Goal: Task Accomplishment & Management: Complete application form

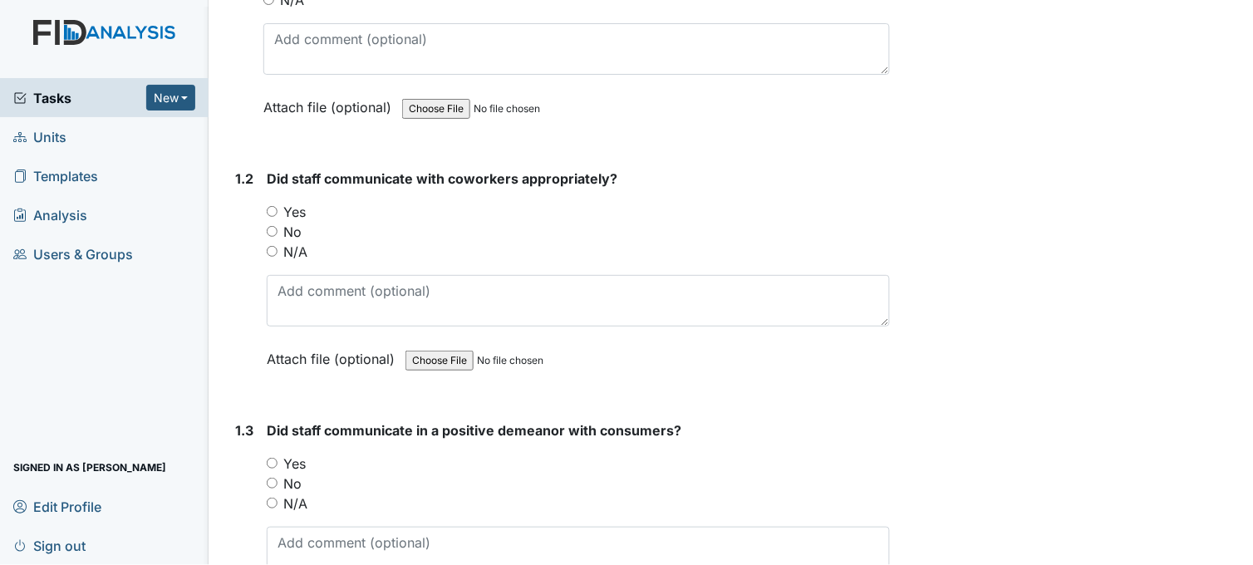
scroll to position [385, 0]
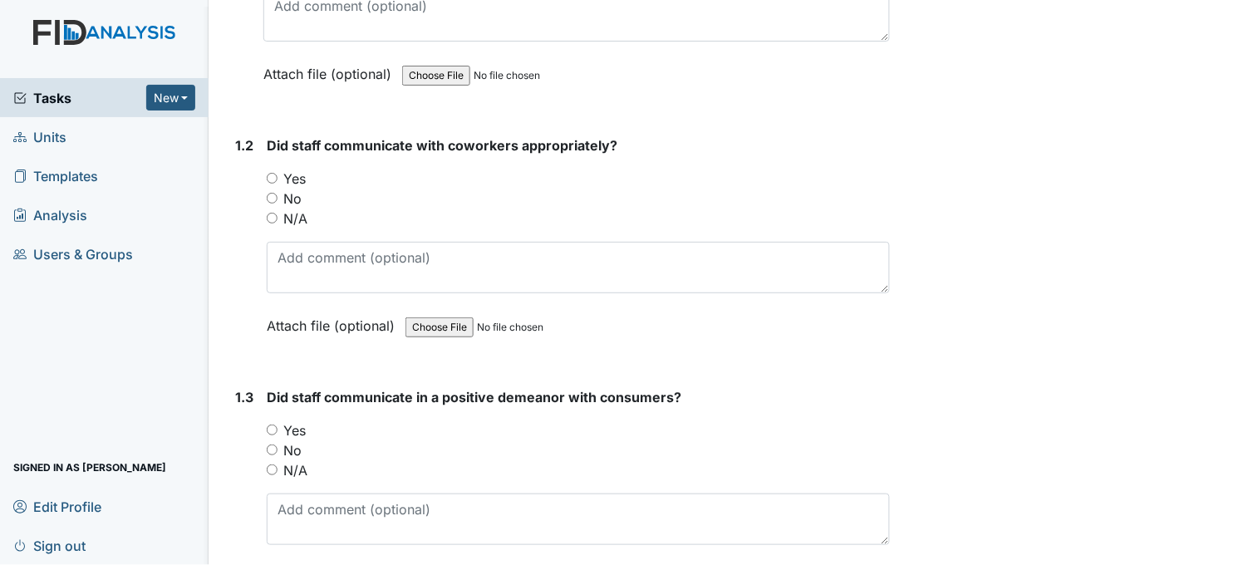
click at [272, 173] on input "Yes" at bounding box center [272, 178] width 11 height 11
radio input "true"
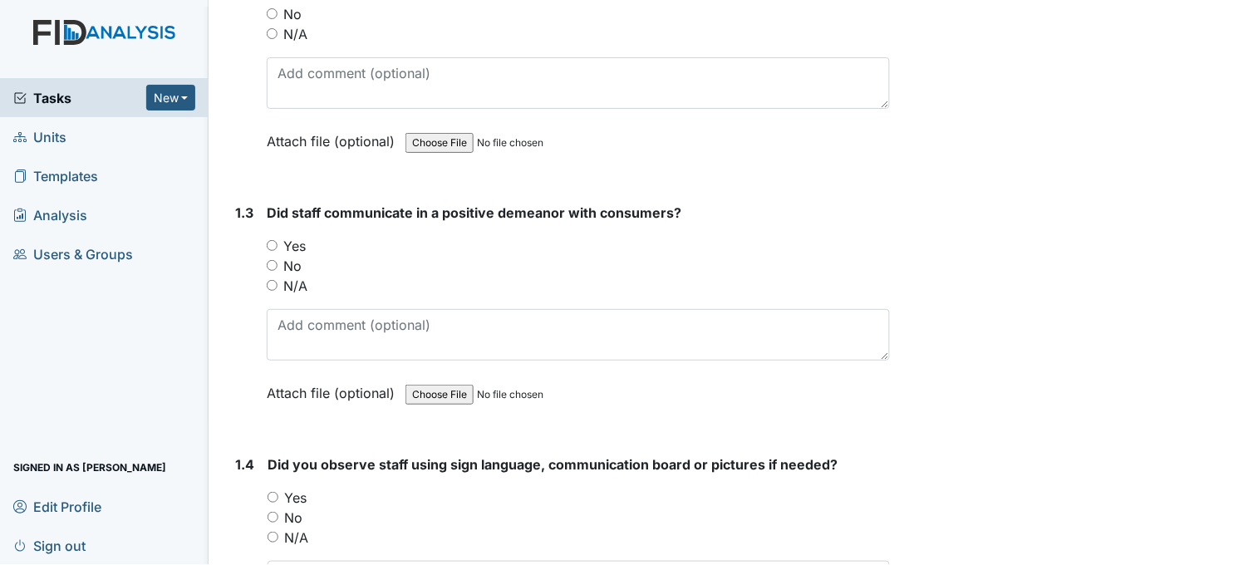
scroll to position [662, 0]
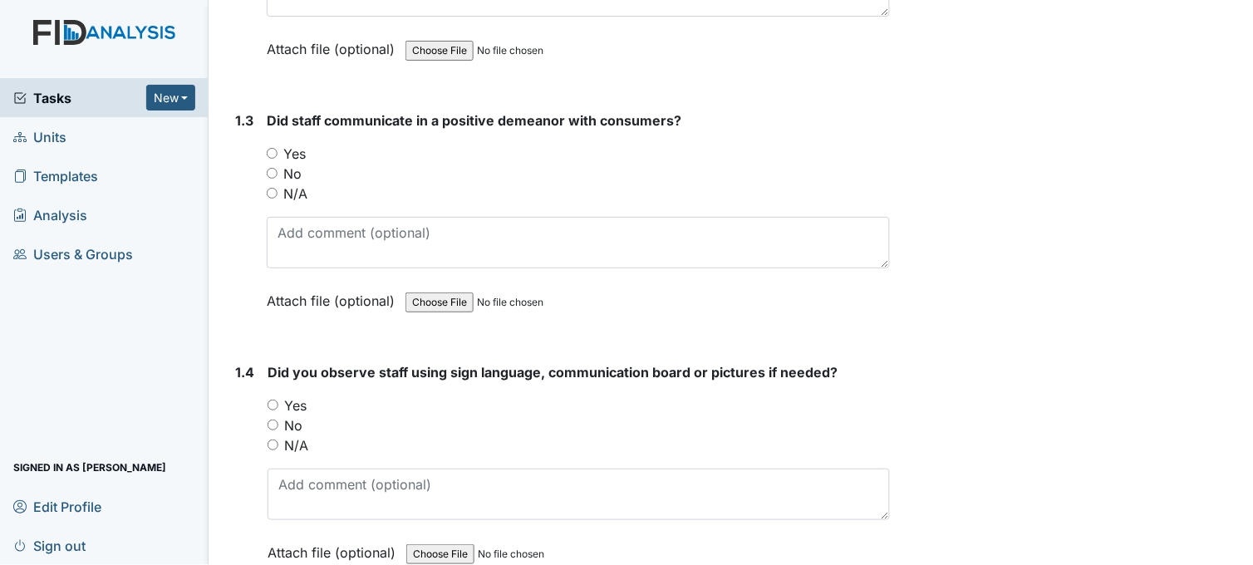
click at [272, 150] on input "Yes" at bounding box center [272, 153] width 11 height 11
radio input "true"
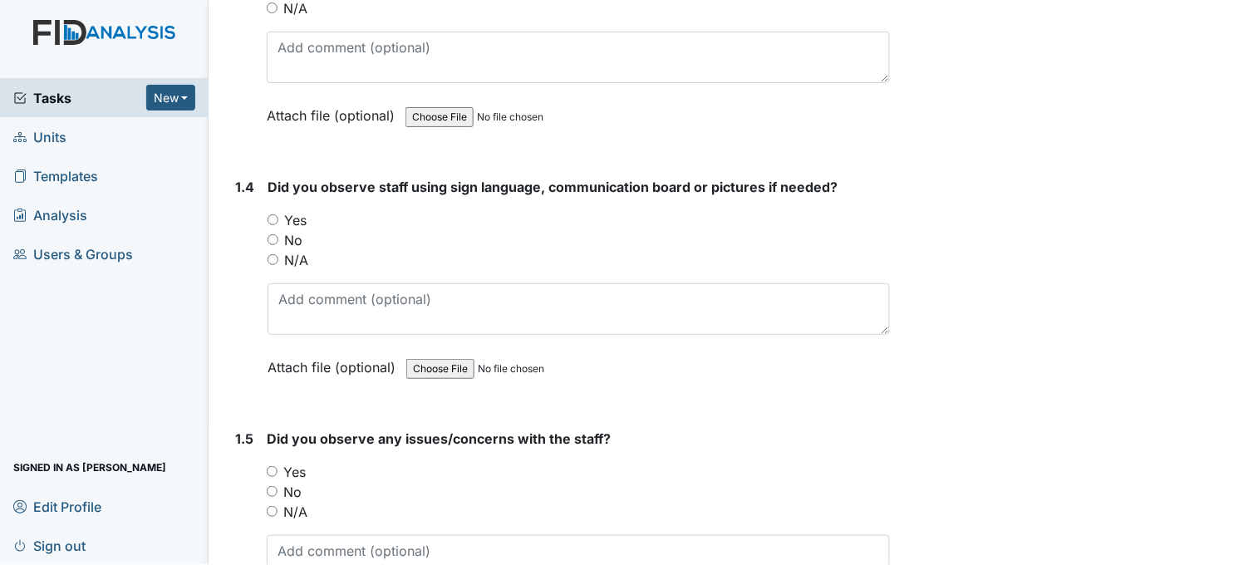
scroll to position [939, 0]
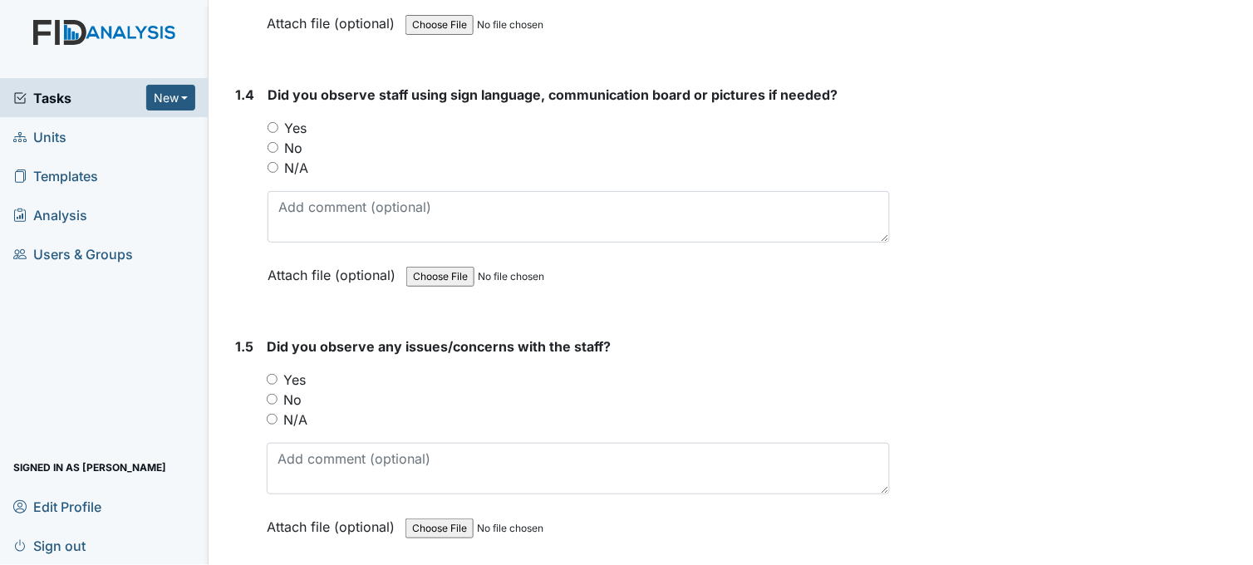
drag, startPoint x: 314, startPoint y: 143, endPoint x: 334, endPoint y: 130, distance: 23.5
click at [334, 130] on div "You must select one of the below options. Yes No N/A" at bounding box center [578, 148] width 622 height 60
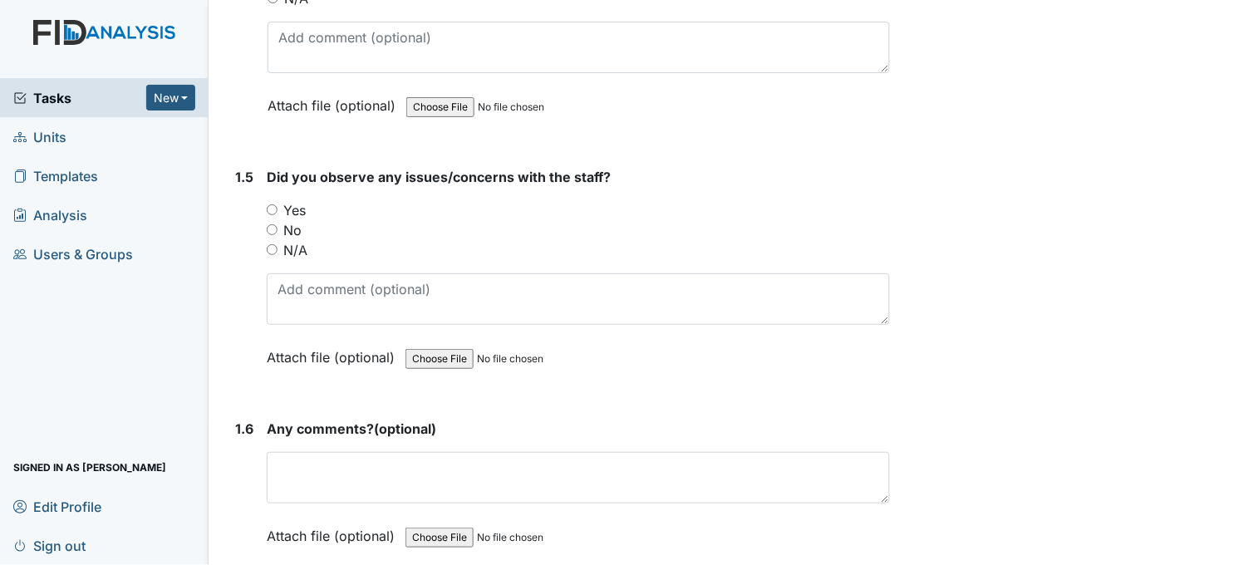
scroll to position [1124, 0]
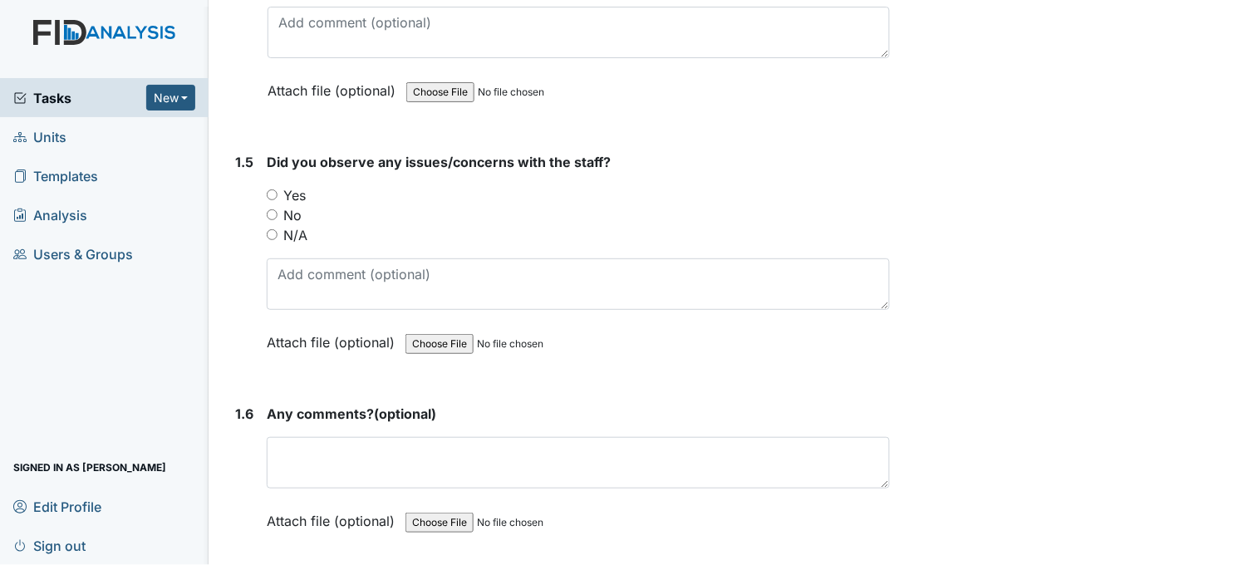
click at [270, 212] on input "No" at bounding box center [272, 214] width 11 height 11
radio input "true"
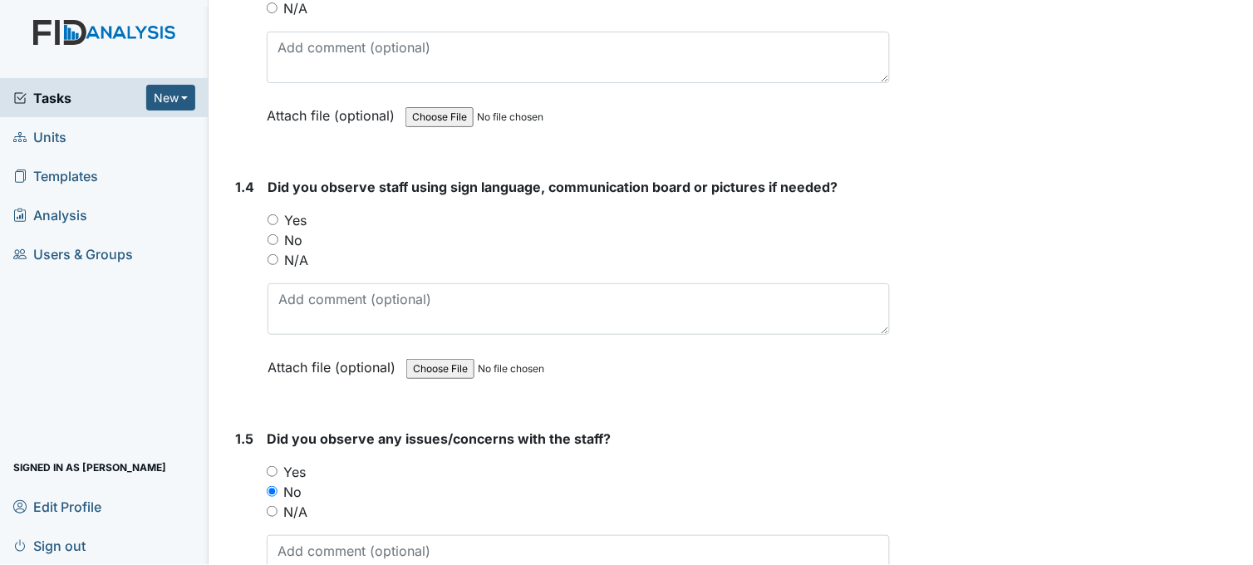
scroll to position [754, 0]
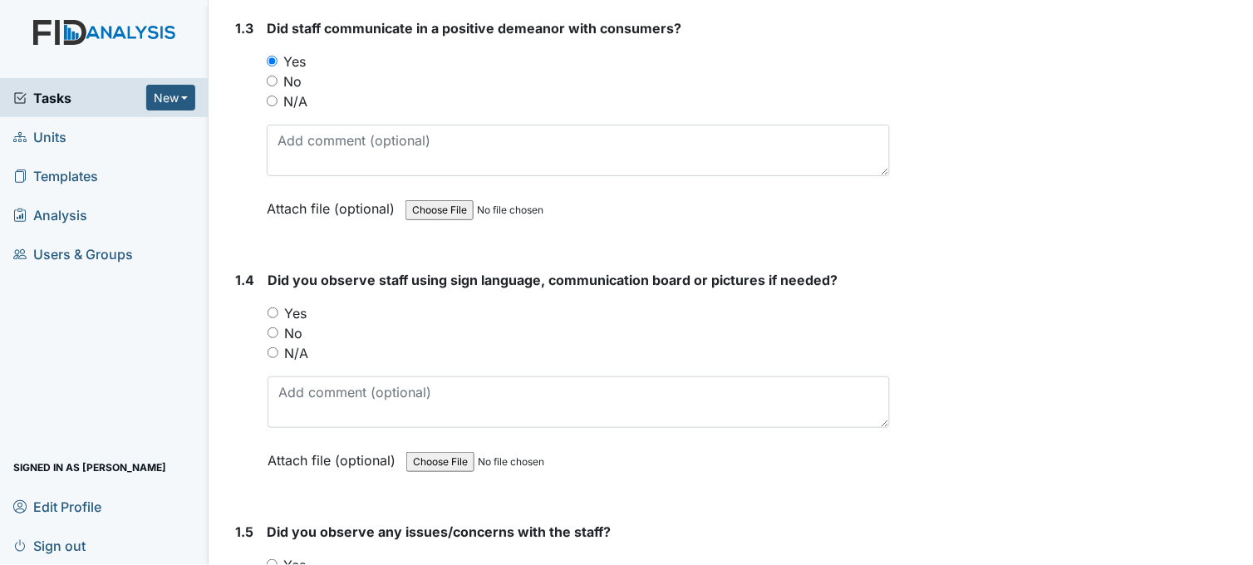
click at [269, 307] on input "Yes" at bounding box center [272, 312] width 11 height 11
radio input "true"
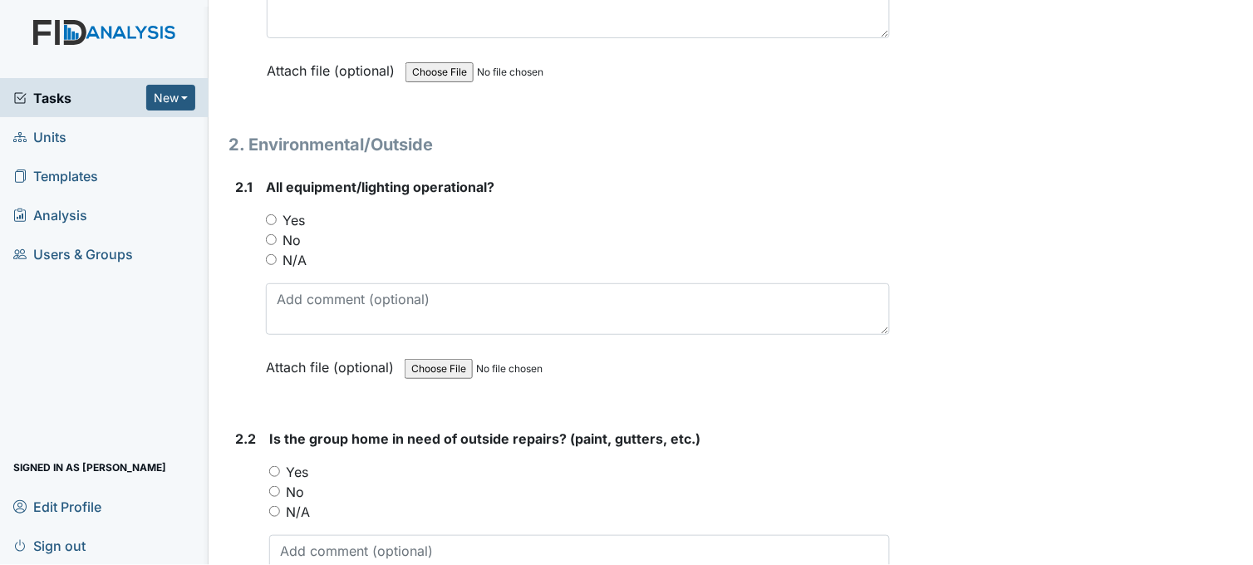
scroll to position [1585, 0]
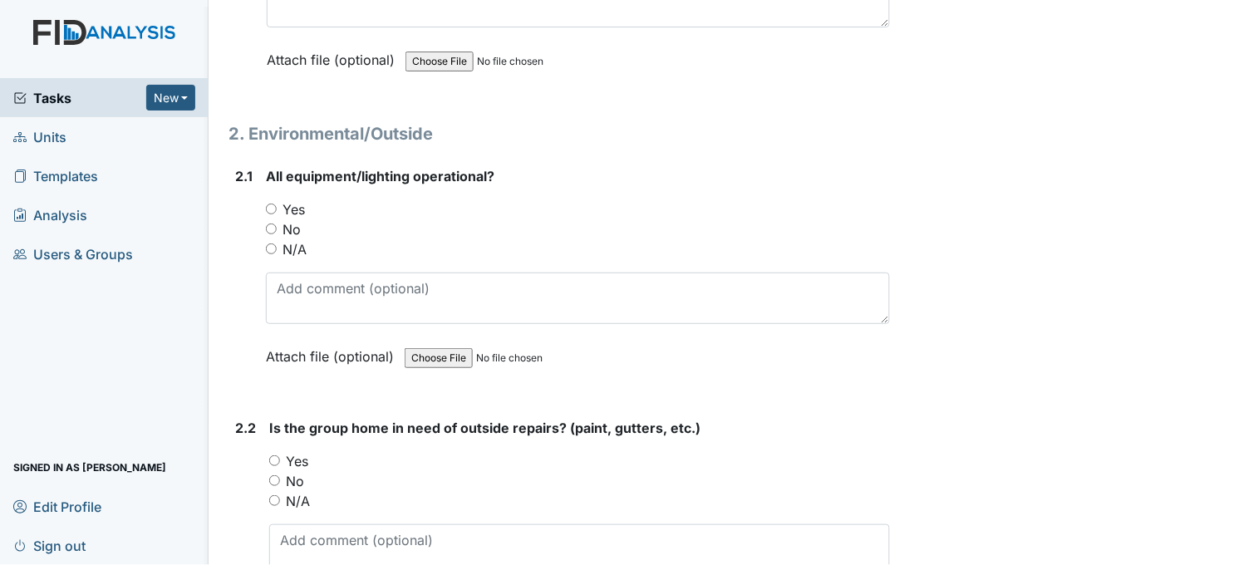
click at [271, 203] on input "Yes" at bounding box center [271, 208] width 11 height 11
radio input "true"
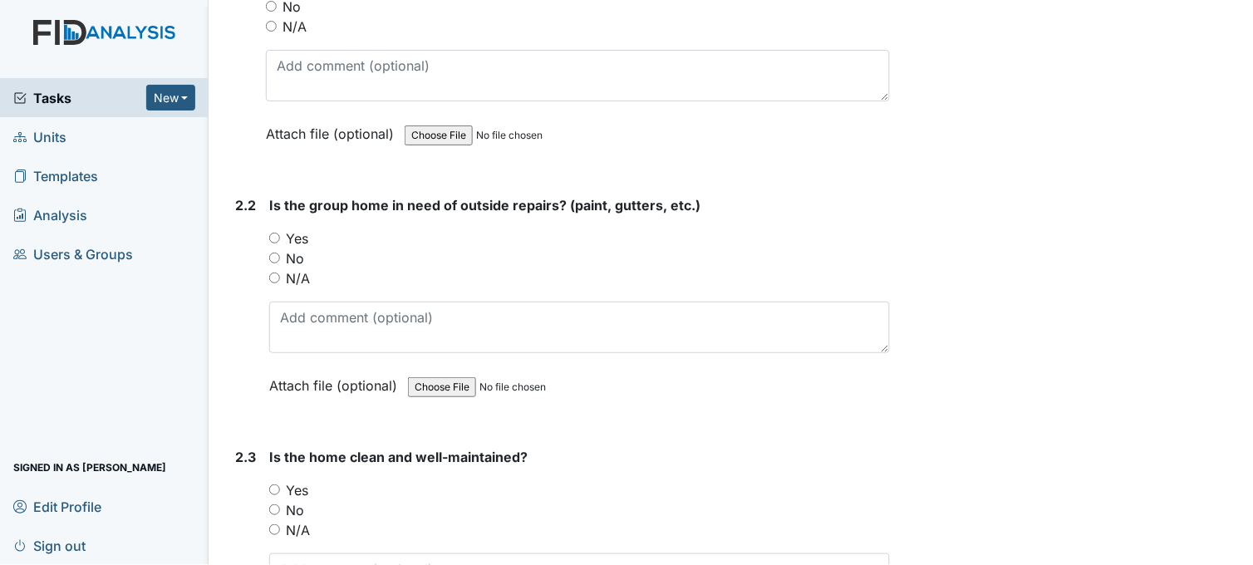
scroll to position [1862, 0]
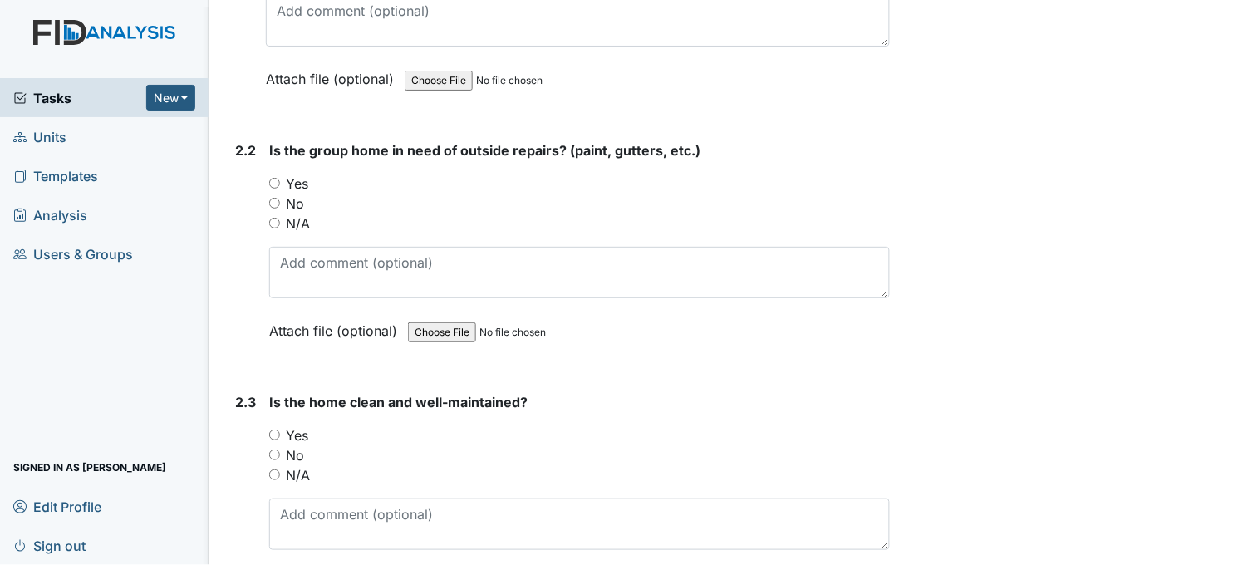
click at [272, 198] on input "No" at bounding box center [274, 203] width 11 height 11
radio input "true"
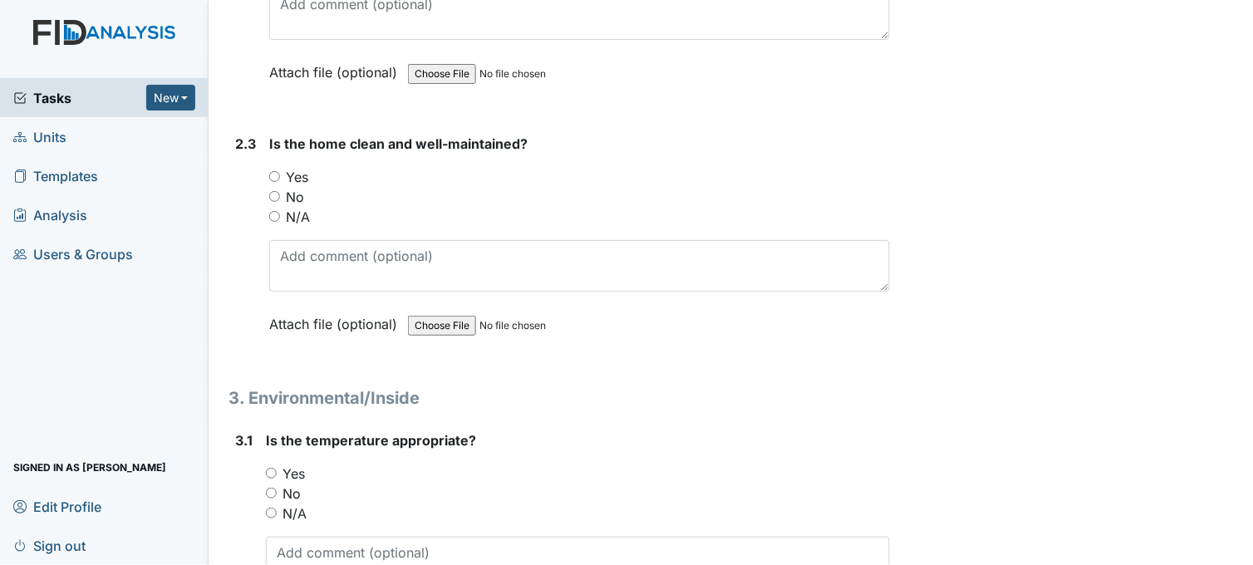
scroll to position [2139, 0]
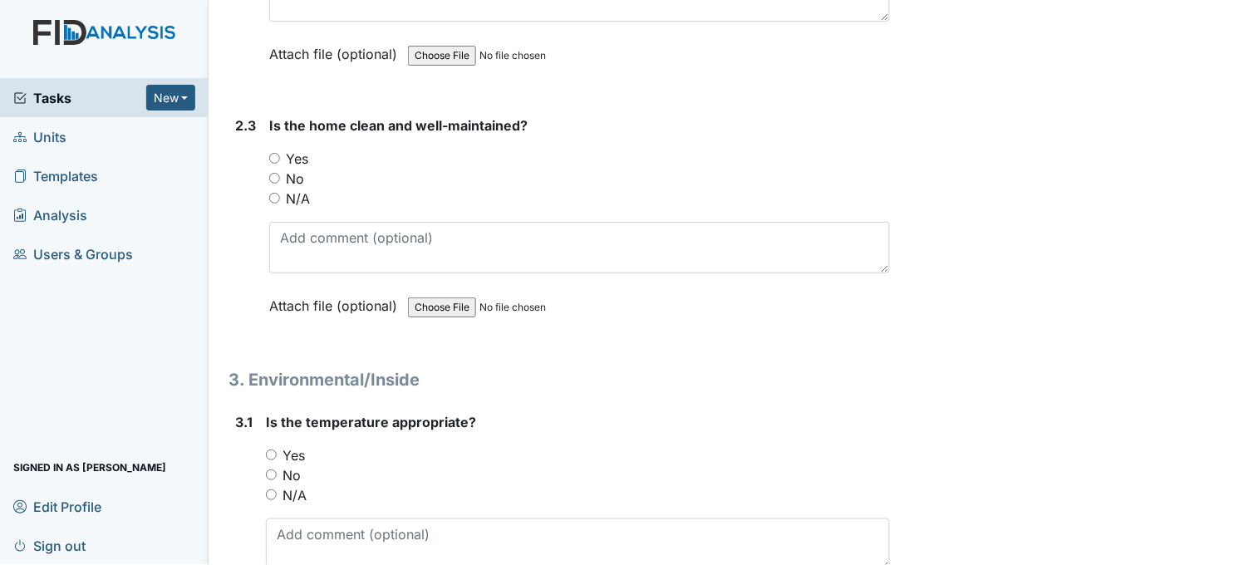
click at [277, 153] on input "Yes" at bounding box center [274, 158] width 11 height 11
radio input "true"
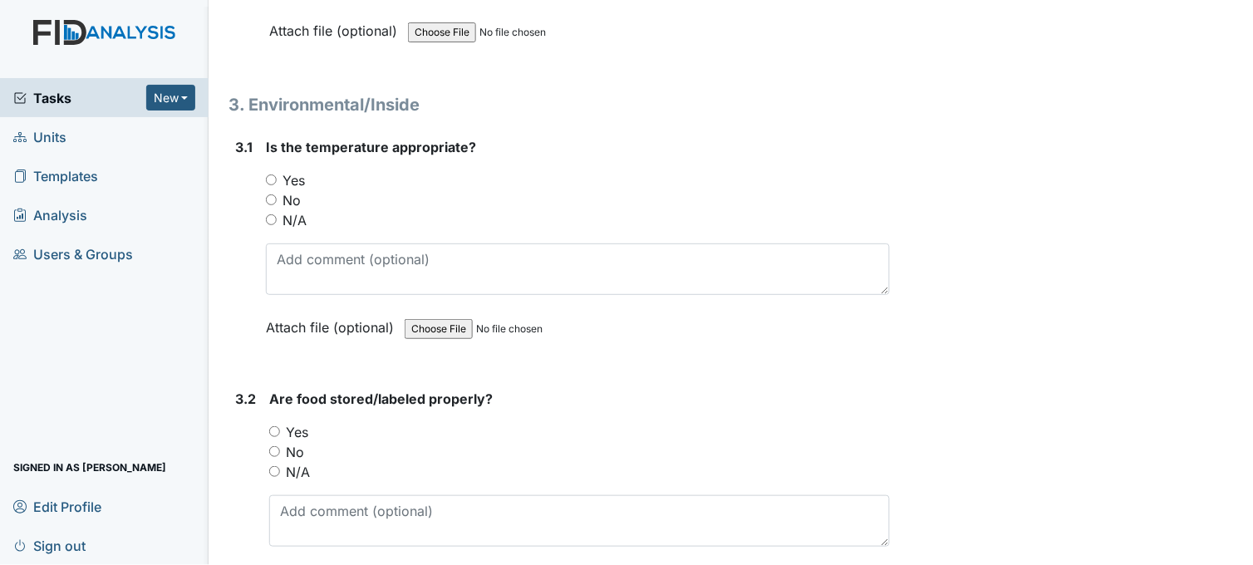
scroll to position [2415, 0]
click at [269, 175] on input "Yes" at bounding box center [271, 178] width 11 height 11
radio input "true"
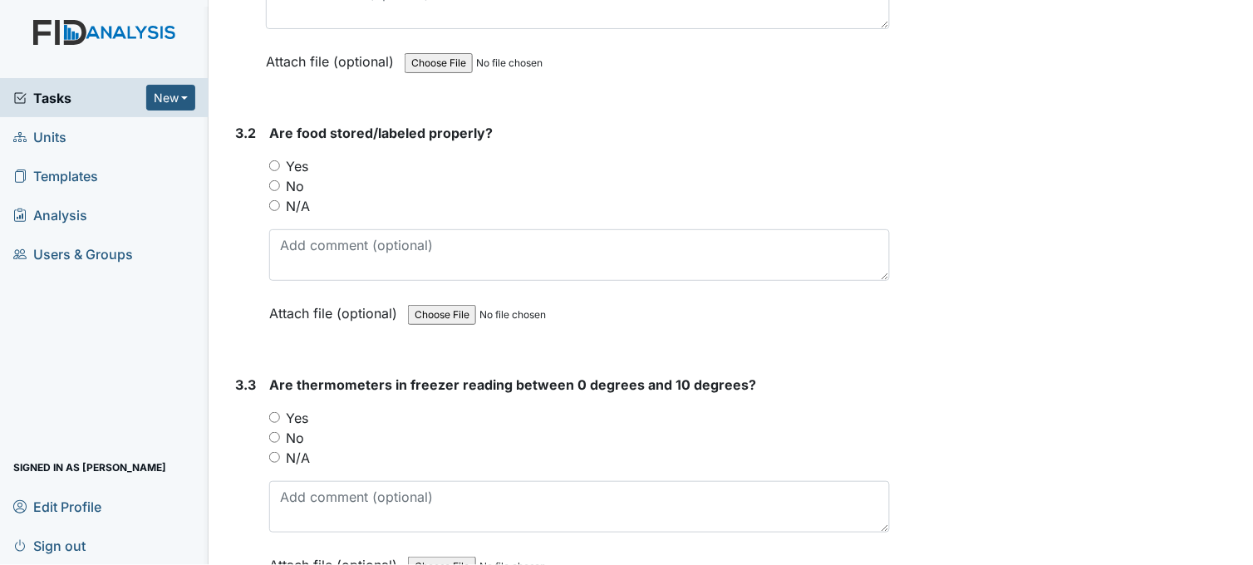
scroll to position [2785, 0]
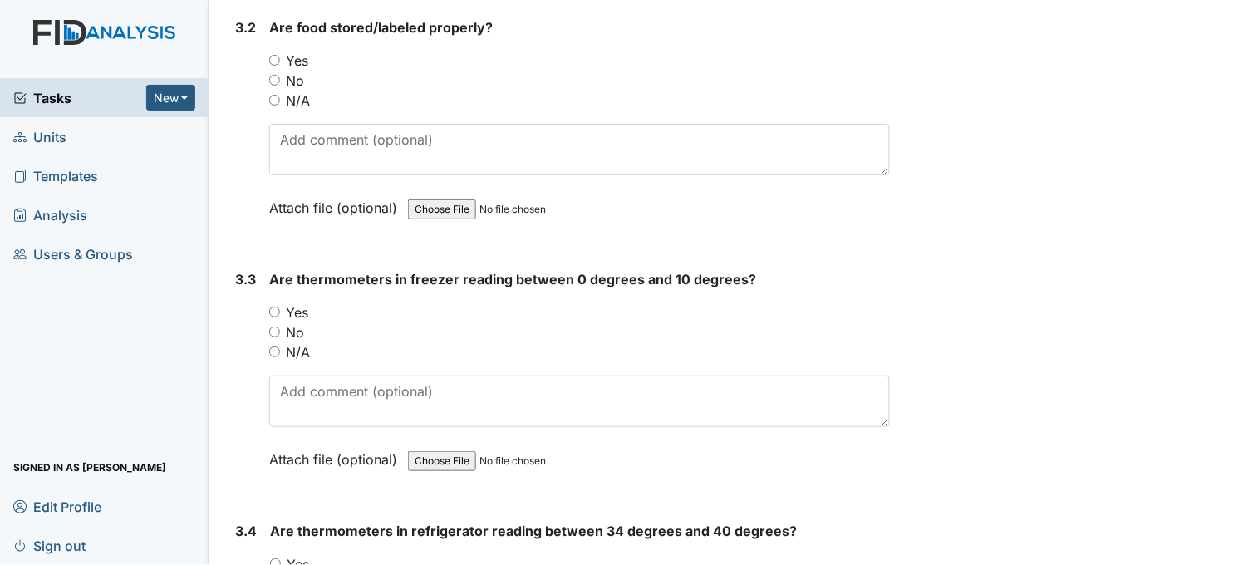
click at [276, 55] on input "Yes" at bounding box center [274, 60] width 11 height 11
radio input "true"
click at [279, 306] on input "Yes" at bounding box center [274, 311] width 11 height 11
radio input "true"
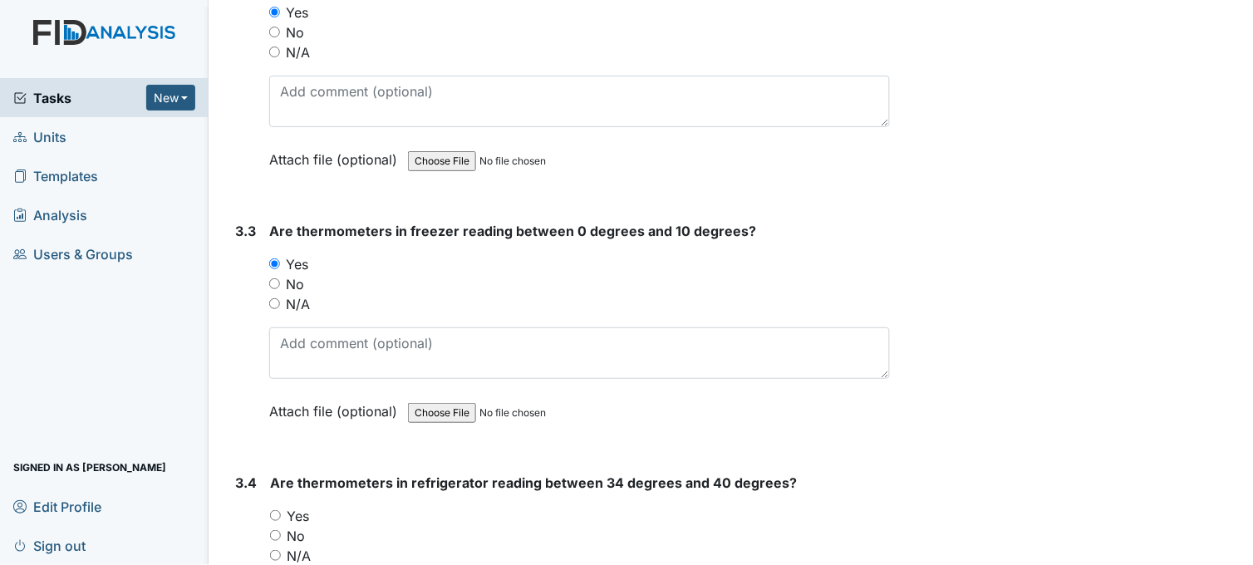
scroll to position [2969, 0]
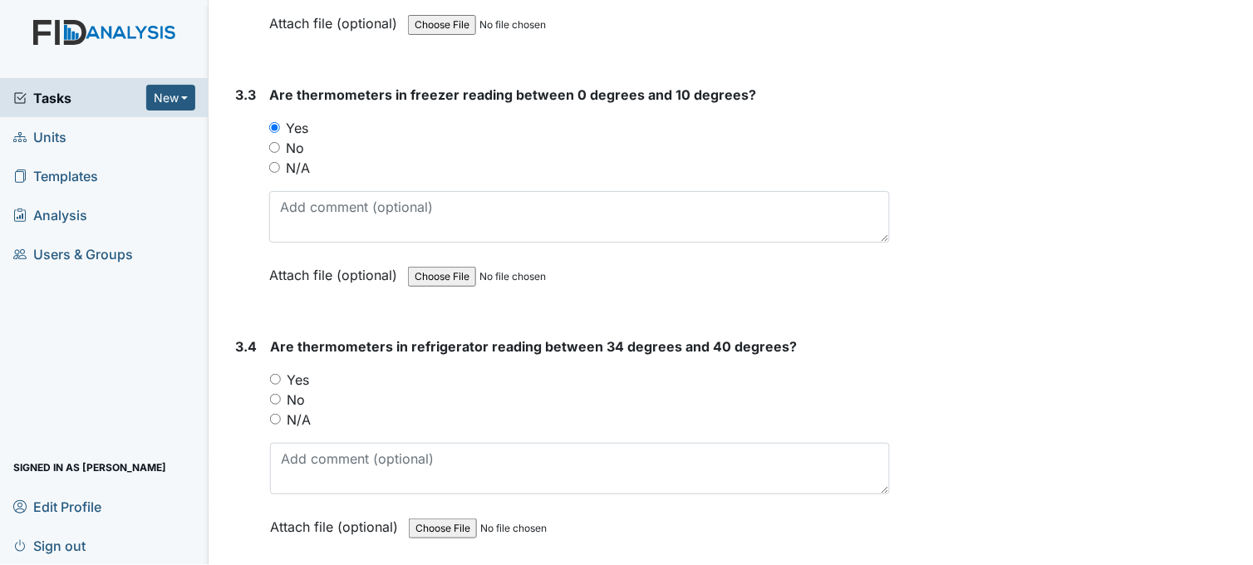
click at [274, 374] on input "Yes" at bounding box center [275, 379] width 11 height 11
radio input "true"
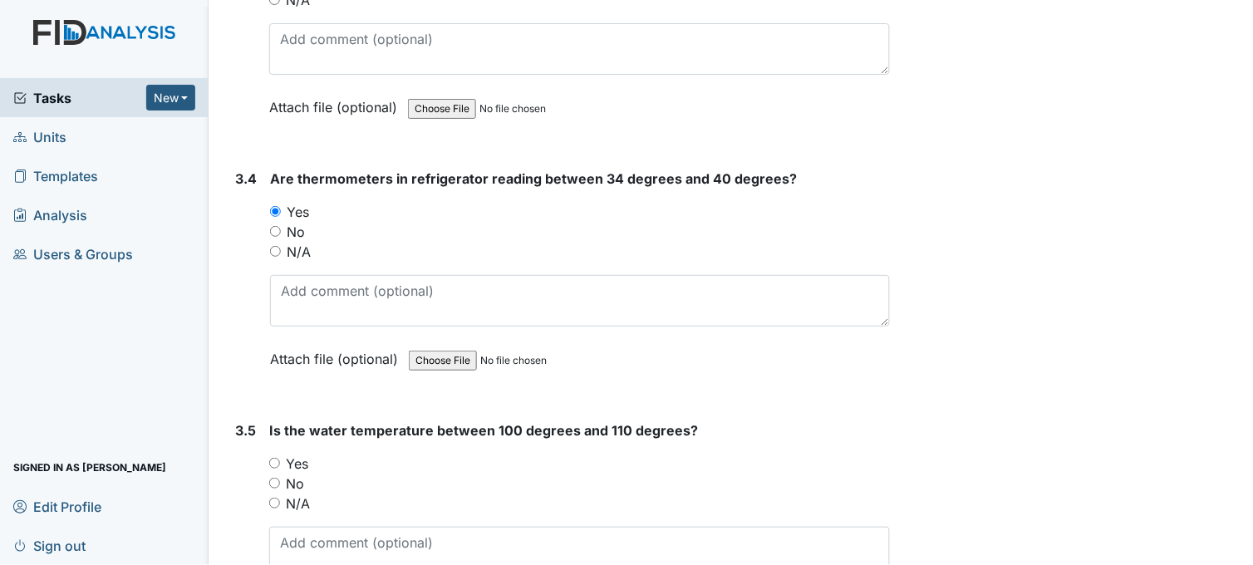
scroll to position [3339, 0]
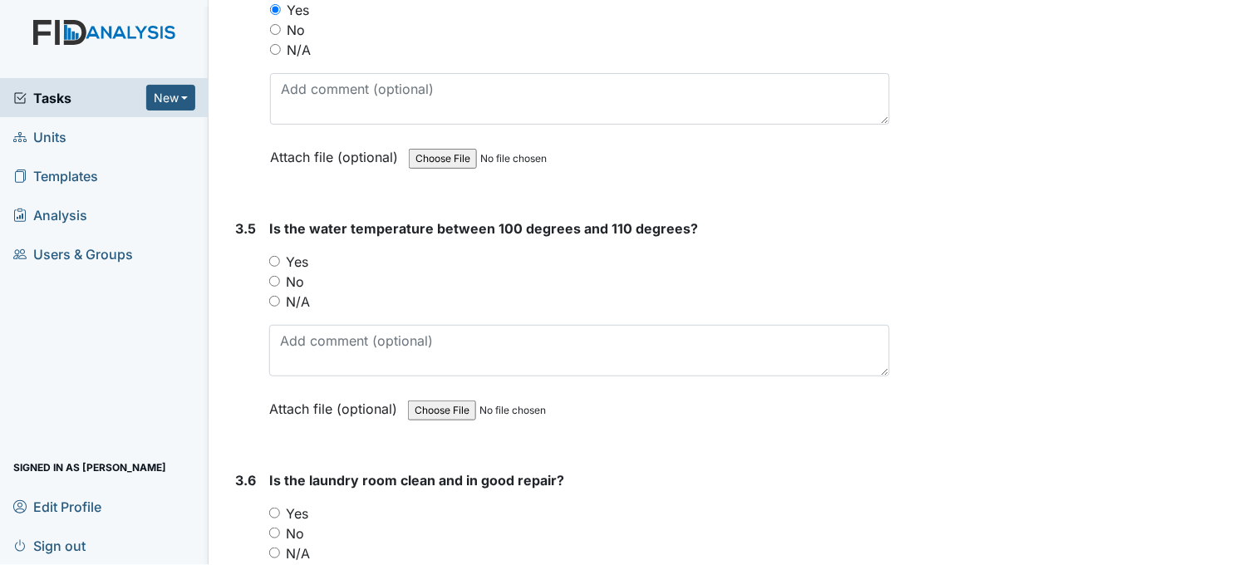
click at [277, 259] on input "Yes" at bounding box center [274, 261] width 11 height 11
radio input "true"
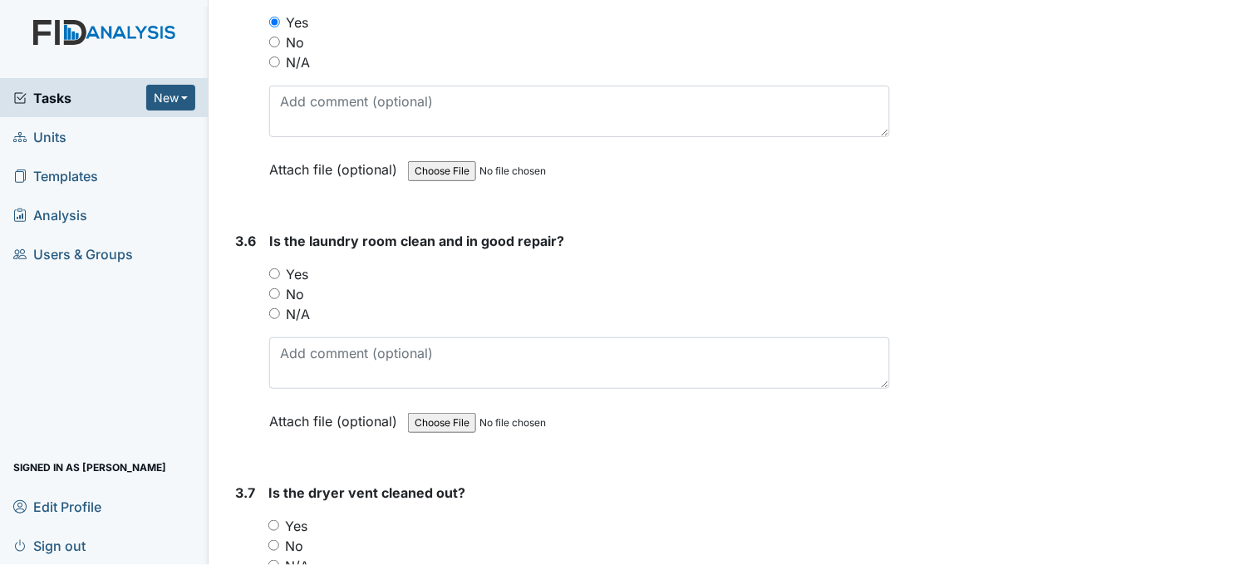
scroll to position [3615, 0]
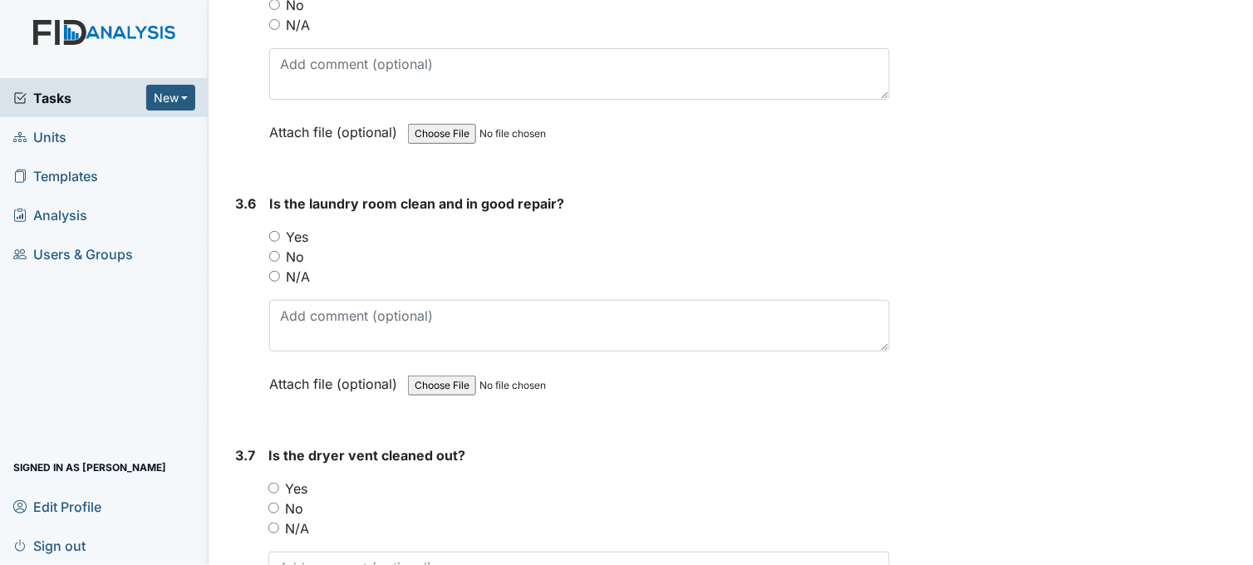
click at [277, 231] on input "Yes" at bounding box center [274, 236] width 11 height 11
radio input "true"
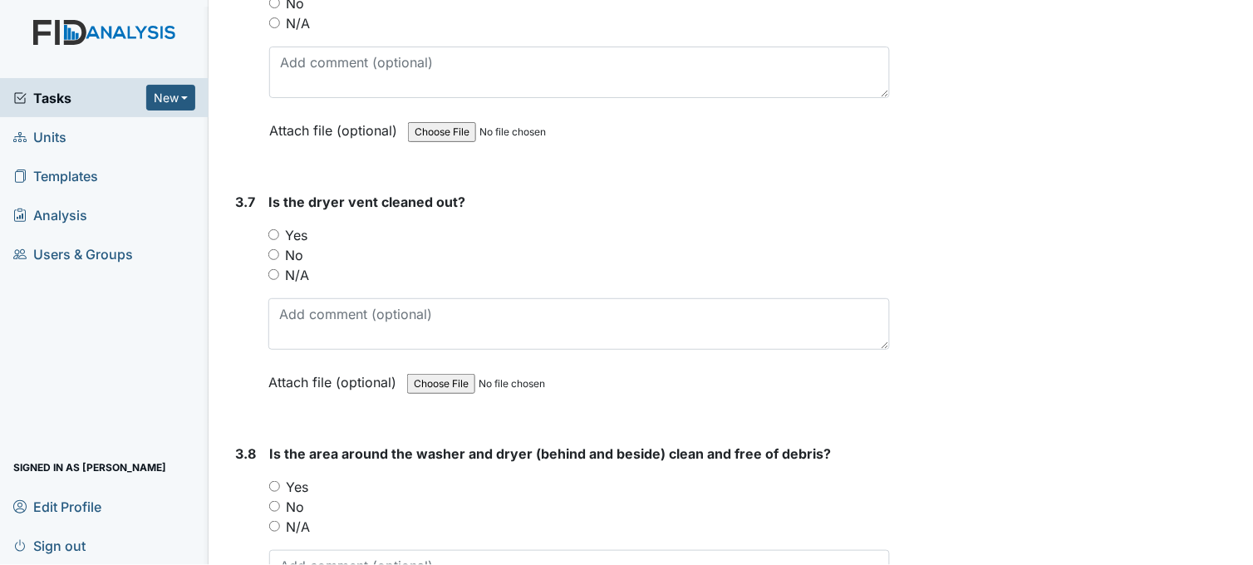
scroll to position [3892, 0]
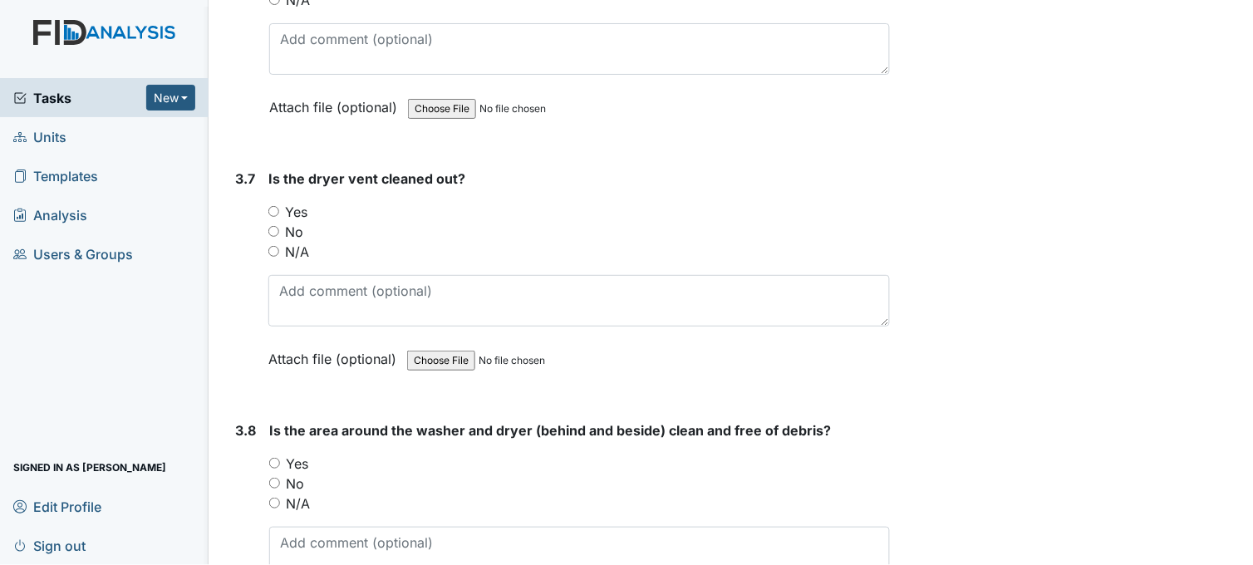
click at [272, 206] on input "Yes" at bounding box center [273, 211] width 11 height 11
radio input "true"
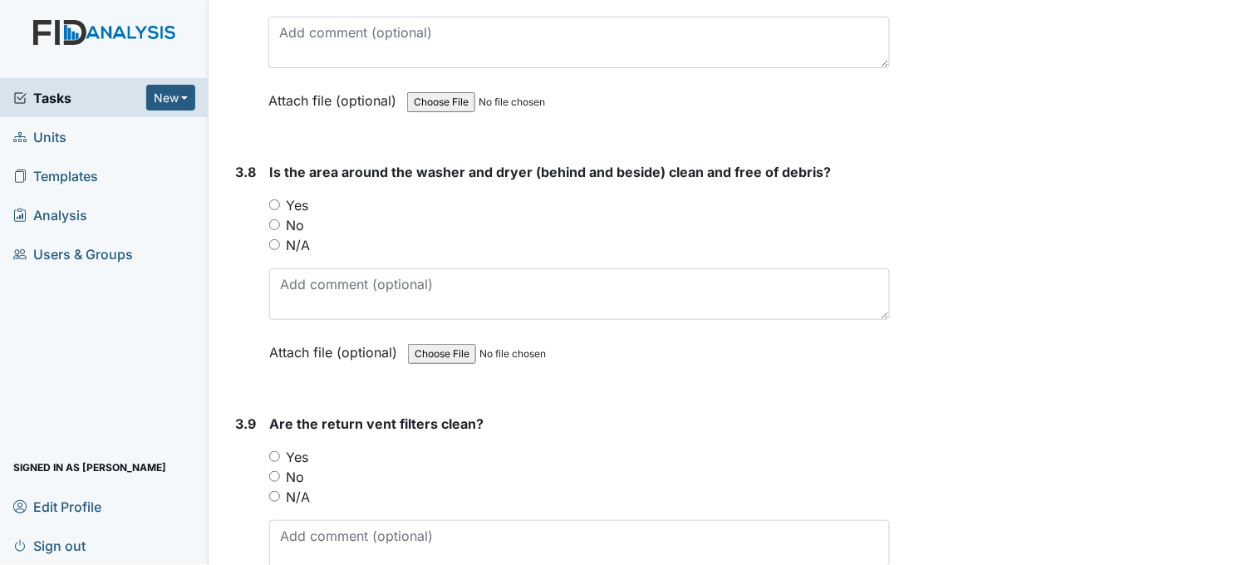
scroll to position [4169, 0]
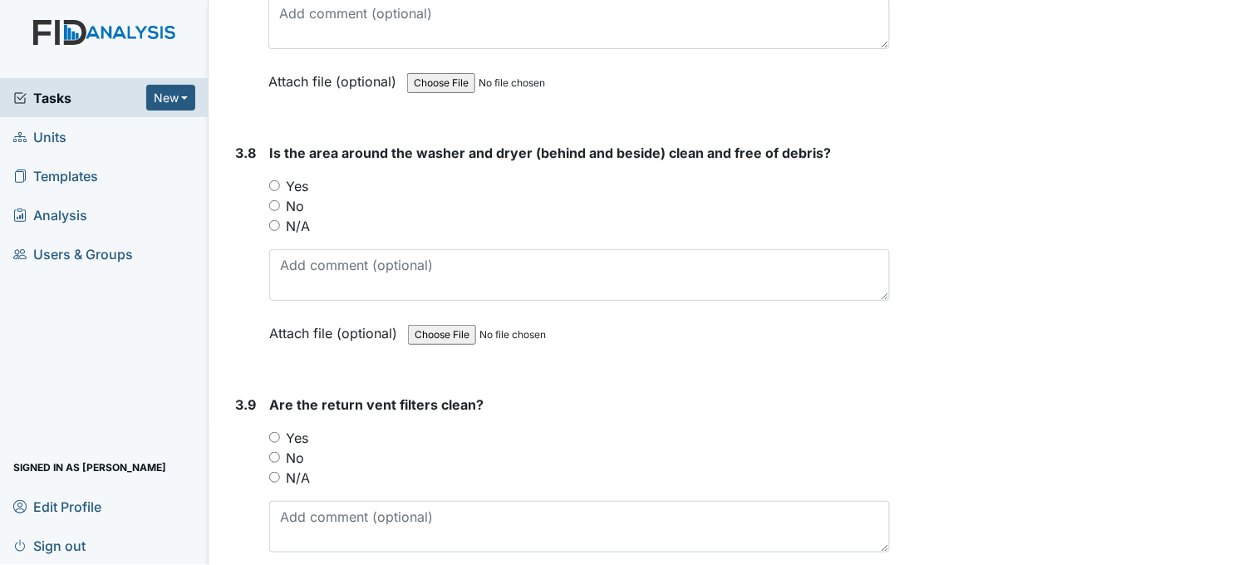
click at [274, 181] on input "Yes" at bounding box center [274, 185] width 11 height 11
radio input "true"
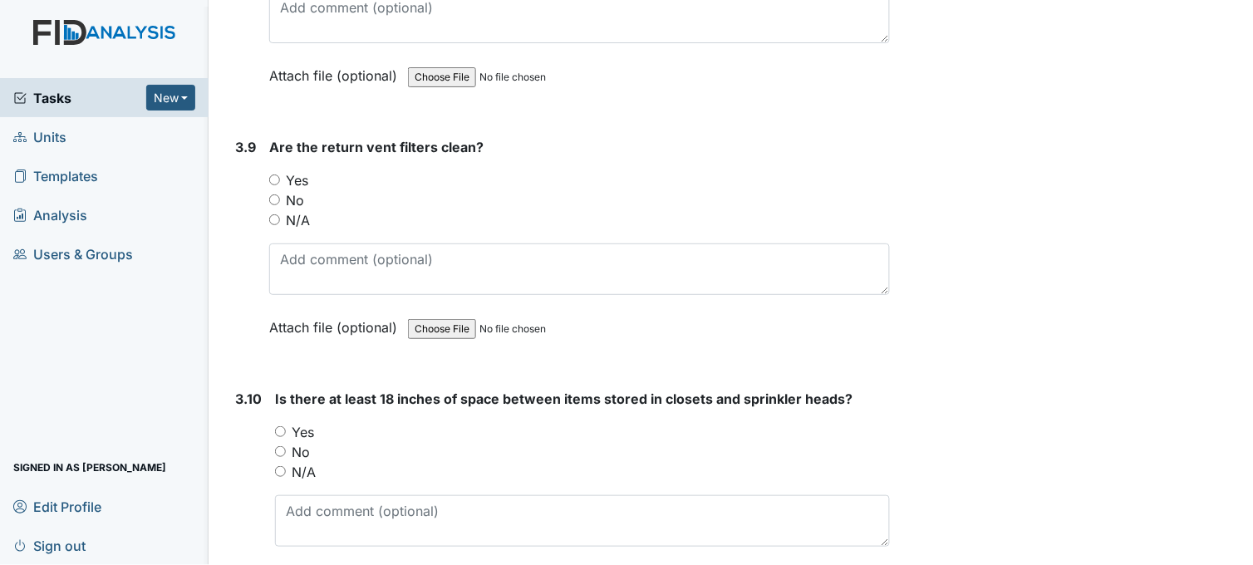
scroll to position [4446, 0]
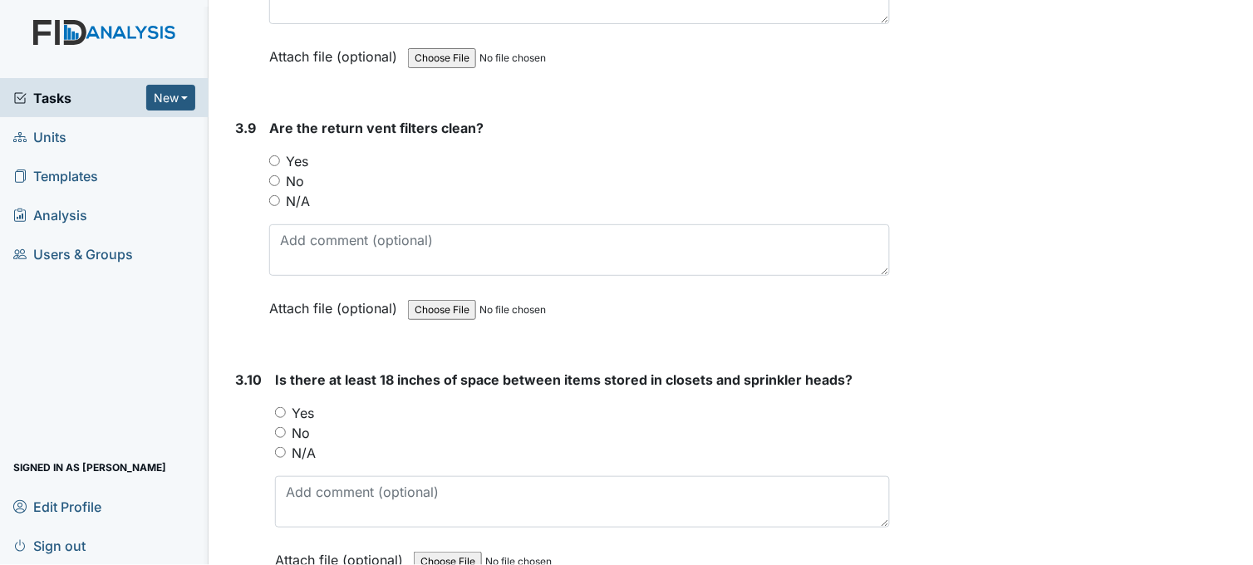
click at [271, 156] on input "Yes" at bounding box center [274, 160] width 11 height 11
radio input "true"
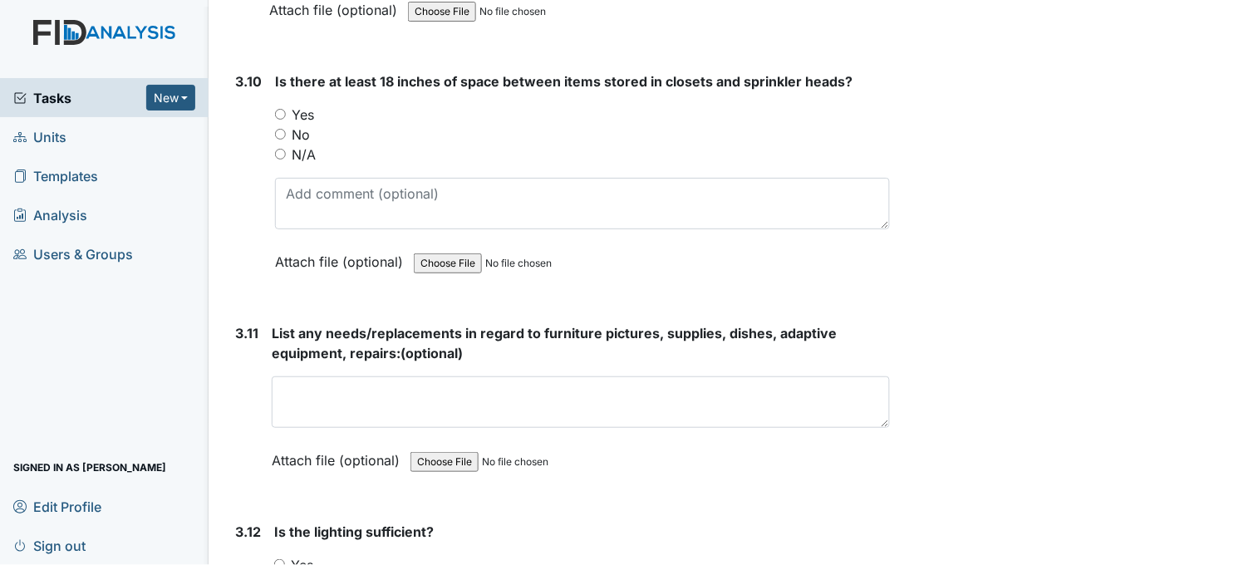
scroll to position [4815, 0]
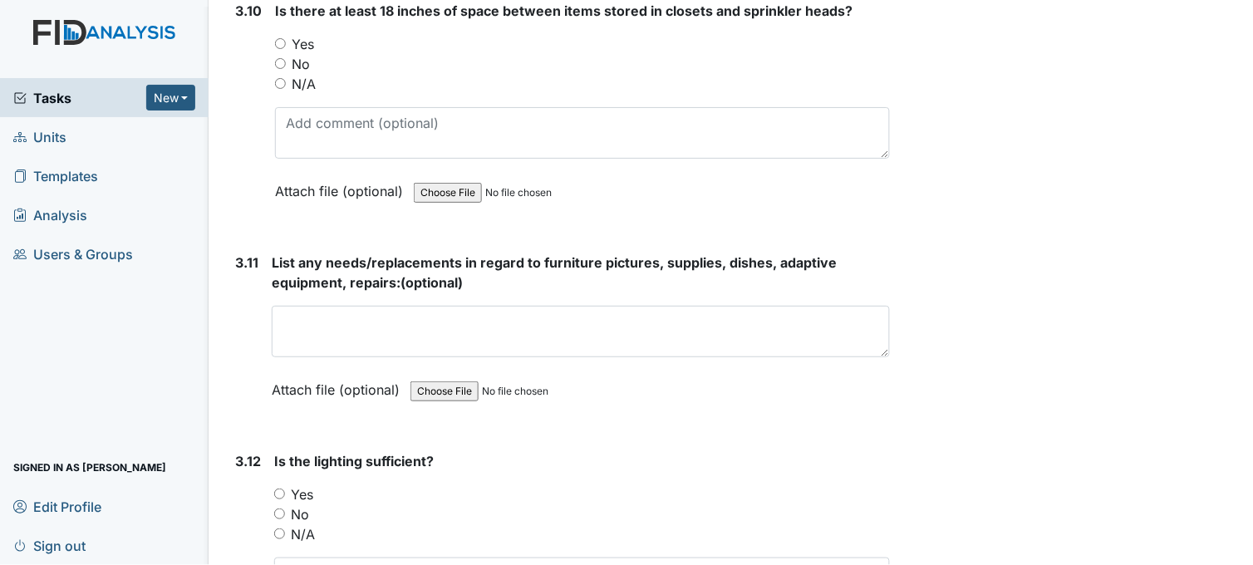
click at [283, 38] on input "Yes" at bounding box center [280, 43] width 11 height 11
radio input "true"
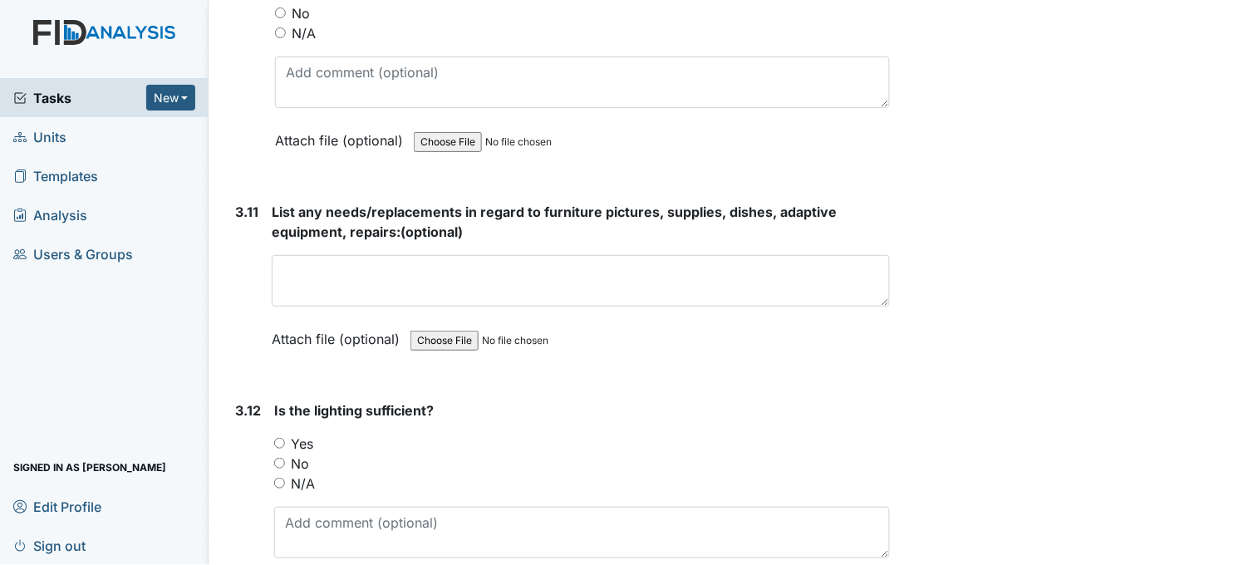
scroll to position [5000, 0]
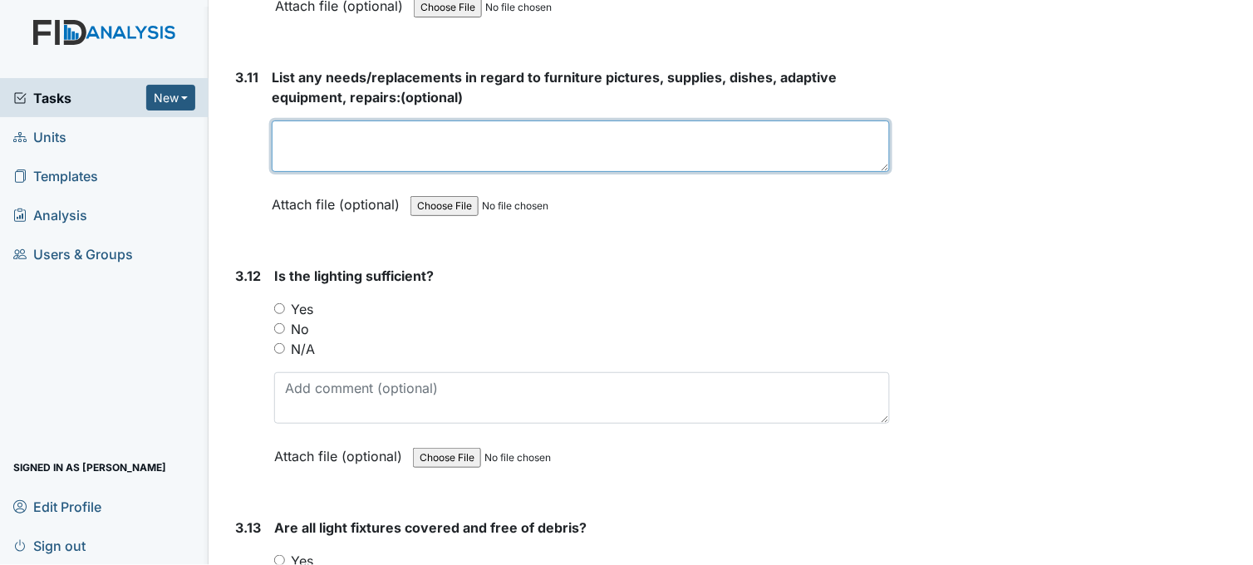
click at [345, 126] on textarea at bounding box center [581, 145] width 618 height 51
type textarea "N/A"
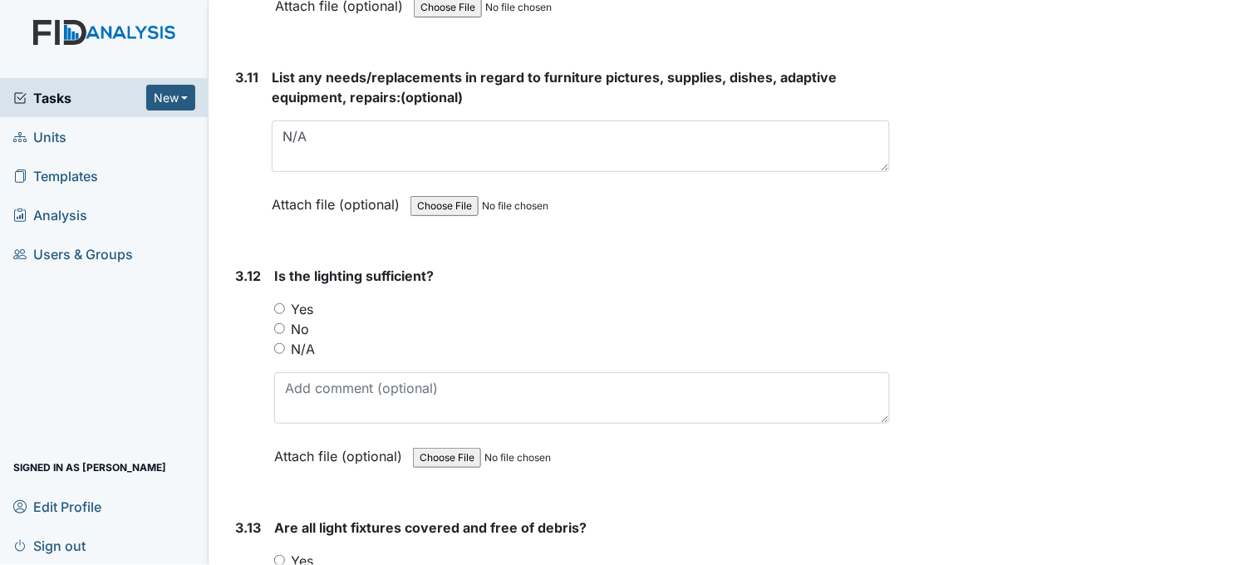
click at [274, 303] on input "Yes" at bounding box center [279, 308] width 11 height 11
radio input "true"
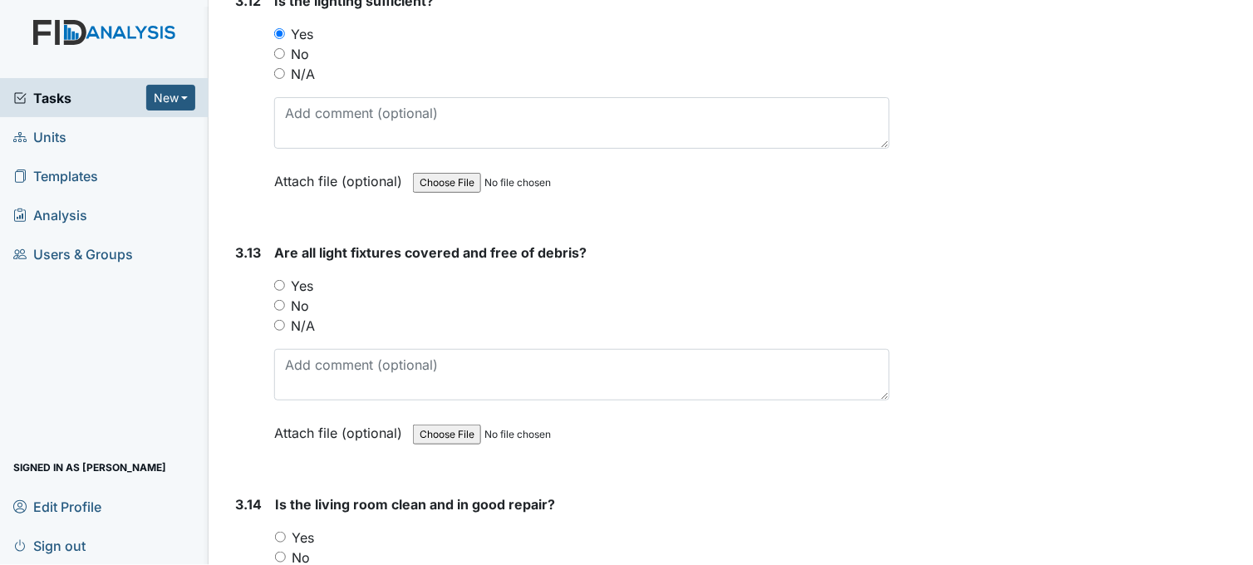
scroll to position [5277, 0]
click at [281, 278] on input "Yes" at bounding box center [279, 283] width 11 height 11
radio input "true"
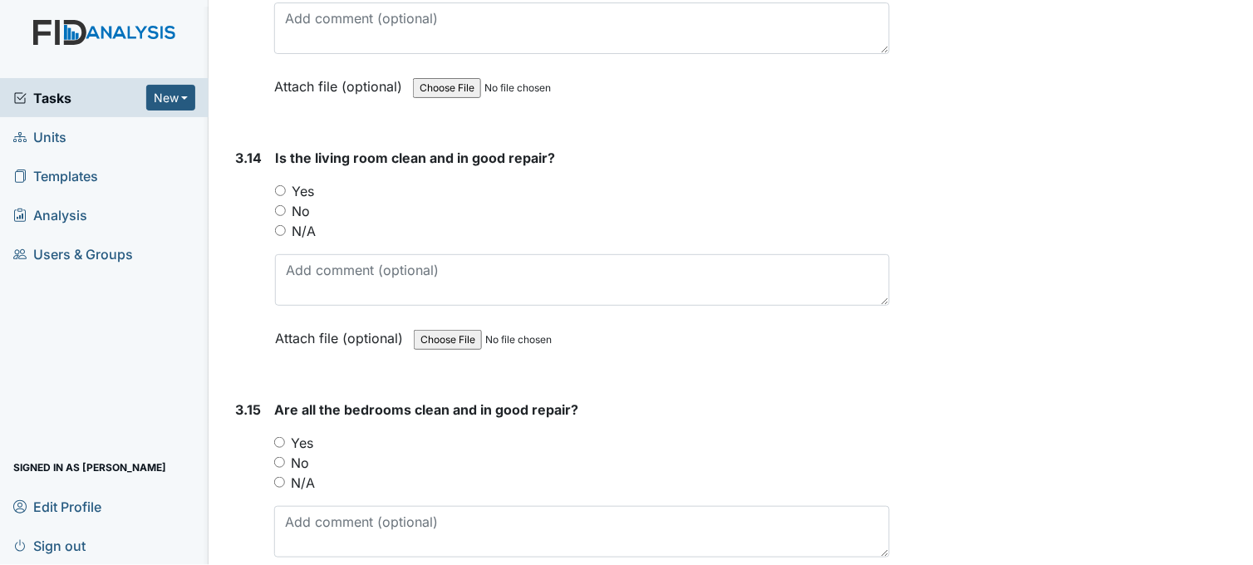
scroll to position [5645, 0]
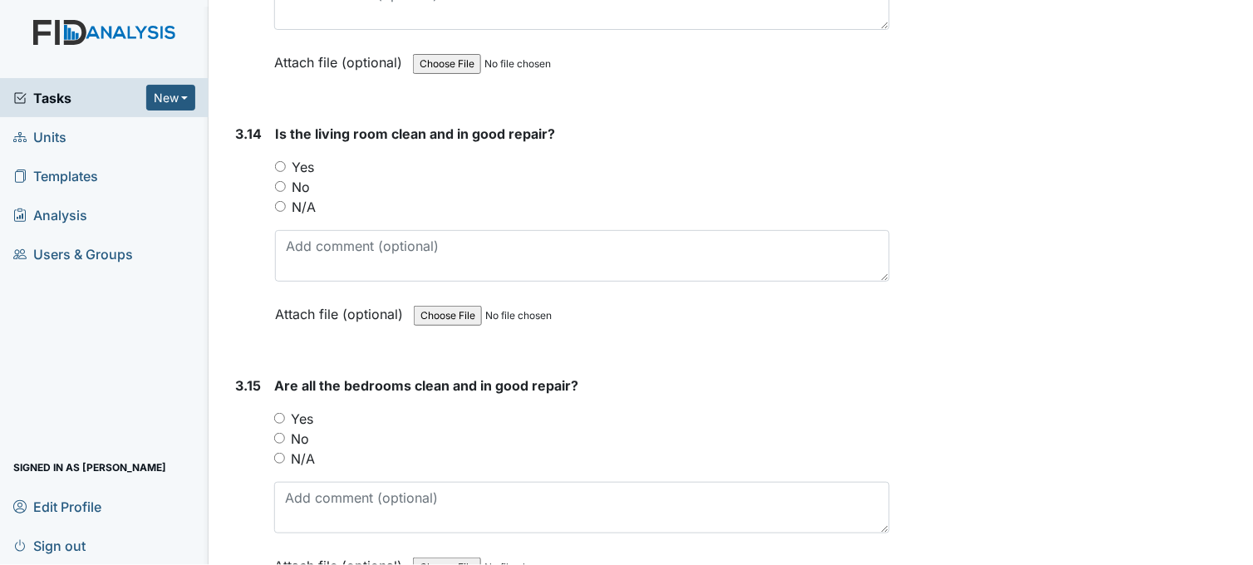
click at [277, 161] on input "Yes" at bounding box center [280, 166] width 11 height 11
radio input "true"
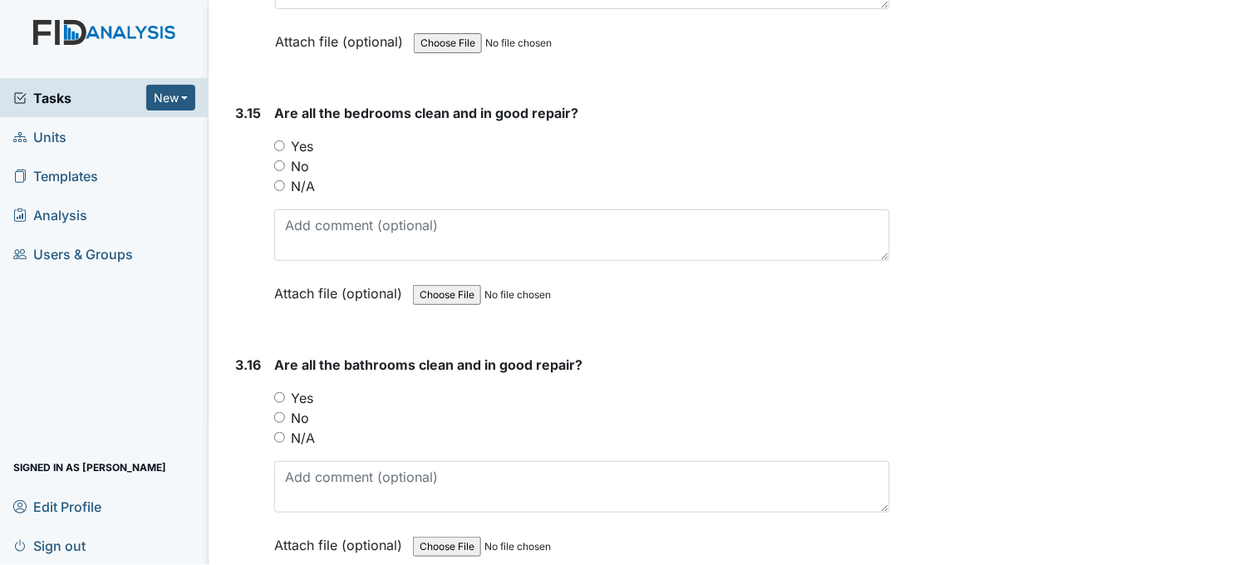
scroll to position [5923, 0]
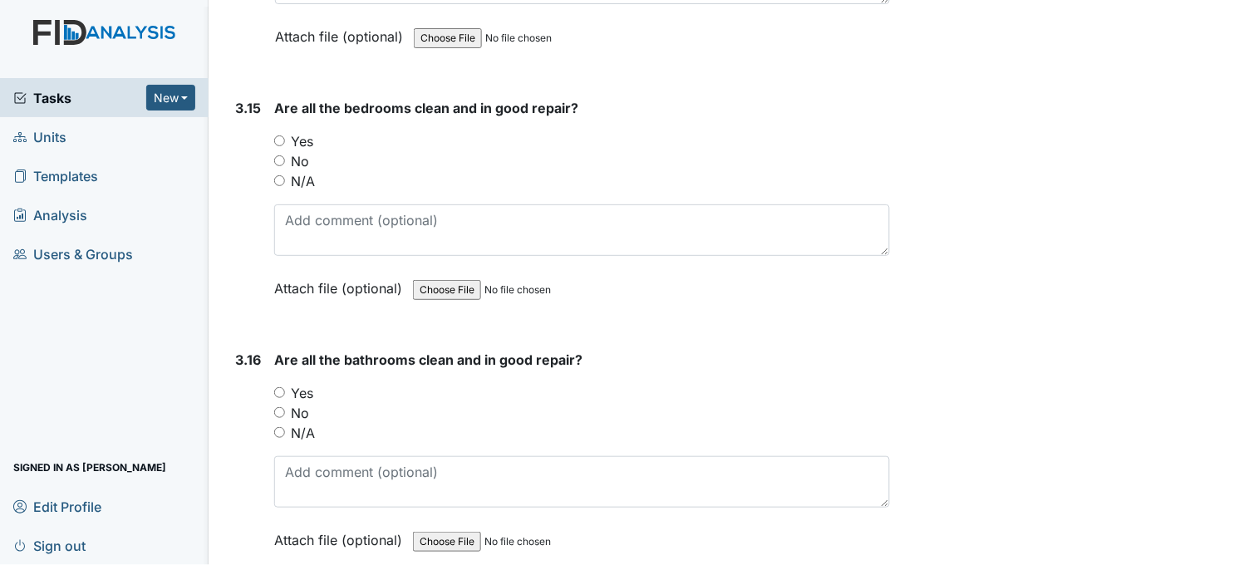
click at [280, 135] on input "Yes" at bounding box center [279, 140] width 11 height 11
radio input "true"
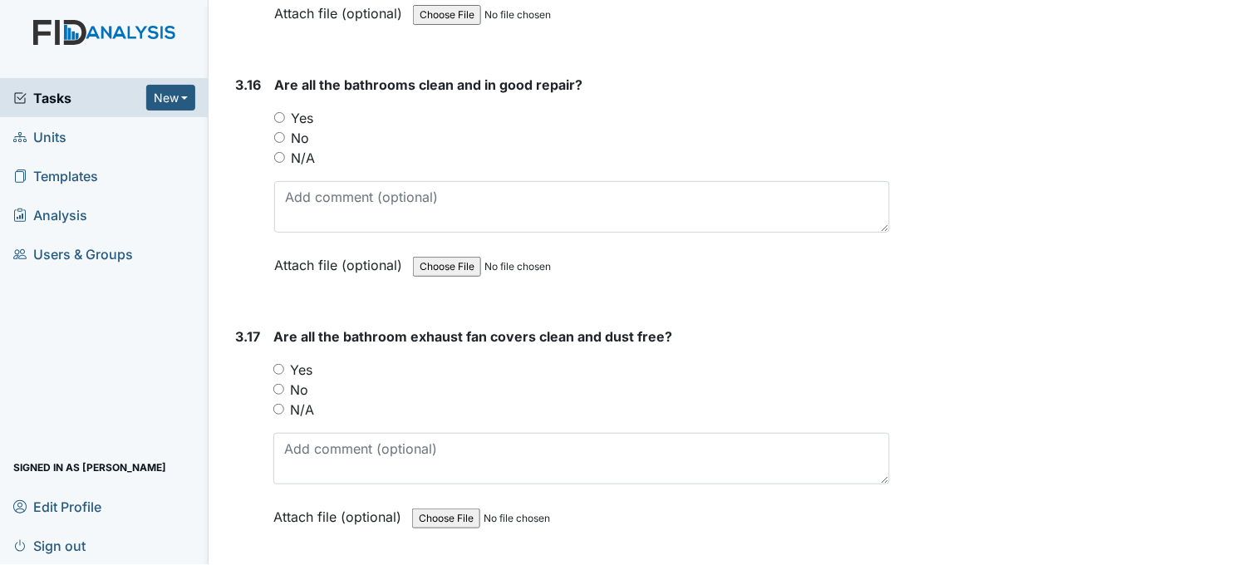
scroll to position [6199, 0]
click at [281, 110] on input "Yes" at bounding box center [279, 115] width 11 height 11
radio input "true"
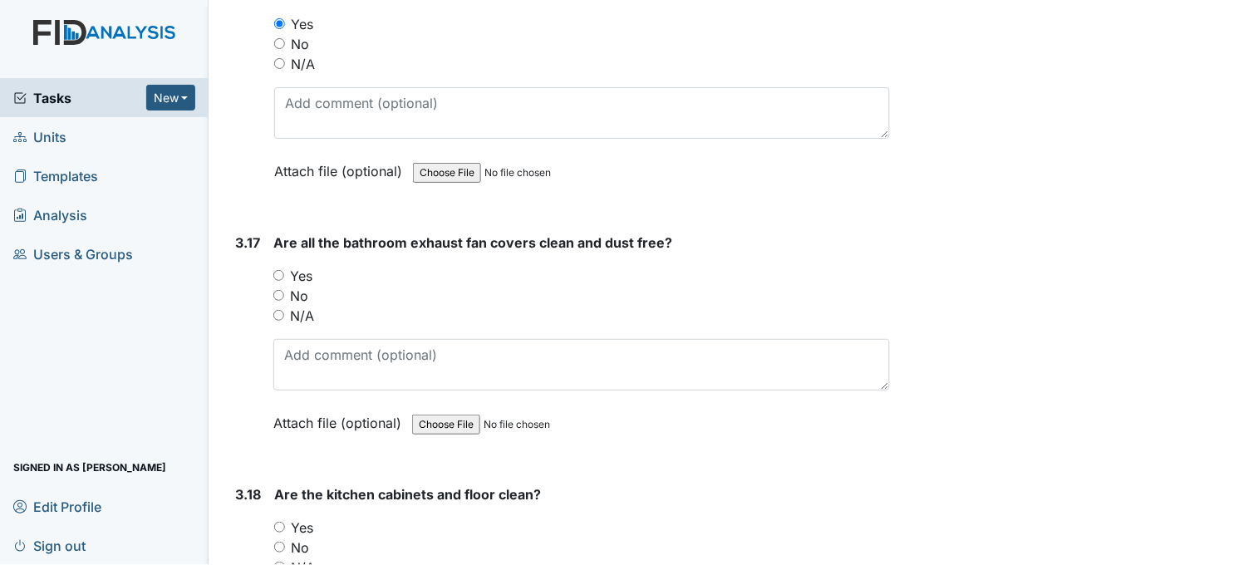
click at [277, 270] on input "Yes" at bounding box center [278, 275] width 11 height 11
radio input "true"
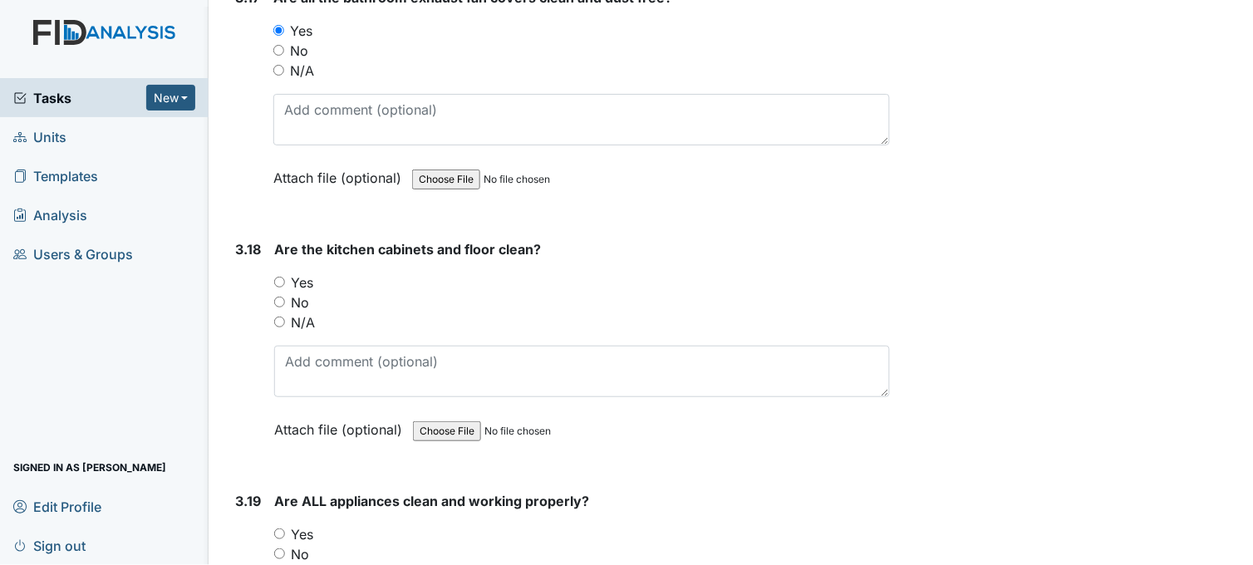
scroll to position [6568, 0]
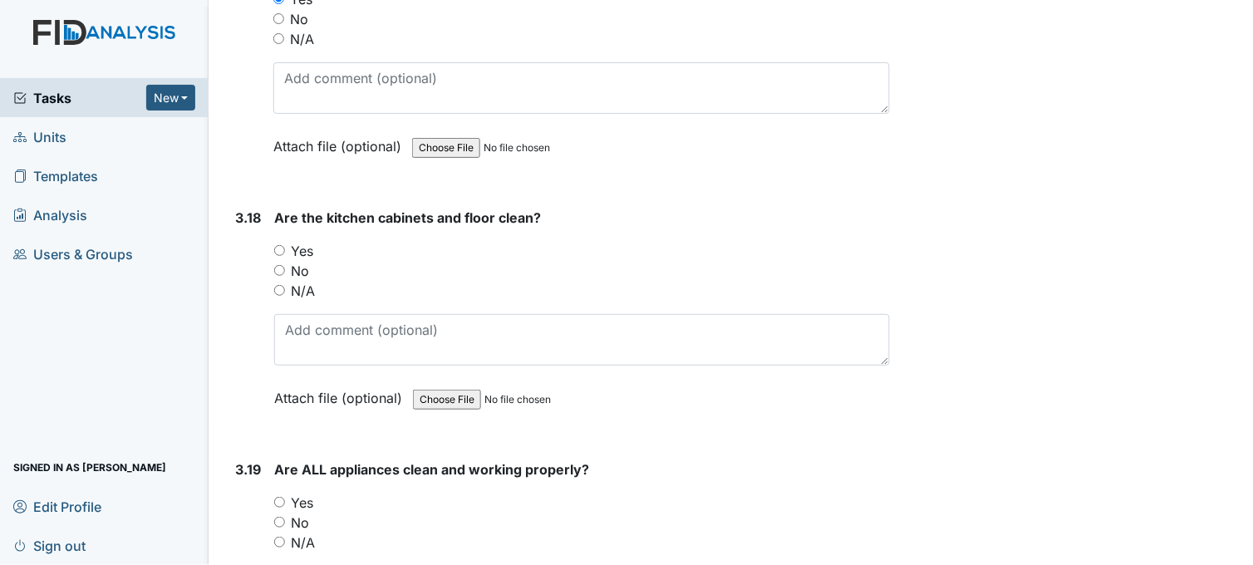
click at [283, 245] on input "Yes" at bounding box center [279, 250] width 11 height 11
radio input "true"
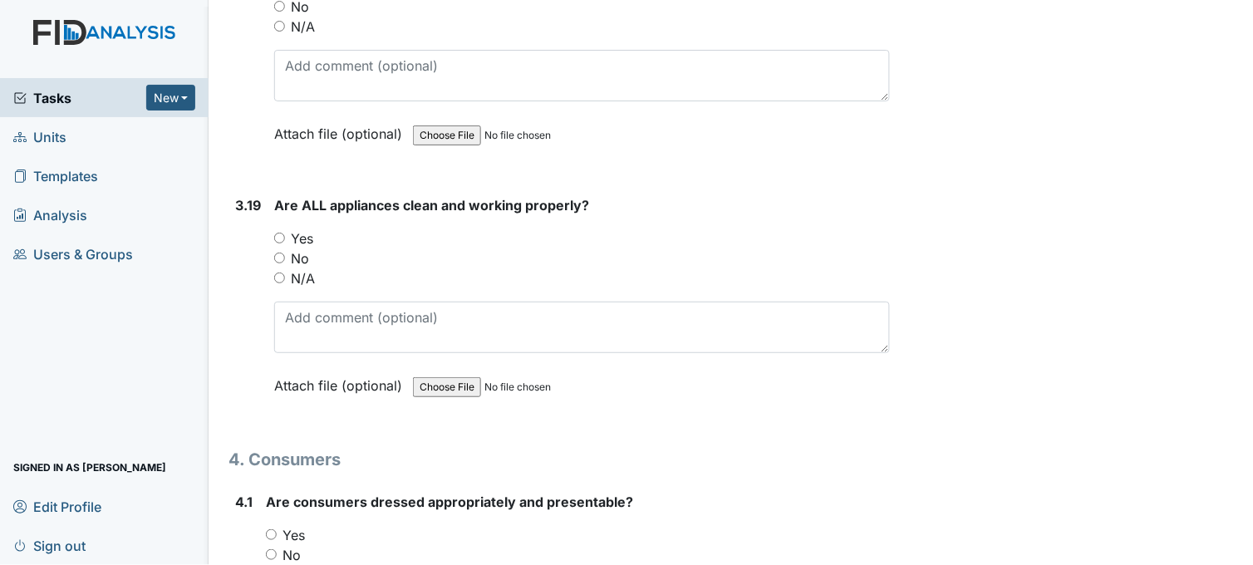
scroll to position [6846, 0]
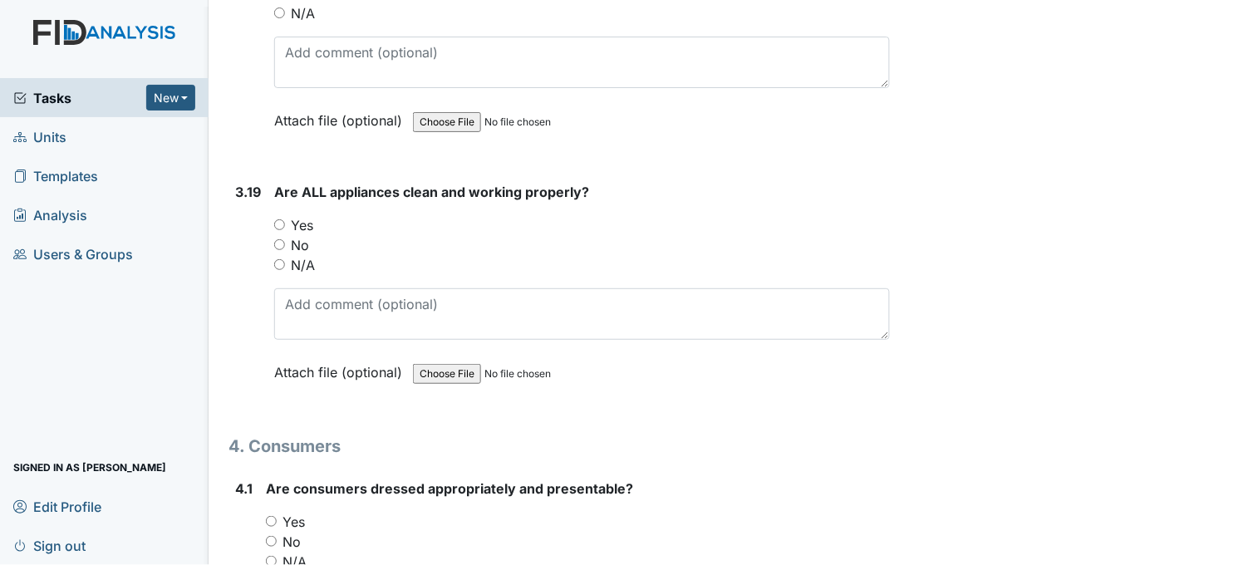
click at [277, 219] on input "Yes" at bounding box center [279, 224] width 11 height 11
radio input "true"
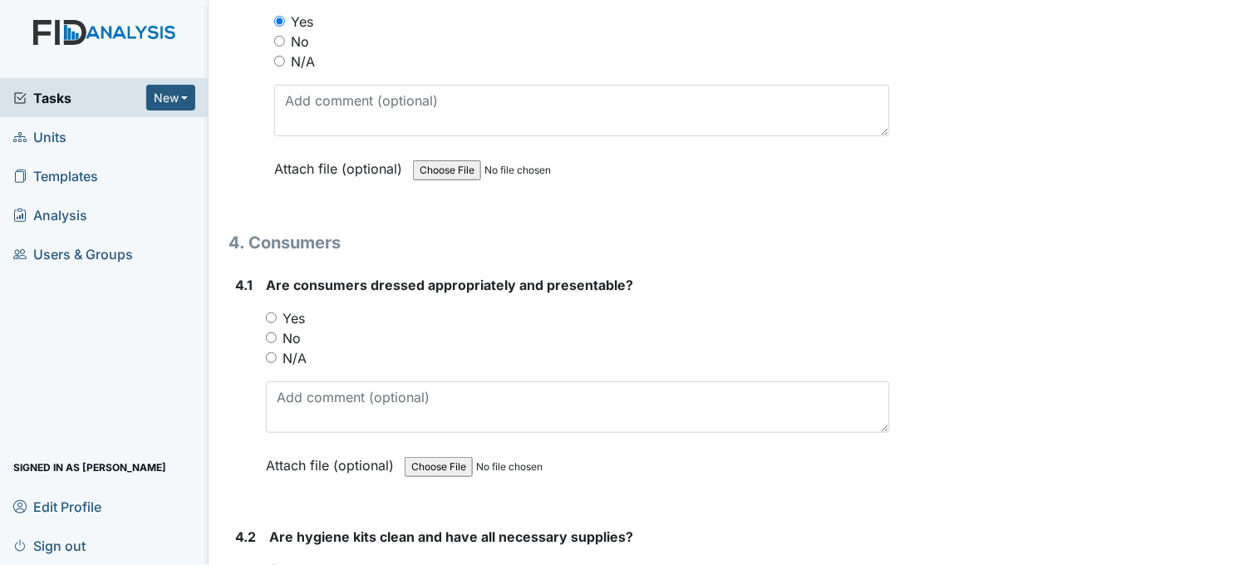
scroll to position [7122, 0]
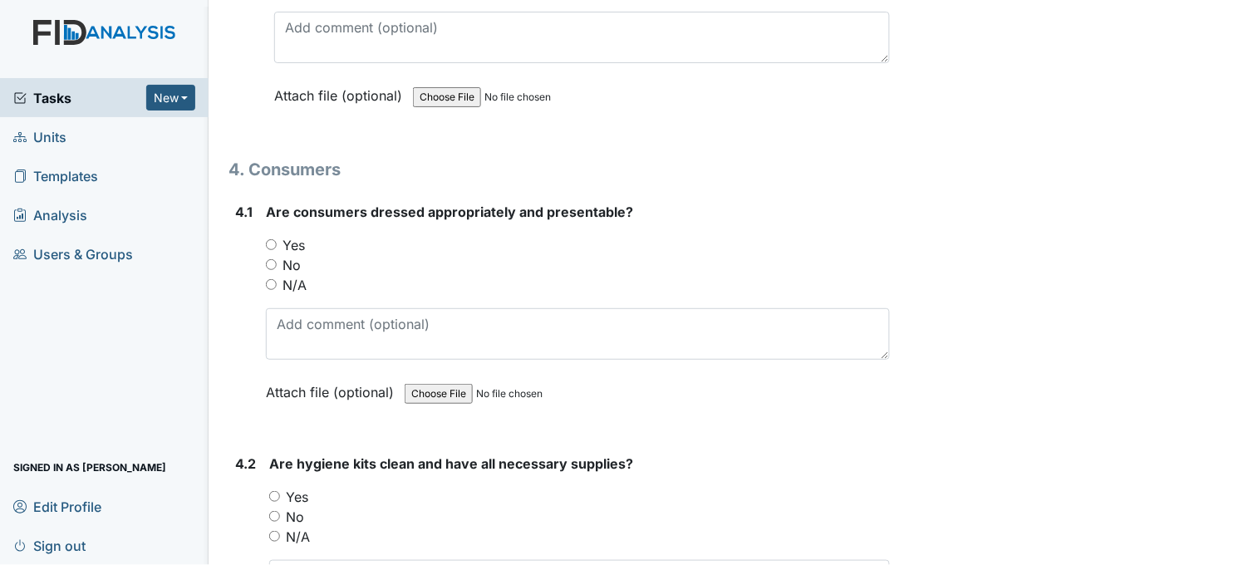
click at [267, 239] on input "Yes" at bounding box center [271, 244] width 11 height 11
radio input "true"
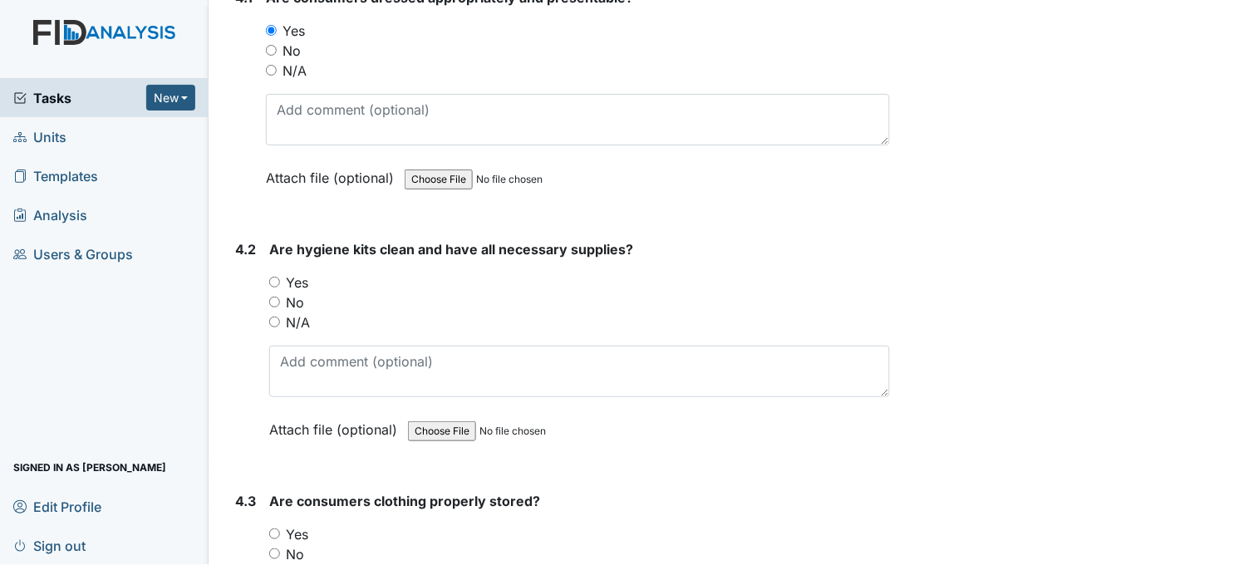
scroll to position [7399, 0]
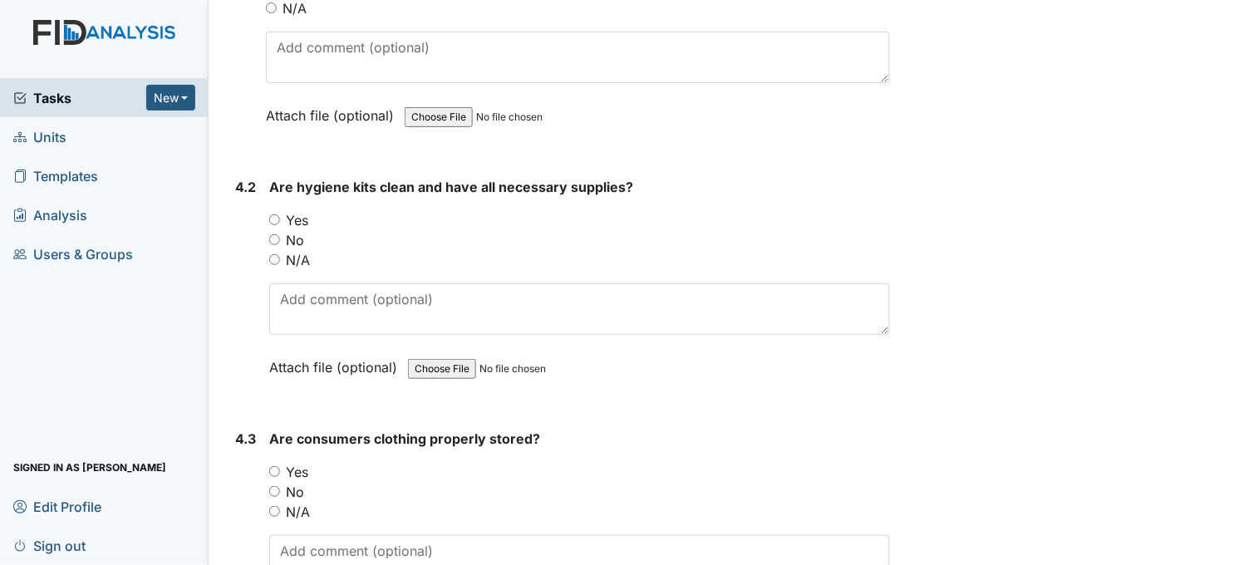
click at [277, 214] on input "Yes" at bounding box center [274, 219] width 11 height 11
radio input "true"
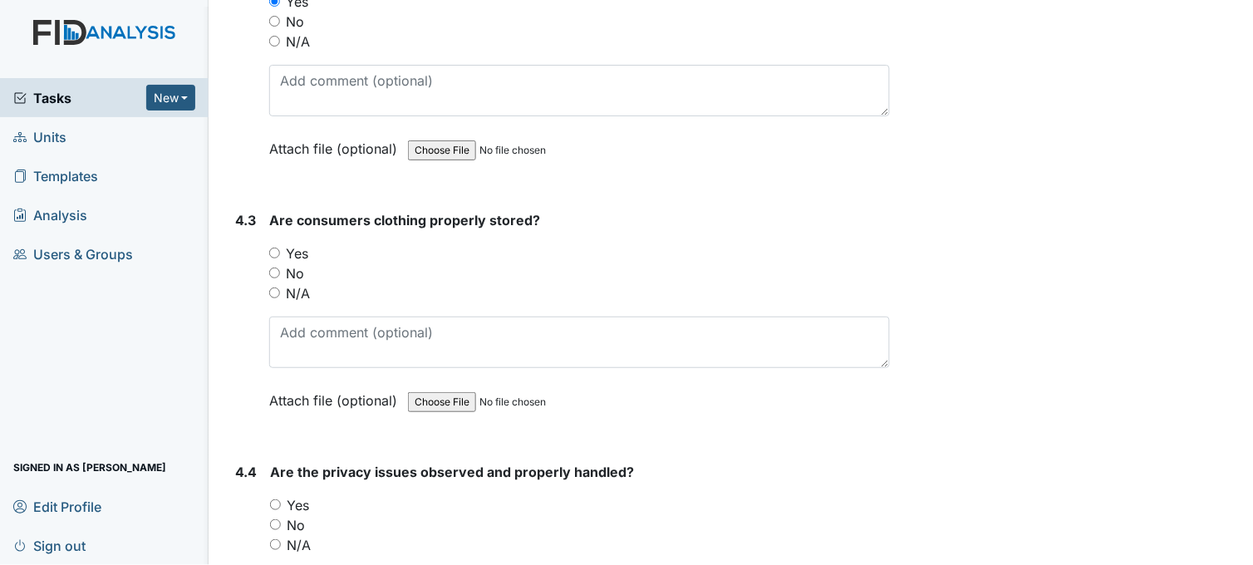
scroll to position [7676, 0]
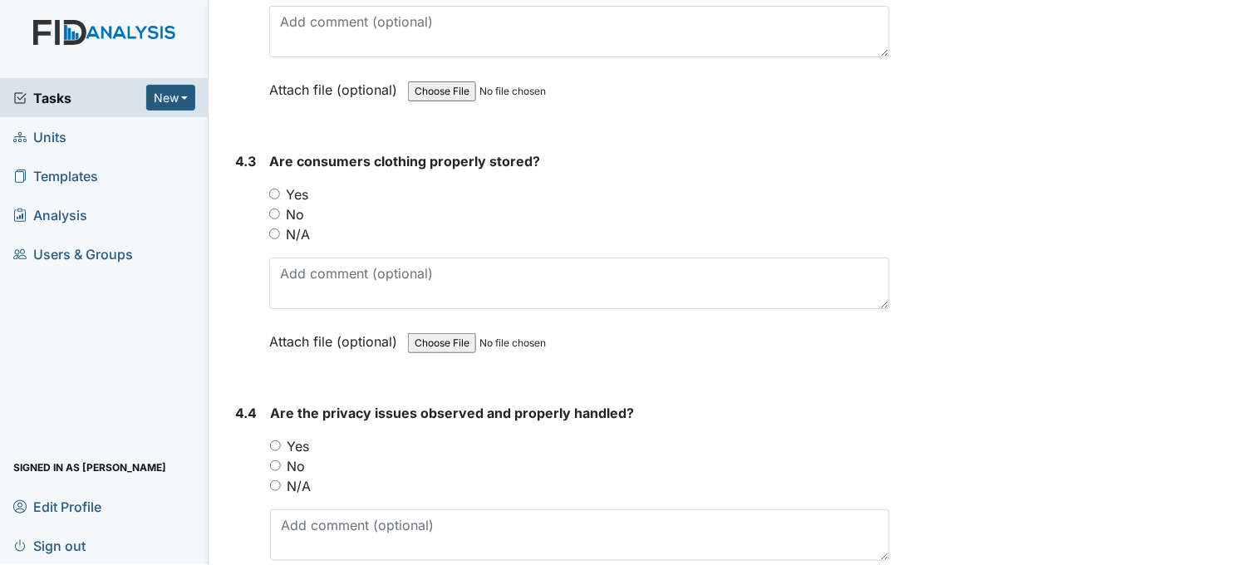
click at [279, 189] on input "Yes" at bounding box center [274, 194] width 11 height 11
radio input "true"
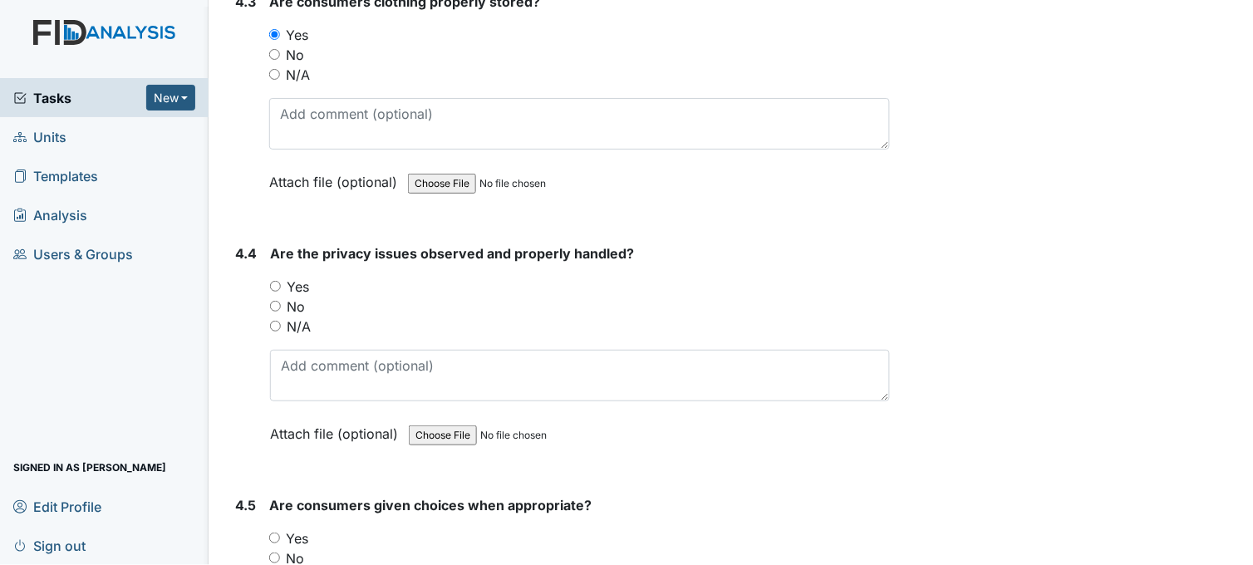
scroll to position [7861, 0]
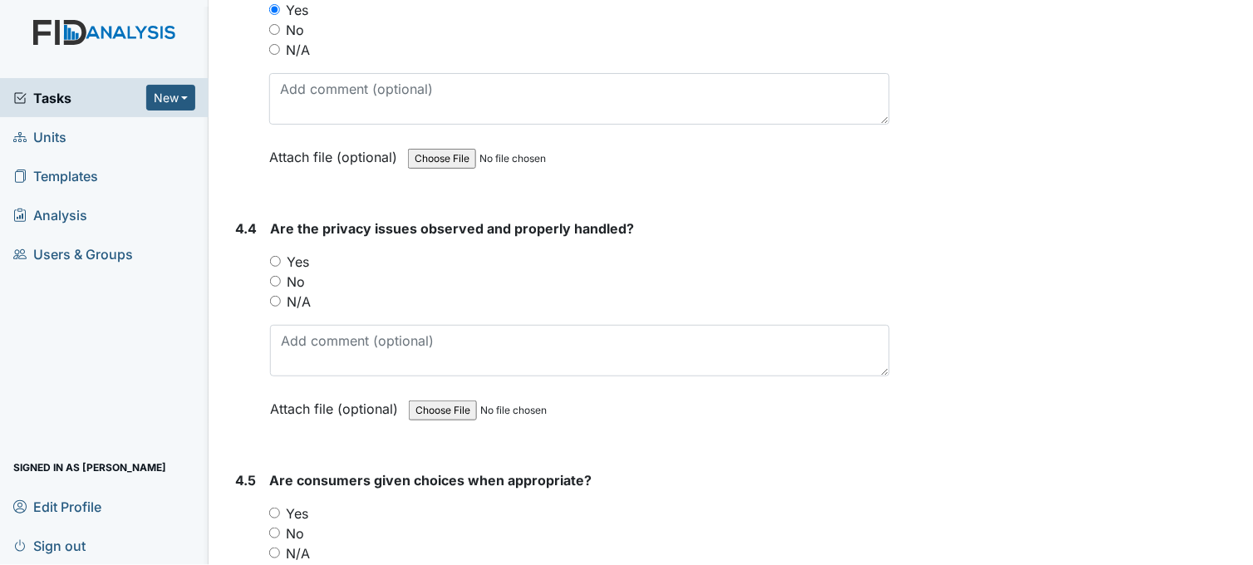
click at [276, 256] on input "Yes" at bounding box center [275, 261] width 11 height 11
radio input "true"
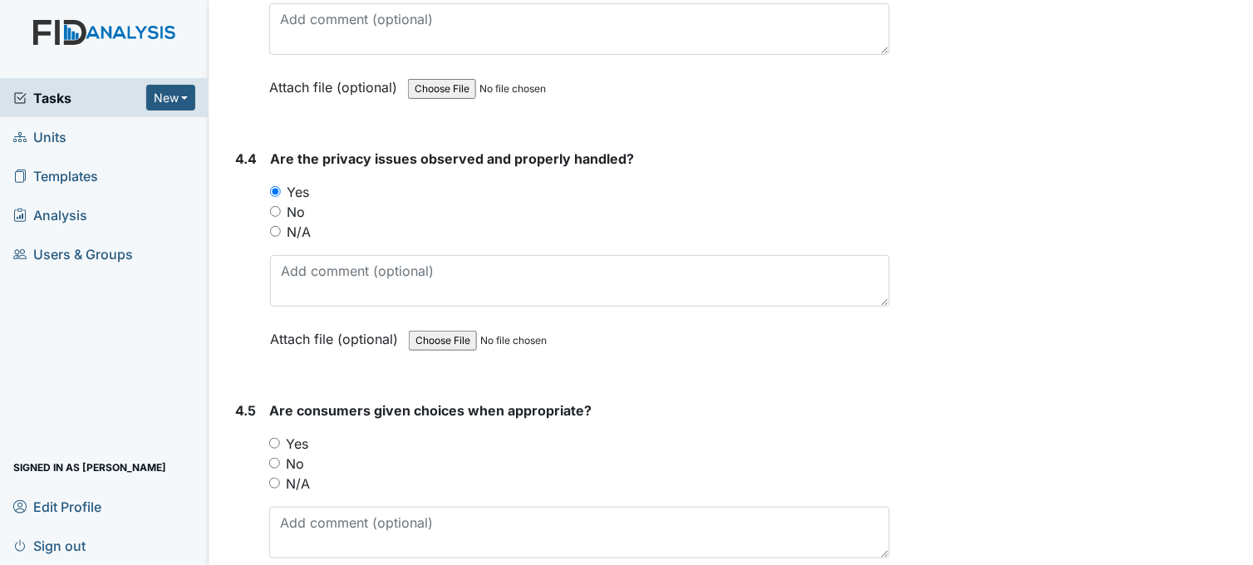
scroll to position [8137, 0]
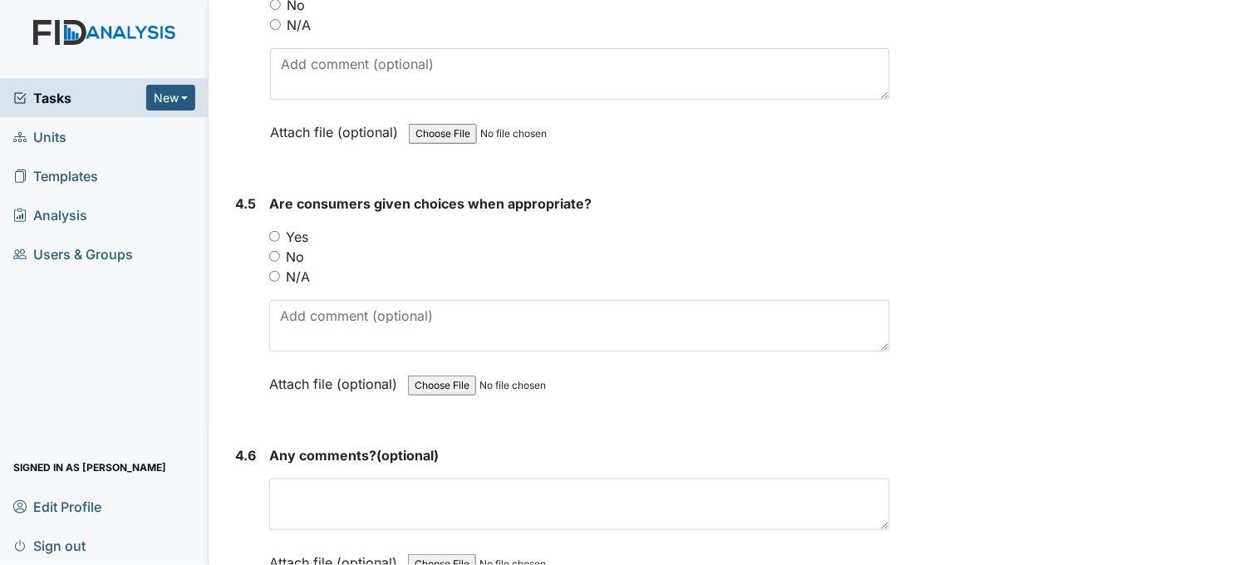
click at [277, 231] on input "Yes" at bounding box center [274, 236] width 11 height 11
radio input "true"
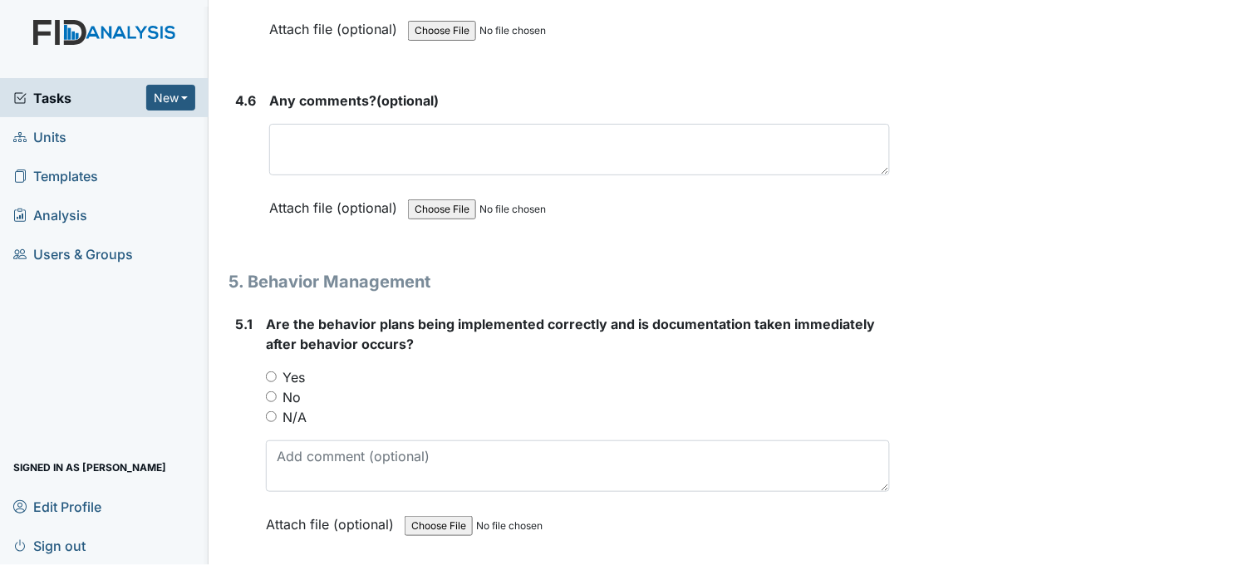
scroll to position [8599, 0]
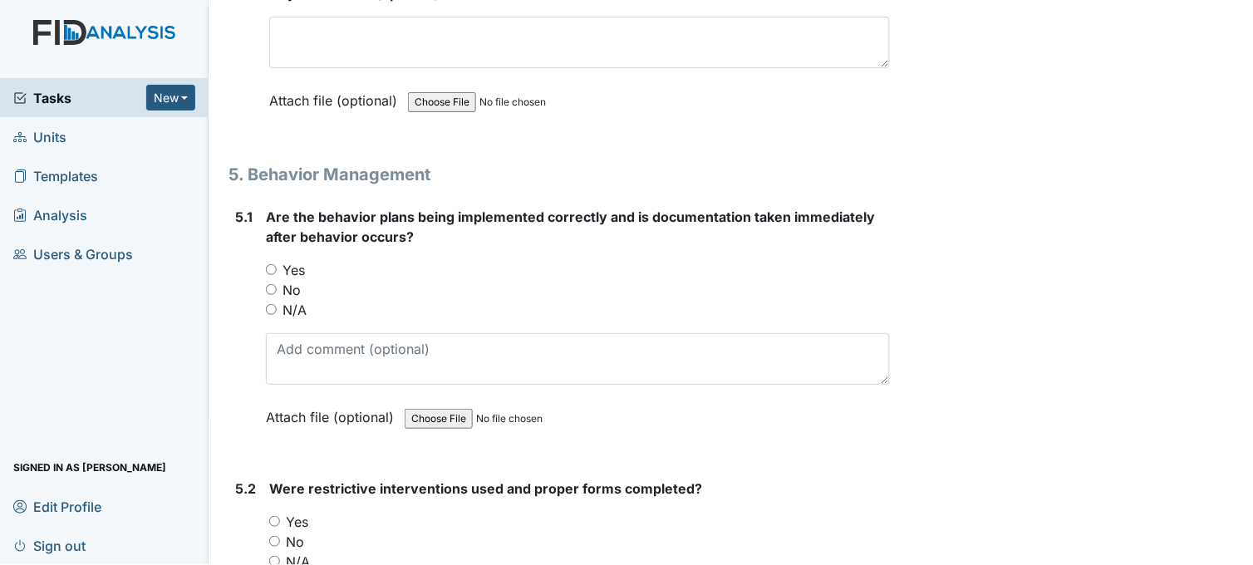
click at [272, 304] on input "N/A" at bounding box center [271, 309] width 11 height 11
radio input "true"
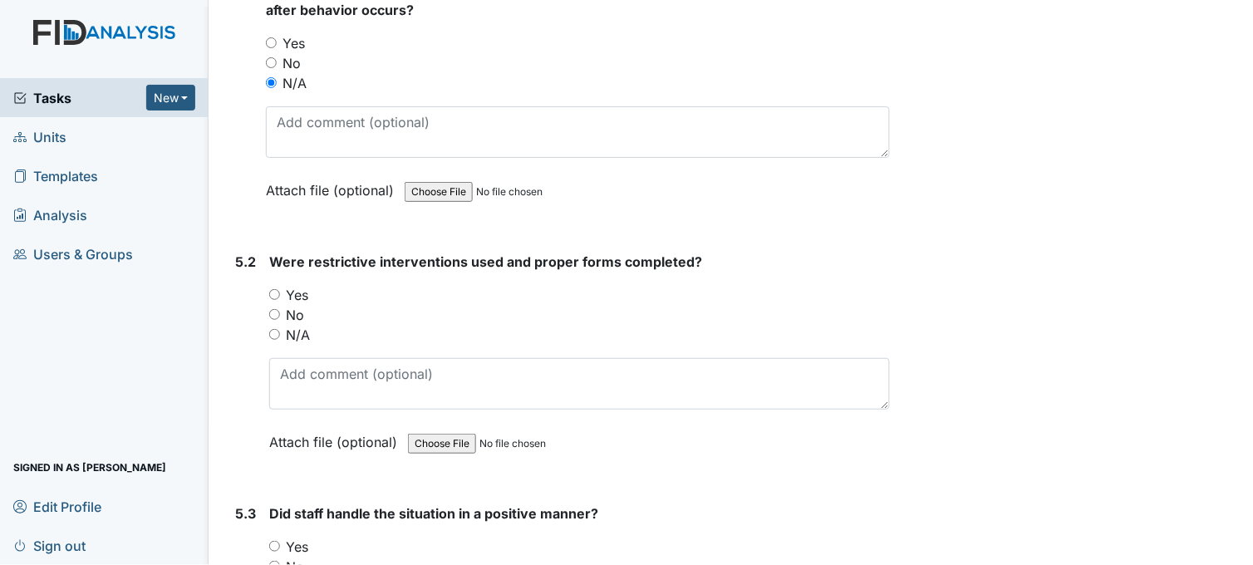
scroll to position [8876, 0]
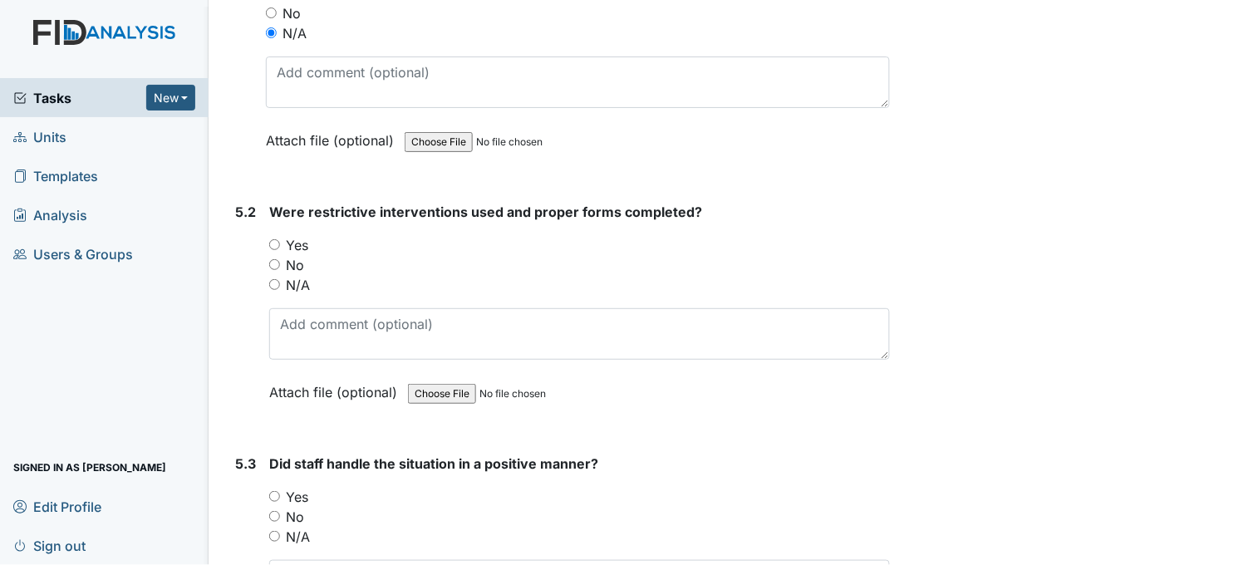
click at [276, 279] on input "N/A" at bounding box center [274, 284] width 11 height 11
radio input "true"
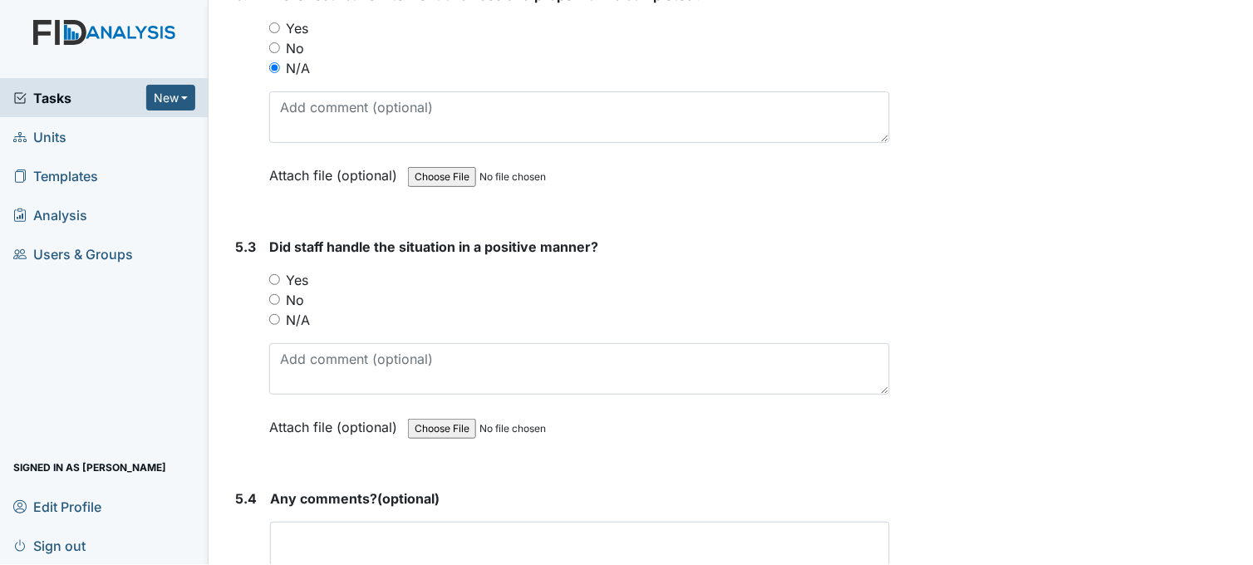
scroll to position [9153, 0]
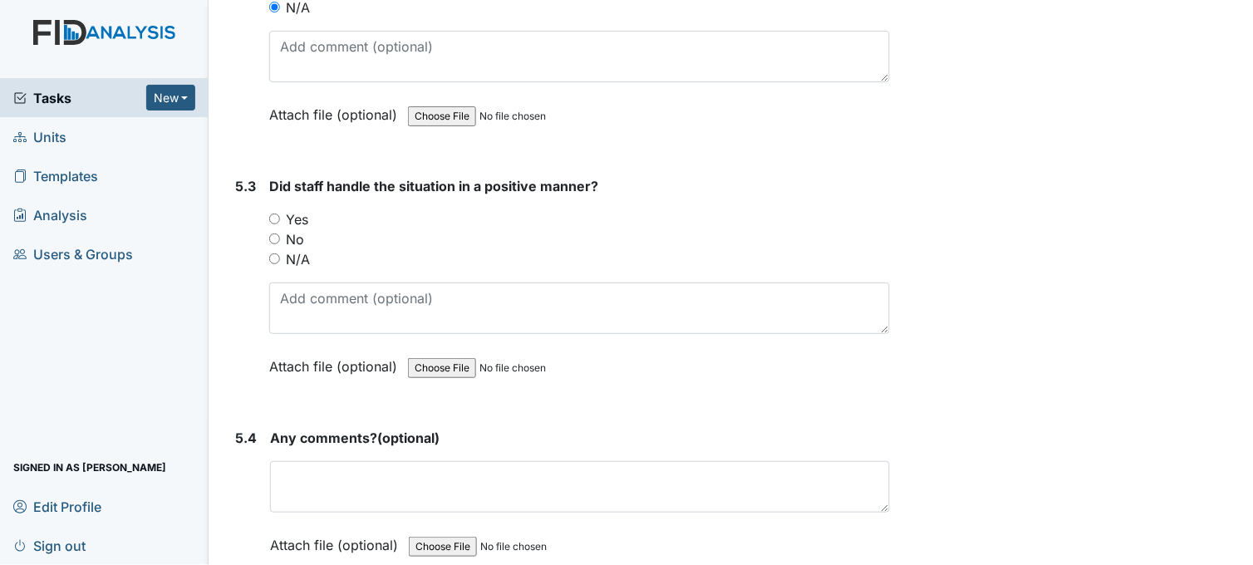
click at [277, 253] on input "N/A" at bounding box center [274, 258] width 11 height 11
radio input "true"
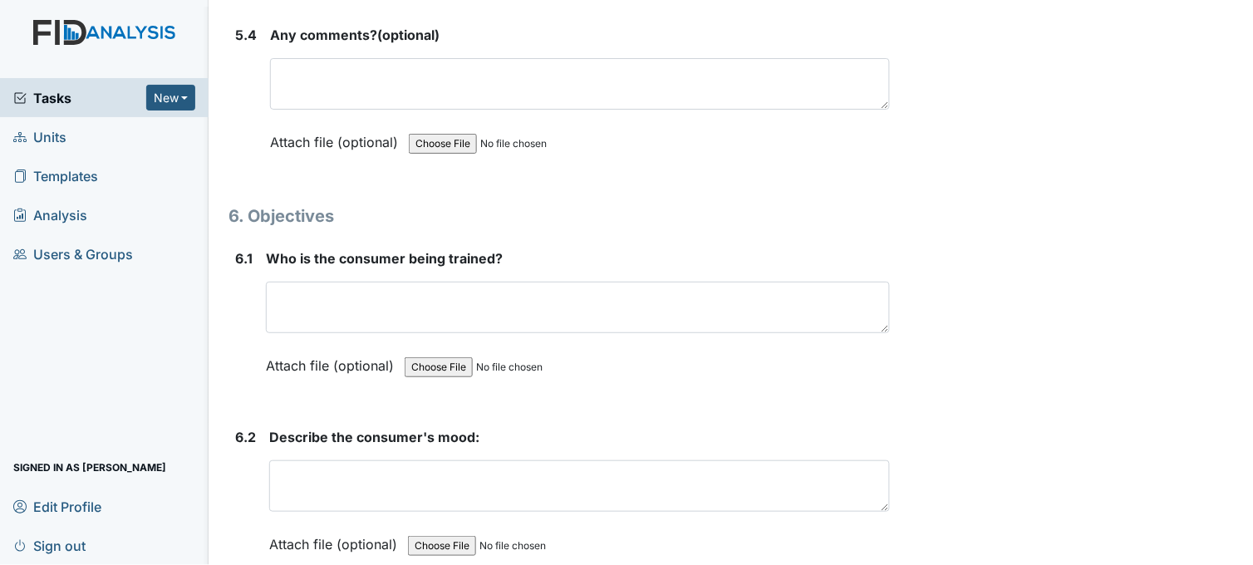
scroll to position [9614, 0]
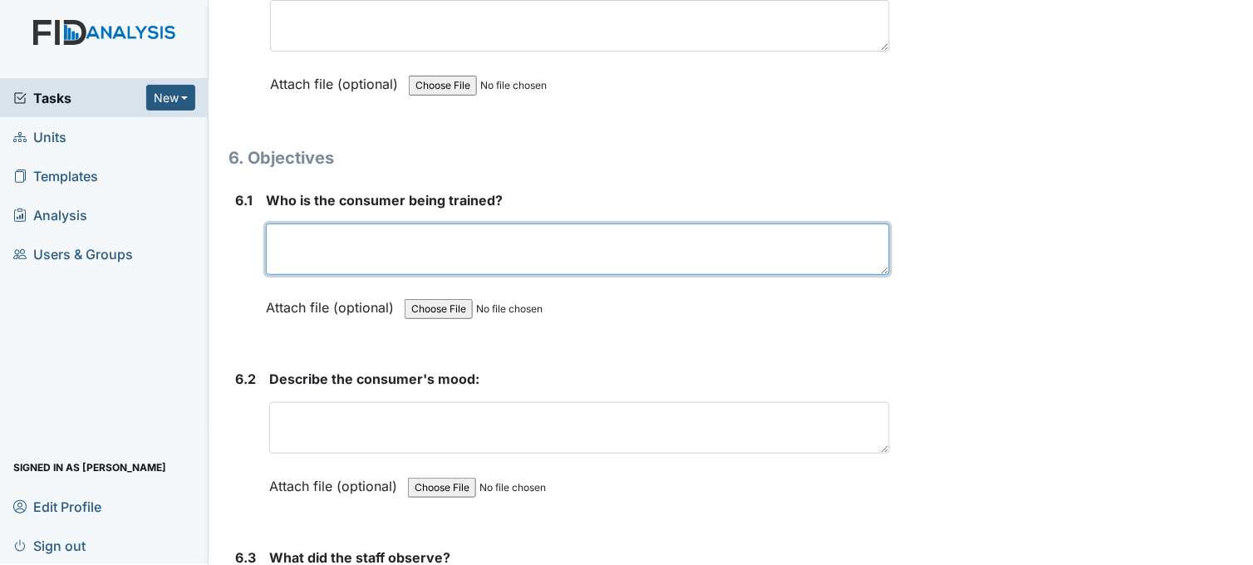
click at [303, 236] on textarea at bounding box center [578, 248] width 624 height 51
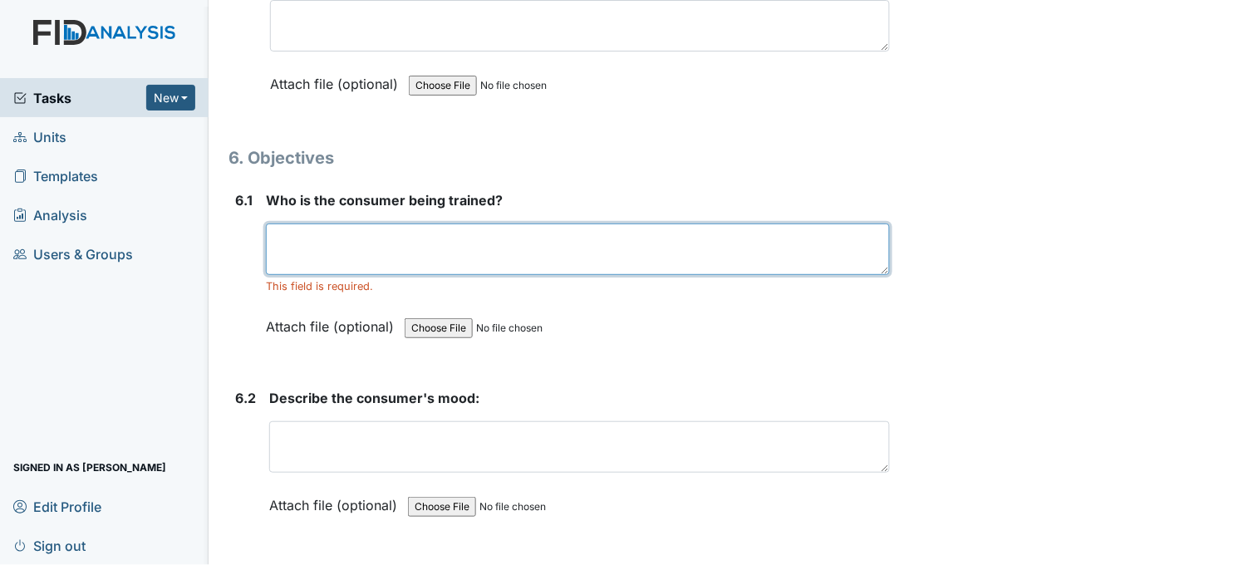
click at [380, 249] on textarea at bounding box center [578, 248] width 624 height 51
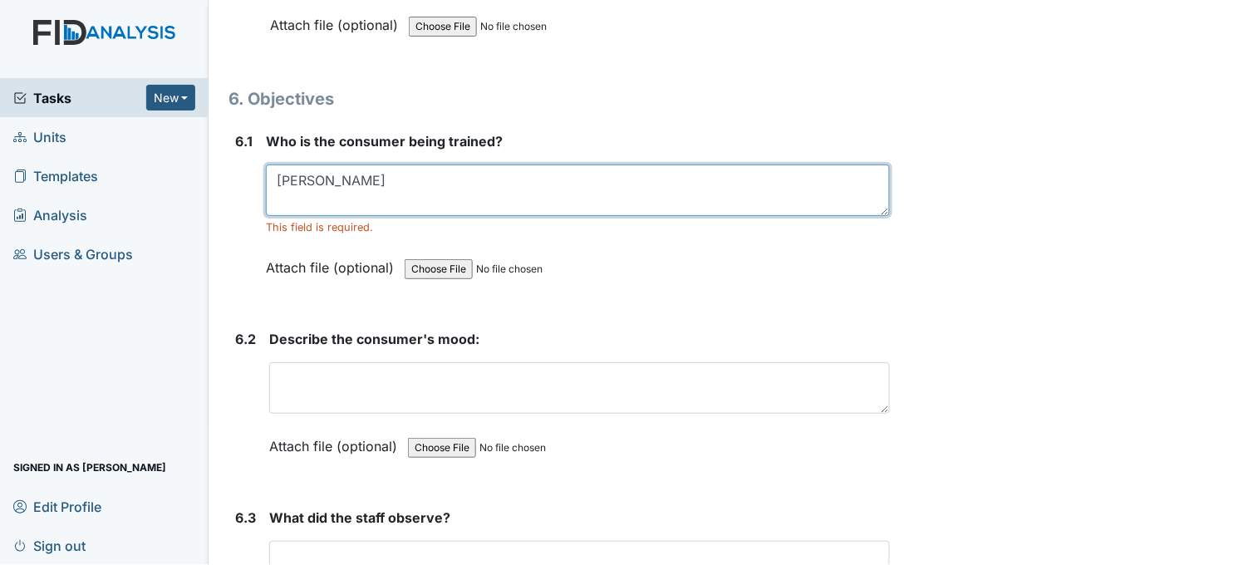
scroll to position [9706, 0]
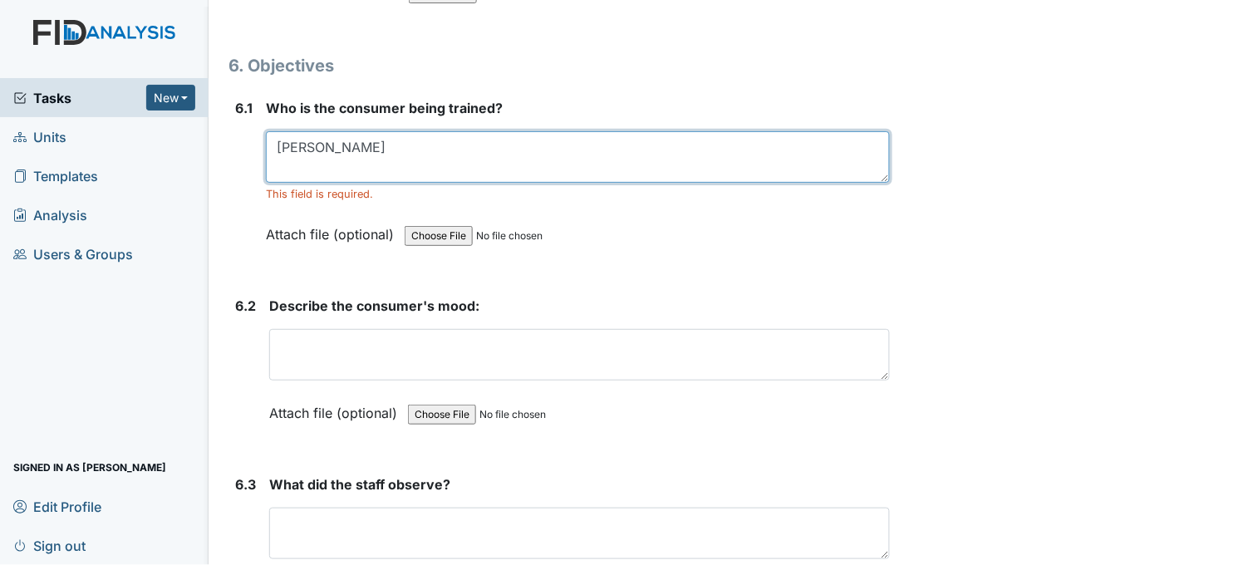
type textarea "[PERSON_NAME]"
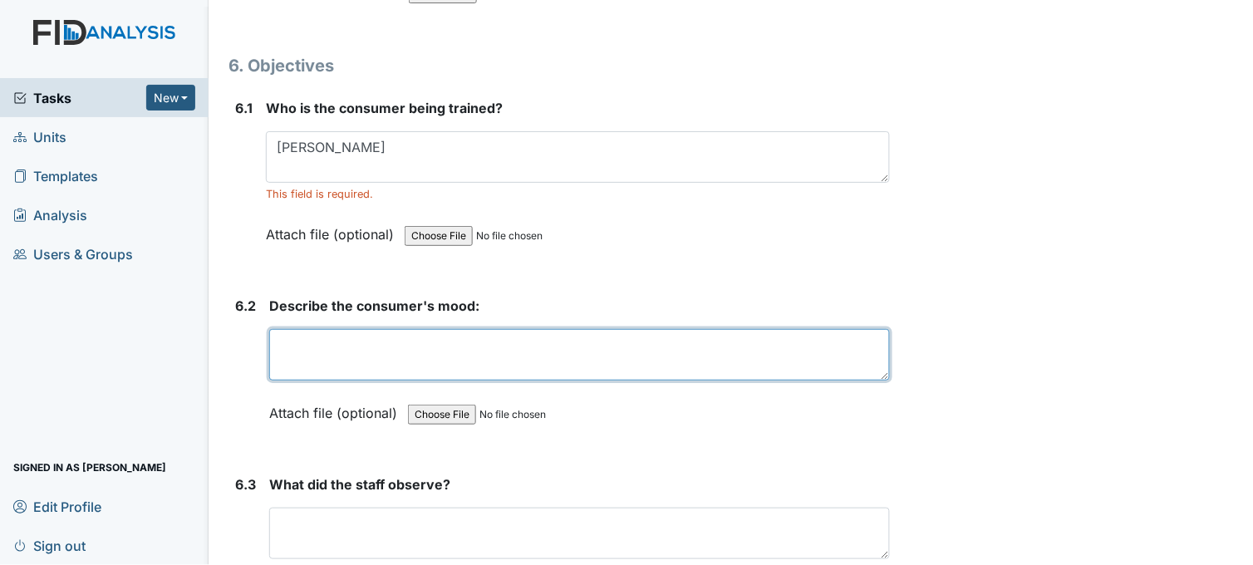
click at [402, 338] on textarea at bounding box center [579, 354] width 620 height 51
type textarea "G"
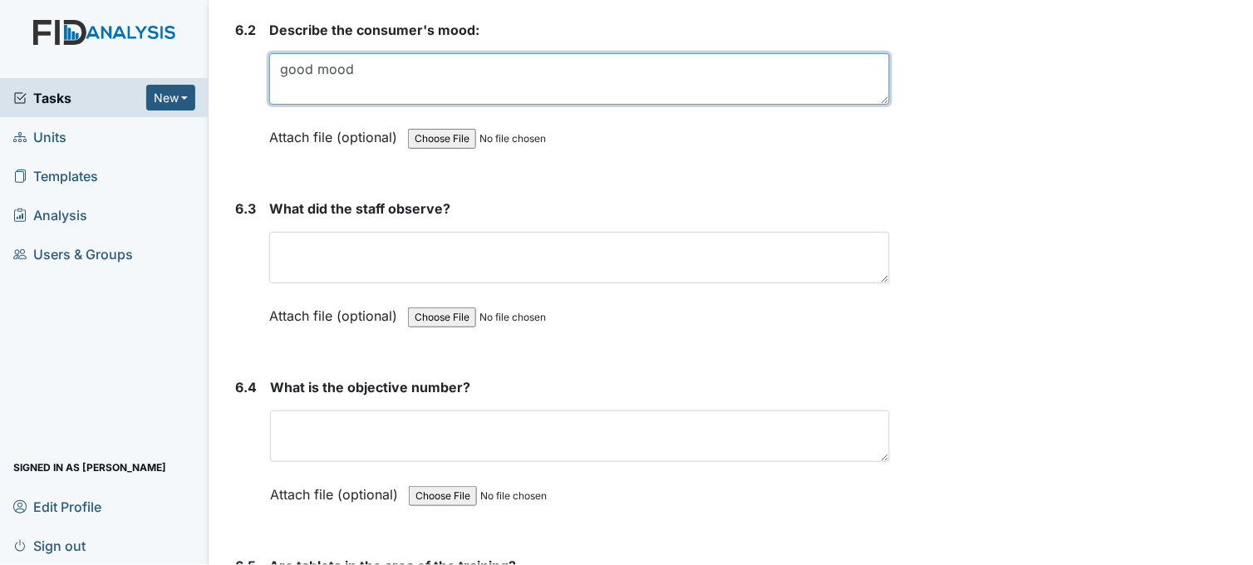
scroll to position [9984, 0]
type textarea "good mood"
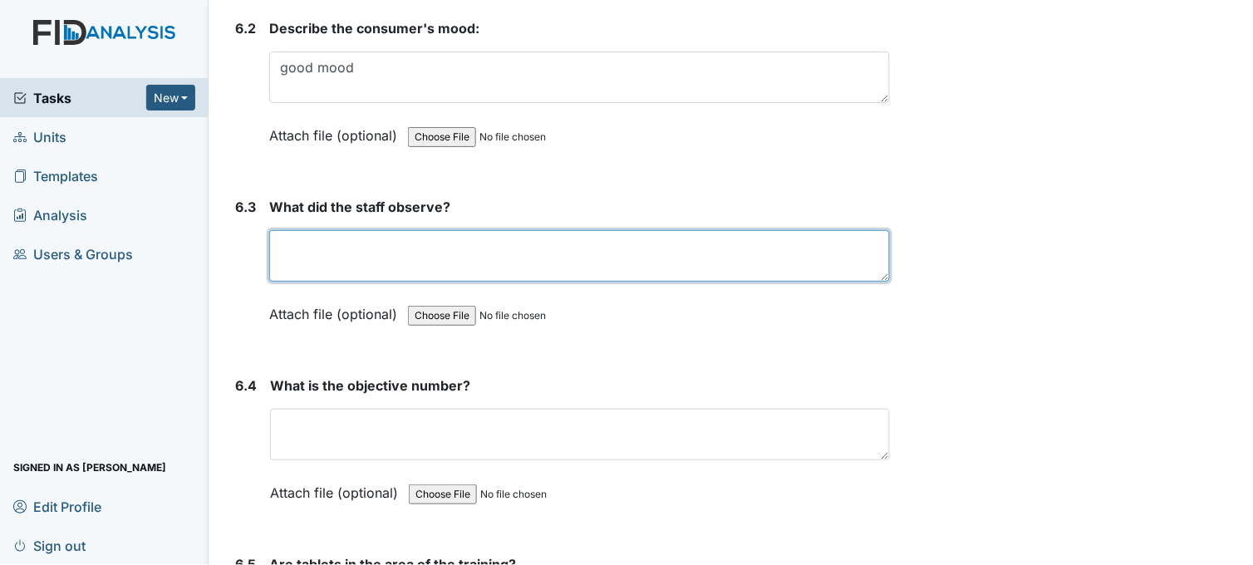
click at [400, 253] on textarea at bounding box center [579, 255] width 620 height 51
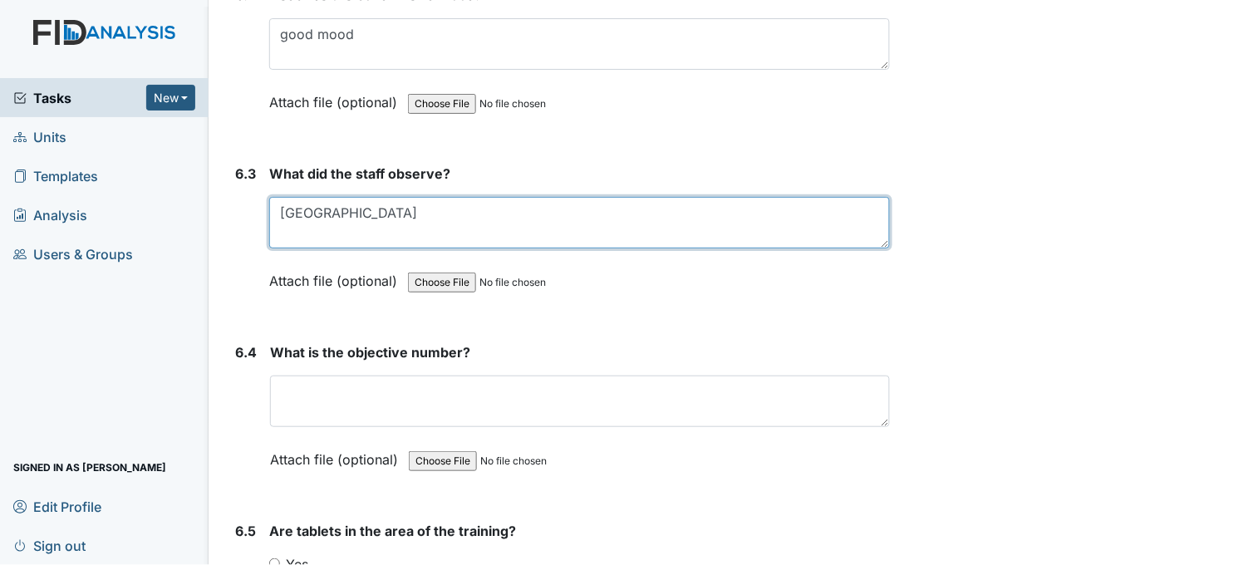
scroll to position [10076, 0]
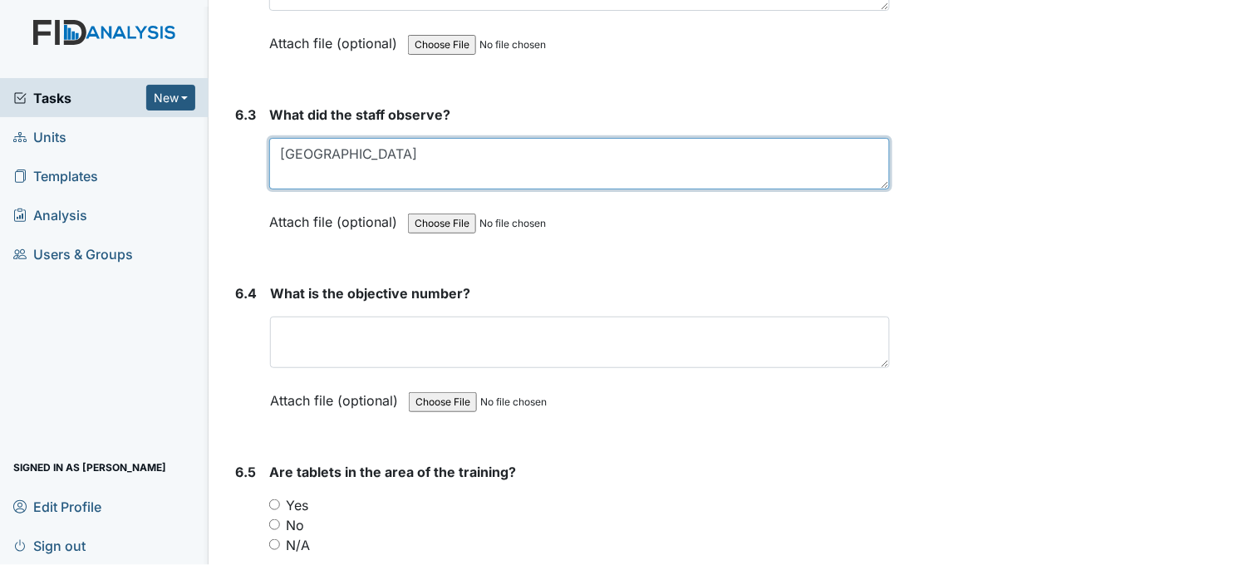
type textarea "[GEOGRAPHIC_DATA]"
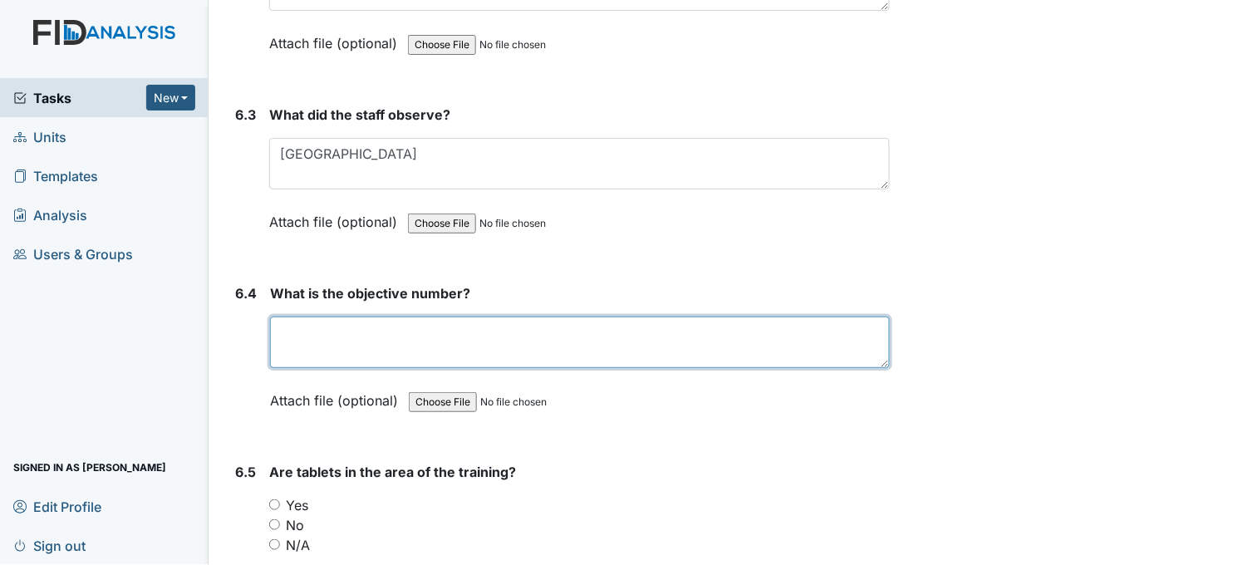
click at [330, 332] on textarea at bounding box center [580, 341] width 620 height 51
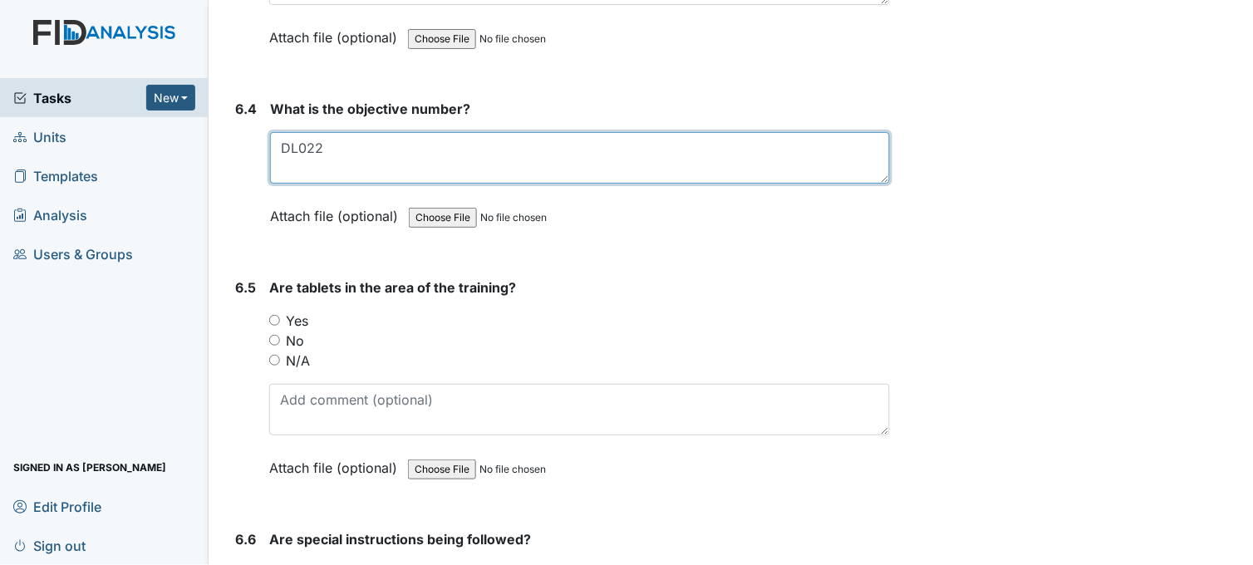
type textarea "DL022"
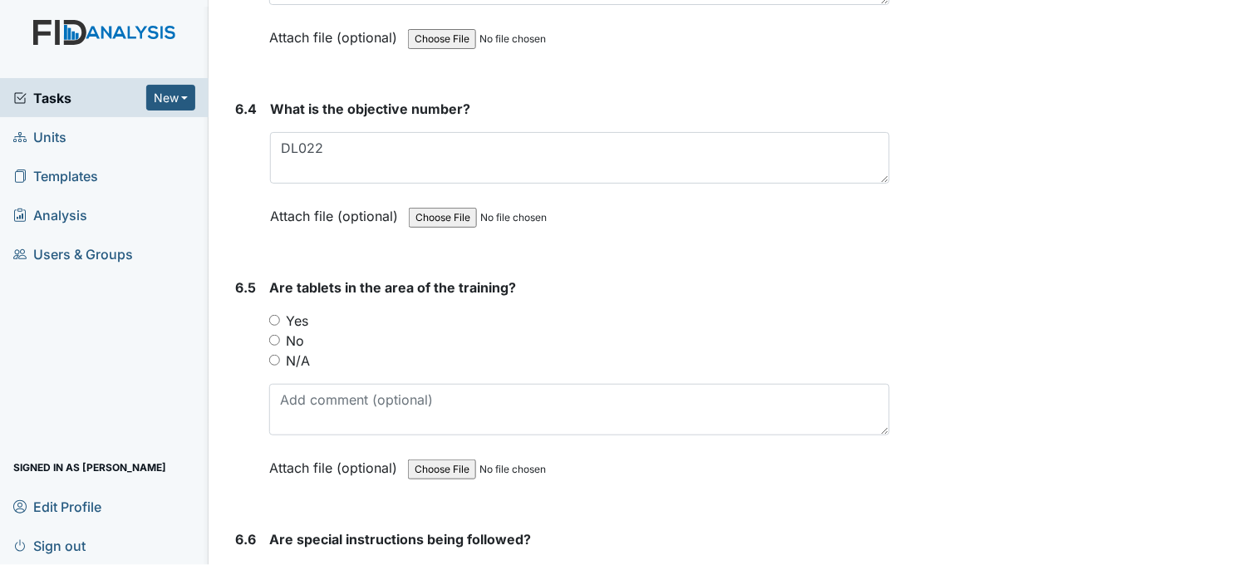
click at [274, 315] on input "Yes" at bounding box center [274, 320] width 11 height 11
radio input "true"
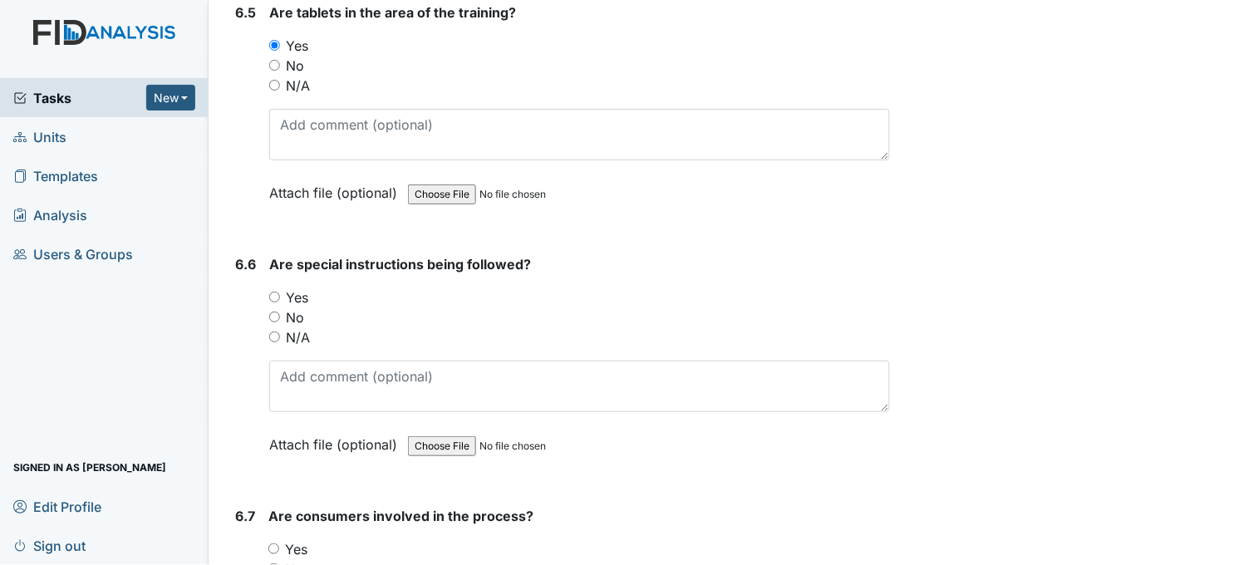
scroll to position [10537, 0]
click at [274, 290] on input "Yes" at bounding box center [274, 295] width 11 height 11
radio input "true"
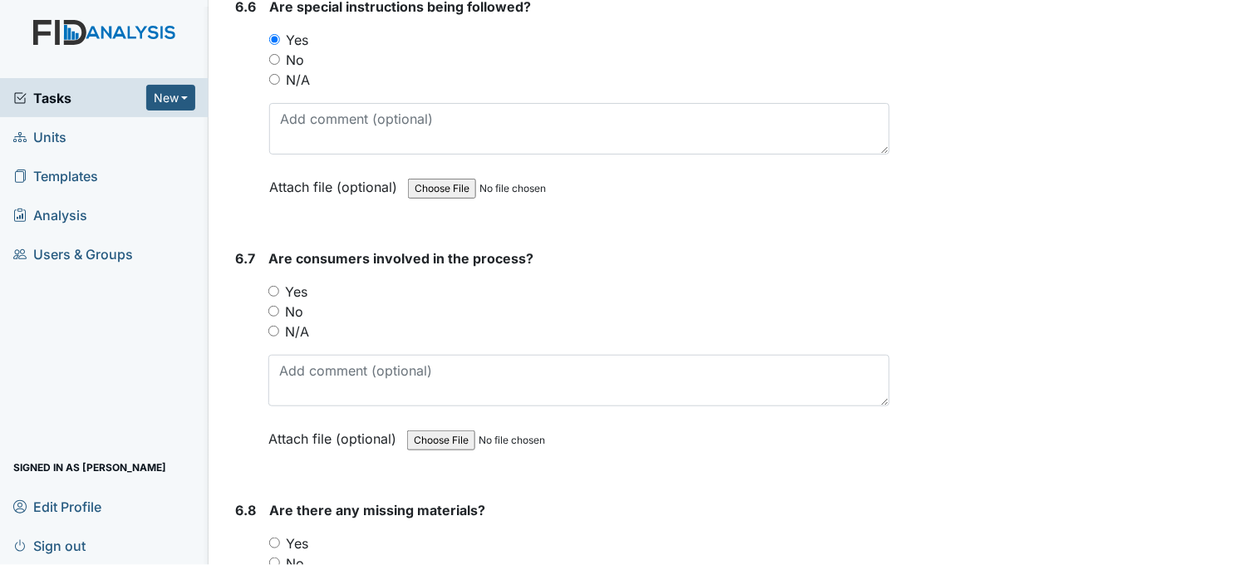
scroll to position [10814, 0]
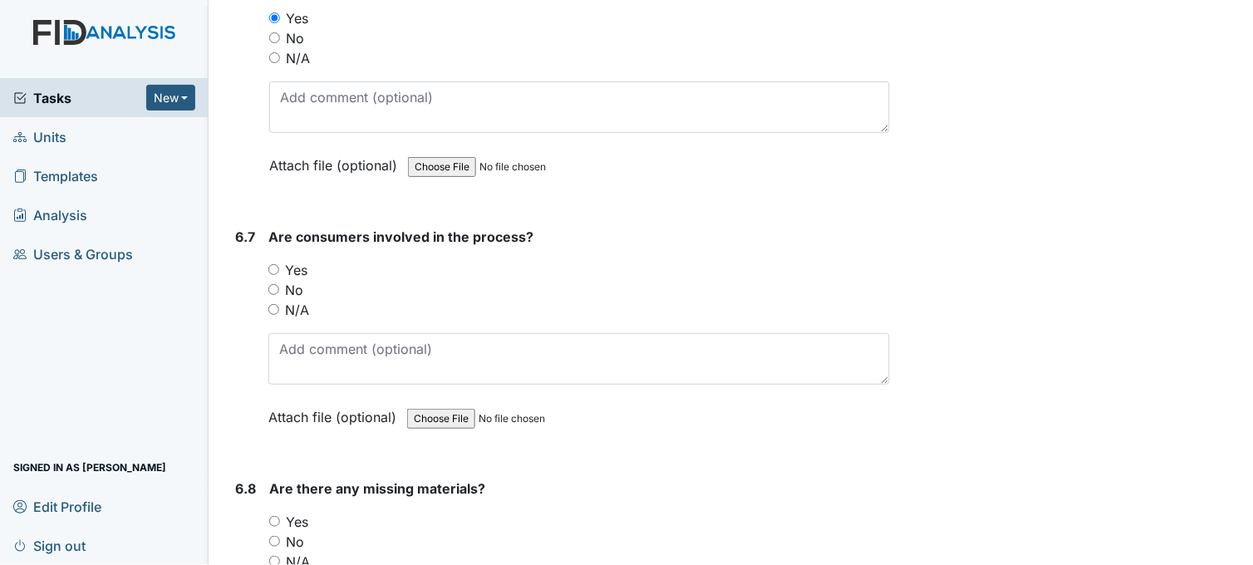
click at [275, 264] on input "Yes" at bounding box center [273, 269] width 11 height 11
radio input "true"
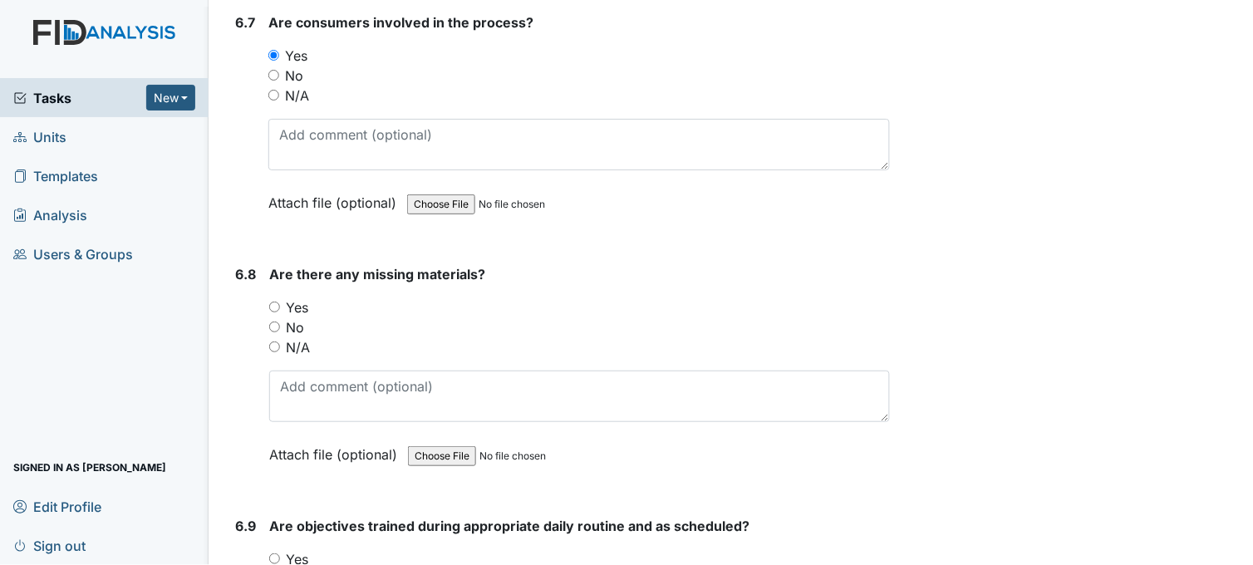
scroll to position [11091, 0]
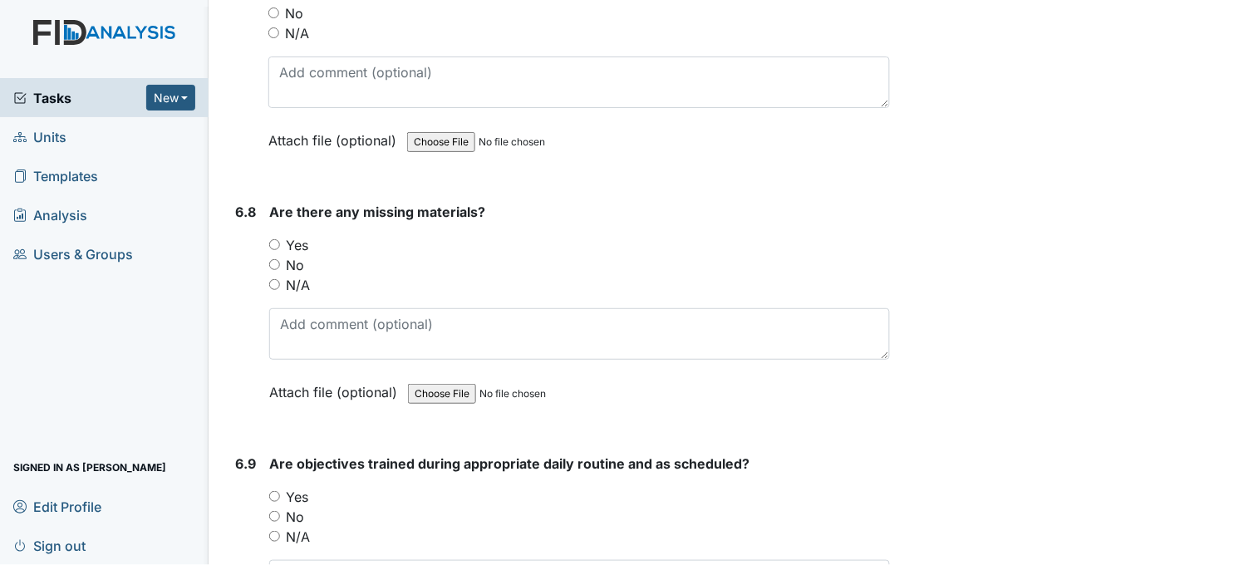
click at [274, 259] on input "No" at bounding box center [274, 264] width 11 height 11
radio input "true"
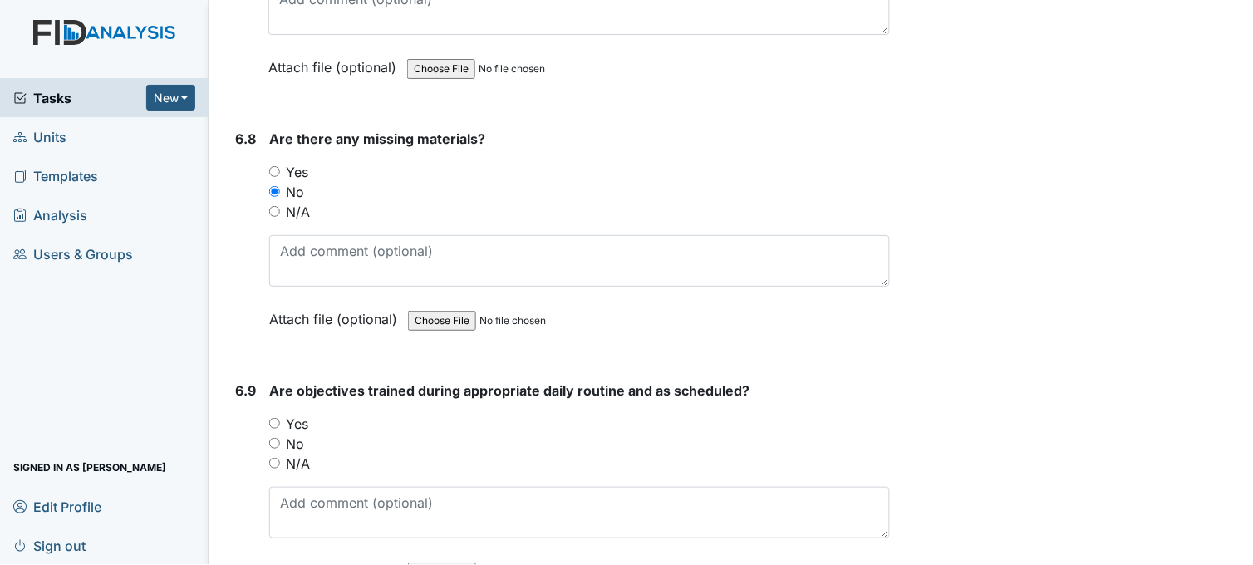
scroll to position [11367, 0]
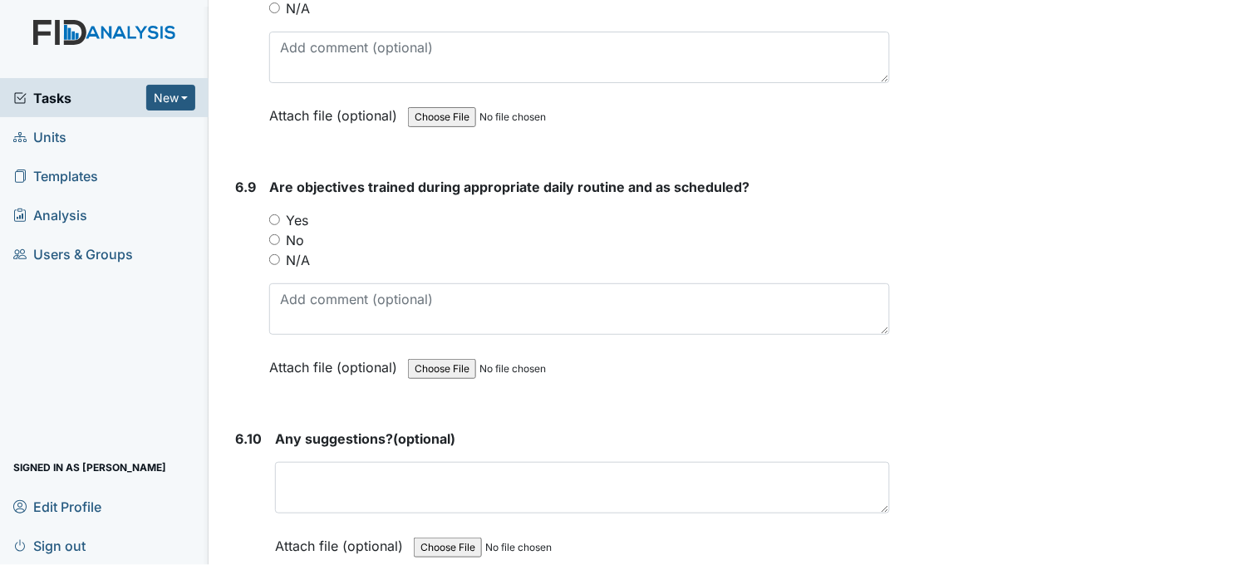
click at [275, 214] on input "Yes" at bounding box center [274, 219] width 11 height 11
radio input "true"
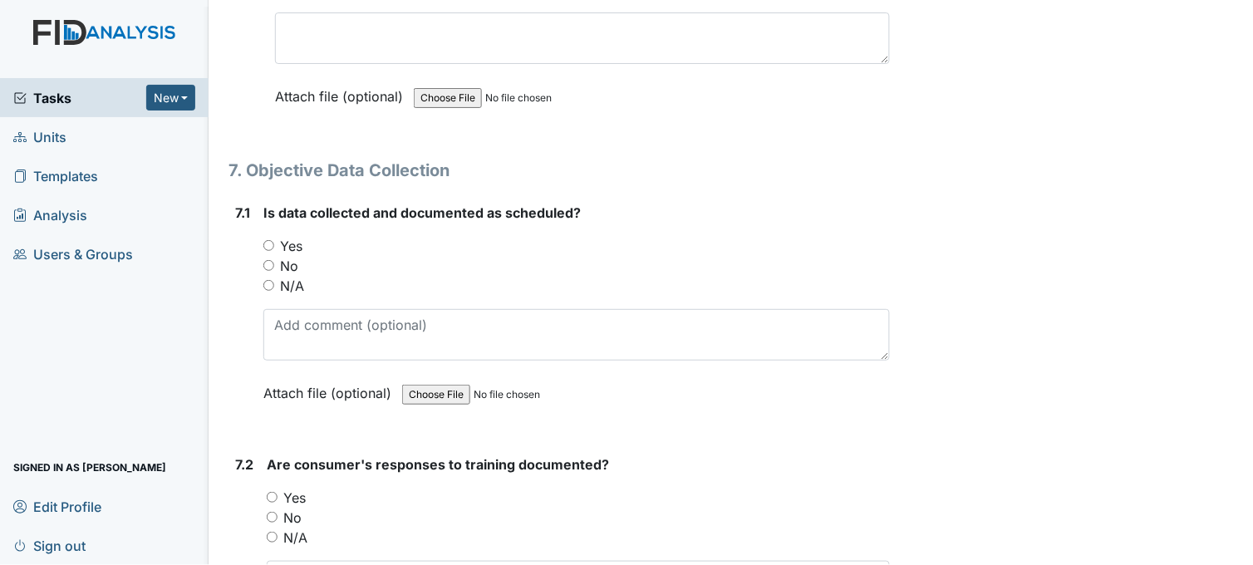
scroll to position [11829, 0]
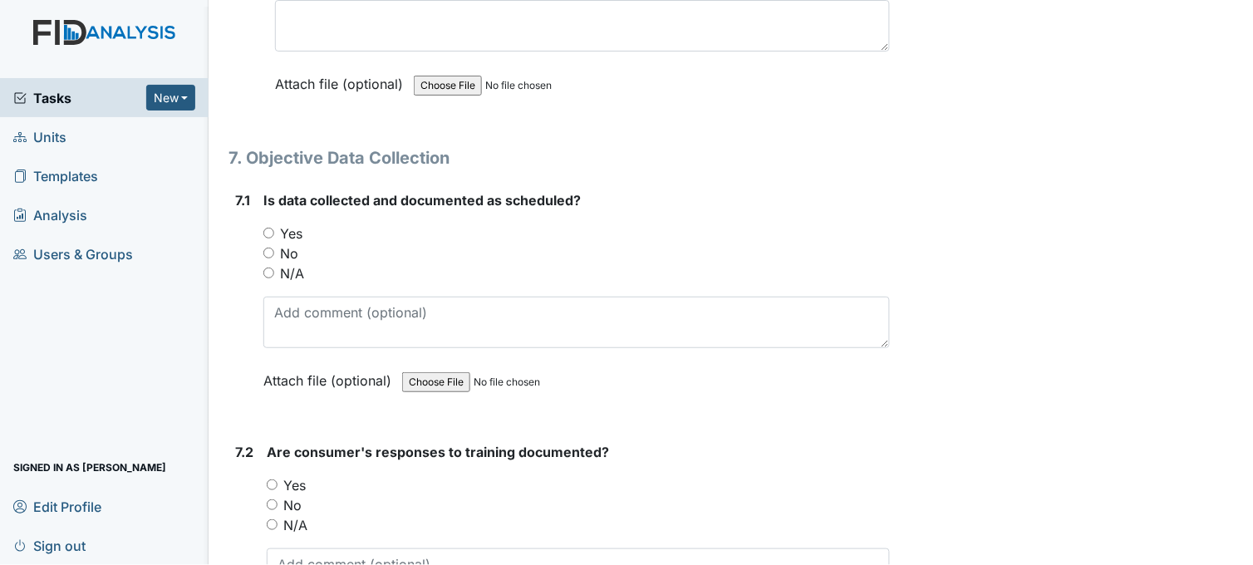
click at [270, 228] on input "Yes" at bounding box center [268, 233] width 11 height 11
radio input "true"
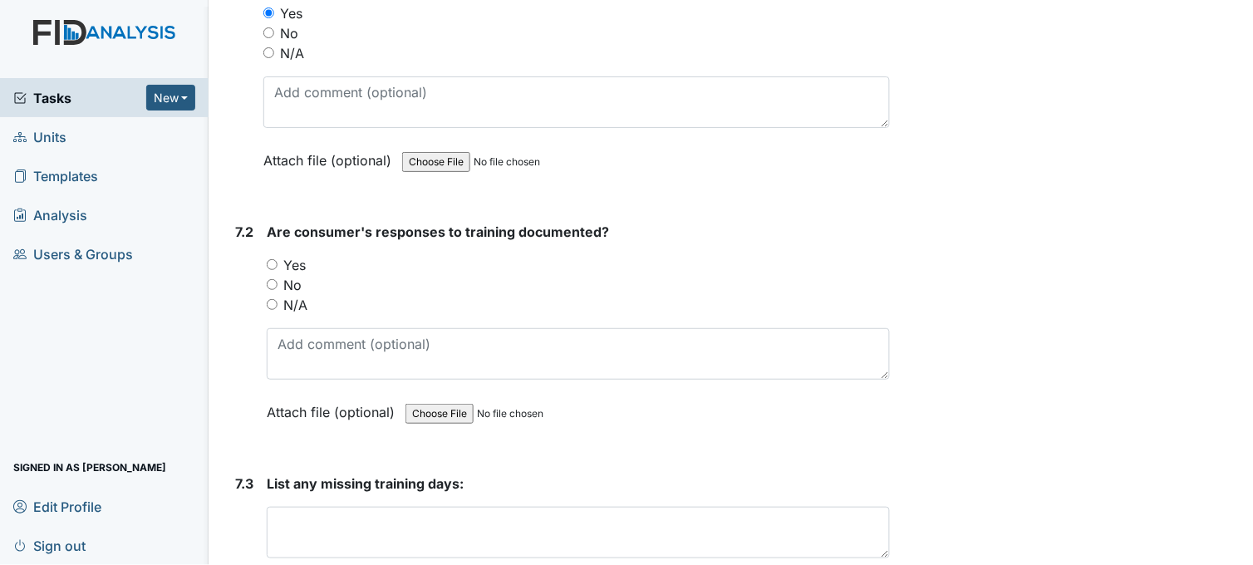
scroll to position [12106, 0]
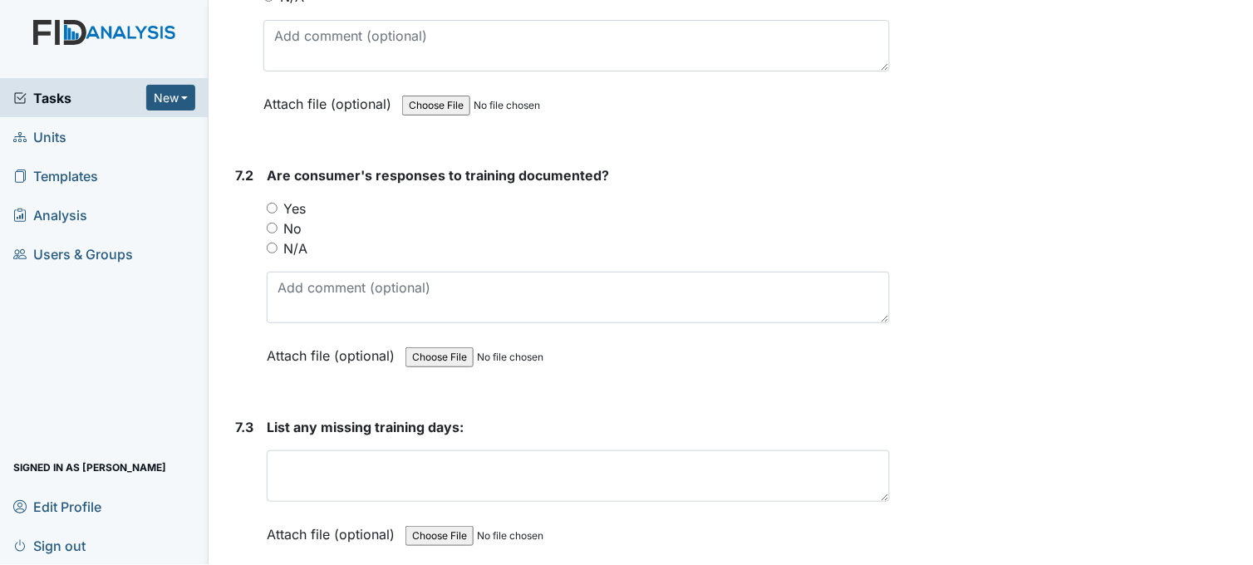
click at [272, 203] on input "Yes" at bounding box center [272, 208] width 11 height 11
radio input "true"
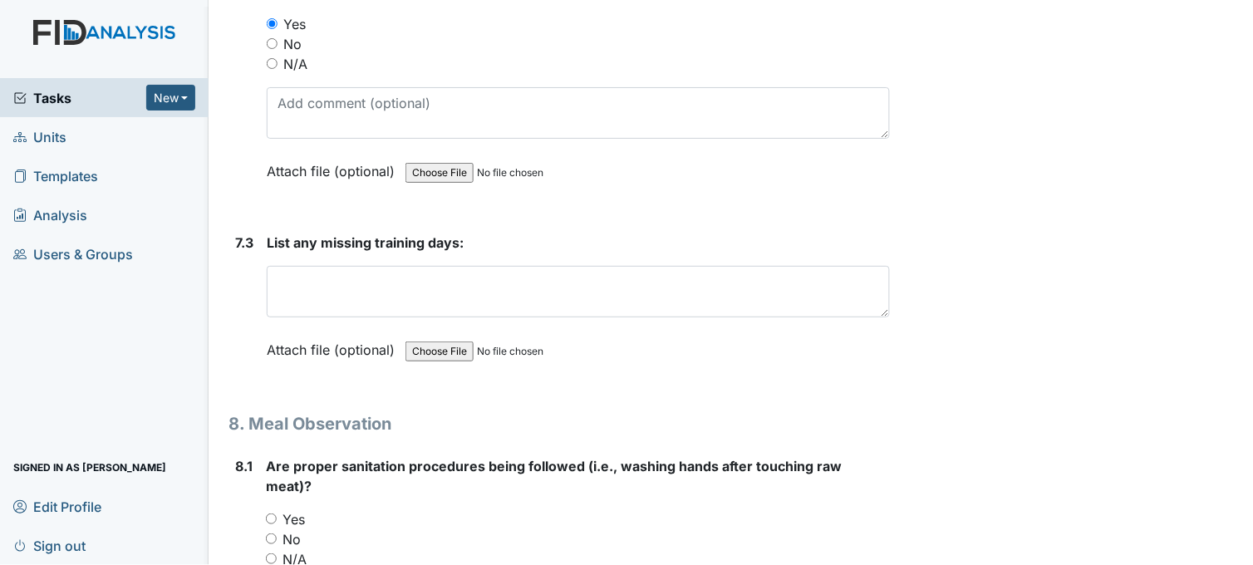
scroll to position [12382, 0]
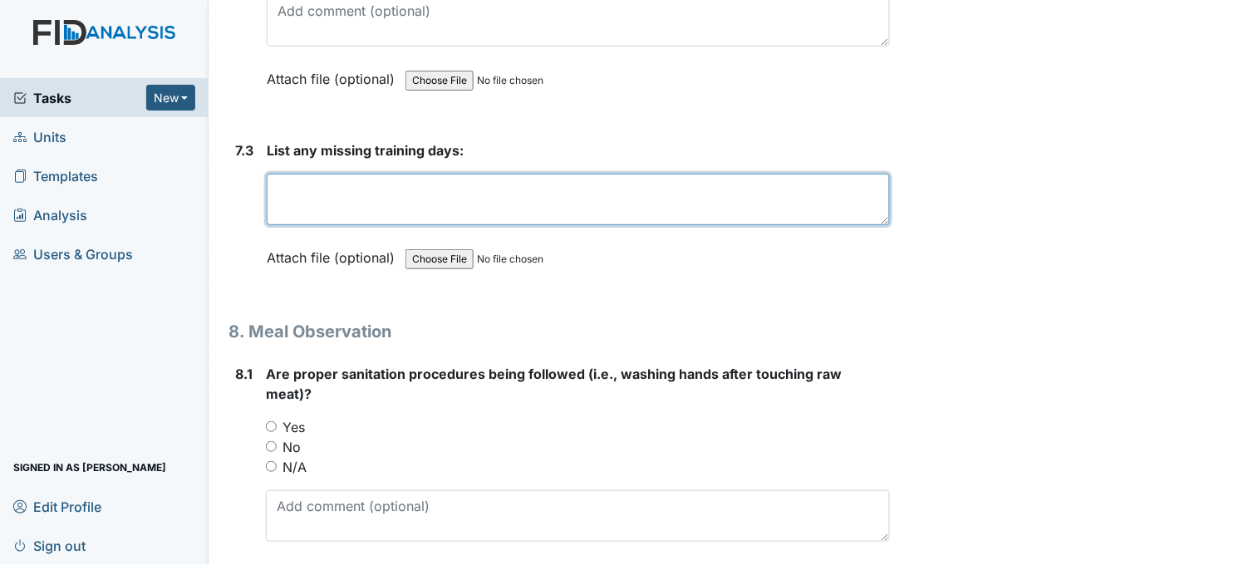
click at [384, 188] on textarea at bounding box center [578, 199] width 623 height 51
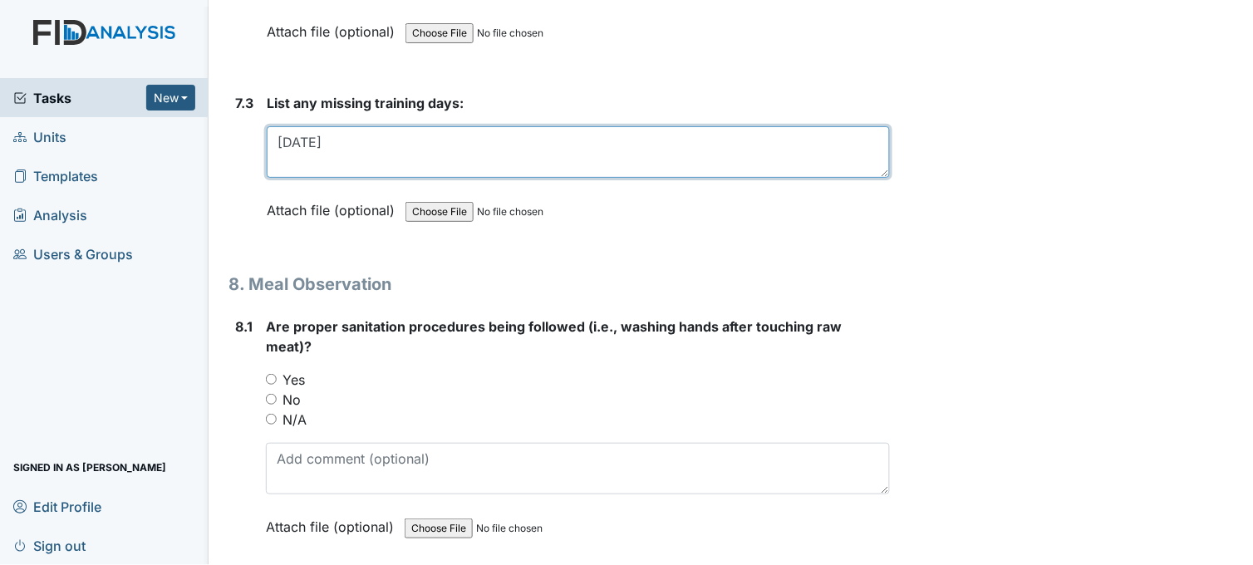
scroll to position [12567, 0]
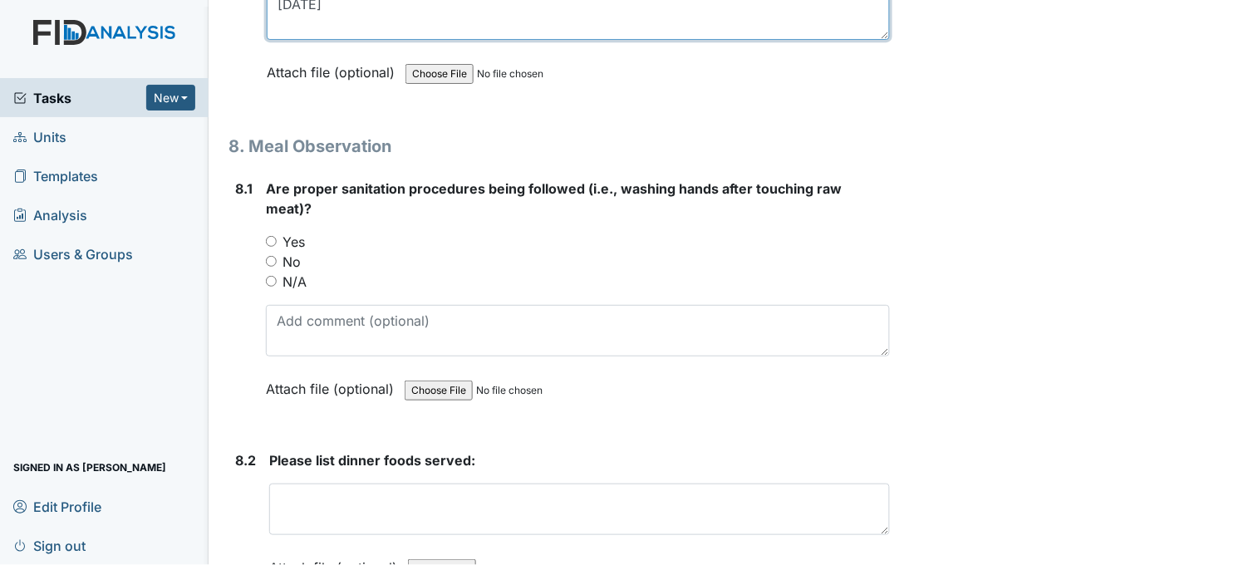
type textarea "[DATE]"
click at [269, 236] on input "Yes" at bounding box center [271, 241] width 11 height 11
radio input "true"
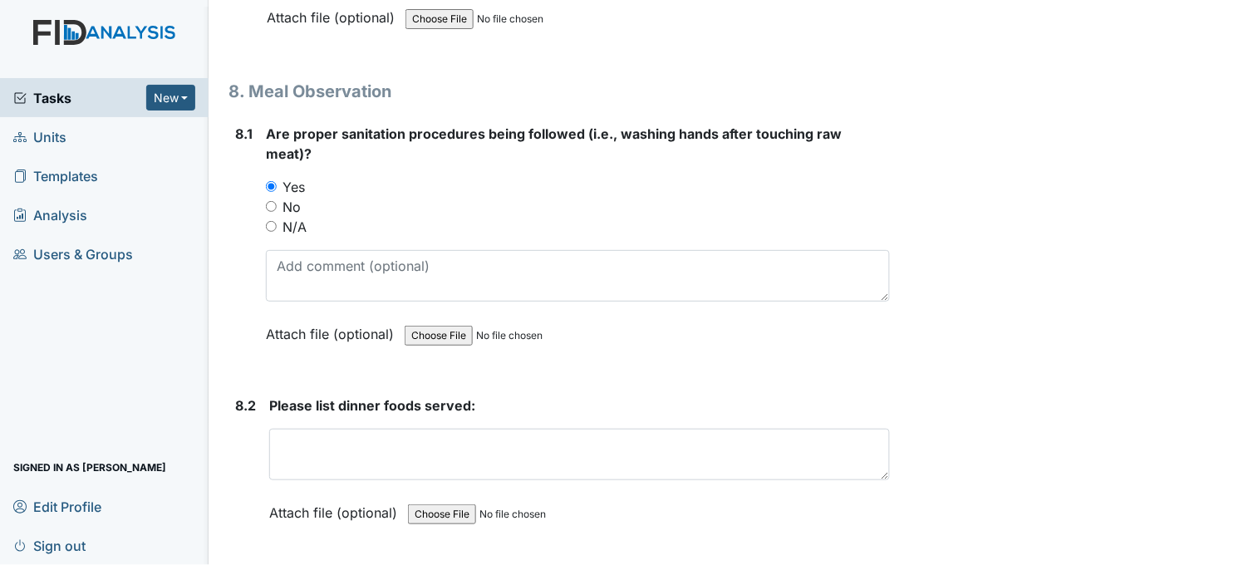
scroll to position [12844, 0]
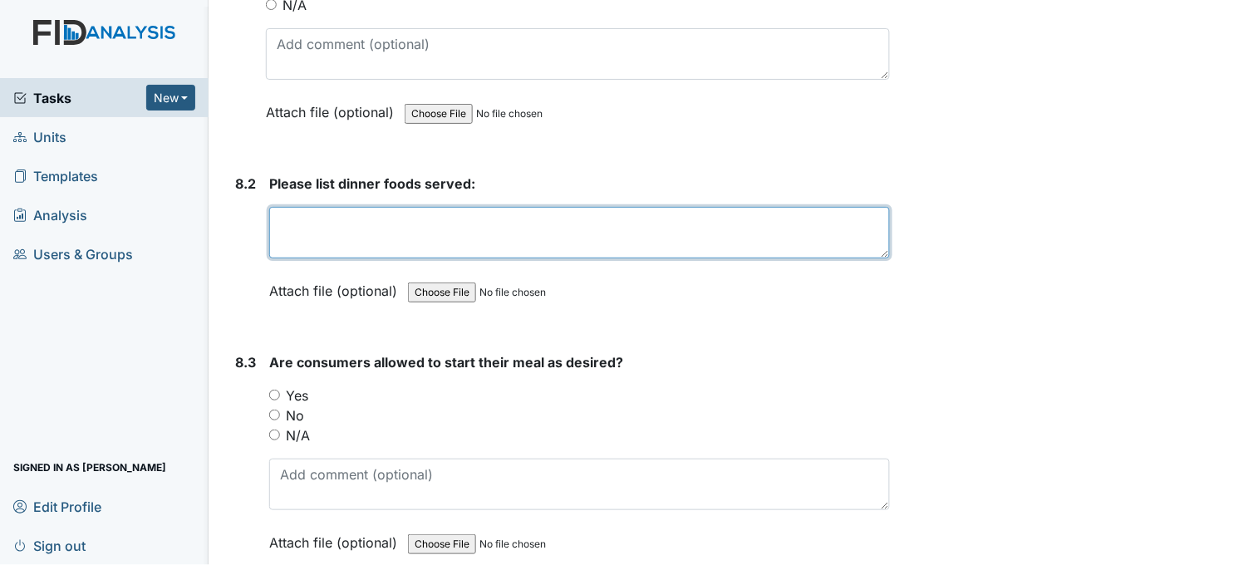
click at [302, 223] on textarea at bounding box center [579, 232] width 620 height 51
type textarea "B"
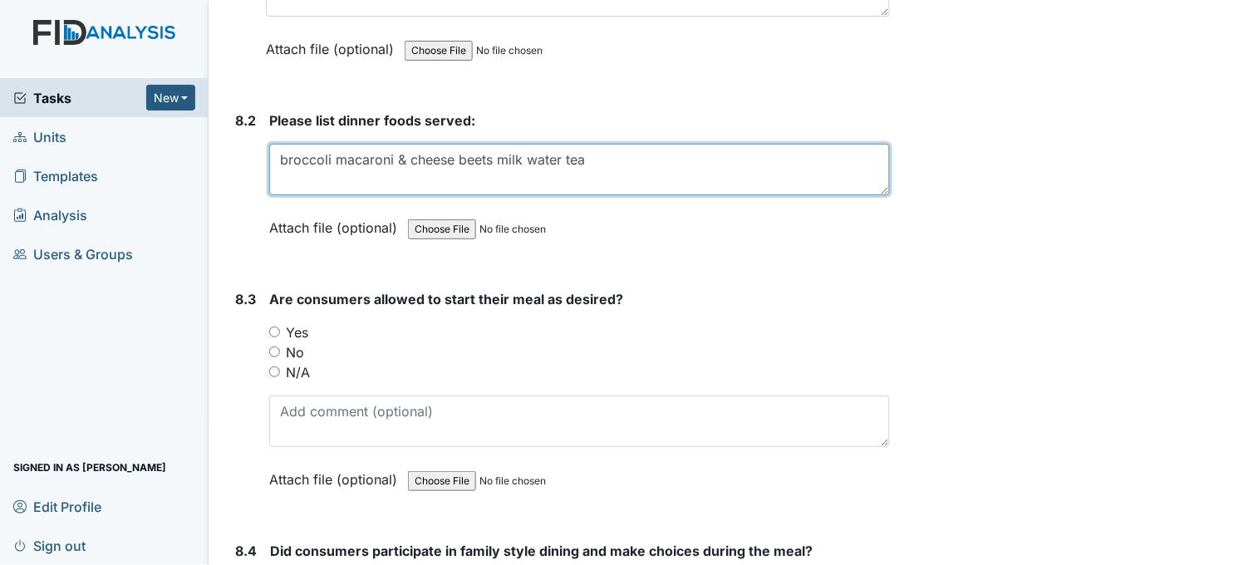
scroll to position [13028, 0]
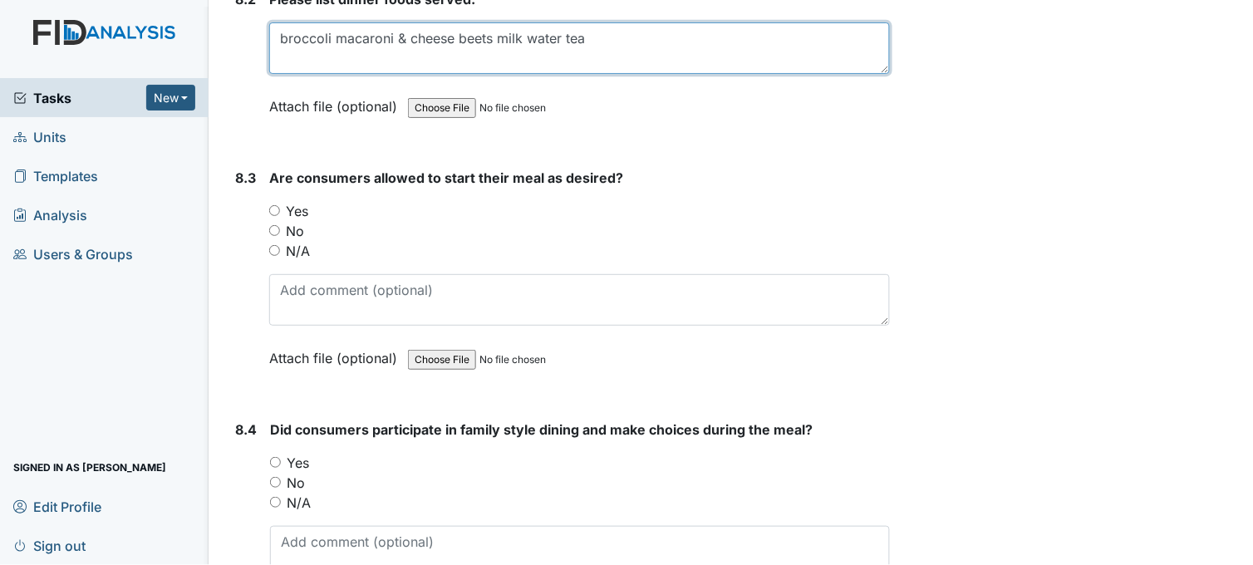
type textarea "broccoli macaroni & cheese beets milk water tea"
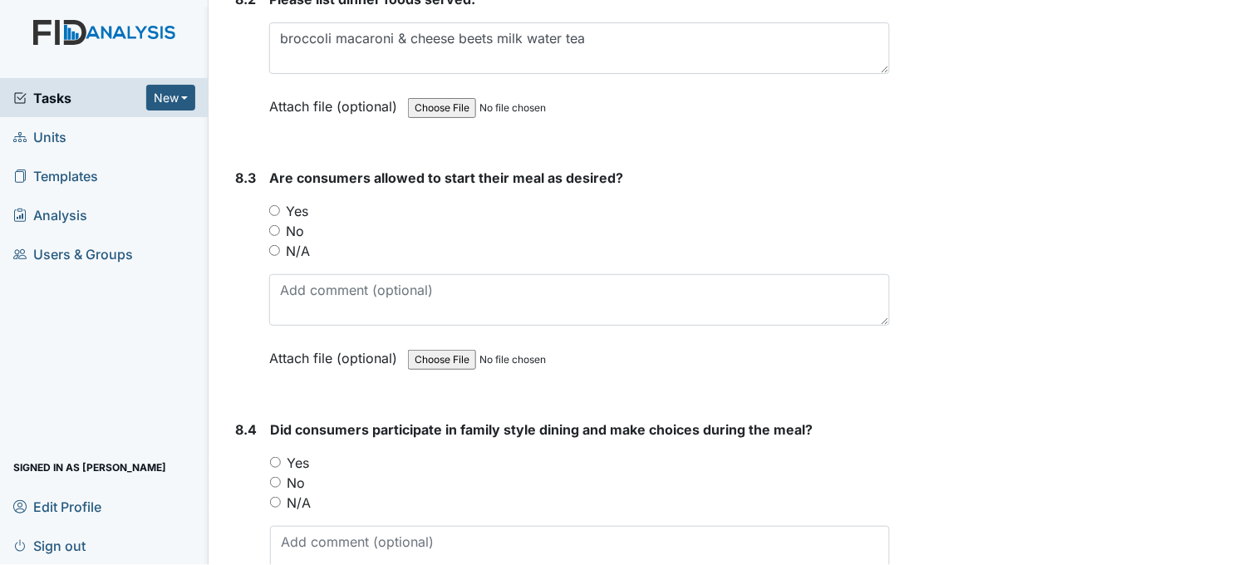
click at [274, 205] on input "Yes" at bounding box center [274, 210] width 11 height 11
radio input "true"
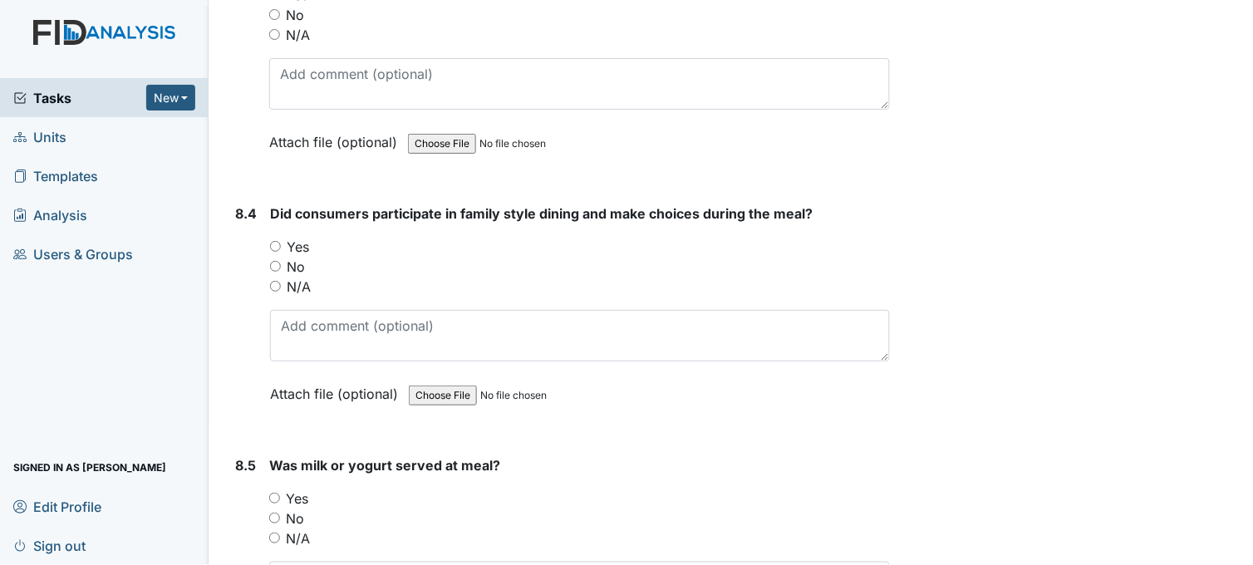
scroll to position [13306, 0]
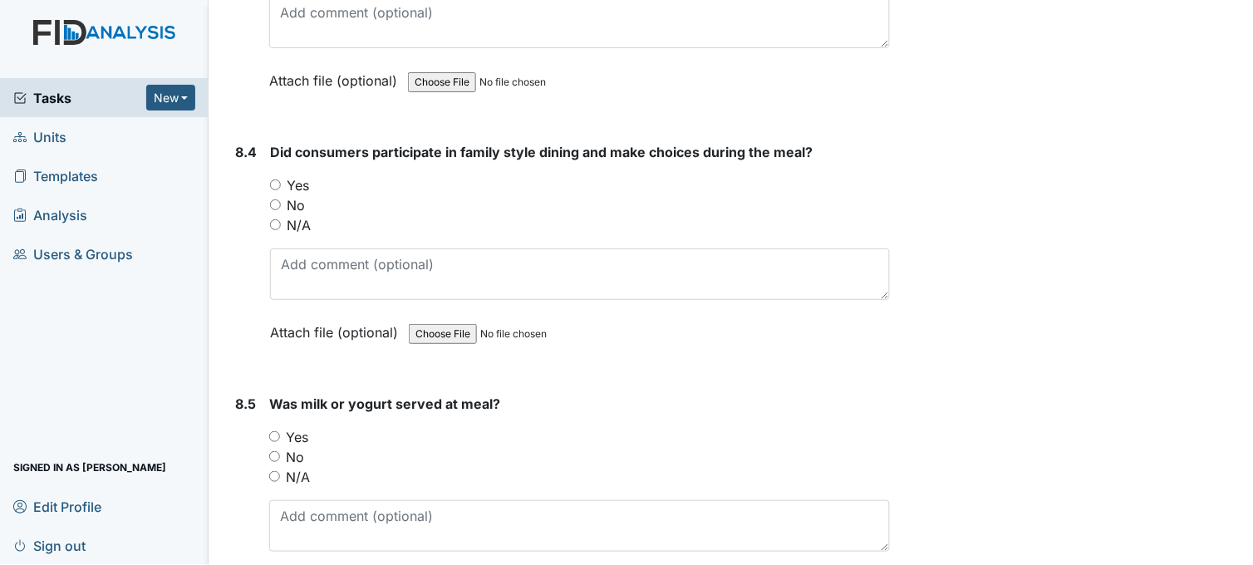
click at [277, 179] on input "Yes" at bounding box center [275, 184] width 11 height 11
radio input "true"
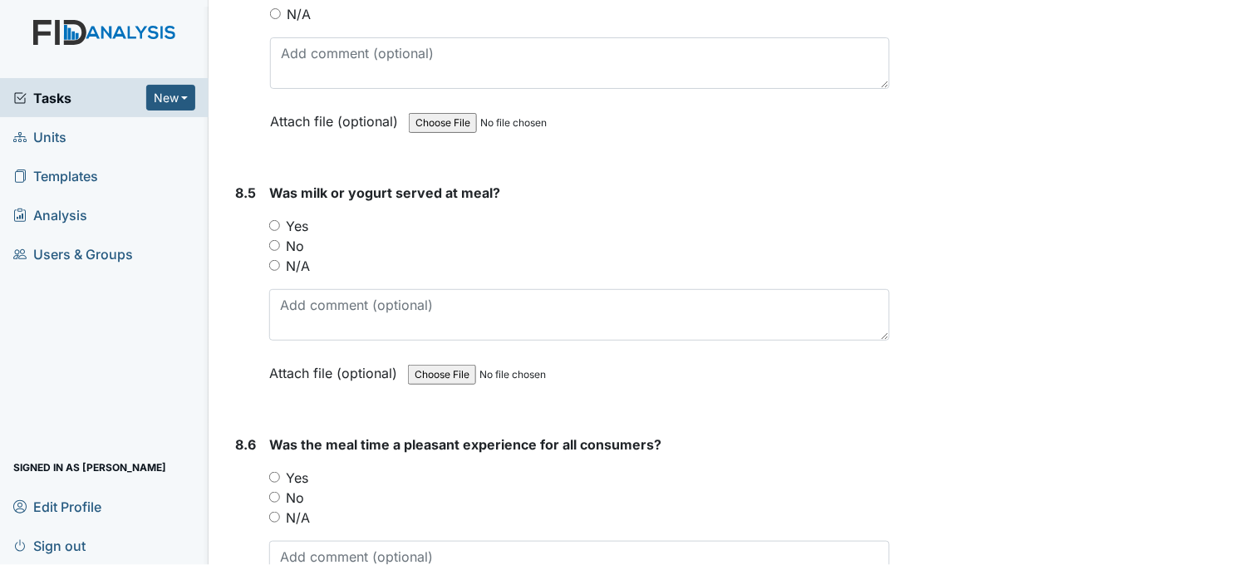
scroll to position [13582, 0]
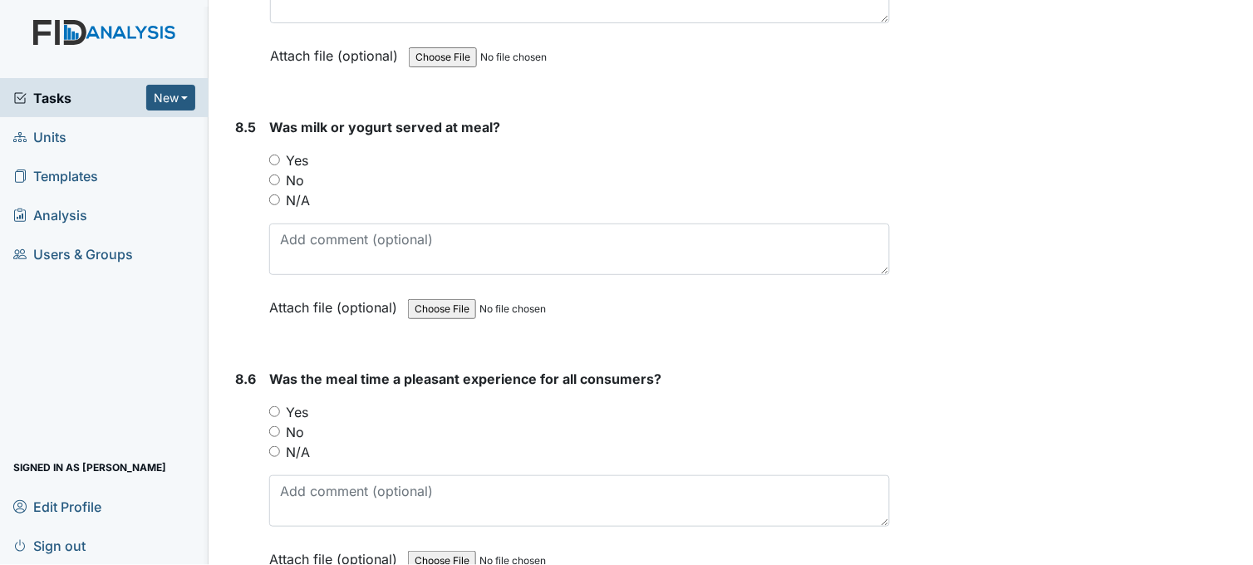
click at [275, 154] on input "Yes" at bounding box center [274, 159] width 11 height 11
radio input "true"
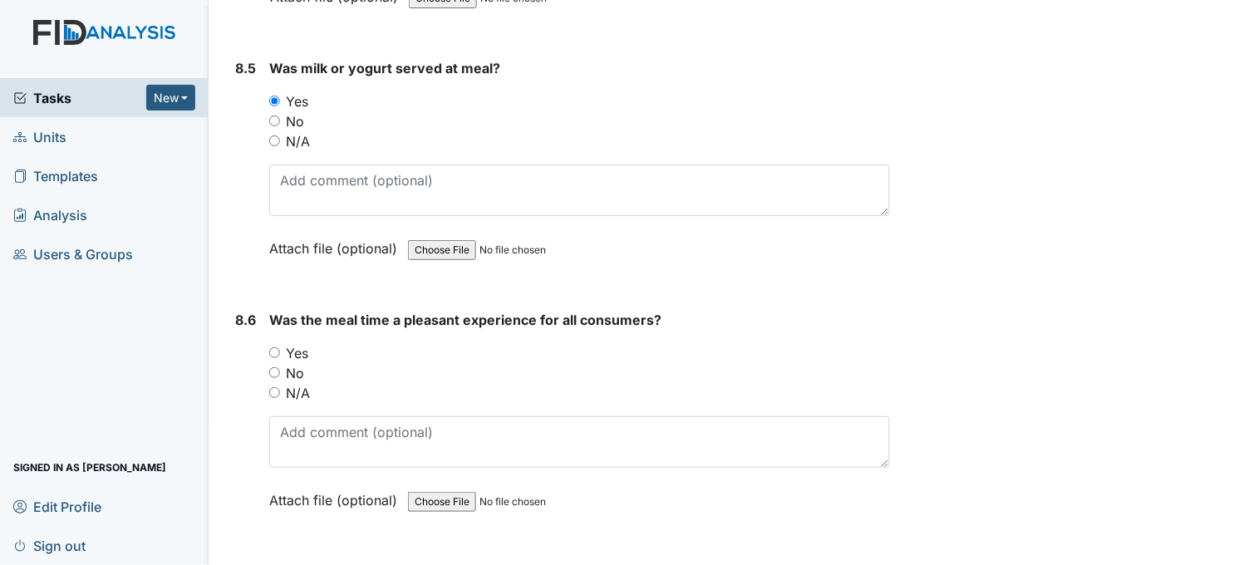
scroll to position [13859, 0]
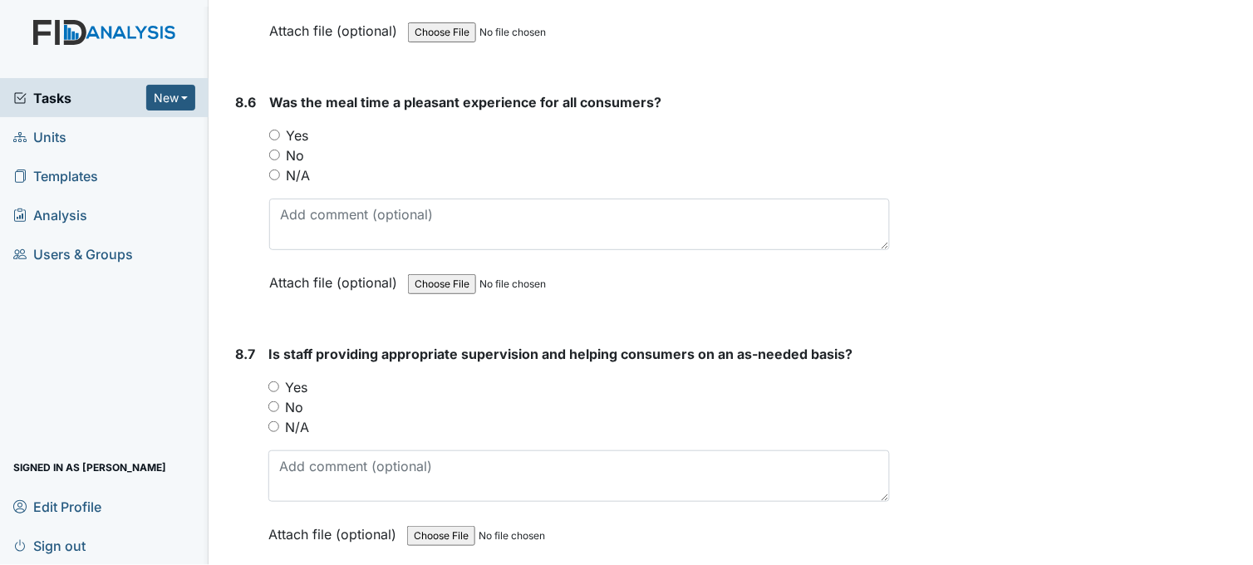
click at [270, 130] on input "Yes" at bounding box center [274, 135] width 11 height 11
radio input "true"
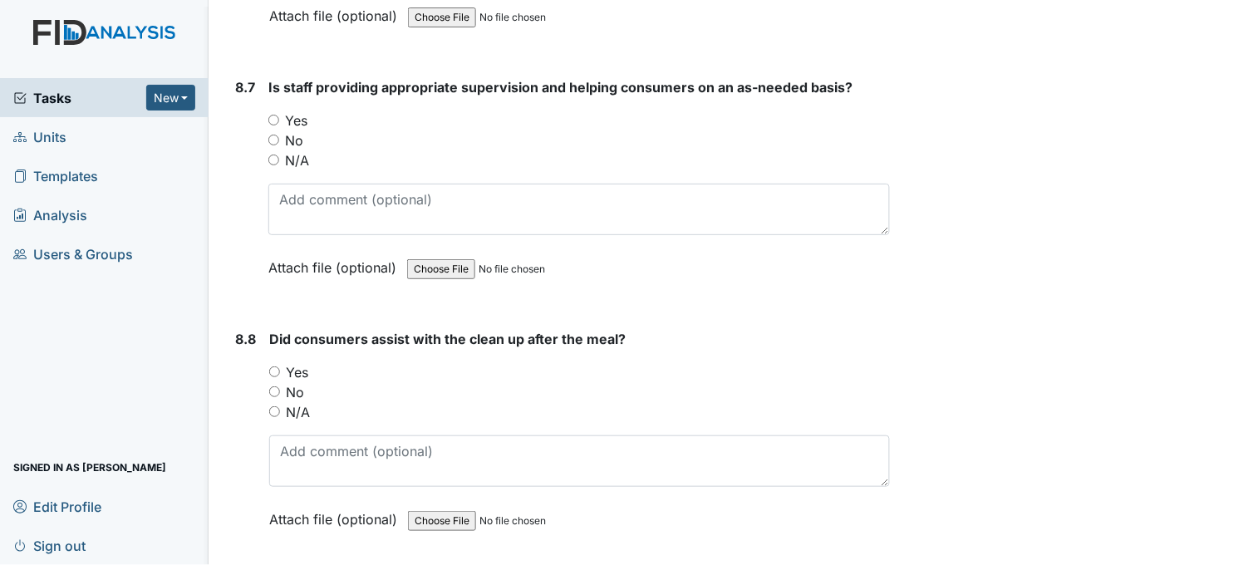
scroll to position [14136, 0]
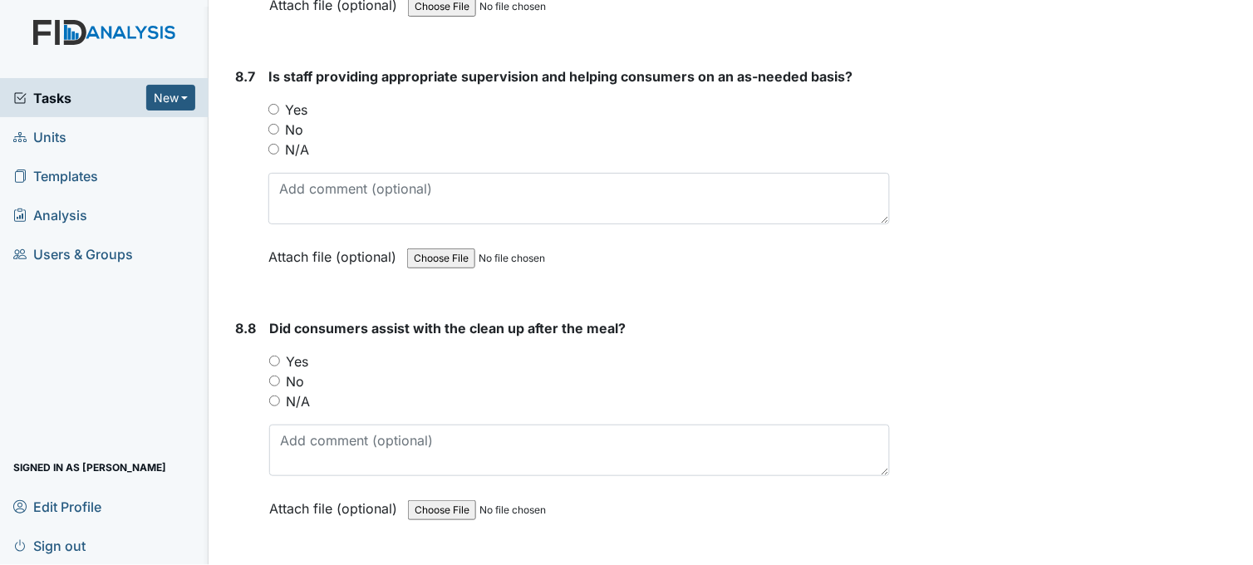
click at [276, 104] on input "Yes" at bounding box center [273, 109] width 11 height 11
radio input "true"
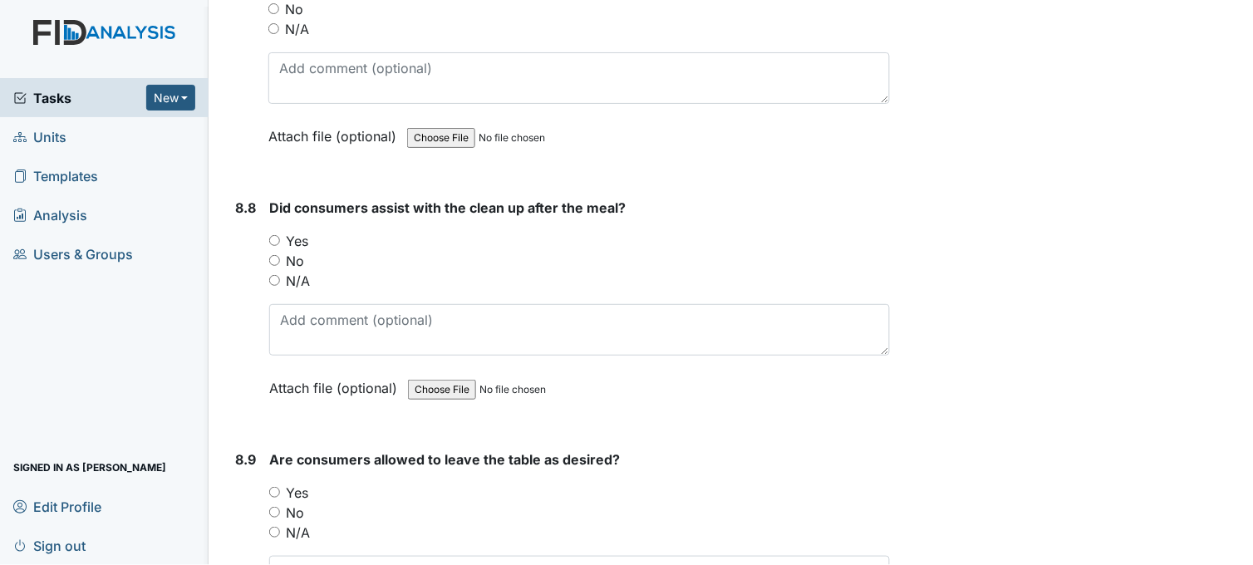
scroll to position [14321, 0]
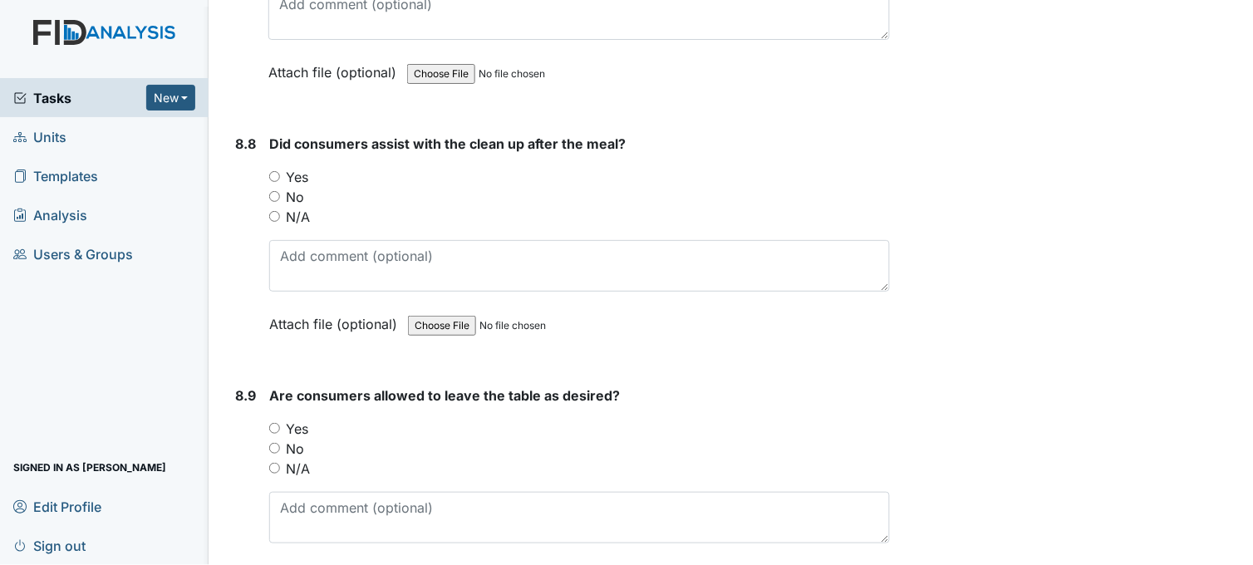
click at [274, 171] on input "Yes" at bounding box center [274, 176] width 11 height 11
radio input "true"
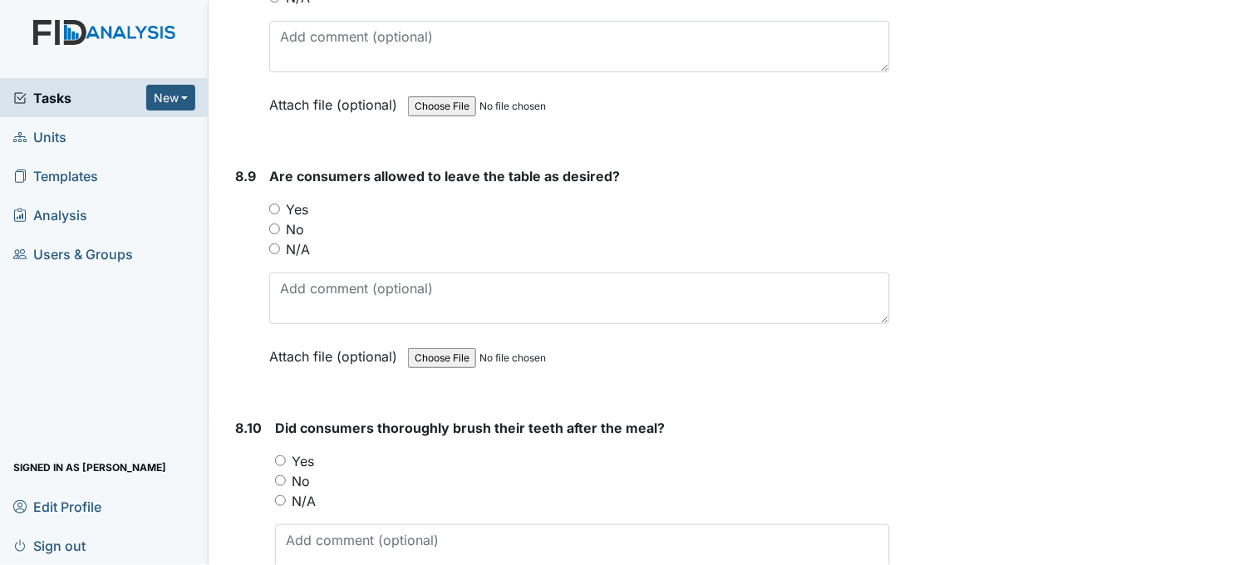
scroll to position [14597, 0]
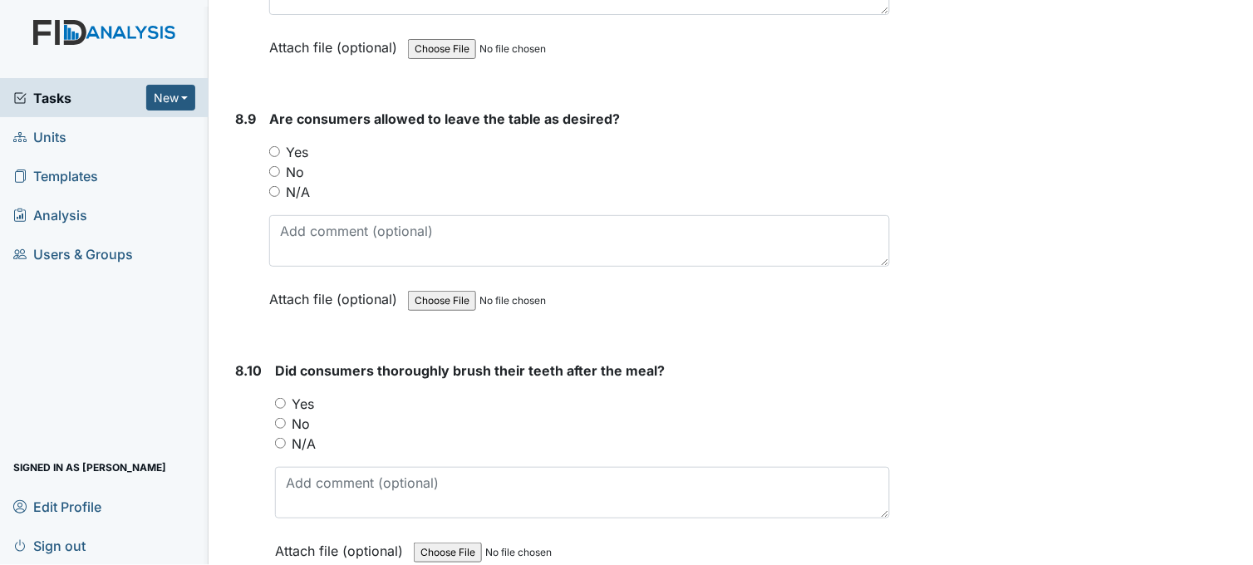
click at [271, 146] on input "Yes" at bounding box center [274, 151] width 11 height 11
radio input "true"
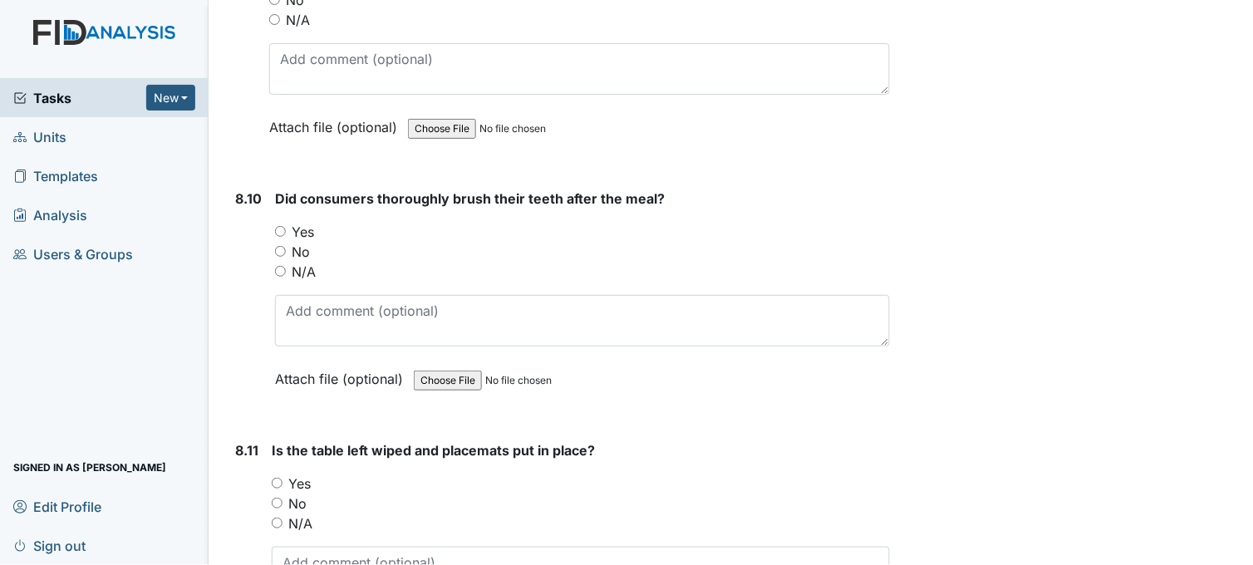
scroll to position [14782, 0]
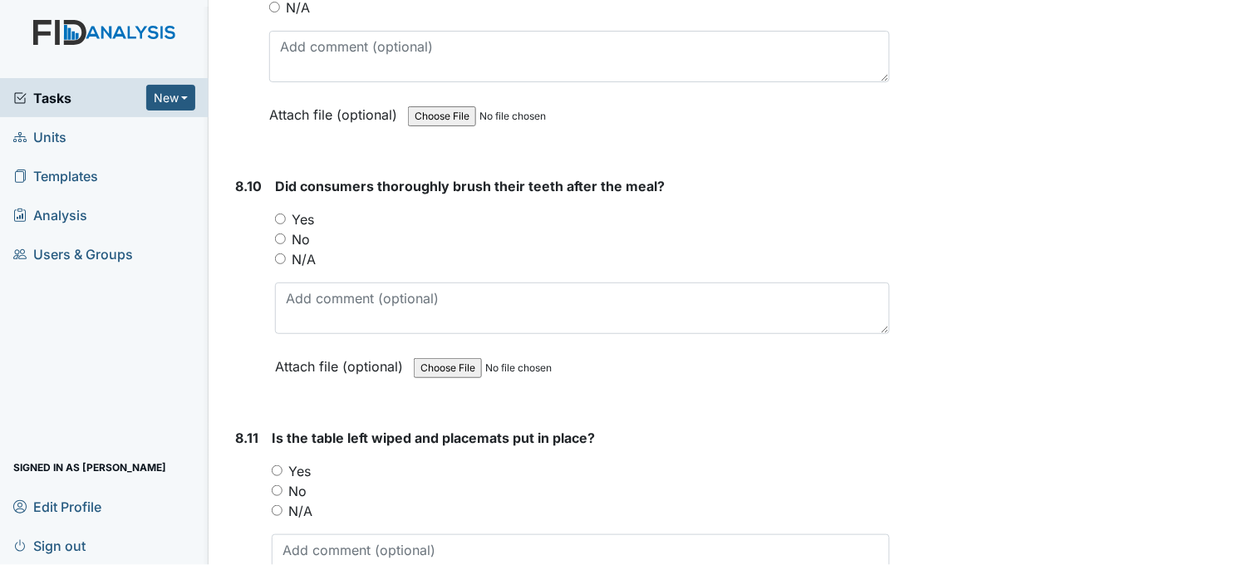
click at [281, 213] on input "Yes" at bounding box center [280, 218] width 11 height 11
radio input "true"
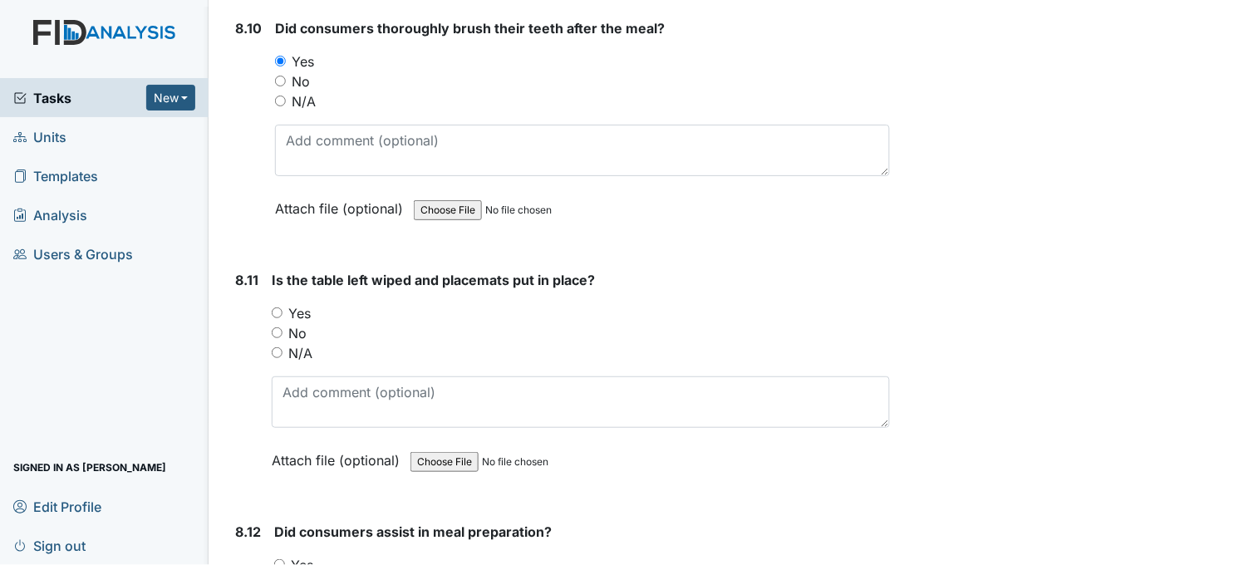
scroll to position [15059, 0]
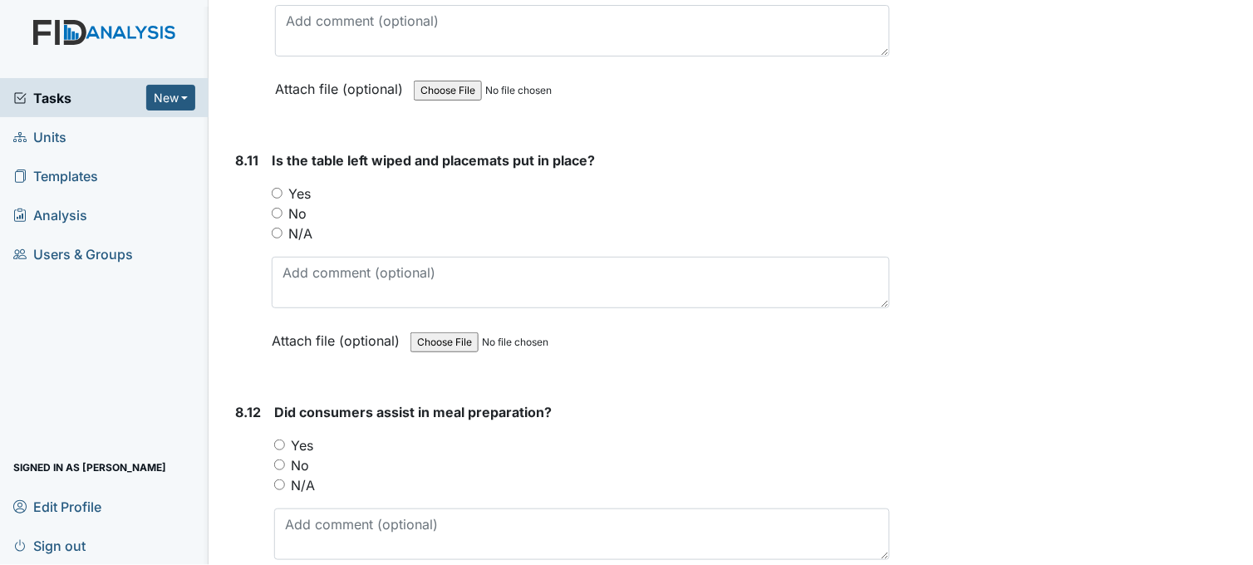
click at [277, 188] on input "Yes" at bounding box center [277, 193] width 11 height 11
radio input "true"
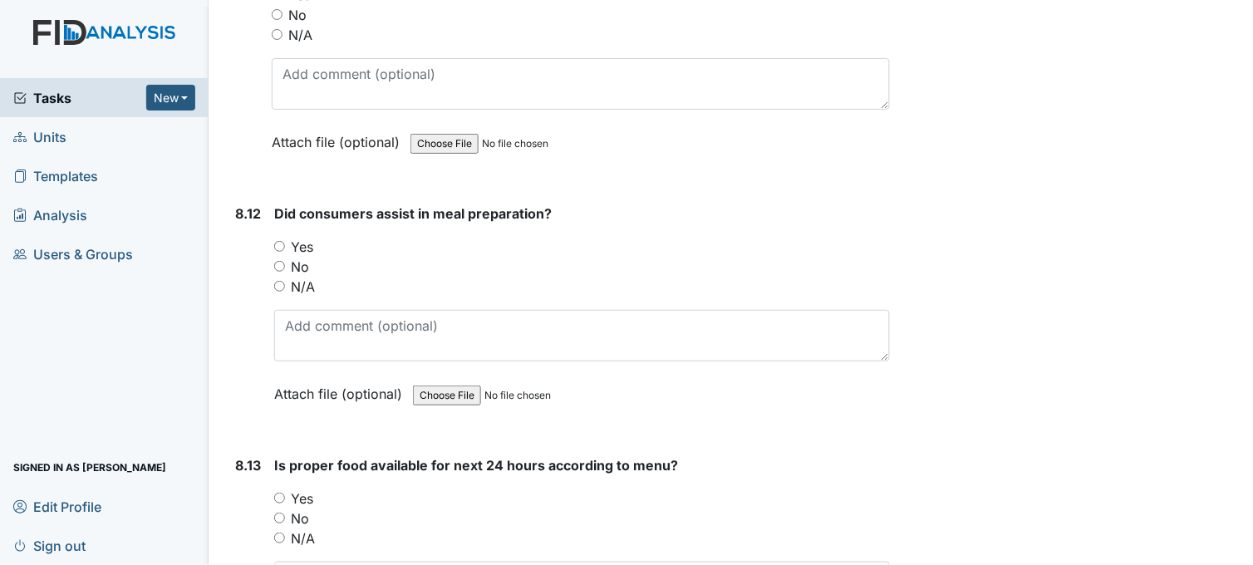
scroll to position [15336, 0]
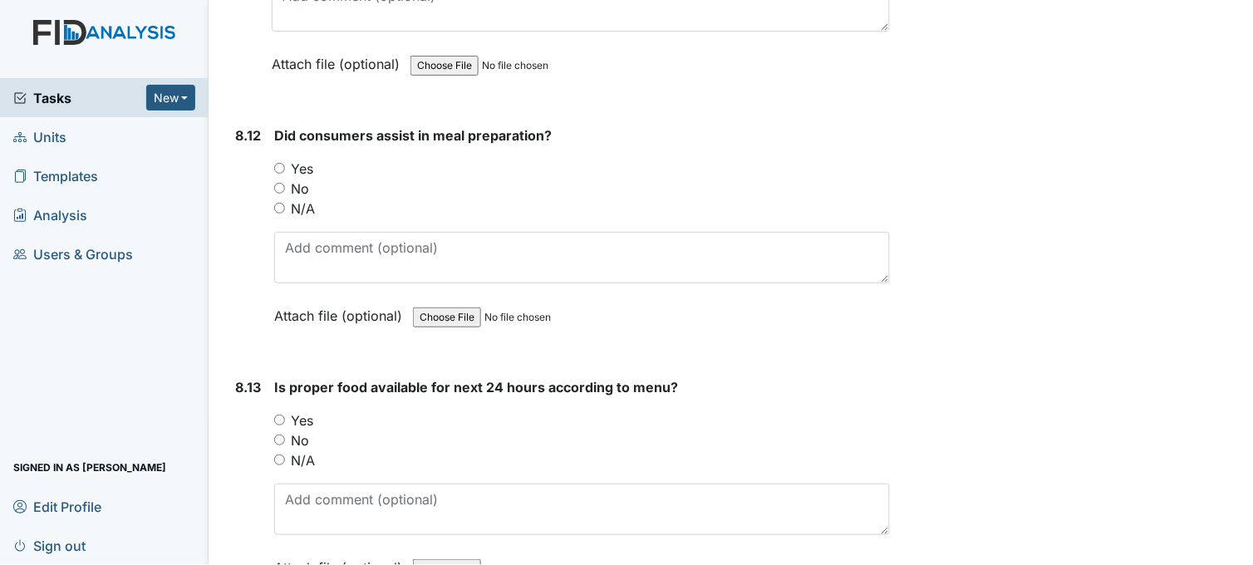
click at [279, 163] on input "Yes" at bounding box center [279, 168] width 11 height 11
radio input "true"
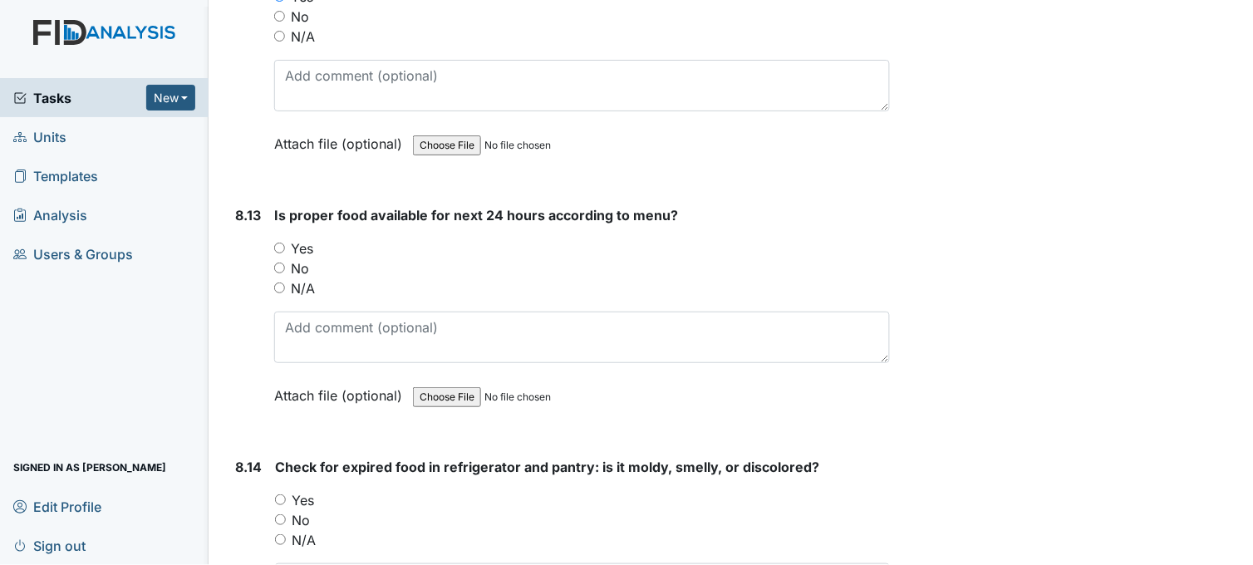
scroll to position [15520, 0]
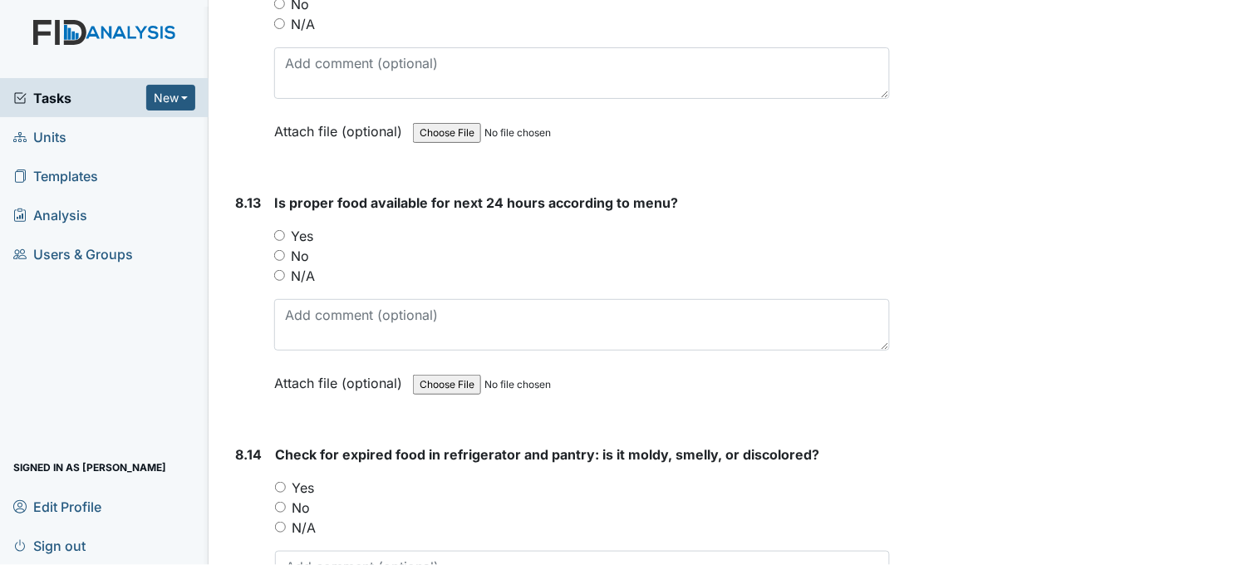
click at [281, 230] on input "Yes" at bounding box center [279, 235] width 11 height 11
radio input "true"
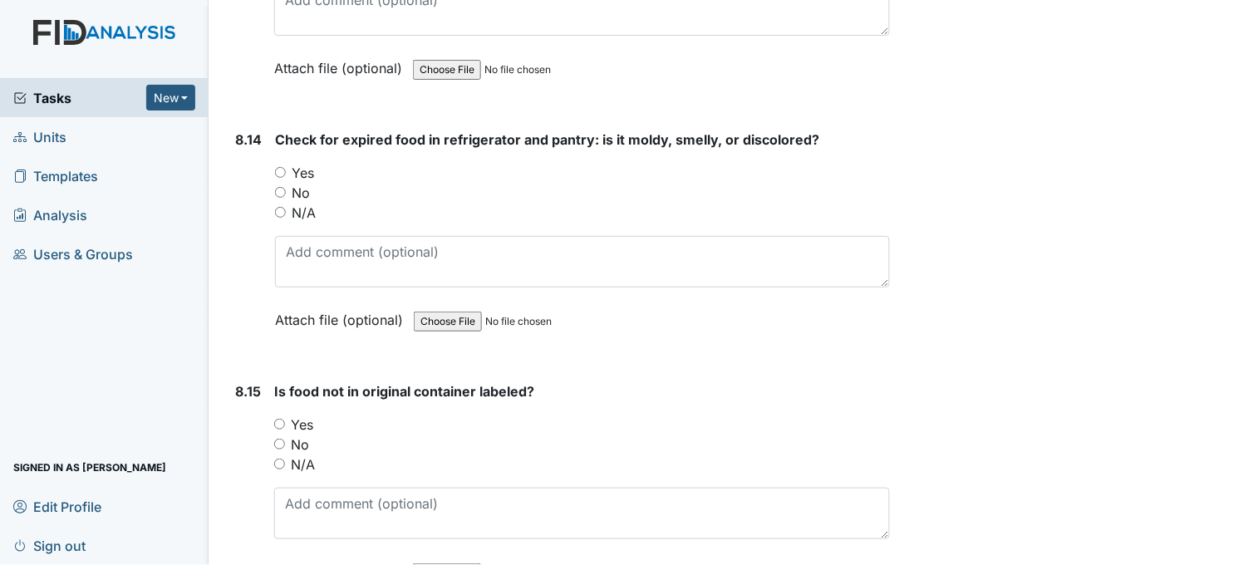
scroll to position [15890, 0]
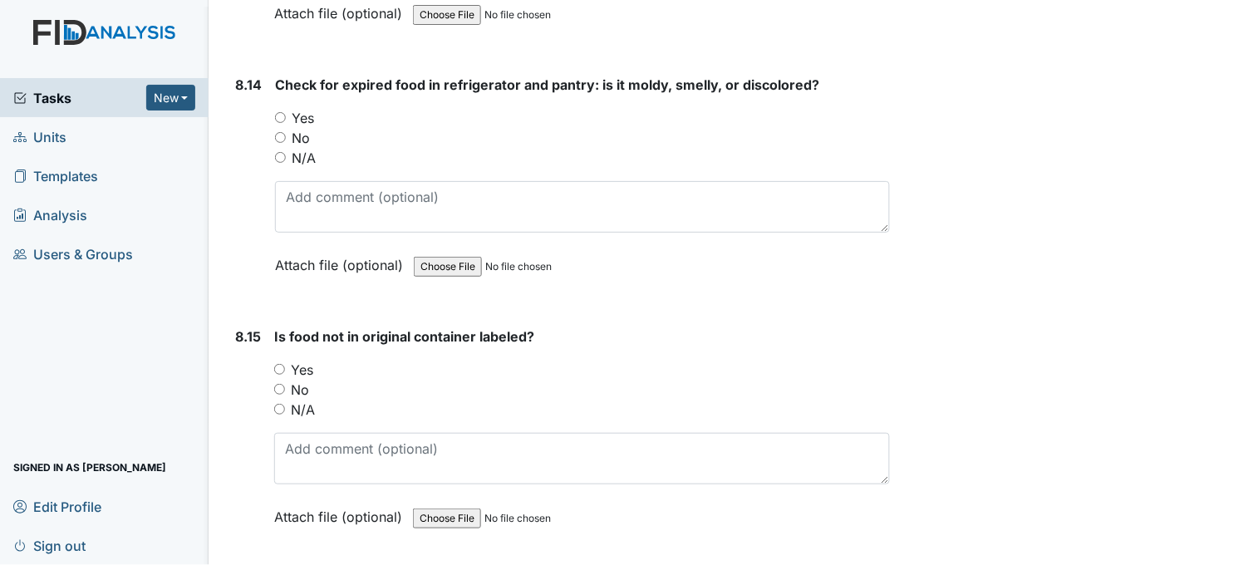
click at [283, 112] on input "Yes" at bounding box center [280, 117] width 11 height 11
radio input "true"
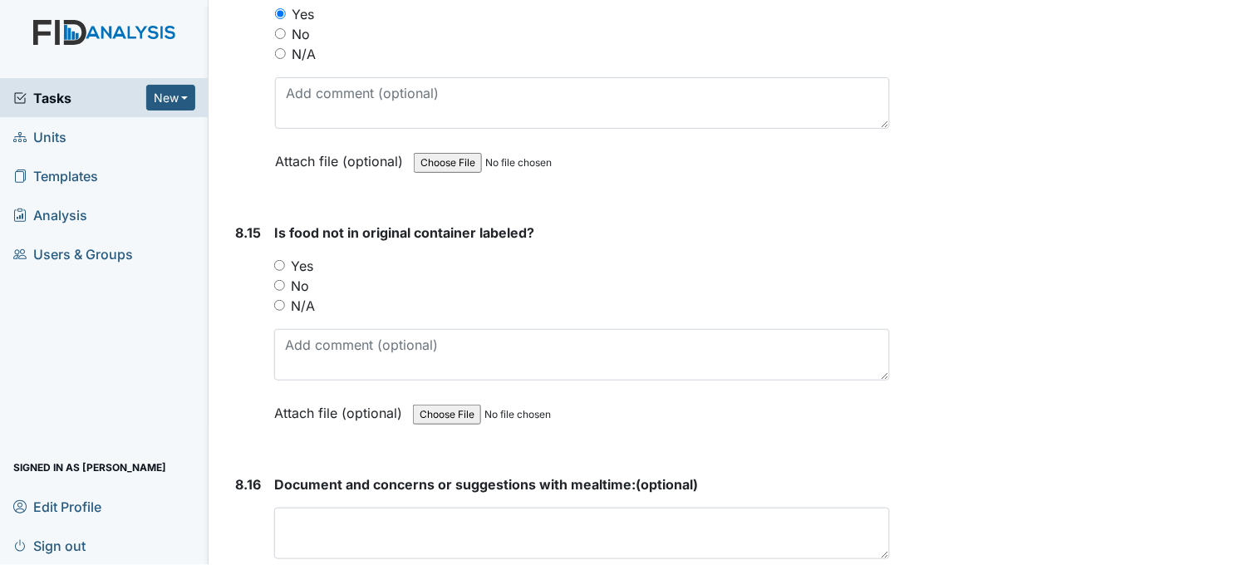
scroll to position [16074, 0]
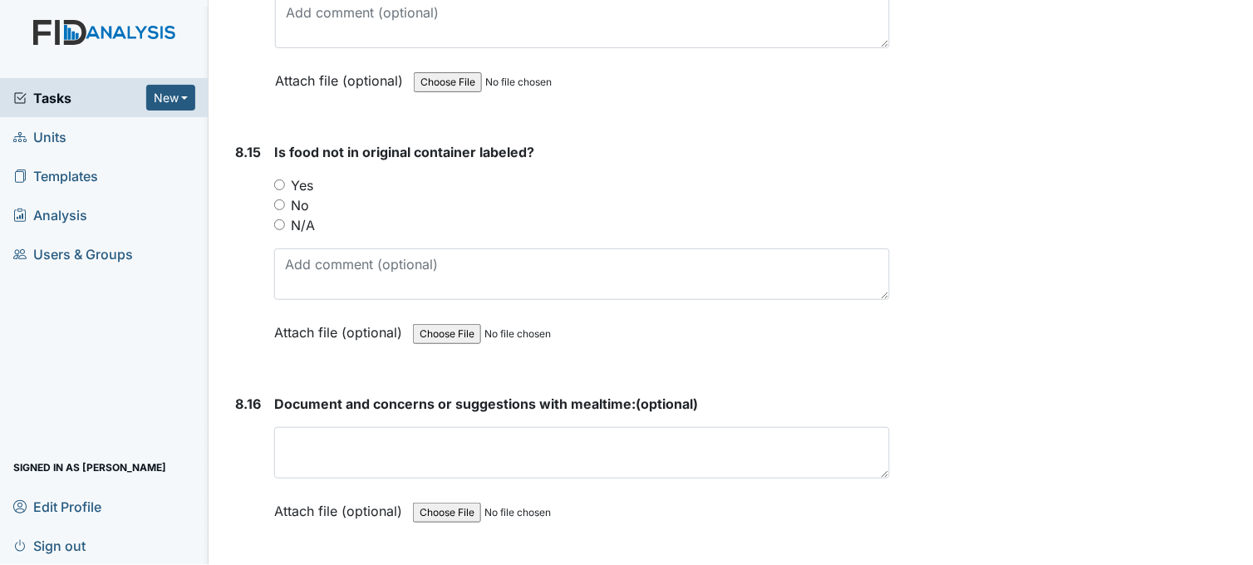
click at [282, 179] on input "Yes" at bounding box center [279, 184] width 11 height 11
radio input "true"
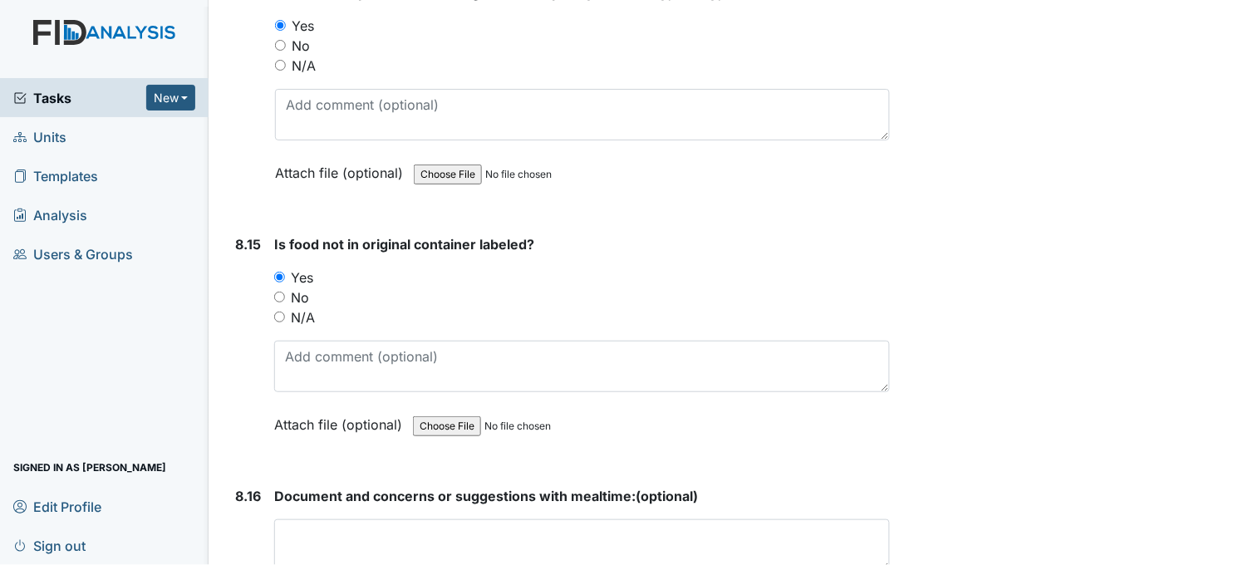
scroll to position [15890, 0]
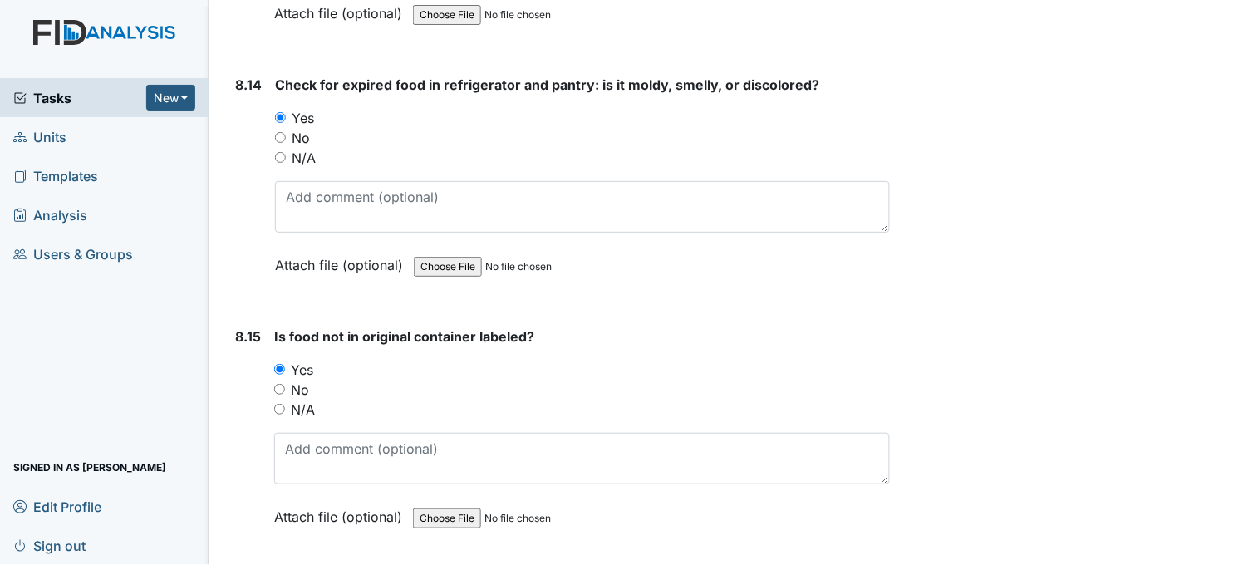
click at [283, 132] on input "No" at bounding box center [280, 137] width 11 height 11
radio input "true"
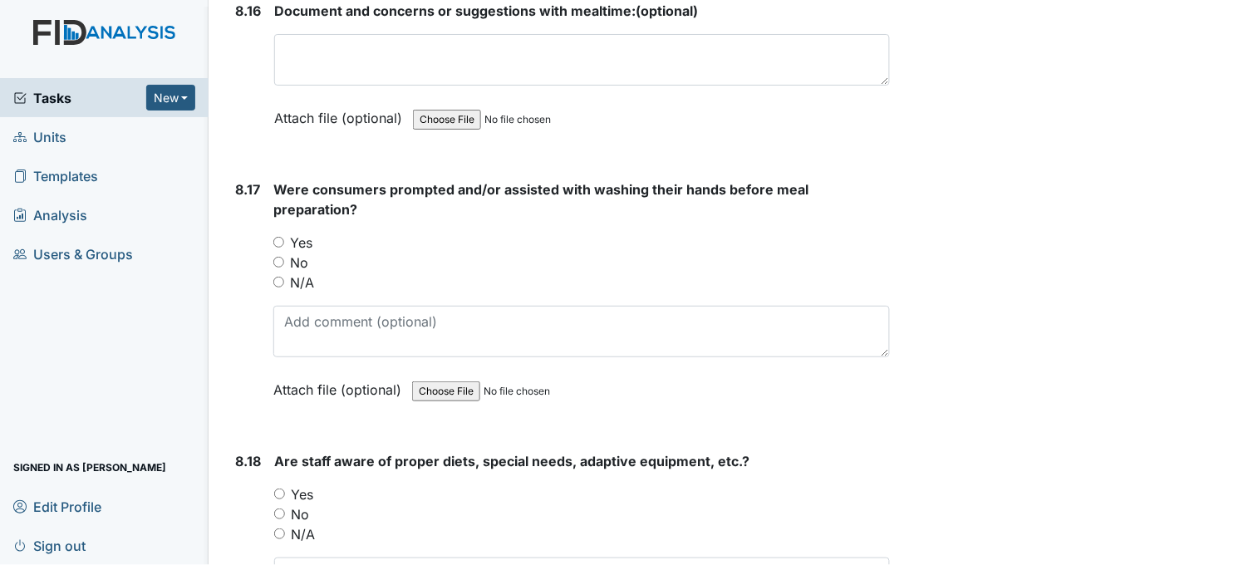
scroll to position [16535, 0]
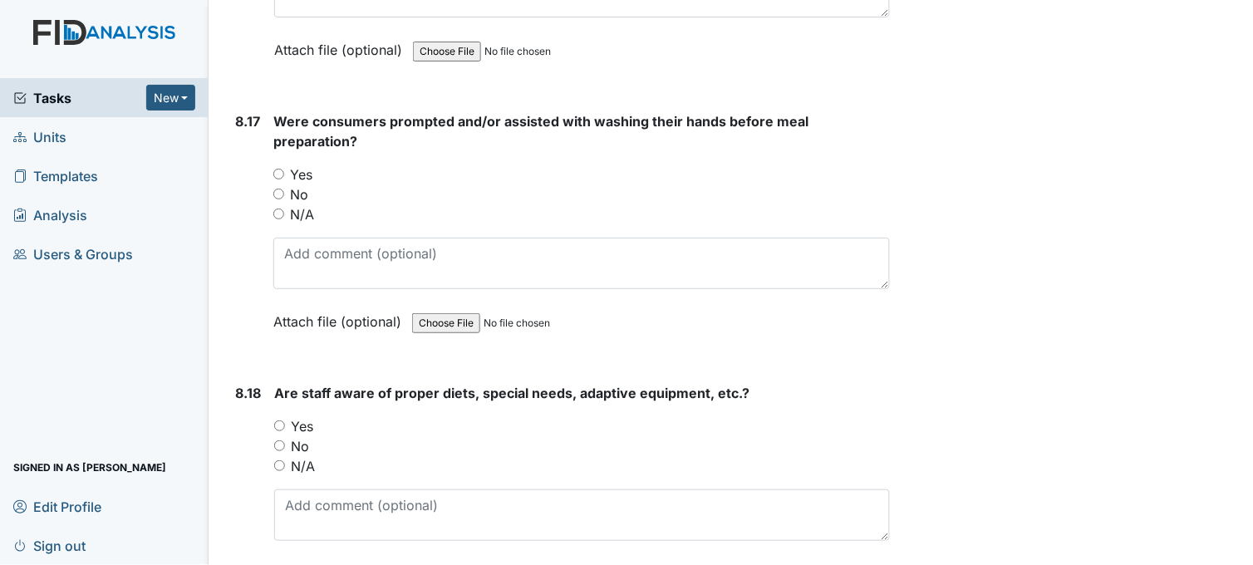
click at [280, 169] on input "Yes" at bounding box center [278, 174] width 11 height 11
radio input "true"
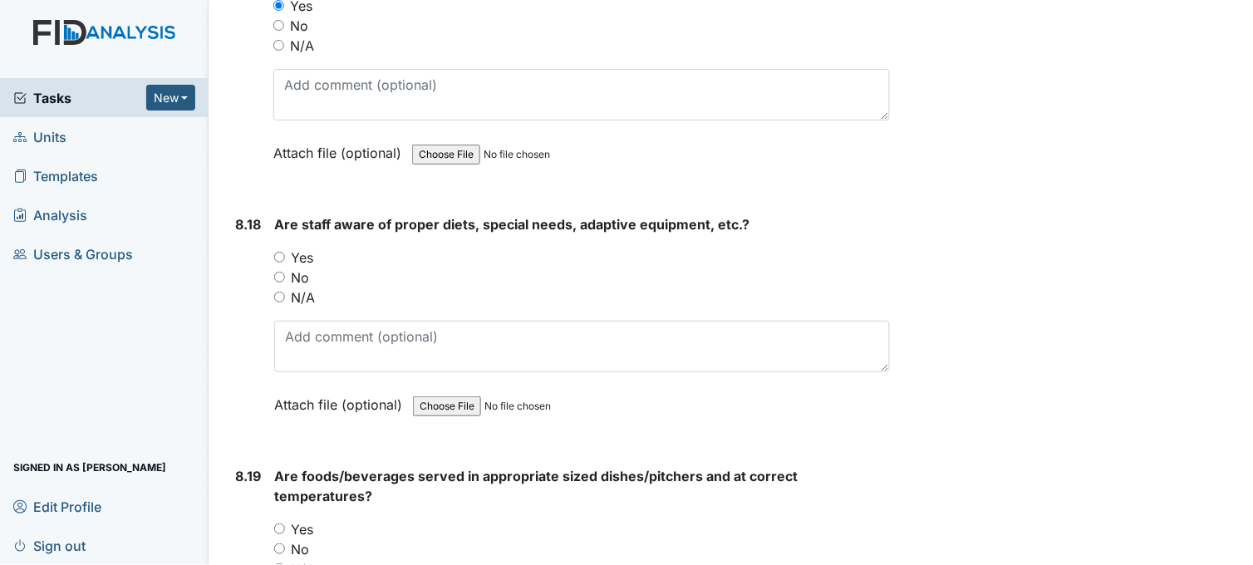
scroll to position [16720, 0]
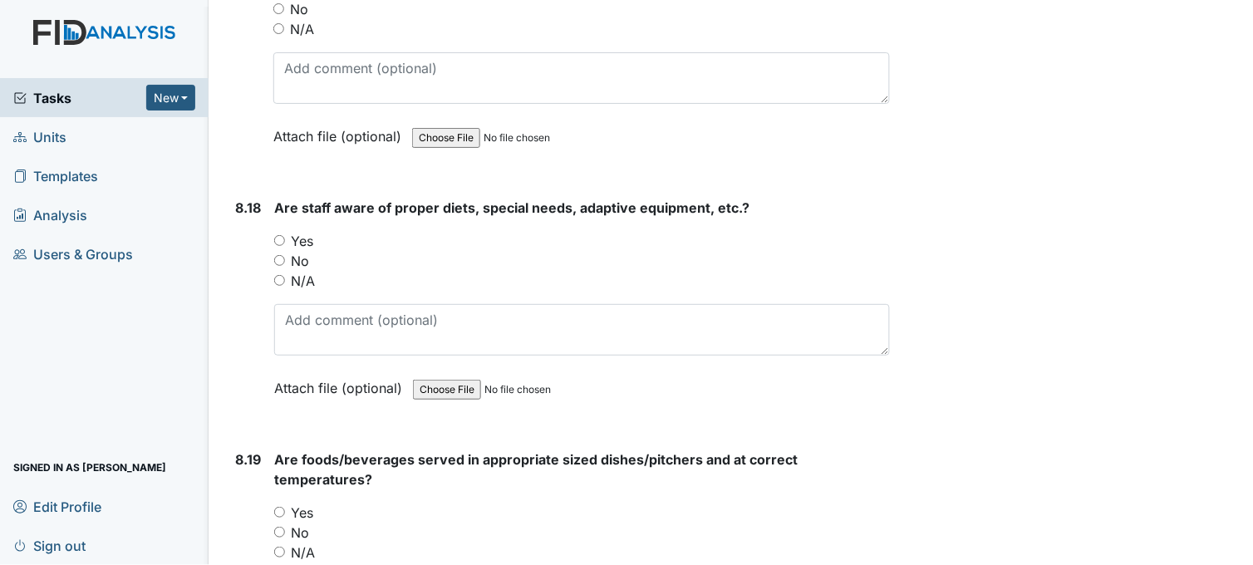
click at [277, 235] on input "Yes" at bounding box center [279, 240] width 11 height 11
radio input "true"
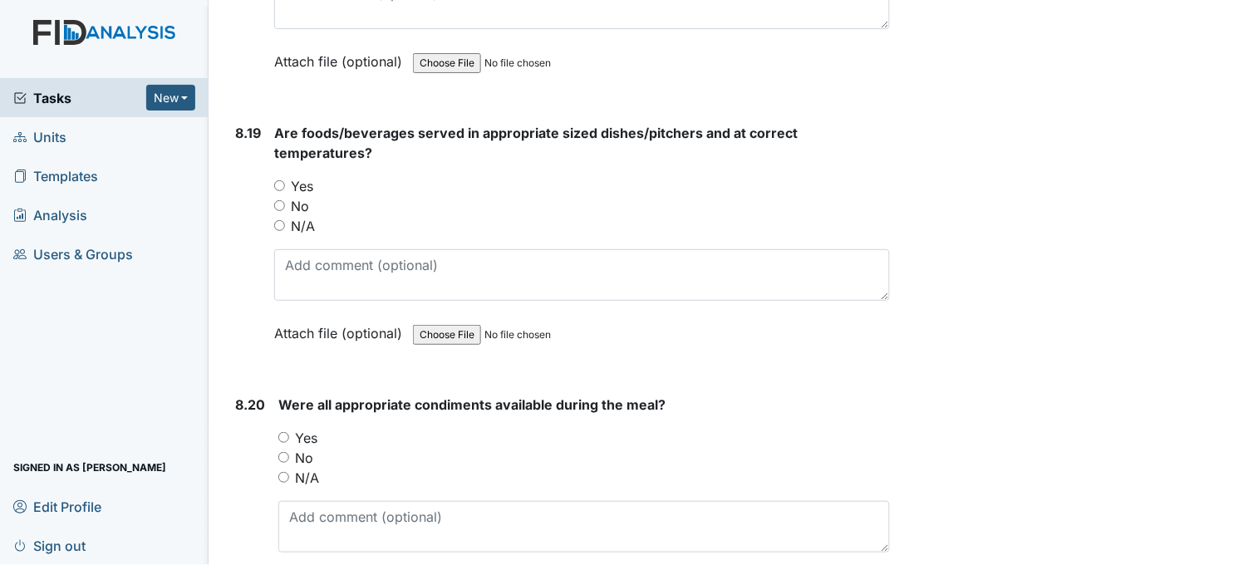
scroll to position [17089, 0]
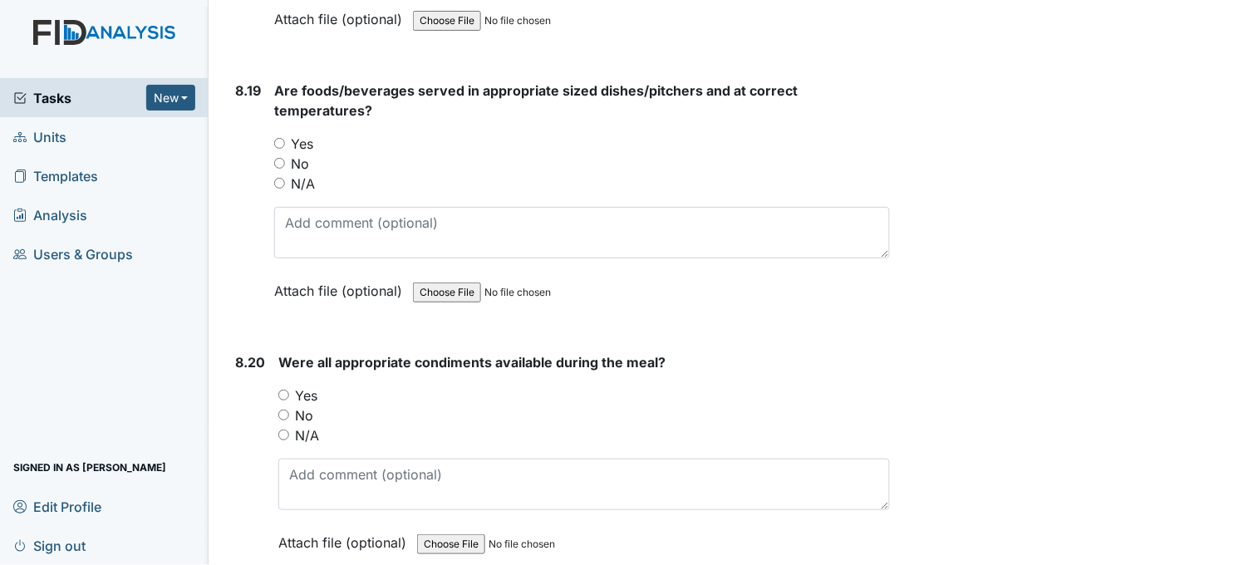
click at [278, 138] on input "Yes" at bounding box center [279, 143] width 11 height 11
radio input "true"
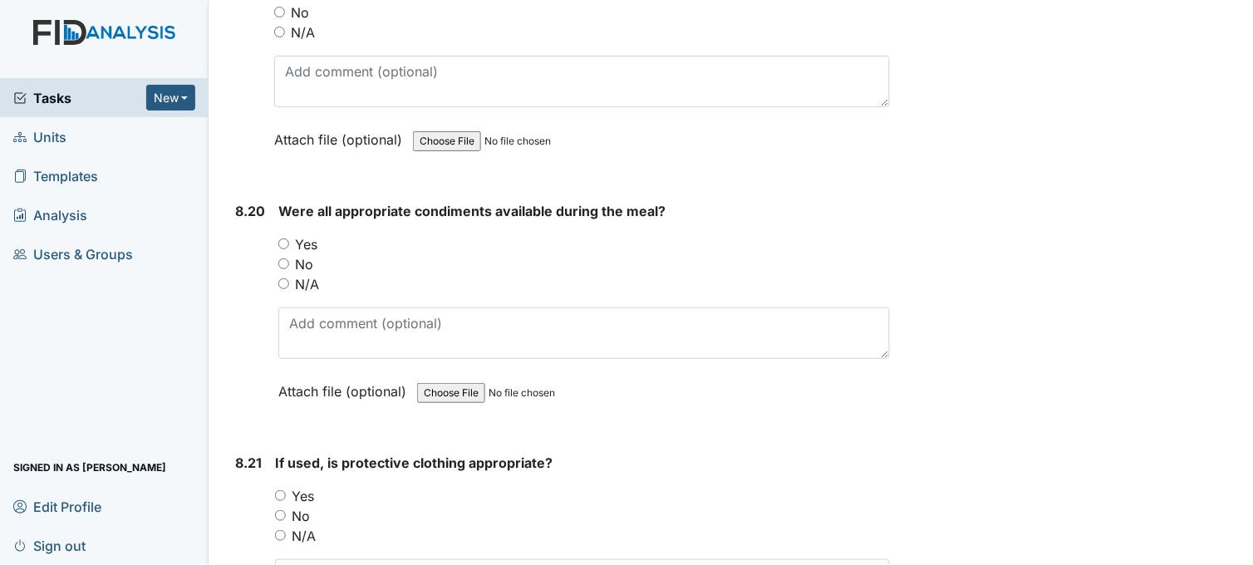
scroll to position [17273, 0]
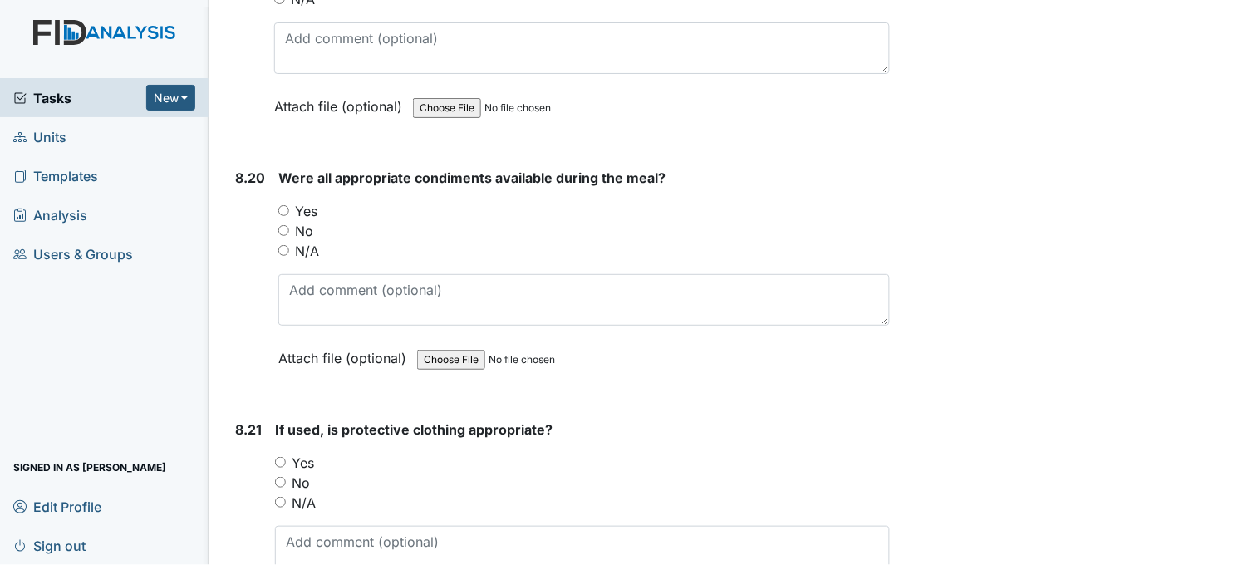
click at [283, 205] on input "Yes" at bounding box center [283, 210] width 11 height 11
radio input "true"
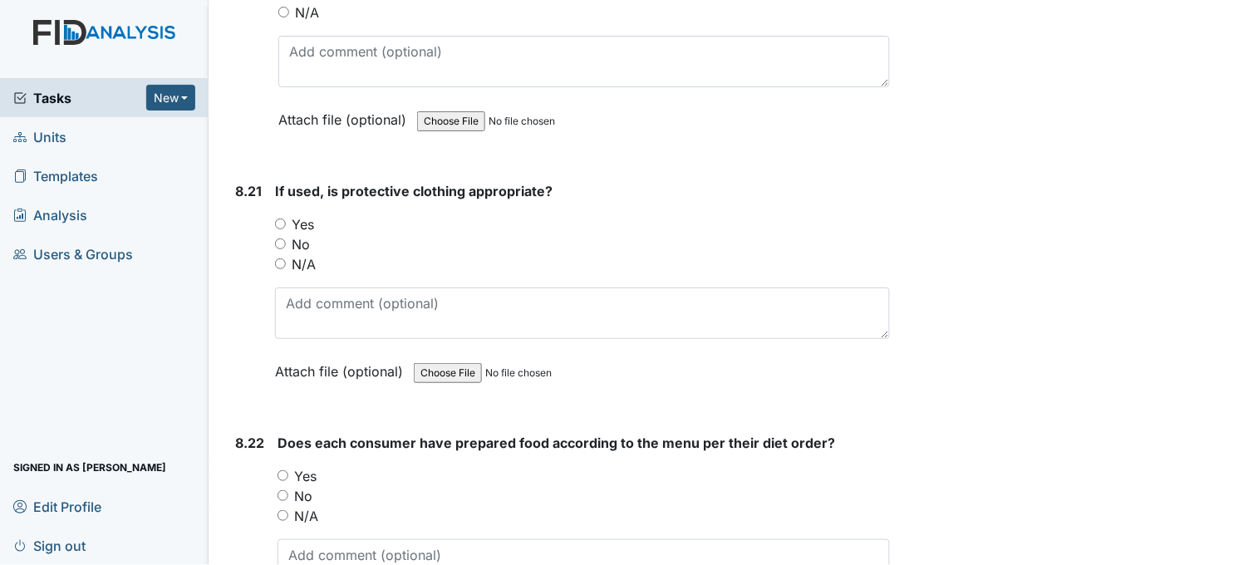
scroll to position [17551, 0]
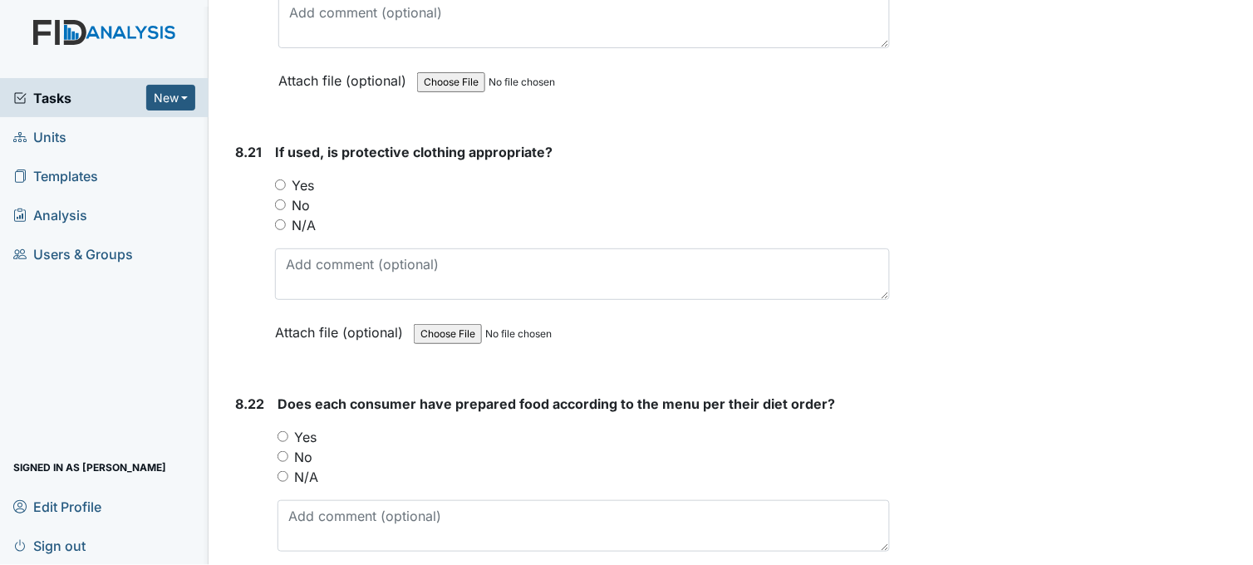
click at [276, 179] on input "Yes" at bounding box center [280, 184] width 11 height 11
radio input "true"
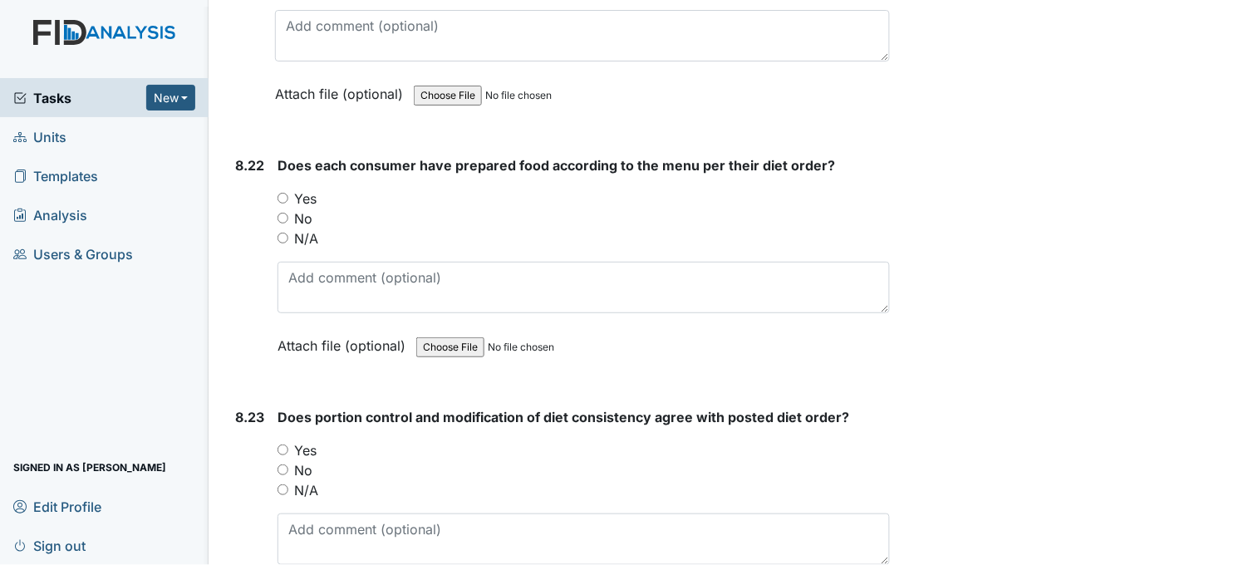
scroll to position [17827, 0]
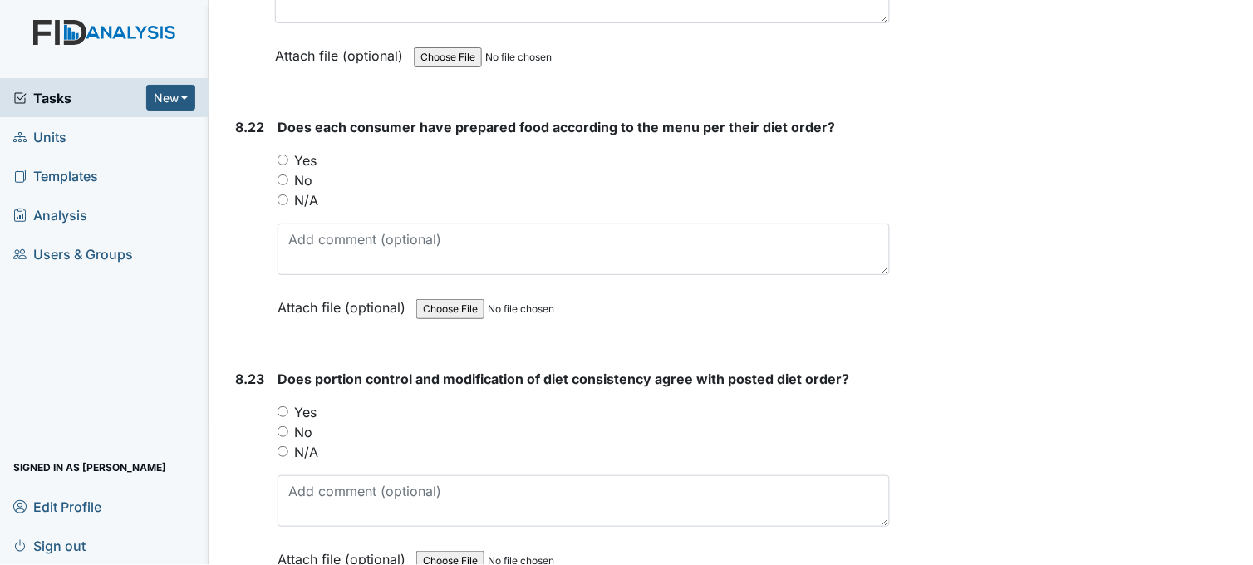
click at [282, 154] on input "Yes" at bounding box center [282, 159] width 11 height 11
radio input "true"
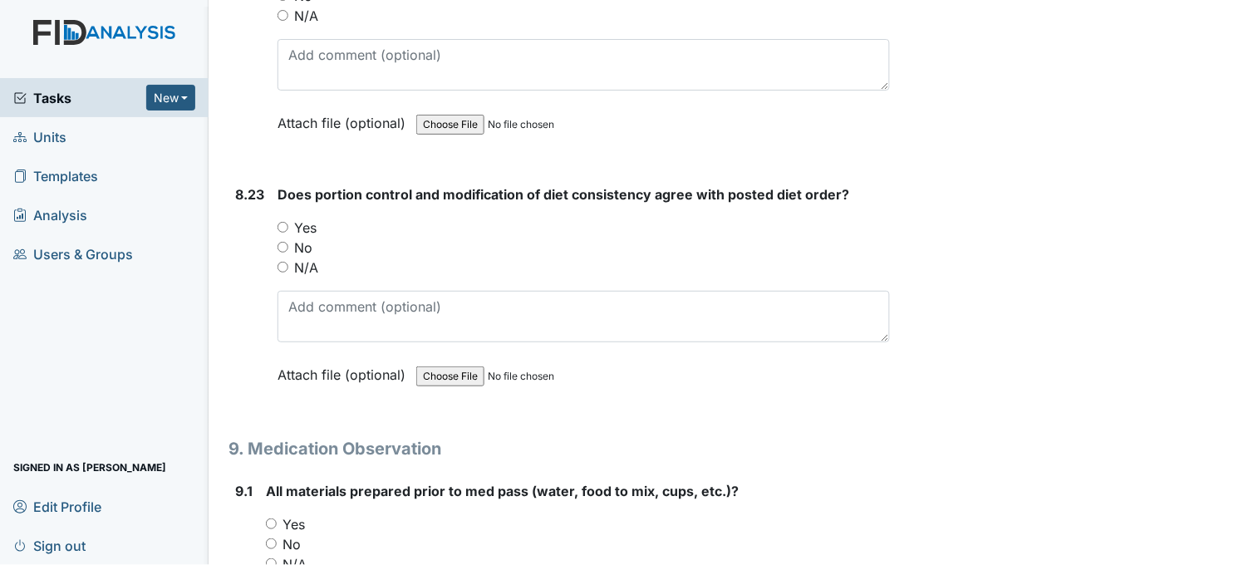
scroll to position [18104, 0]
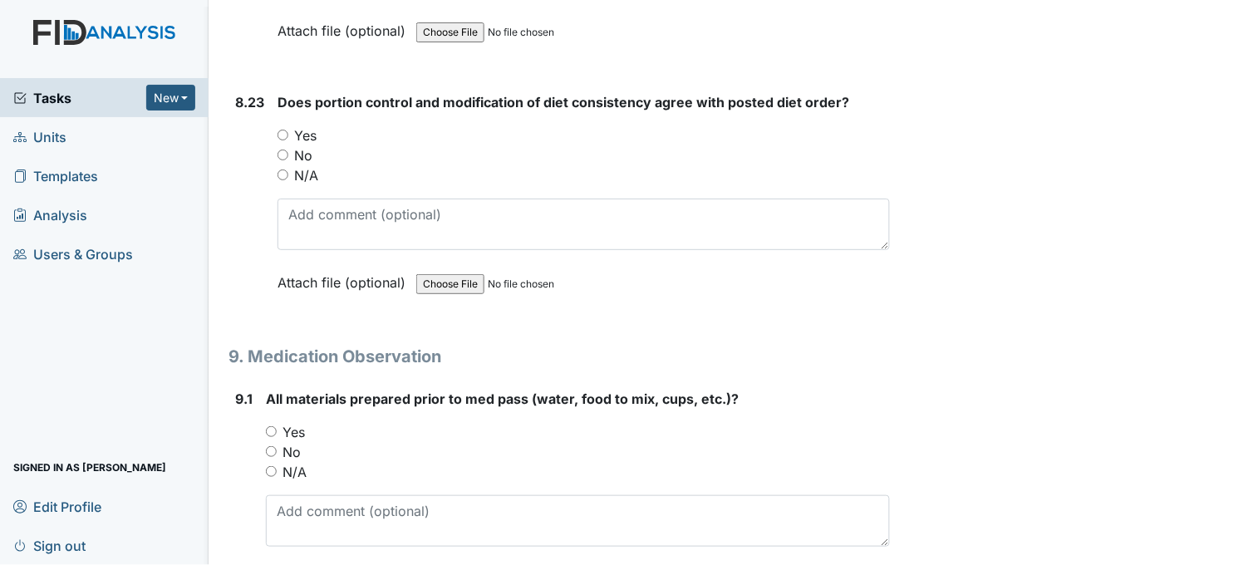
click at [287, 130] on input "Yes" at bounding box center [282, 135] width 11 height 11
radio input "true"
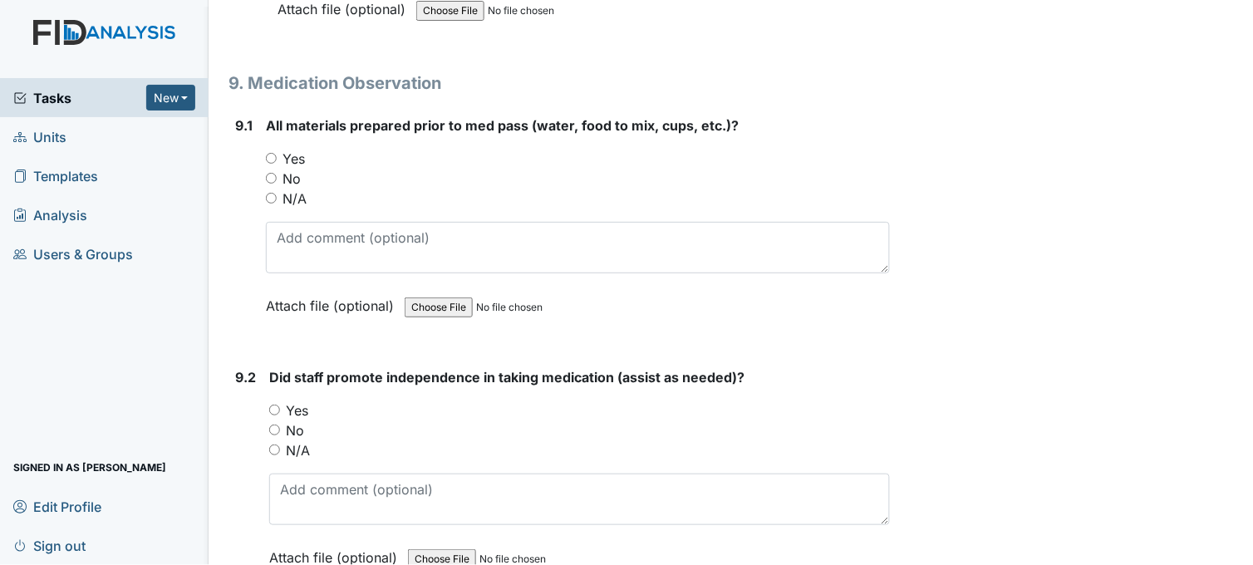
scroll to position [18381, 0]
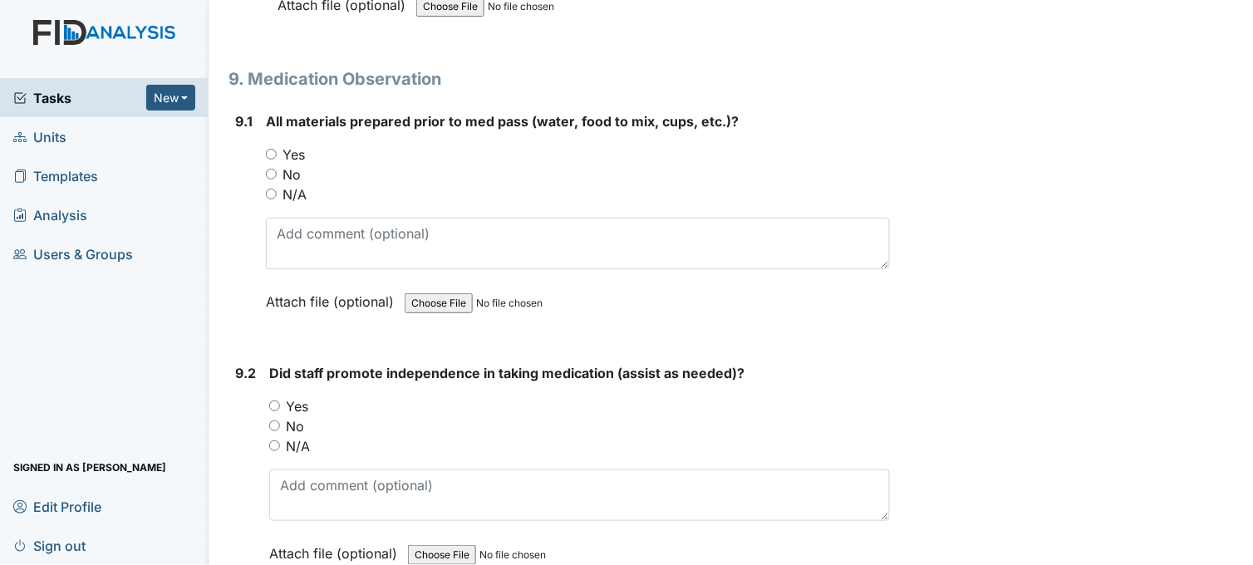
click at [271, 149] on input "Yes" at bounding box center [271, 154] width 11 height 11
radio input "true"
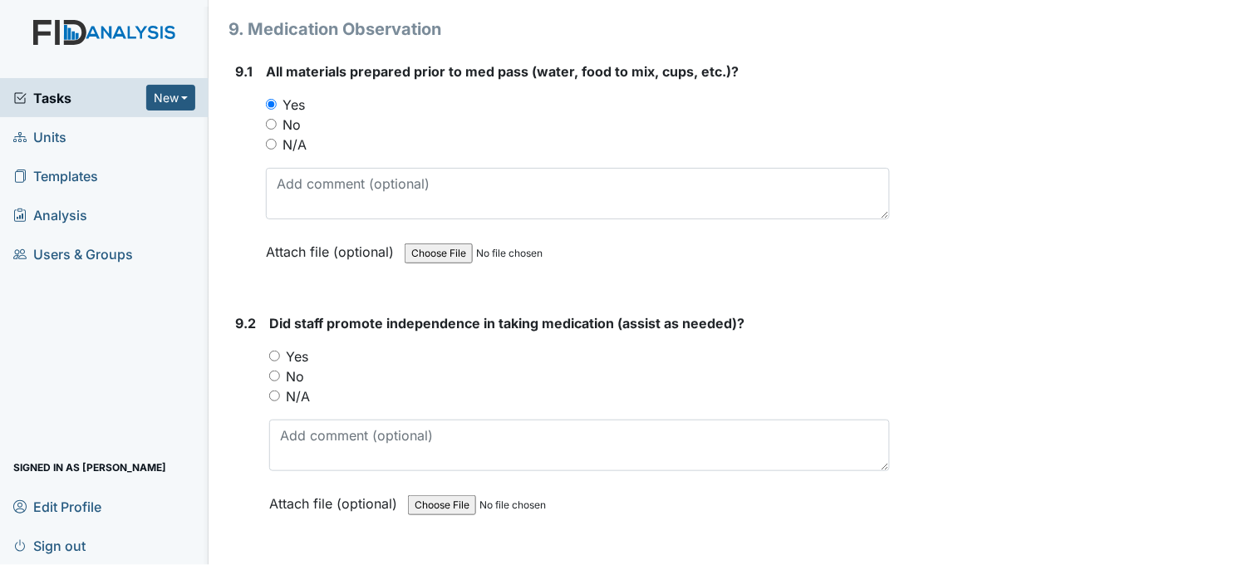
scroll to position [18566, 0]
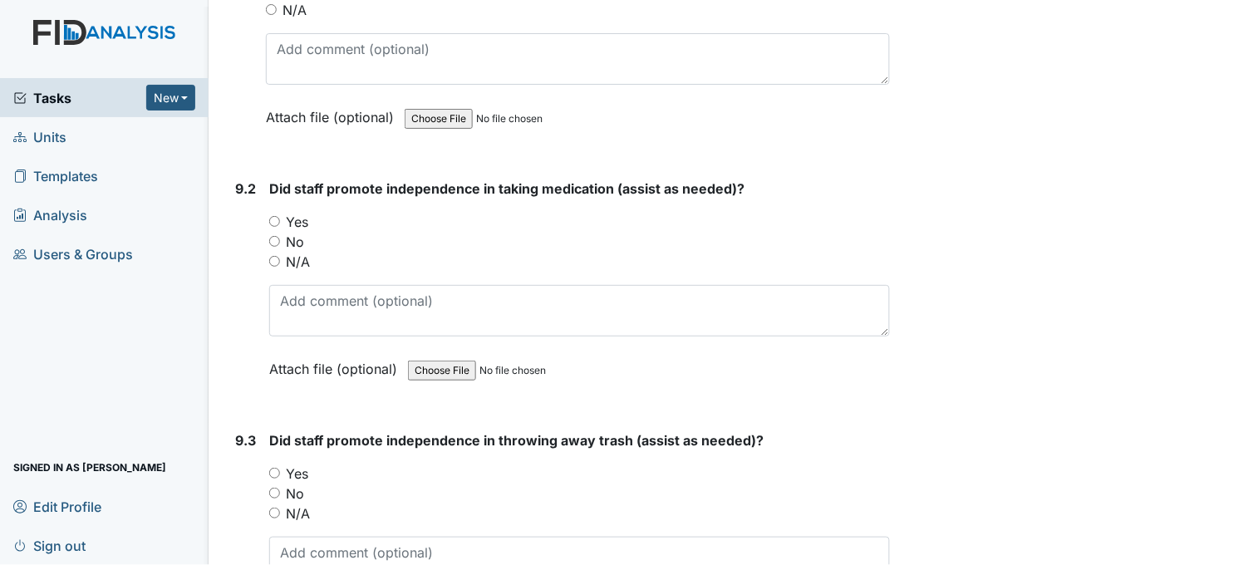
click at [276, 216] on input "Yes" at bounding box center [274, 221] width 11 height 11
radio input "true"
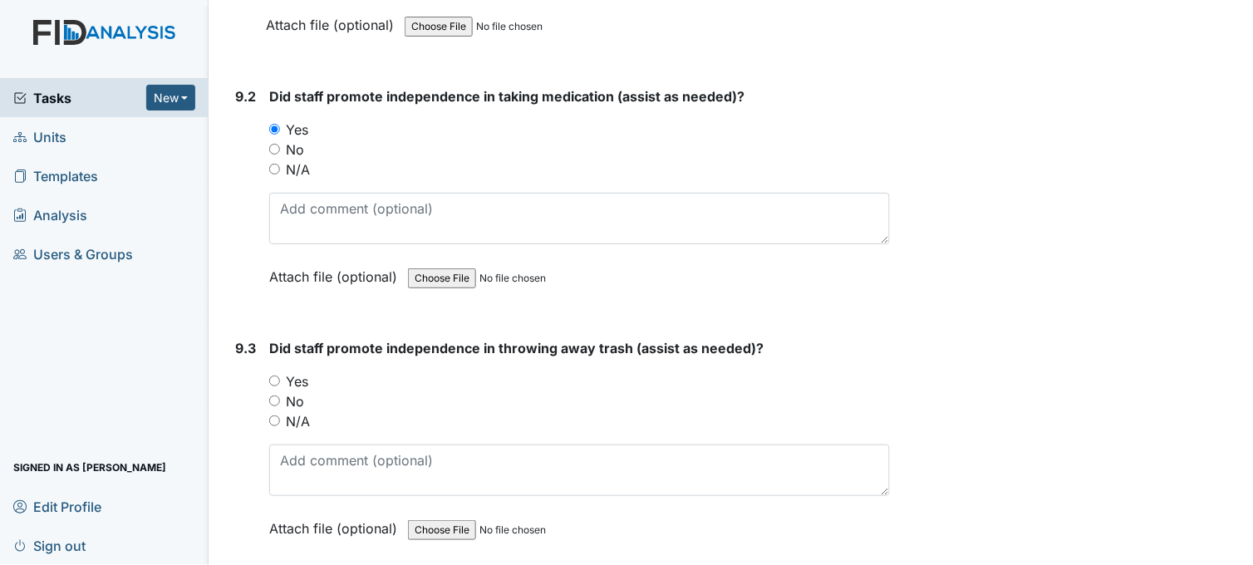
click at [274, 144] on input "No" at bounding box center [274, 149] width 11 height 11
radio input "true"
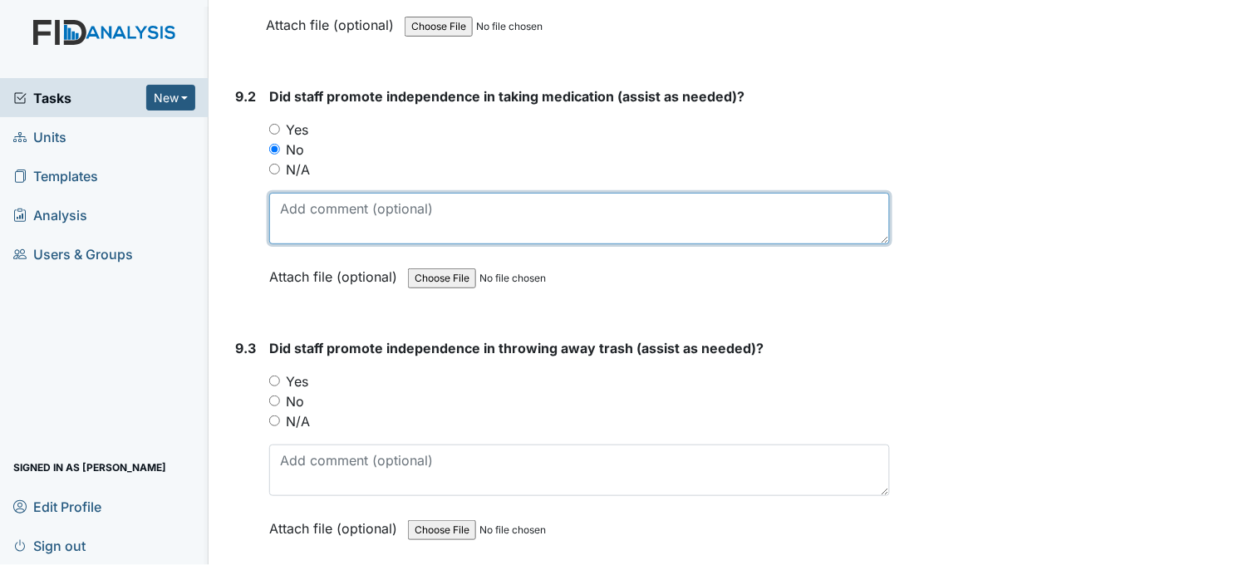
click at [344, 193] on textarea at bounding box center [579, 218] width 620 height 51
click at [557, 193] on textarea "encouraged staff to promote independence and assist as needed" at bounding box center [579, 218] width 620 height 51
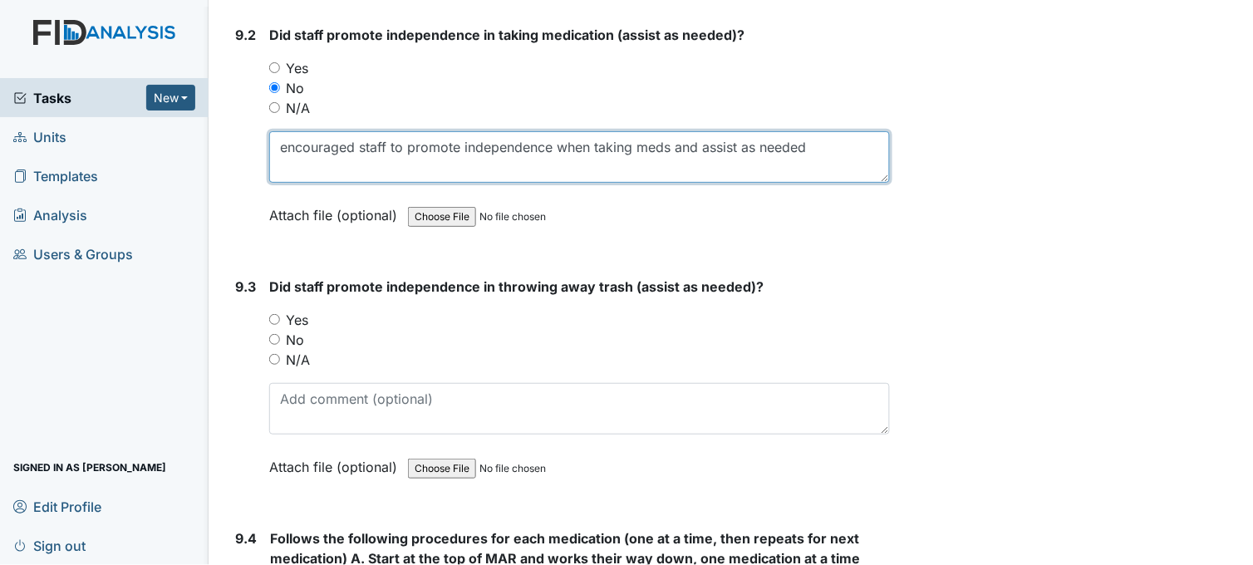
scroll to position [18842, 0]
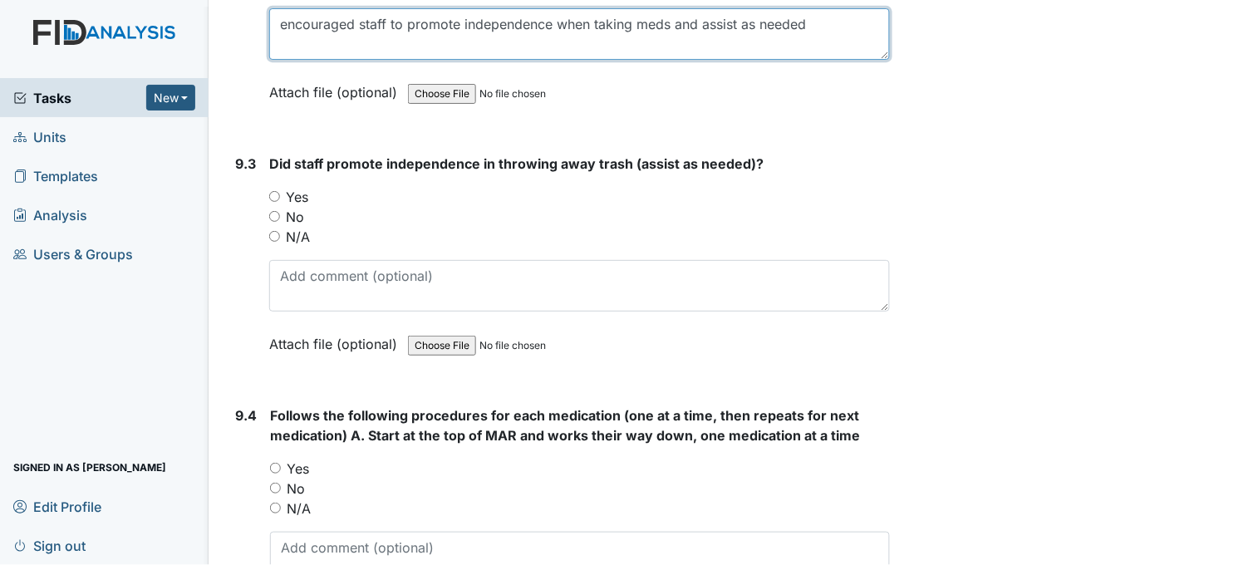
type textarea "encouraged staff to promote independence when taking meds and assist as needed"
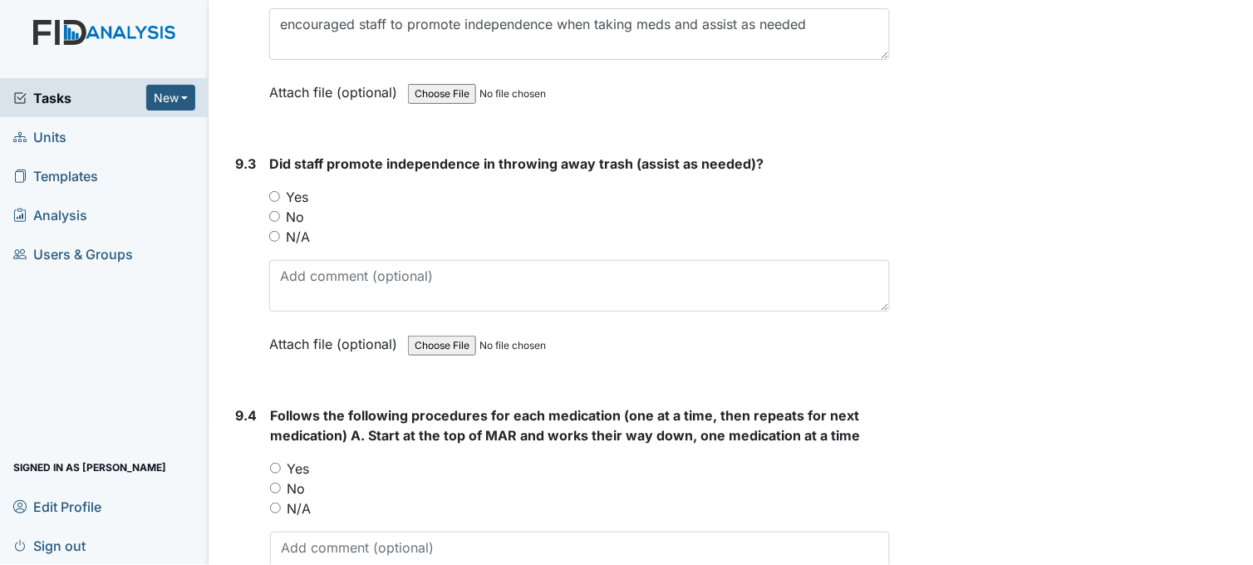
click at [274, 191] on input "Yes" at bounding box center [274, 196] width 11 height 11
radio input "true"
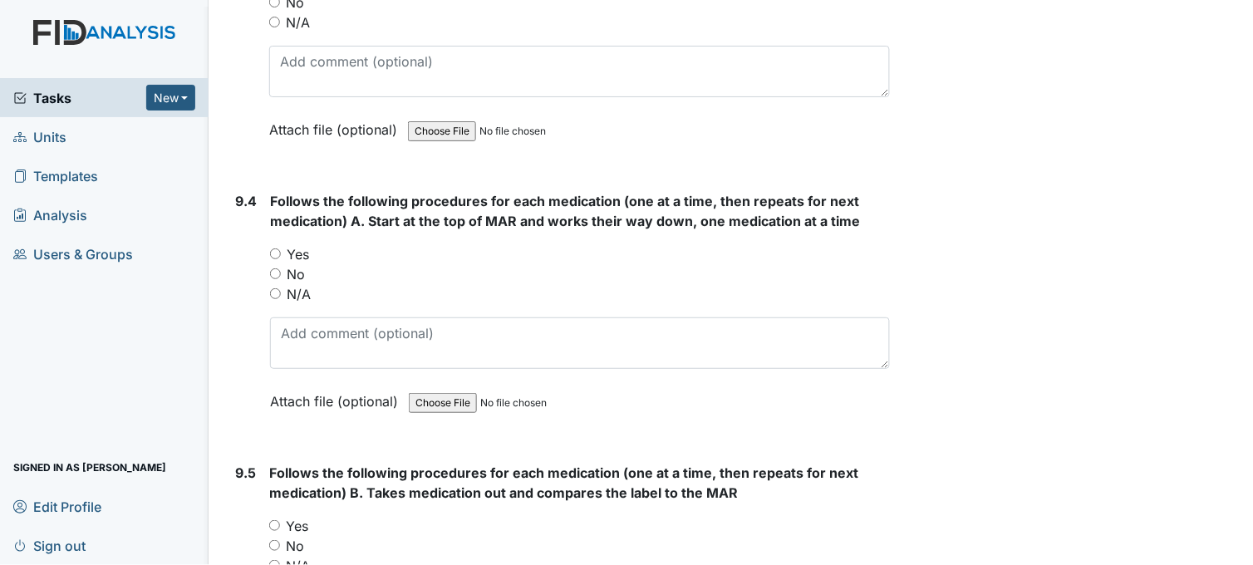
scroll to position [19120, 0]
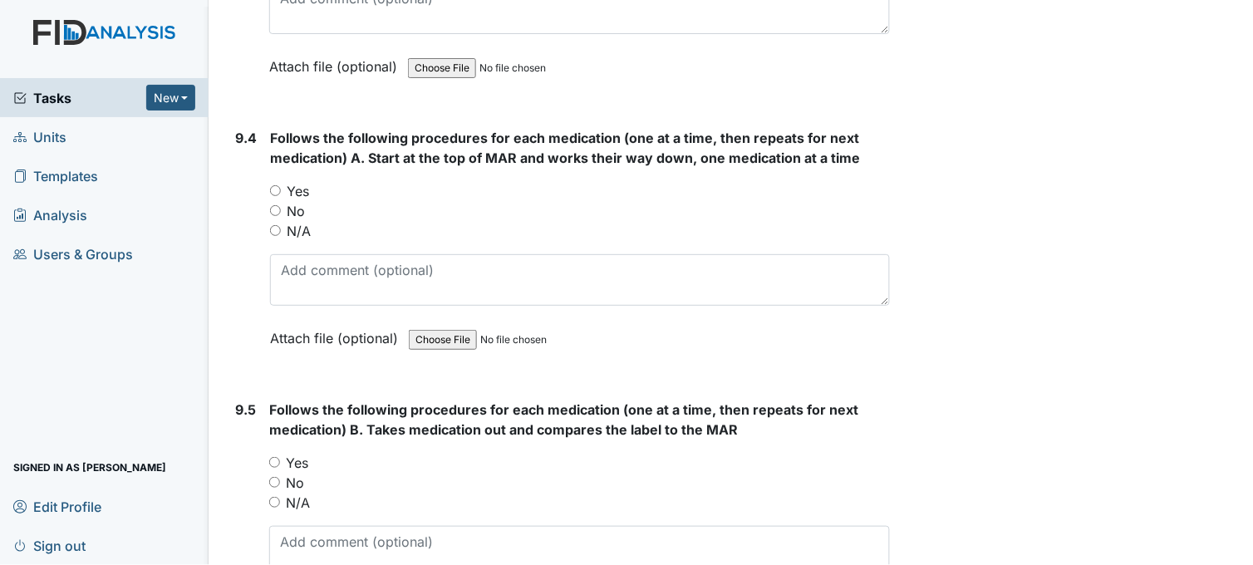
click at [277, 185] on input "Yes" at bounding box center [275, 190] width 11 height 11
radio input "true"
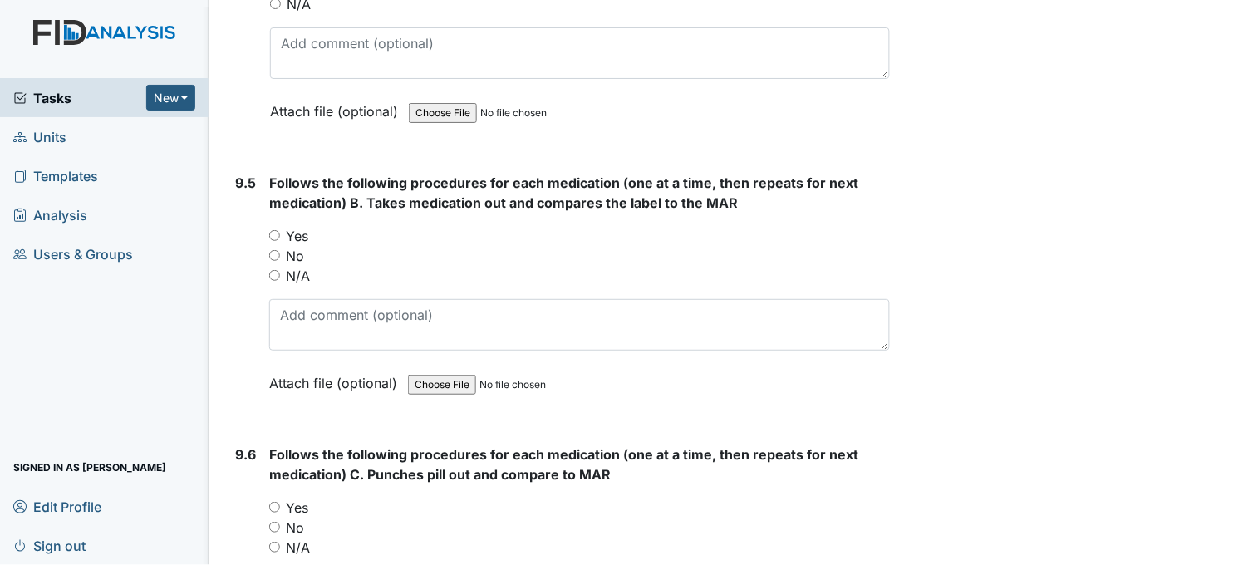
scroll to position [19396, 0]
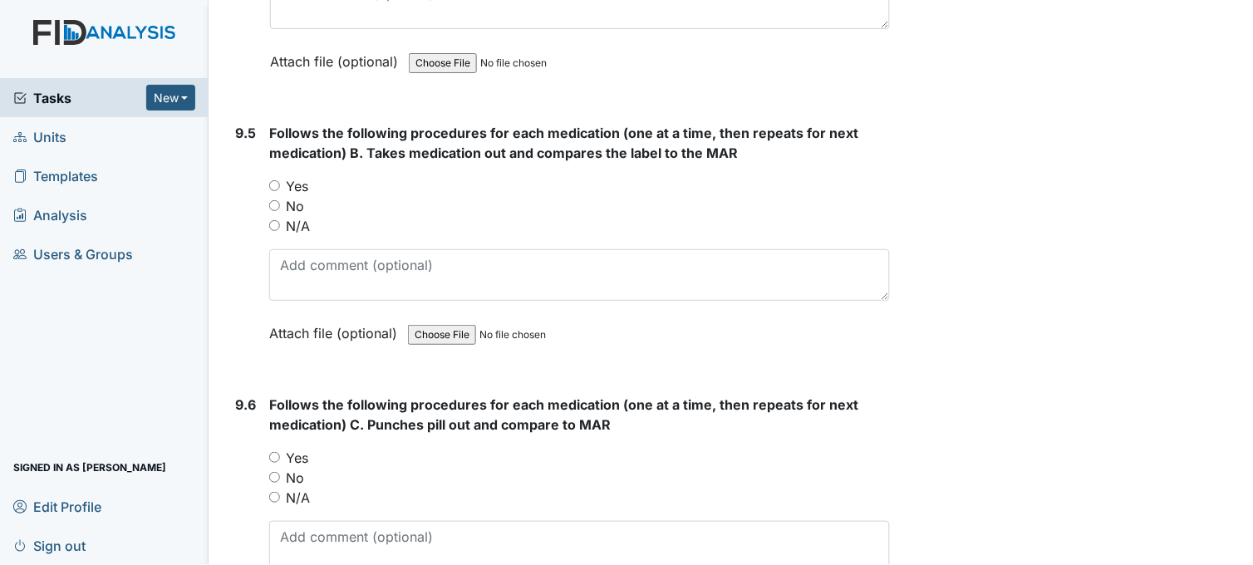
click at [277, 180] on input "Yes" at bounding box center [274, 185] width 11 height 11
radio input "true"
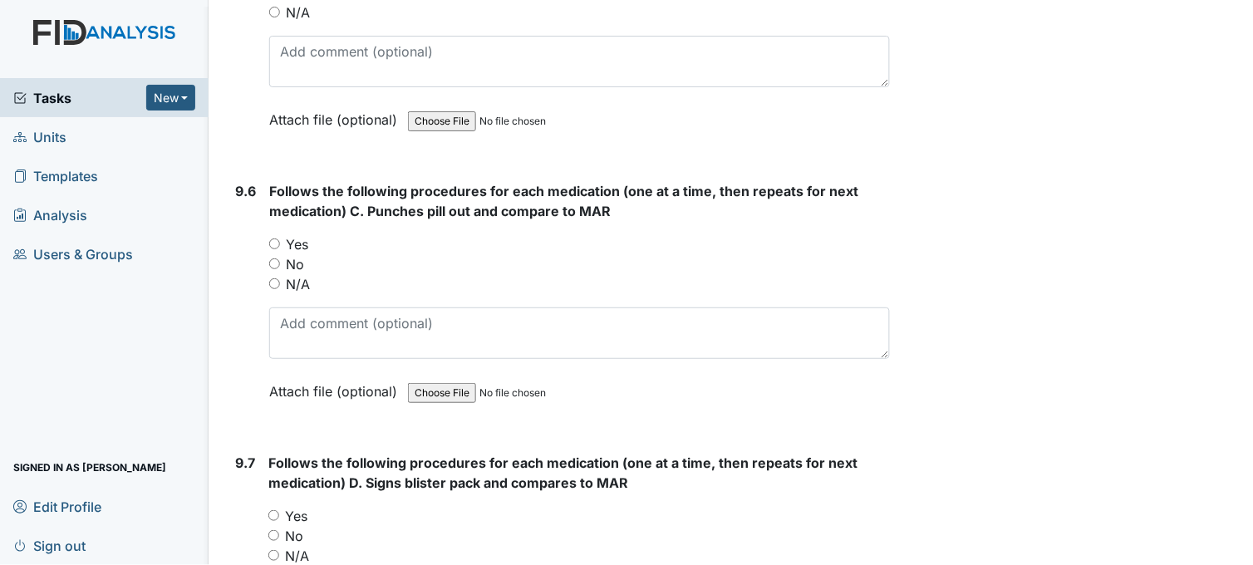
scroll to position [19673, 0]
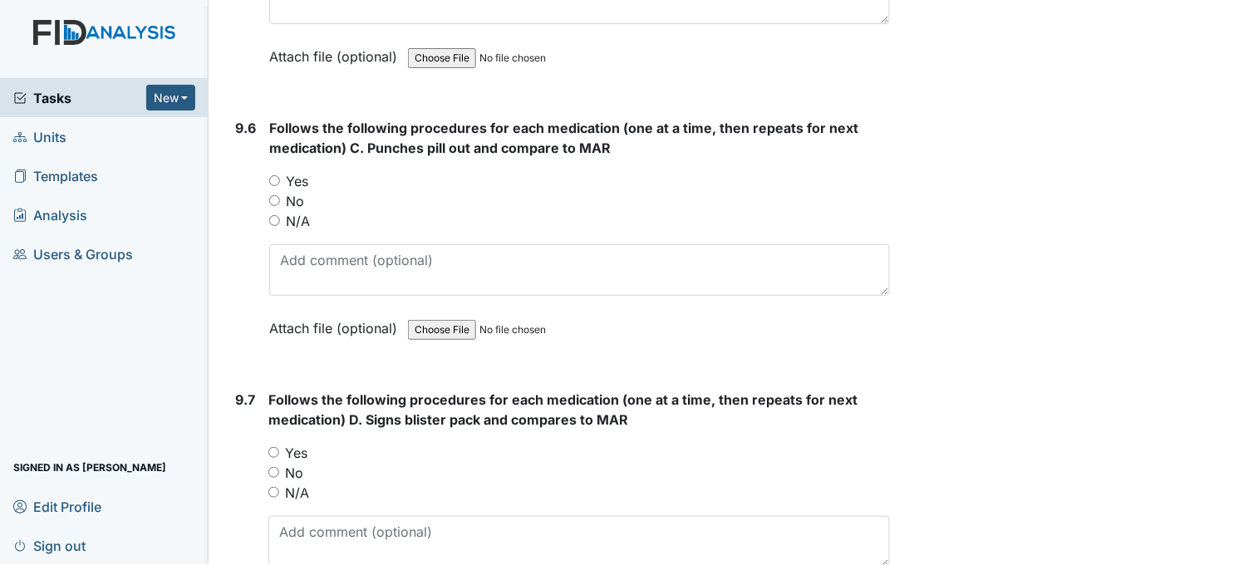
click at [276, 175] on input "Yes" at bounding box center [274, 180] width 11 height 11
radio input "true"
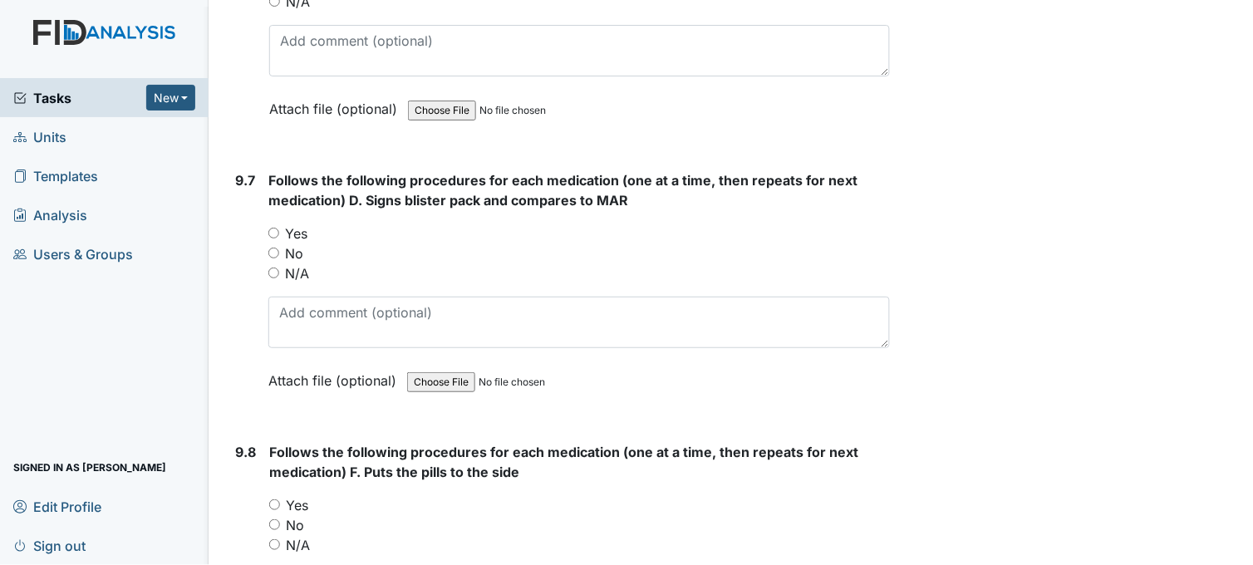
scroll to position [19950, 0]
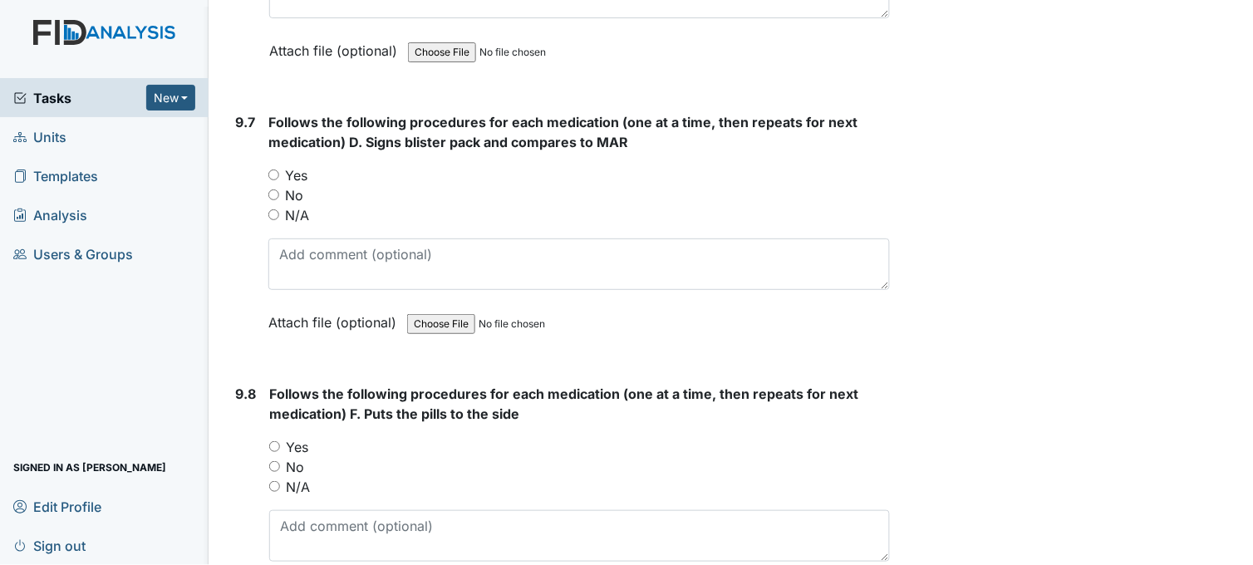
click at [268, 169] on input "Yes" at bounding box center [273, 174] width 11 height 11
radio input "true"
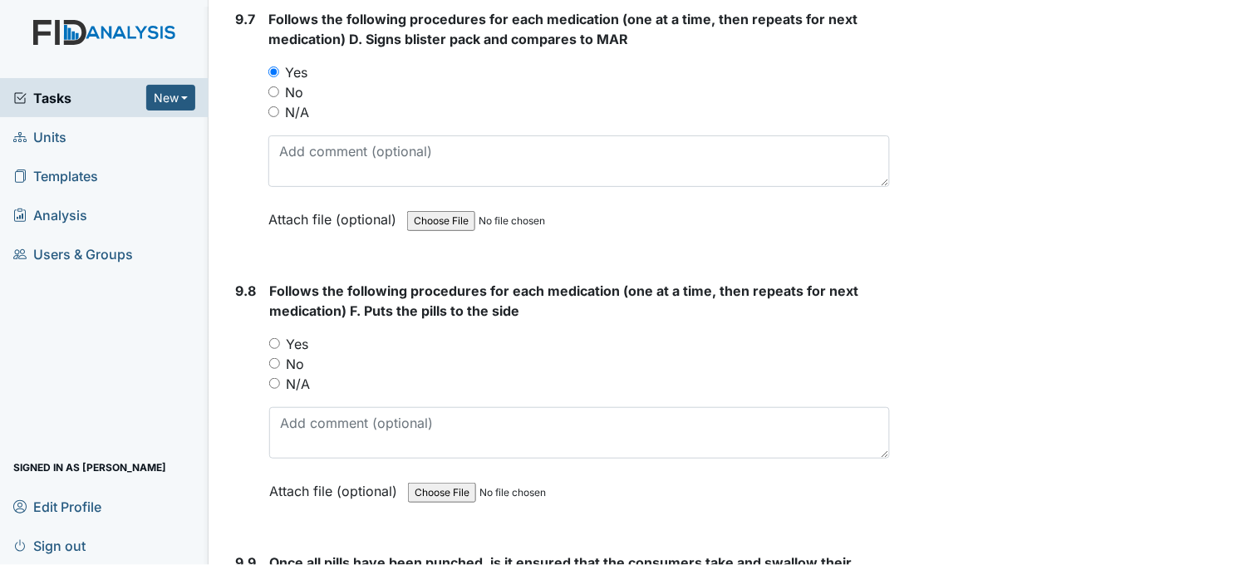
scroll to position [20135, 0]
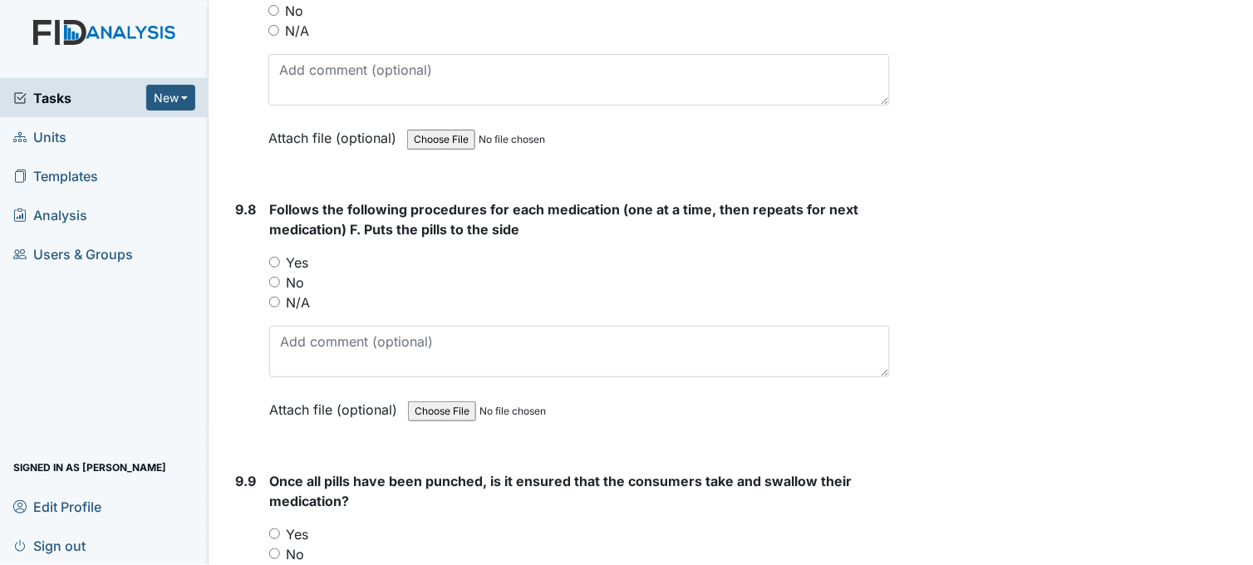
click at [277, 257] on input "Yes" at bounding box center [274, 262] width 11 height 11
radio input "true"
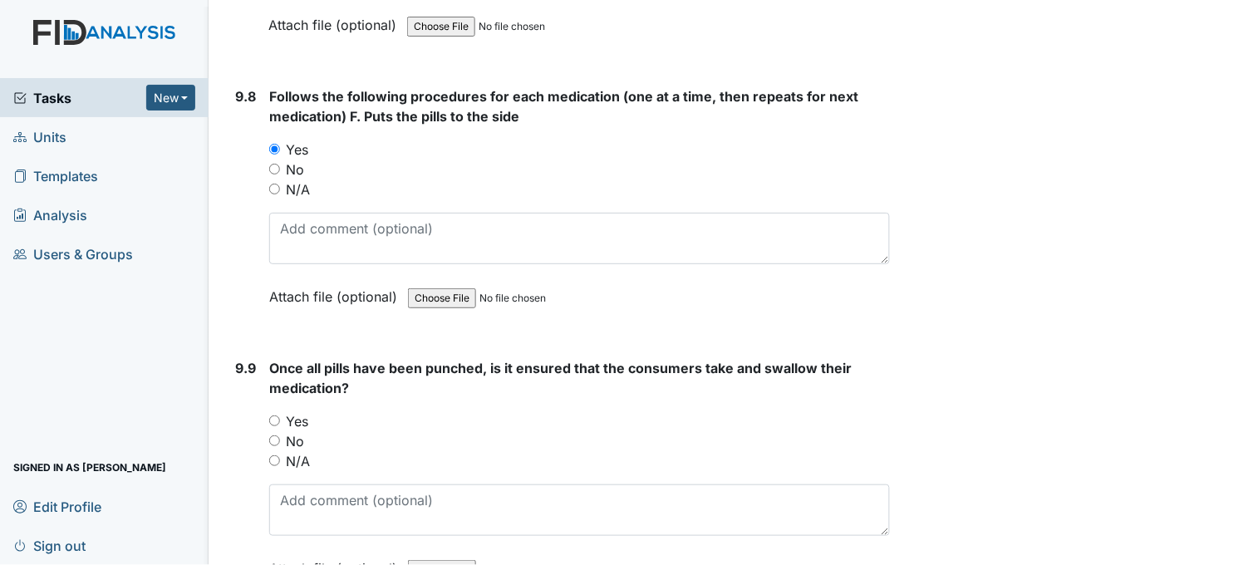
scroll to position [20411, 0]
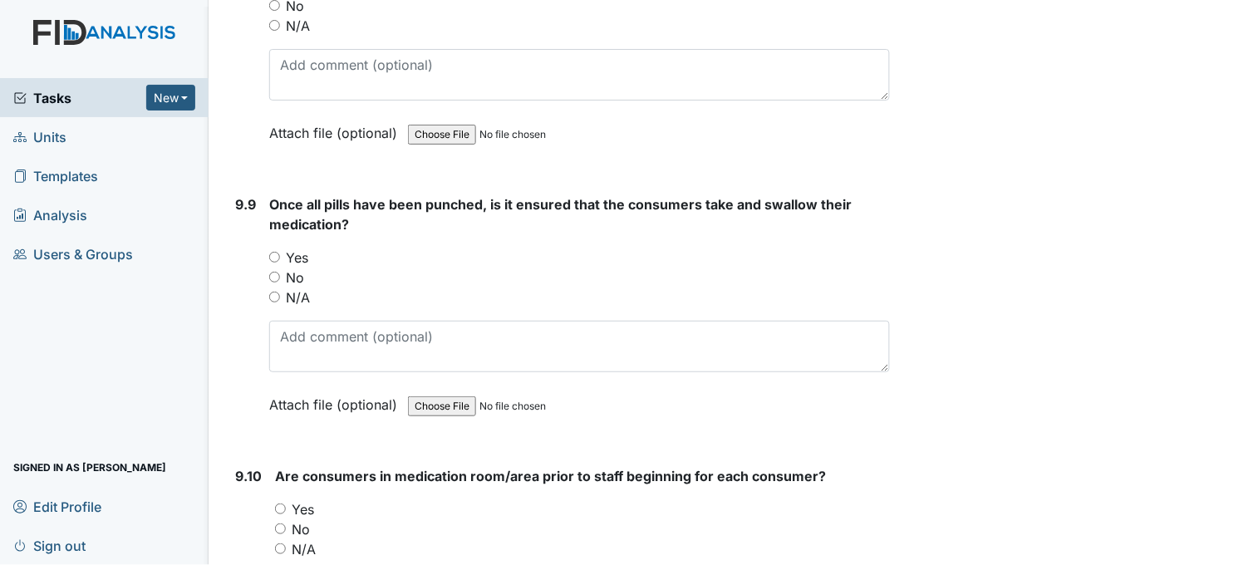
click at [276, 252] on input "Yes" at bounding box center [274, 257] width 11 height 11
radio input "true"
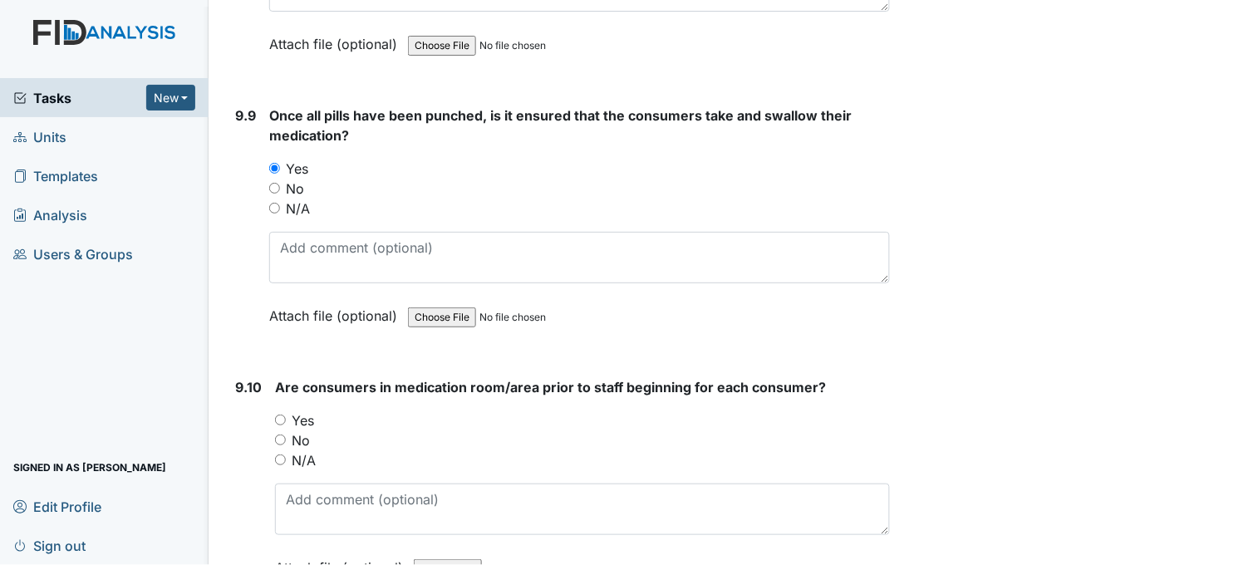
scroll to position [20688, 0]
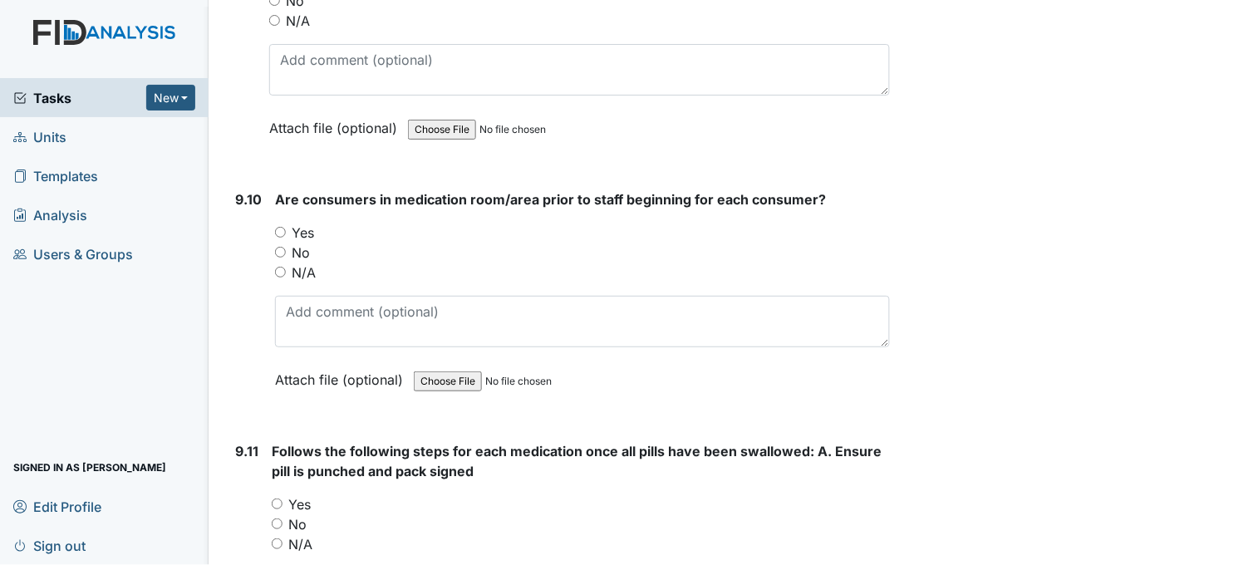
click at [278, 227] on input "Yes" at bounding box center [280, 232] width 11 height 11
radio input "true"
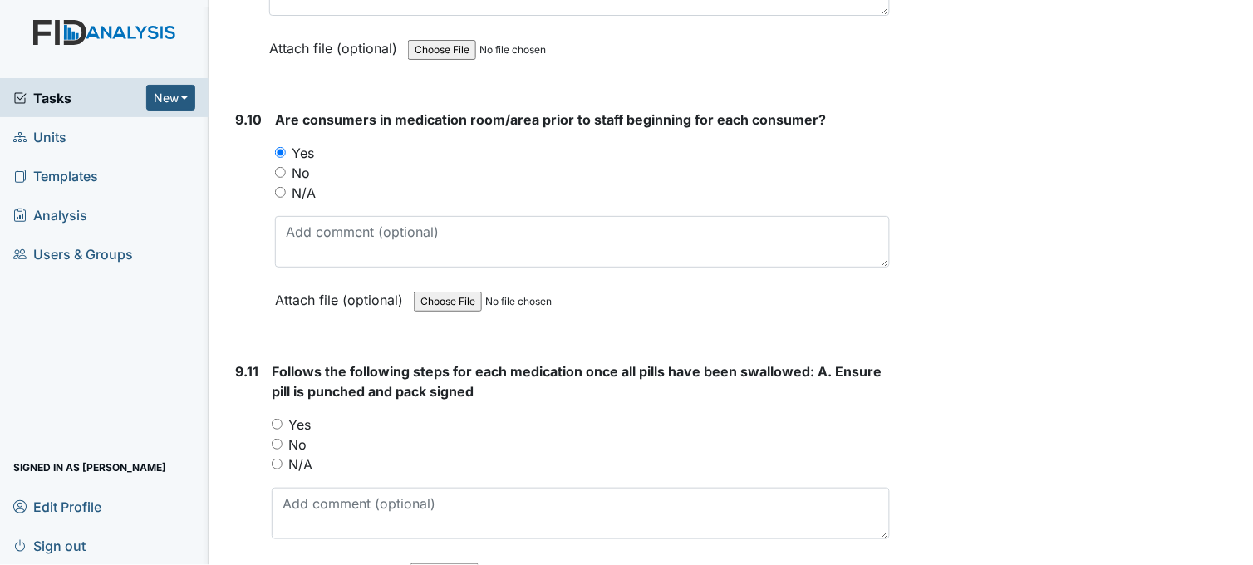
scroll to position [20965, 0]
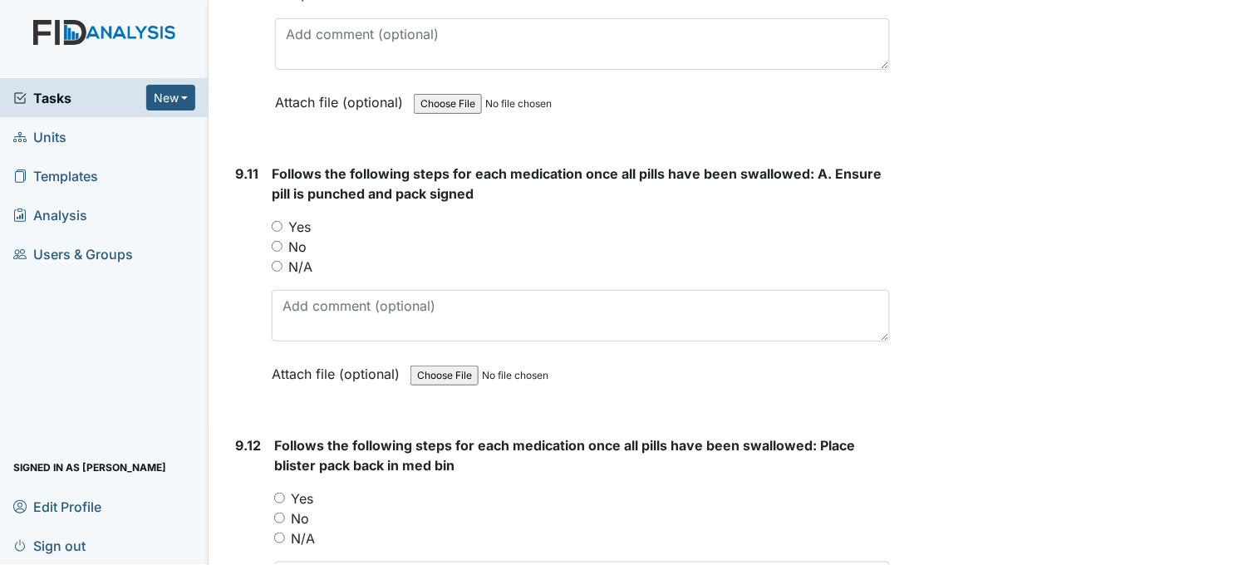
click at [275, 221] on input "Yes" at bounding box center [277, 226] width 11 height 11
radio input "true"
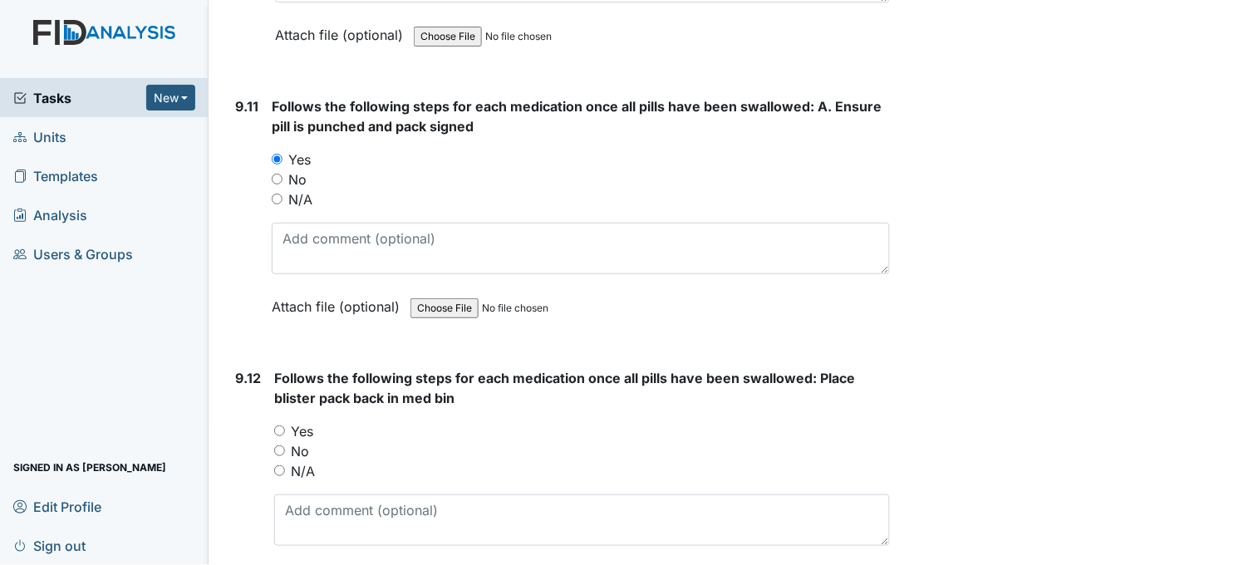
scroll to position [21242, 0]
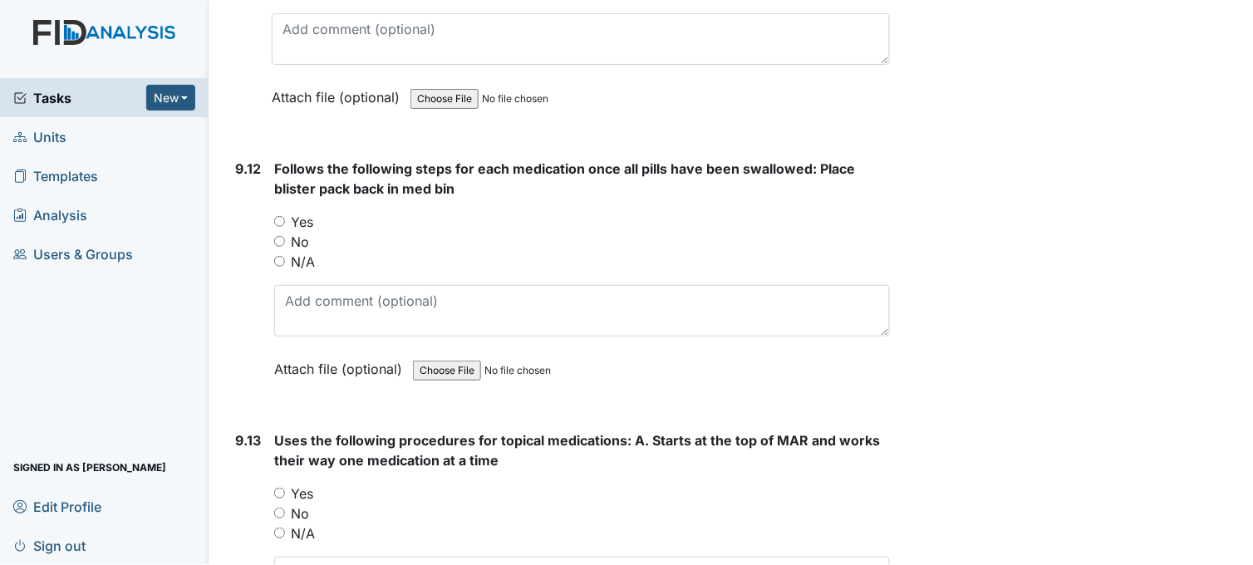
click at [279, 216] on input "Yes" at bounding box center [279, 221] width 11 height 11
radio input "true"
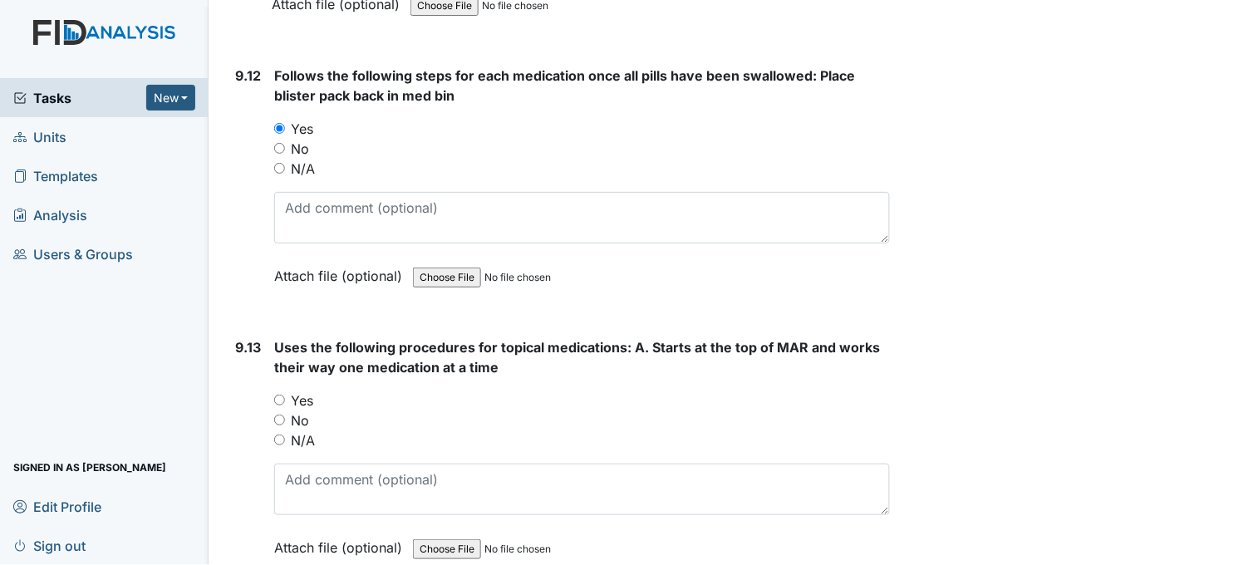
scroll to position [21426, 0]
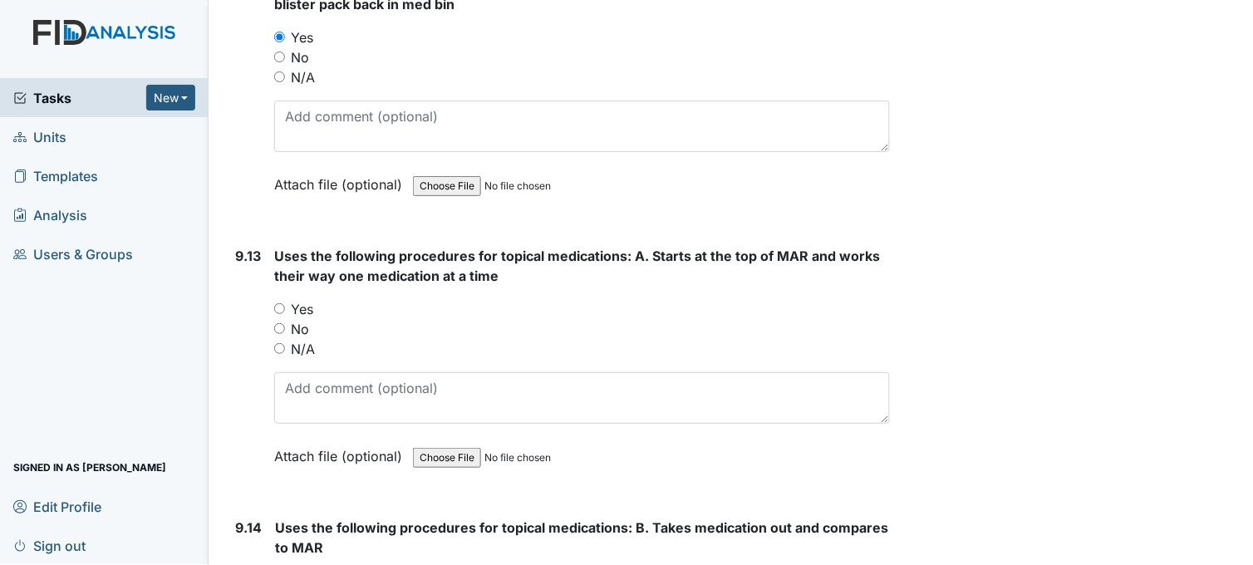
click at [279, 303] on input "Yes" at bounding box center [279, 308] width 11 height 11
radio input "true"
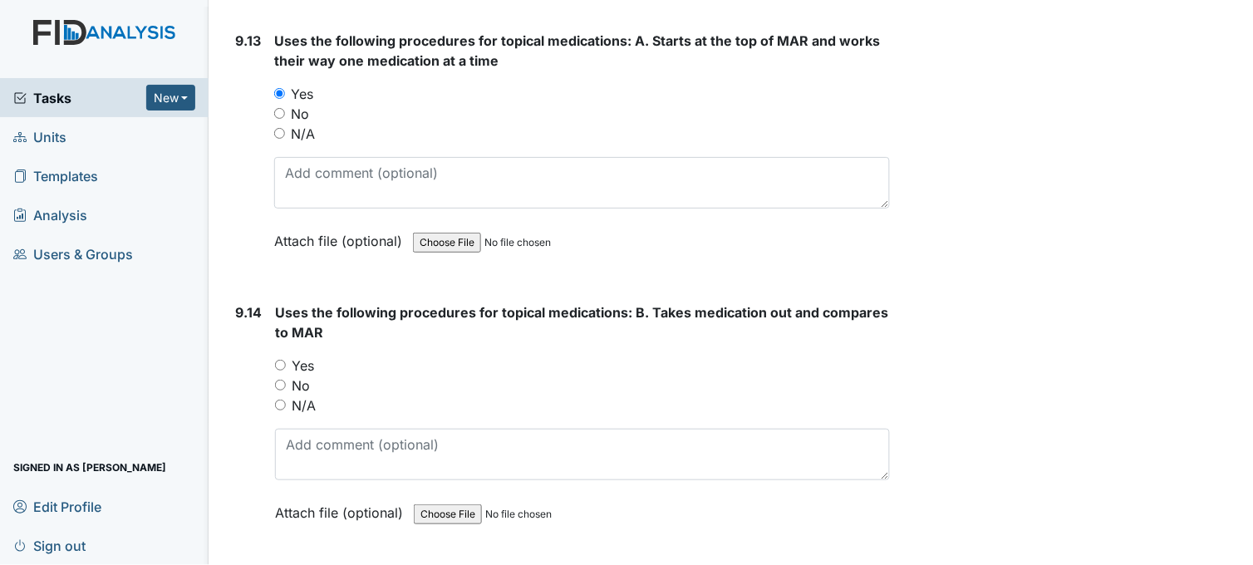
scroll to position [21704, 0]
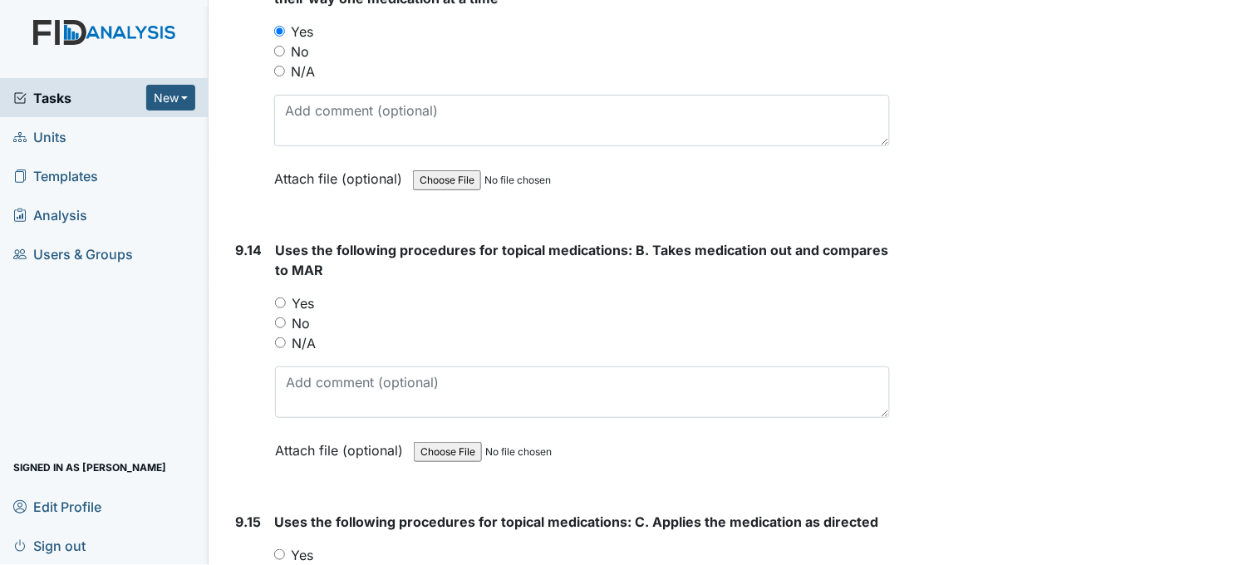
click at [285, 297] on input "Yes" at bounding box center [280, 302] width 11 height 11
radio input "true"
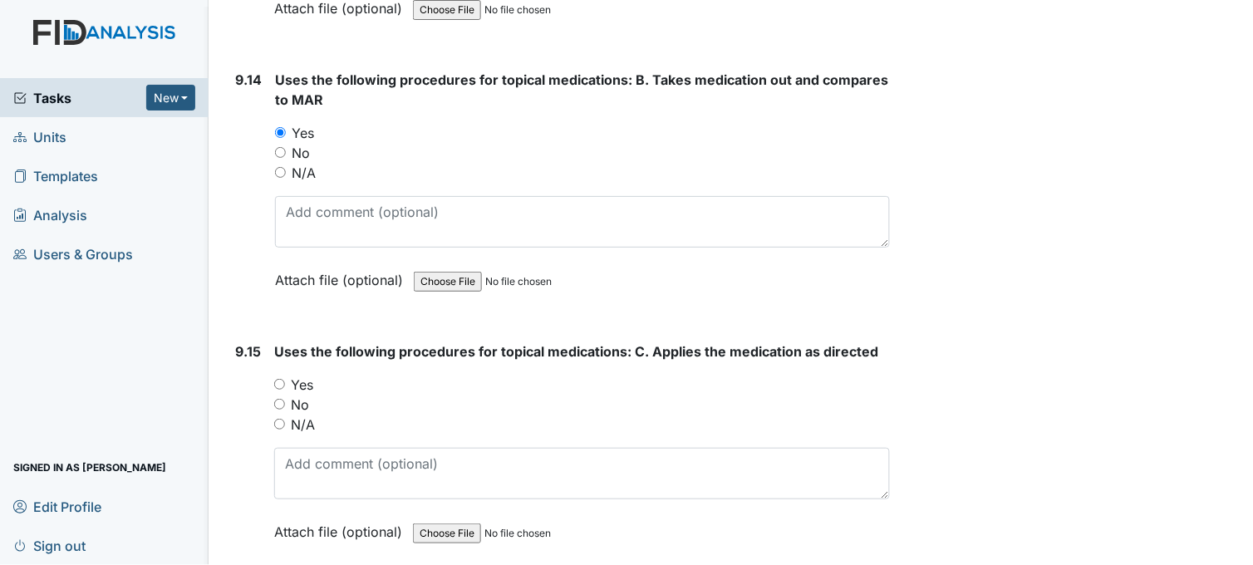
scroll to position [21980, 0]
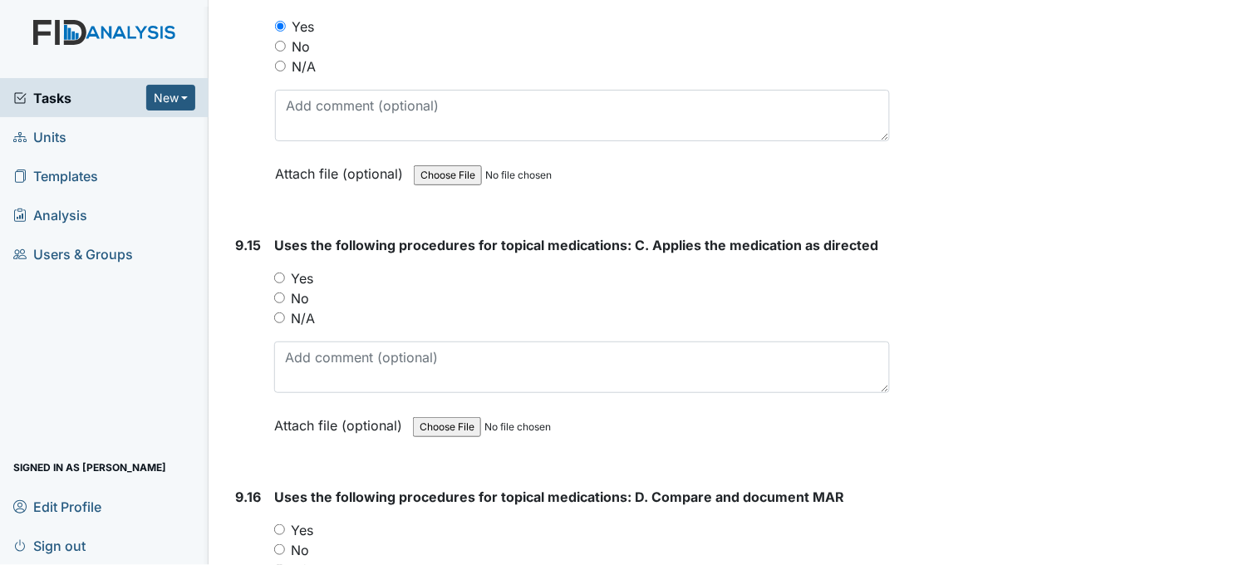
click at [277, 272] on input "Yes" at bounding box center [279, 277] width 11 height 11
radio input "true"
click at [278, 312] on input "N/A" at bounding box center [279, 317] width 11 height 11
radio input "true"
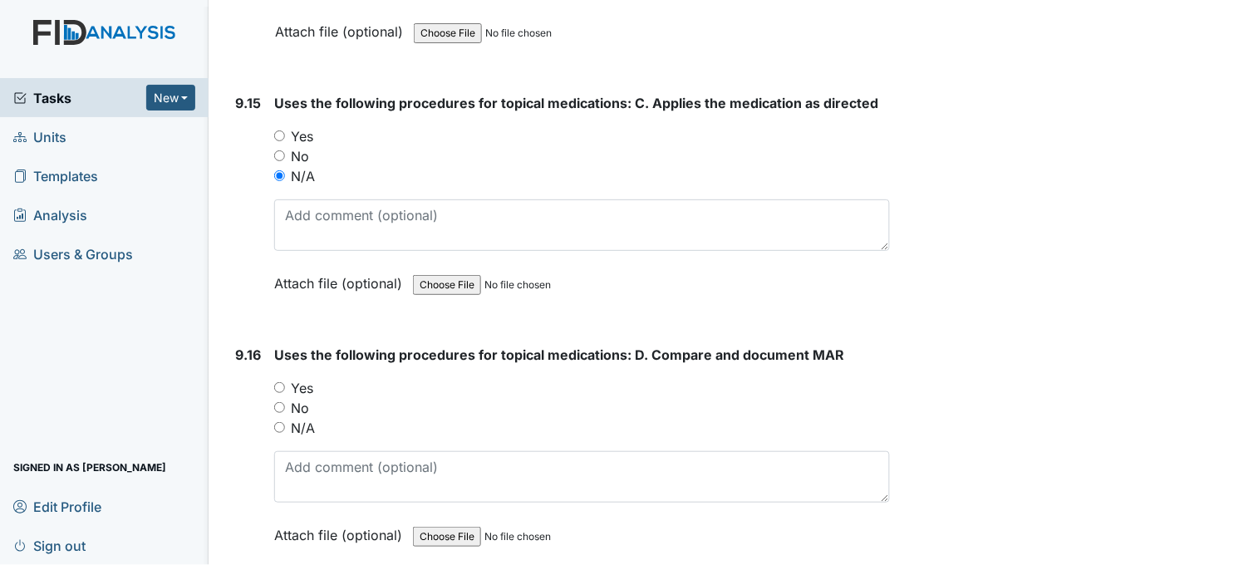
scroll to position [22073, 0]
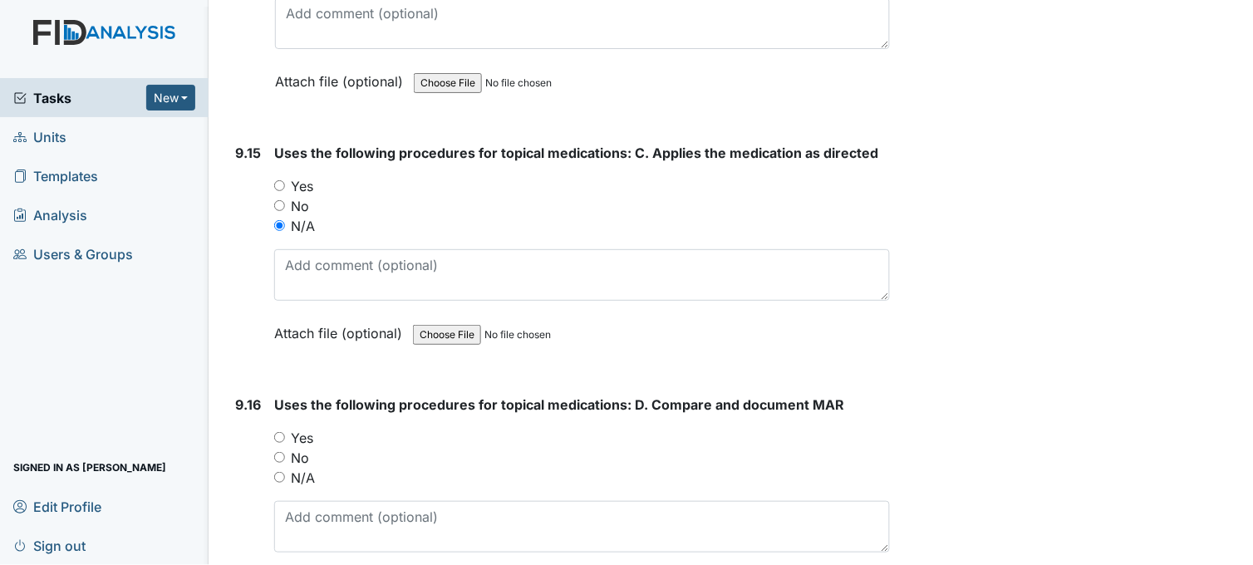
click at [277, 180] on input "Yes" at bounding box center [279, 185] width 11 height 11
radio input "true"
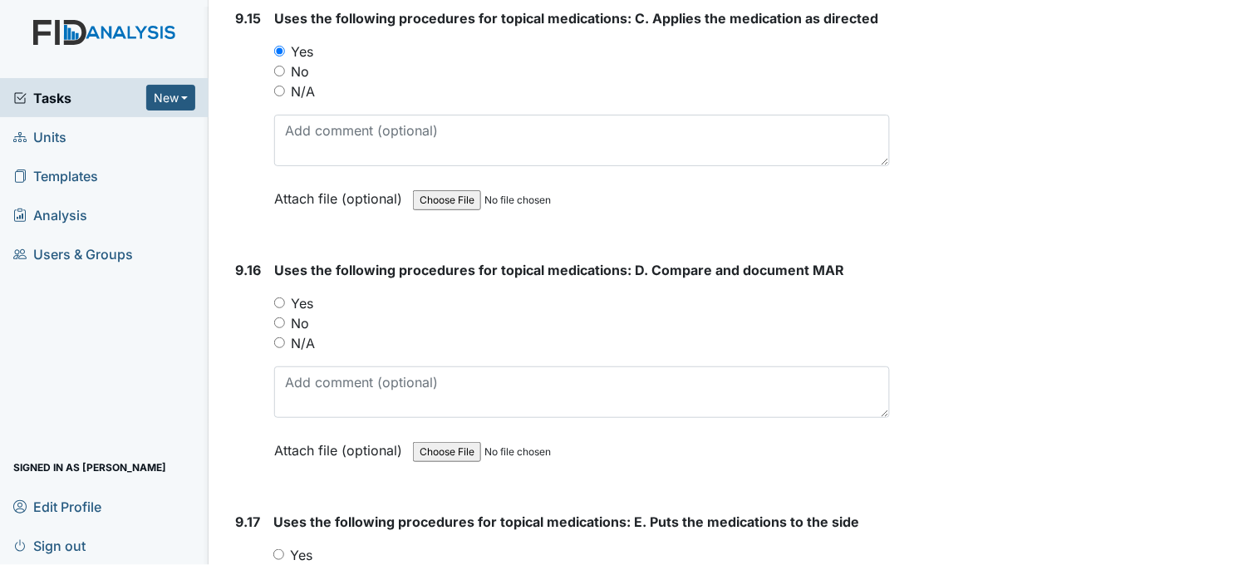
scroll to position [22257, 0]
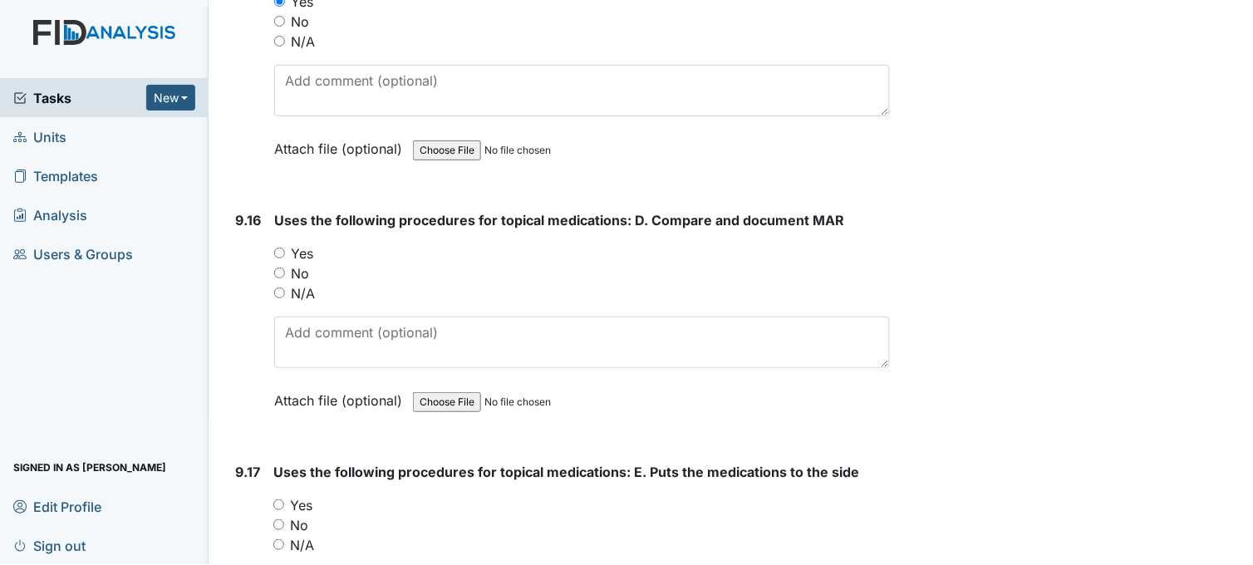
click at [274, 248] on input "Yes" at bounding box center [279, 253] width 11 height 11
radio input "true"
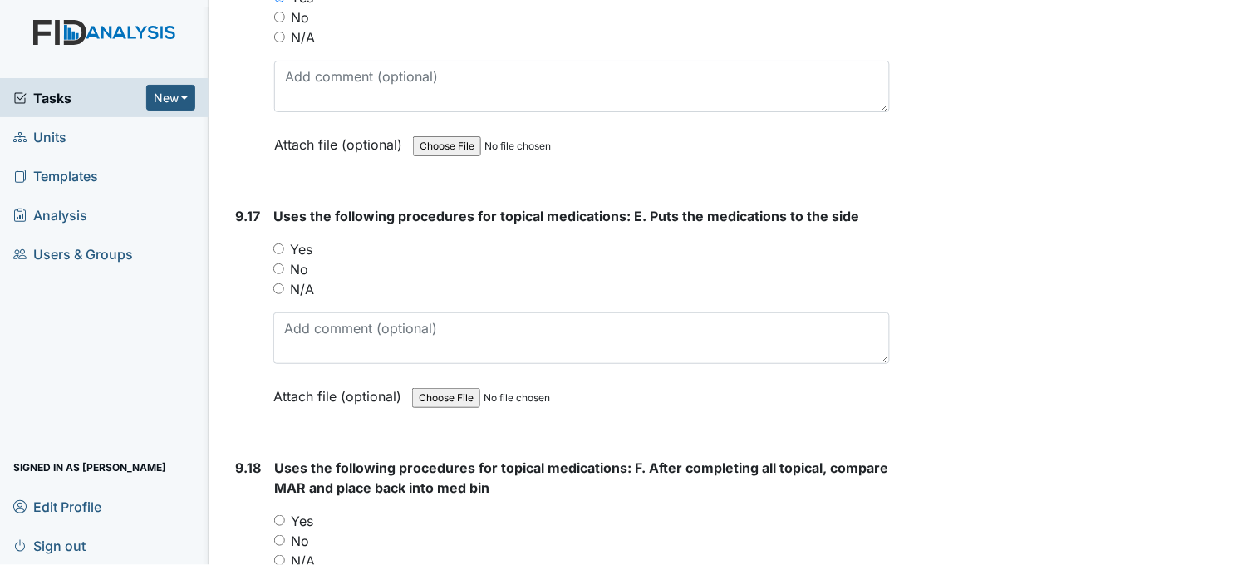
scroll to position [22534, 0]
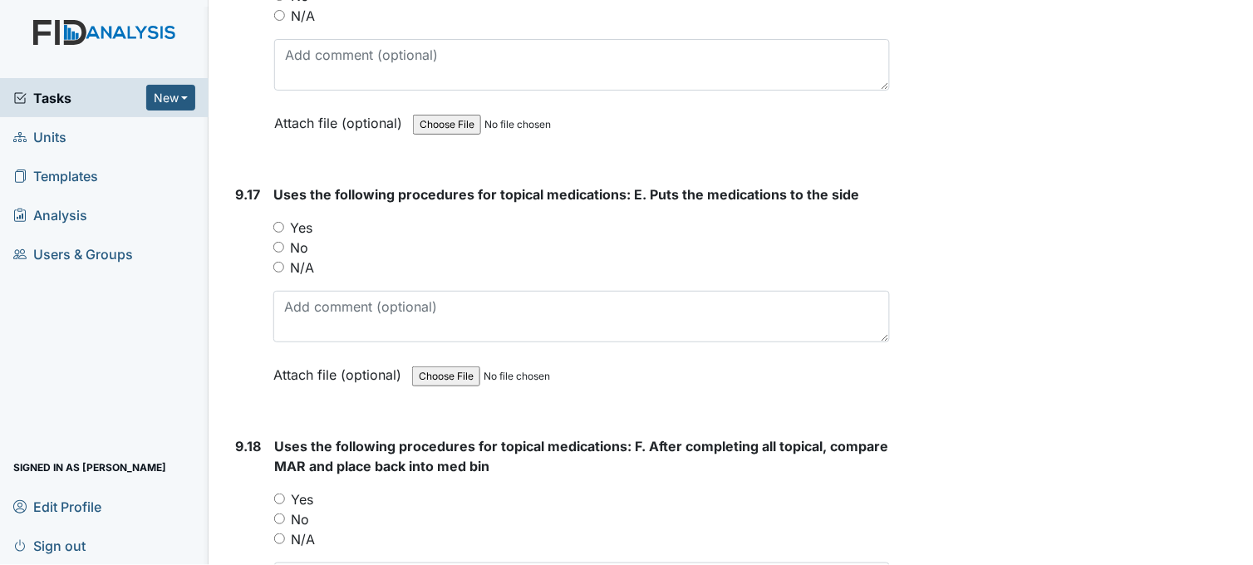
click at [273, 222] on input "Yes" at bounding box center [278, 227] width 11 height 11
radio input "true"
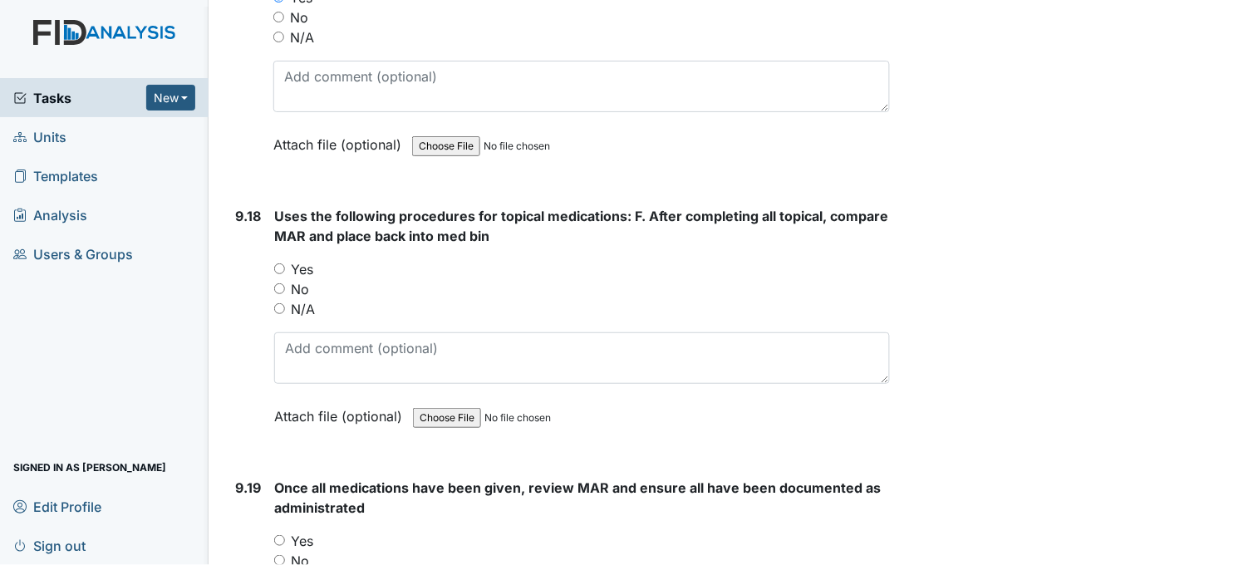
scroll to position [22811, 0]
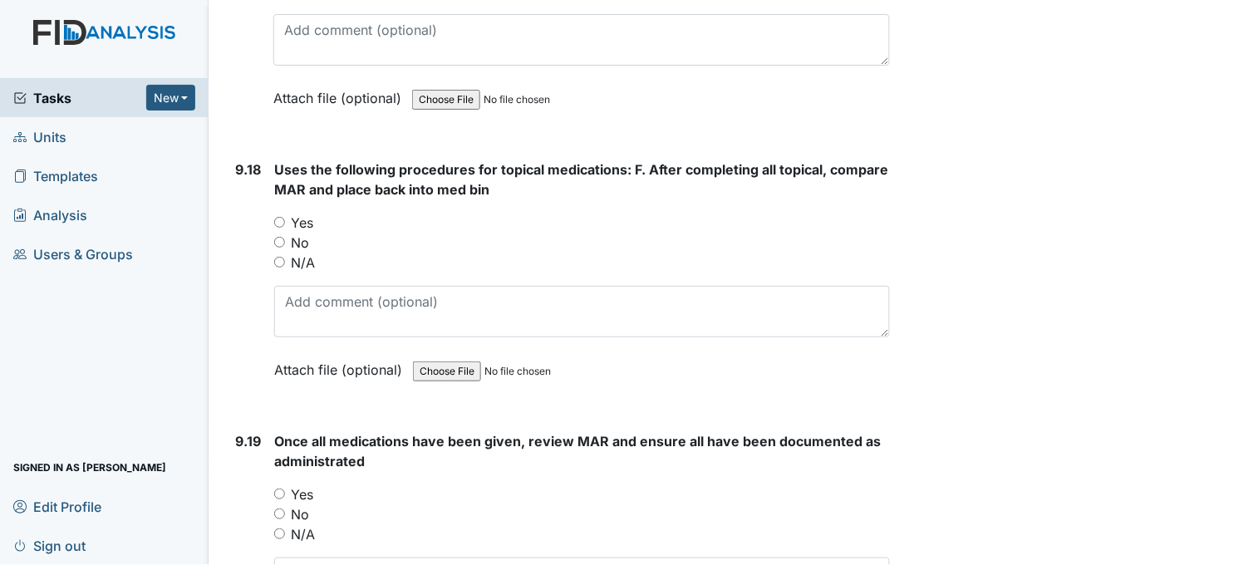
click at [280, 217] on input "Yes" at bounding box center [279, 222] width 11 height 11
radio input "true"
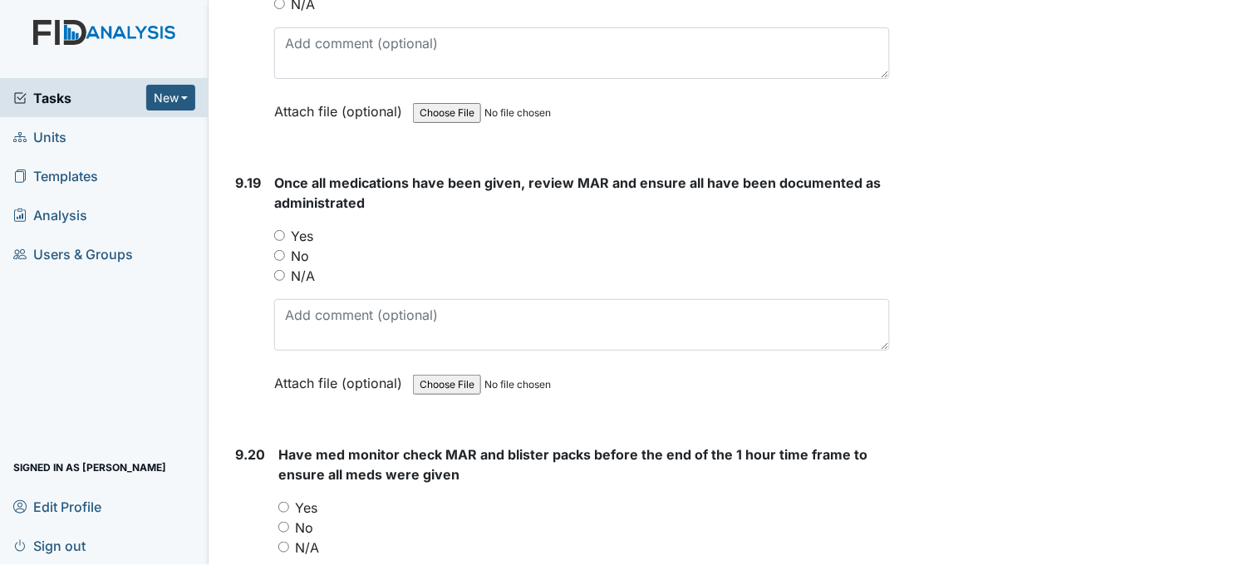
scroll to position [23087, 0]
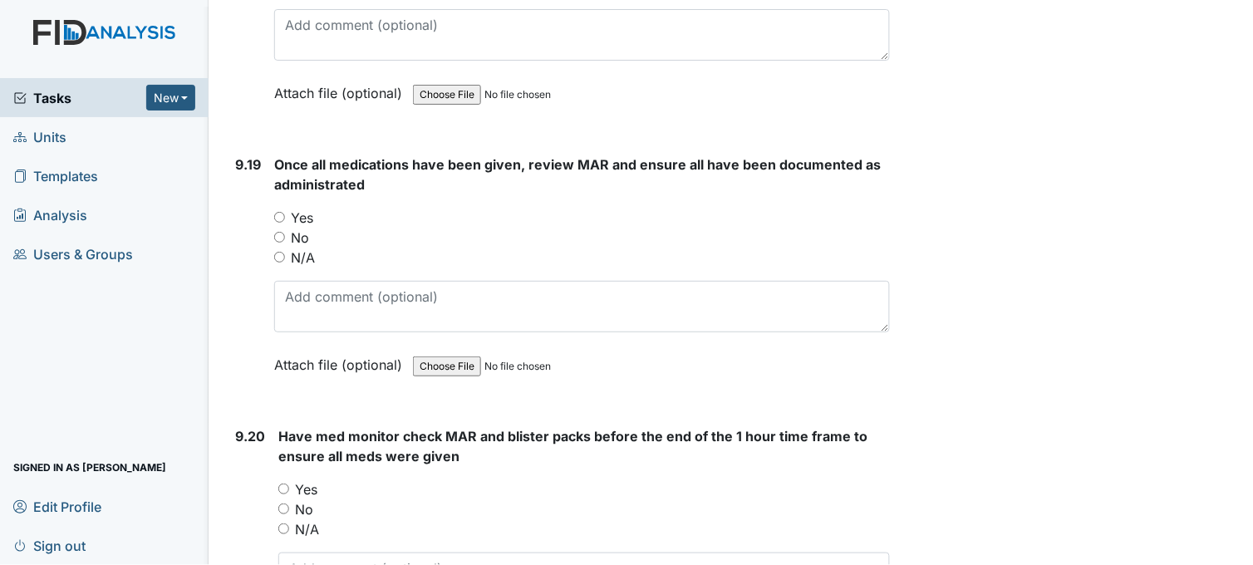
click at [277, 212] on input "Yes" at bounding box center [279, 217] width 11 height 11
radio input "true"
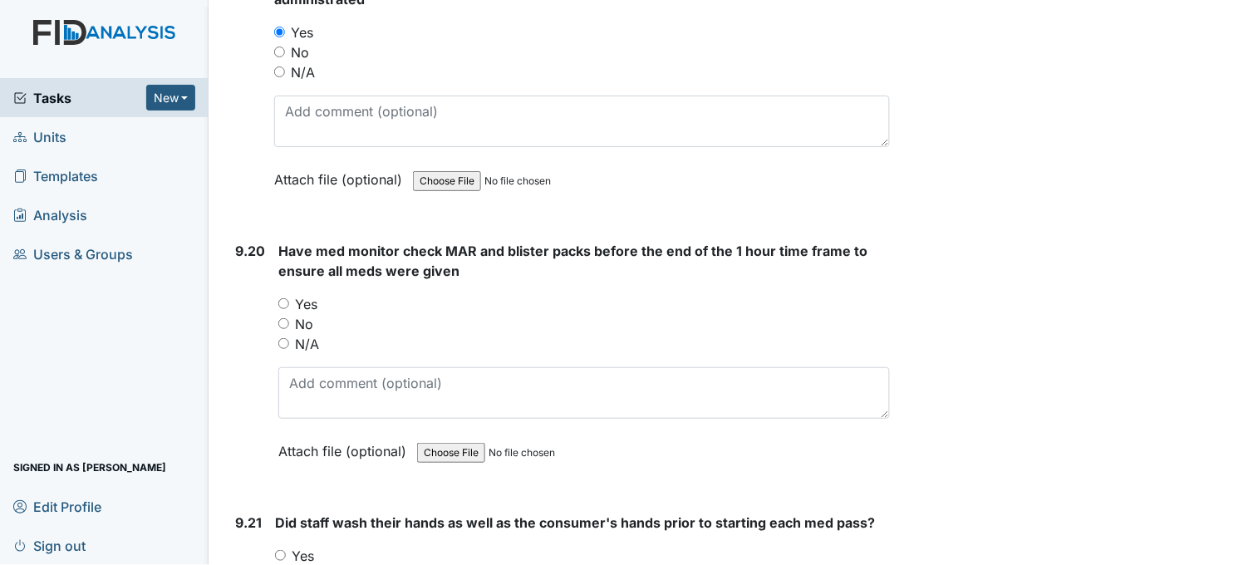
click at [283, 298] on input "Yes" at bounding box center [283, 303] width 11 height 11
radio input "true"
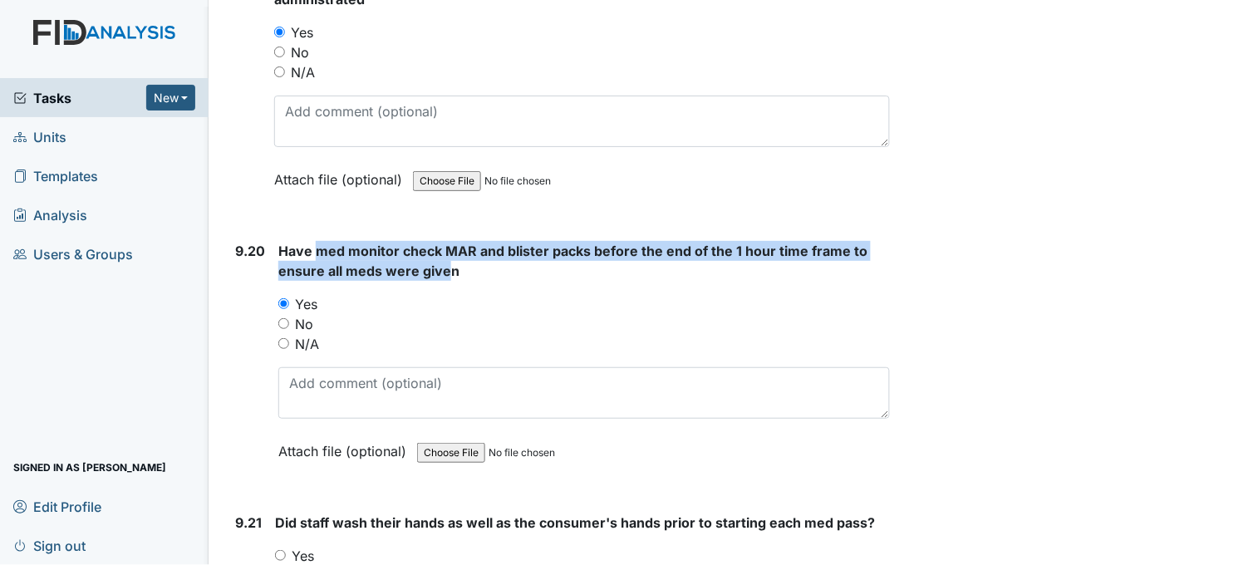
drag, startPoint x: 316, startPoint y: 230, endPoint x: 447, endPoint y: 248, distance: 132.4
click at [447, 248] on span "Have med monitor check MAR and blister packs before the end of the 1 hour time …" at bounding box center [572, 261] width 589 height 37
drag, startPoint x: 447, startPoint y: 248, endPoint x: 417, endPoint y: 243, distance: 30.3
copy span "med monitor check MAR and blister packs before the end of the 1 hour time frame…"
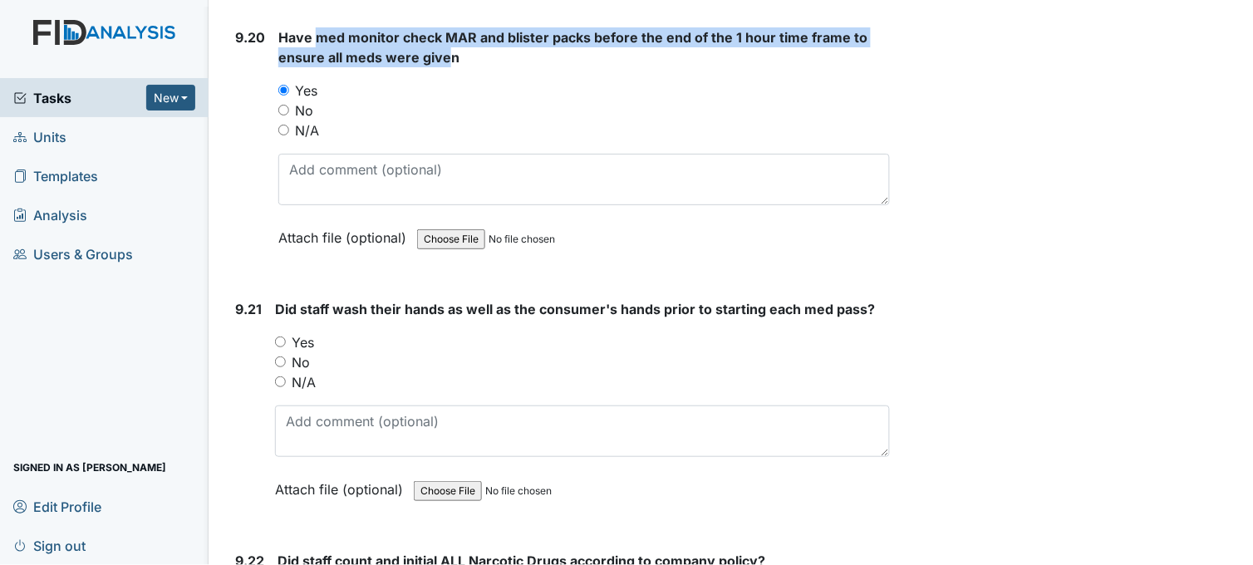
scroll to position [23549, 0]
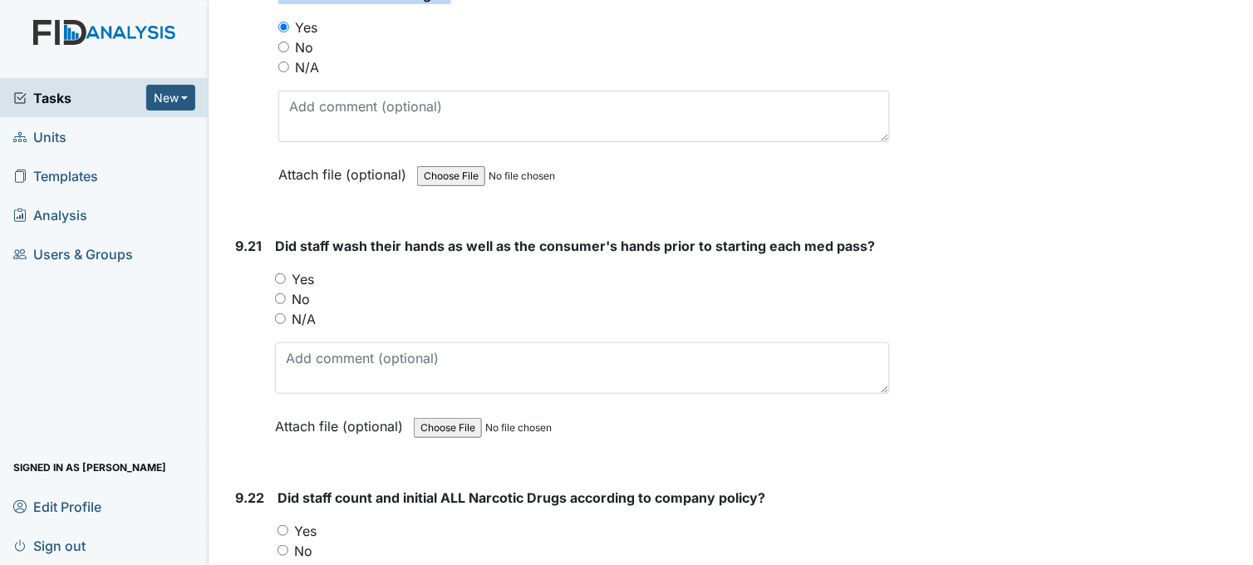
click at [279, 273] on input "Yes" at bounding box center [280, 278] width 11 height 11
radio input "true"
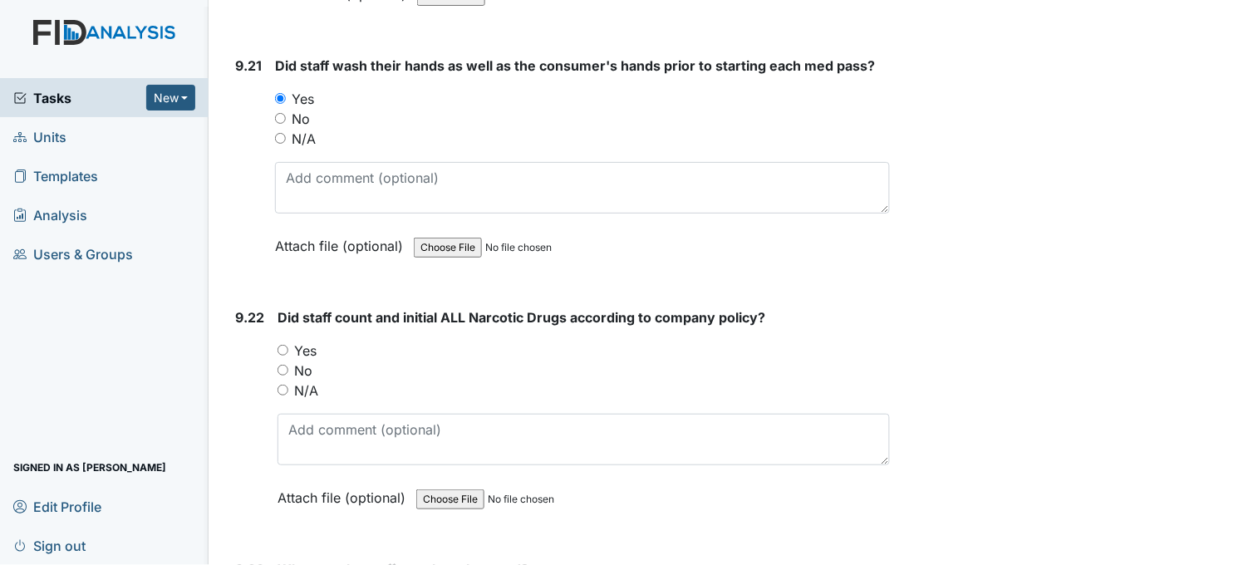
scroll to position [23826, 0]
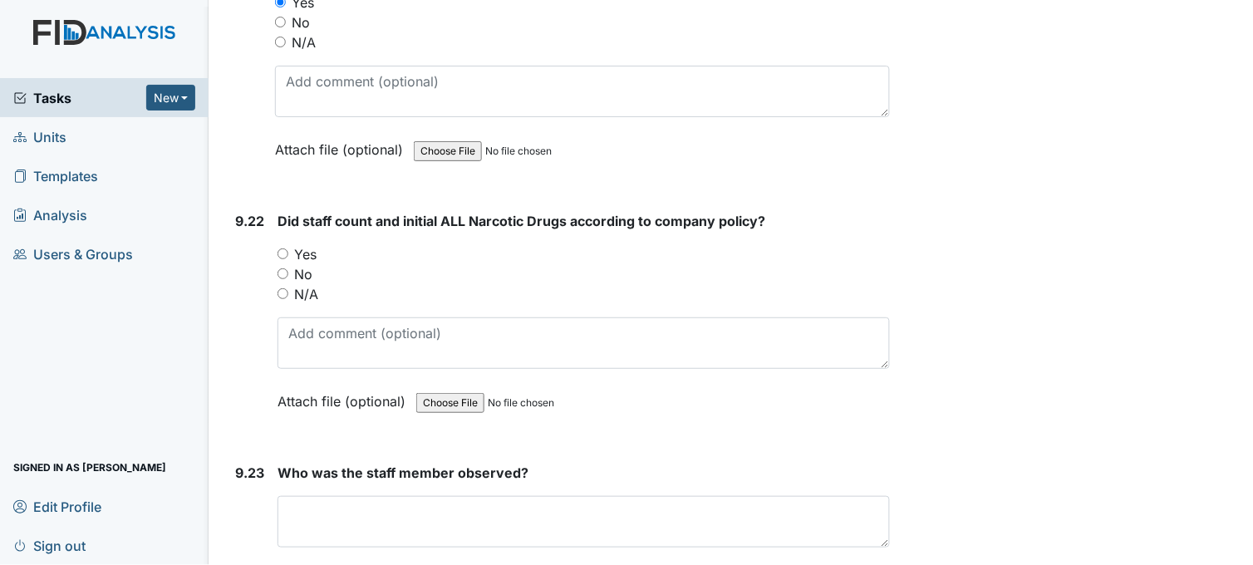
click at [280, 248] on input "Yes" at bounding box center [282, 253] width 11 height 11
radio input "true"
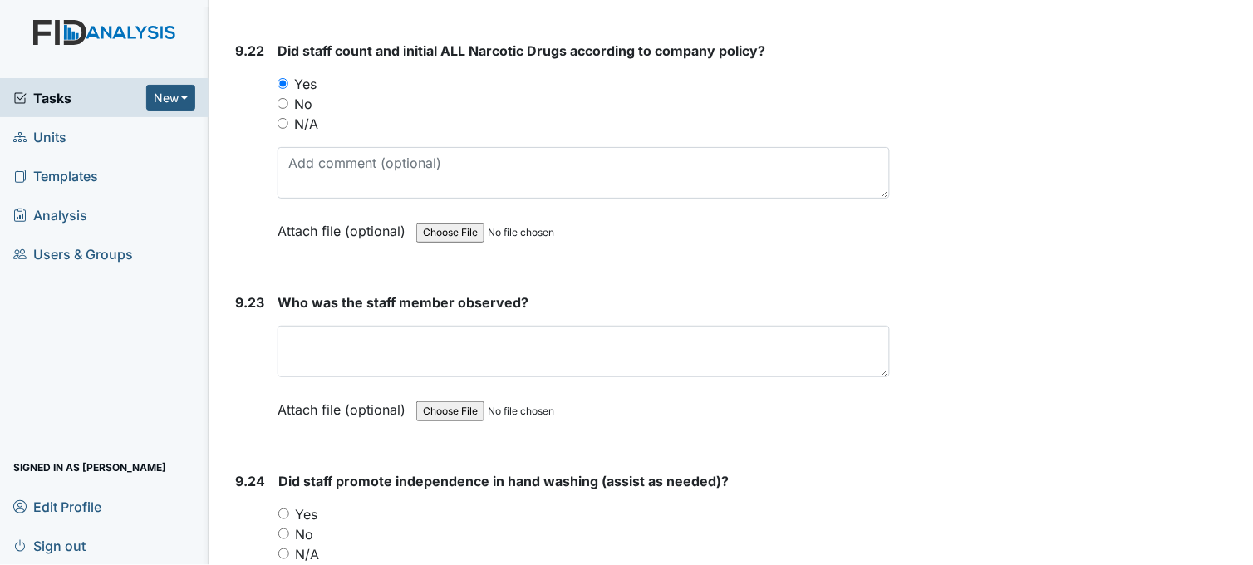
scroll to position [24010, 0]
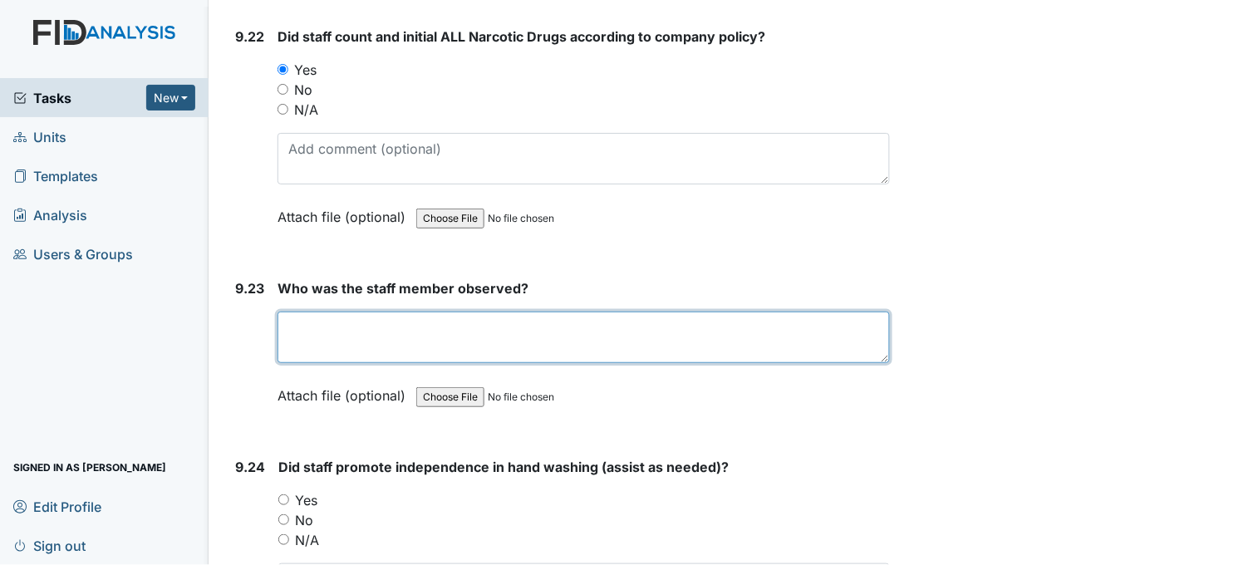
click at [451, 311] on textarea at bounding box center [583, 336] width 612 height 51
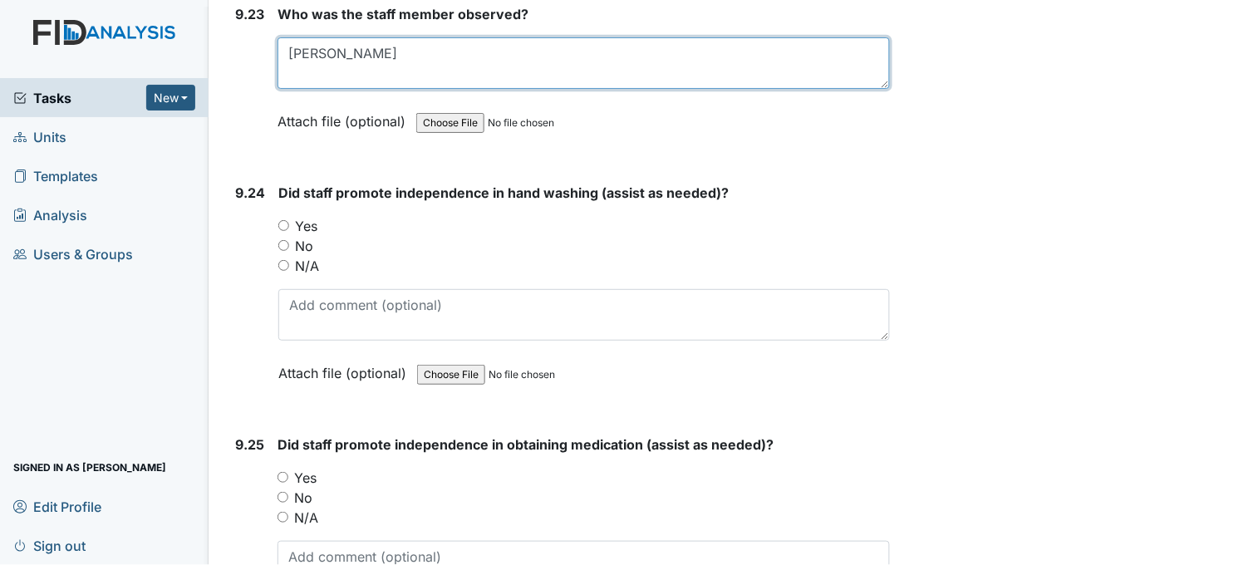
scroll to position [24288, 0]
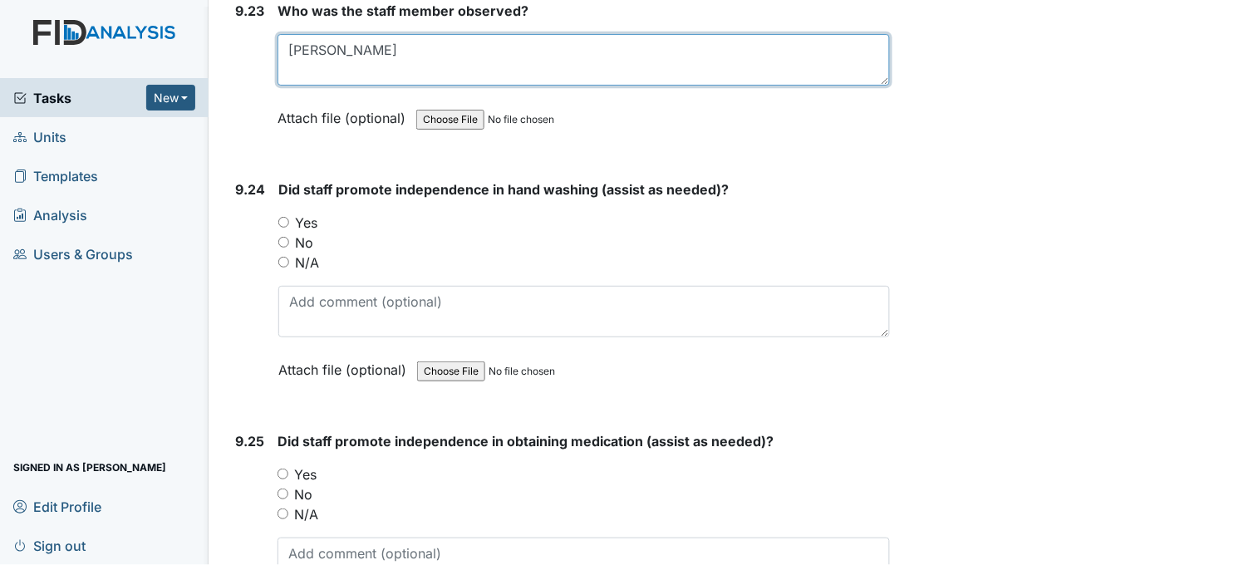
type textarea "[PERSON_NAME]"
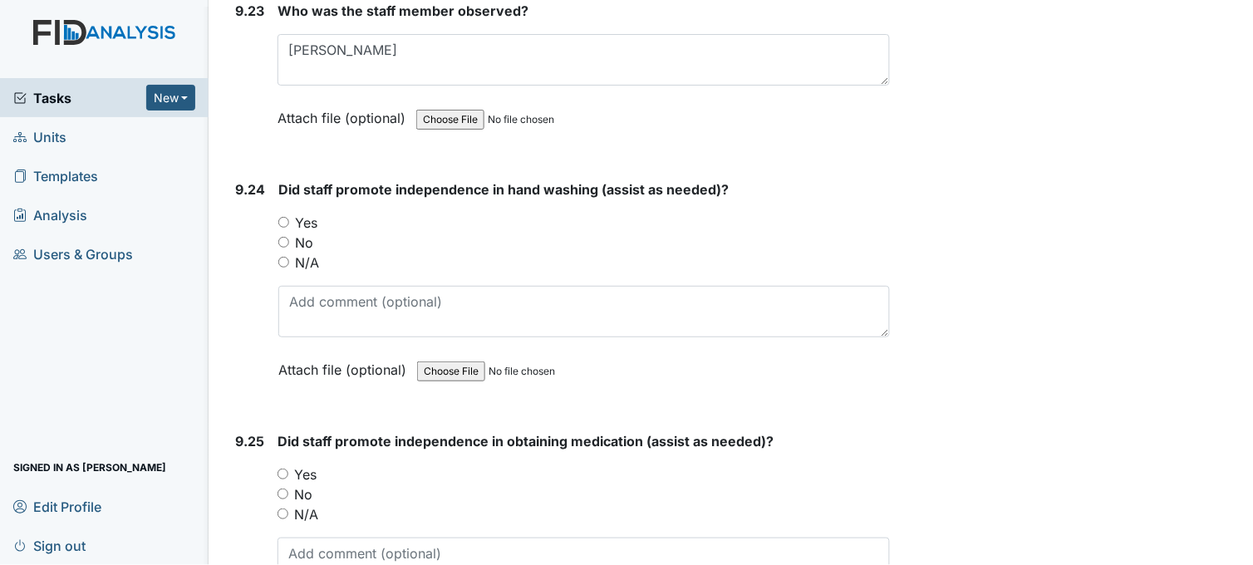
click at [282, 217] on input "Yes" at bounding box center [283, 222] width 11 height 11
radio input "true"
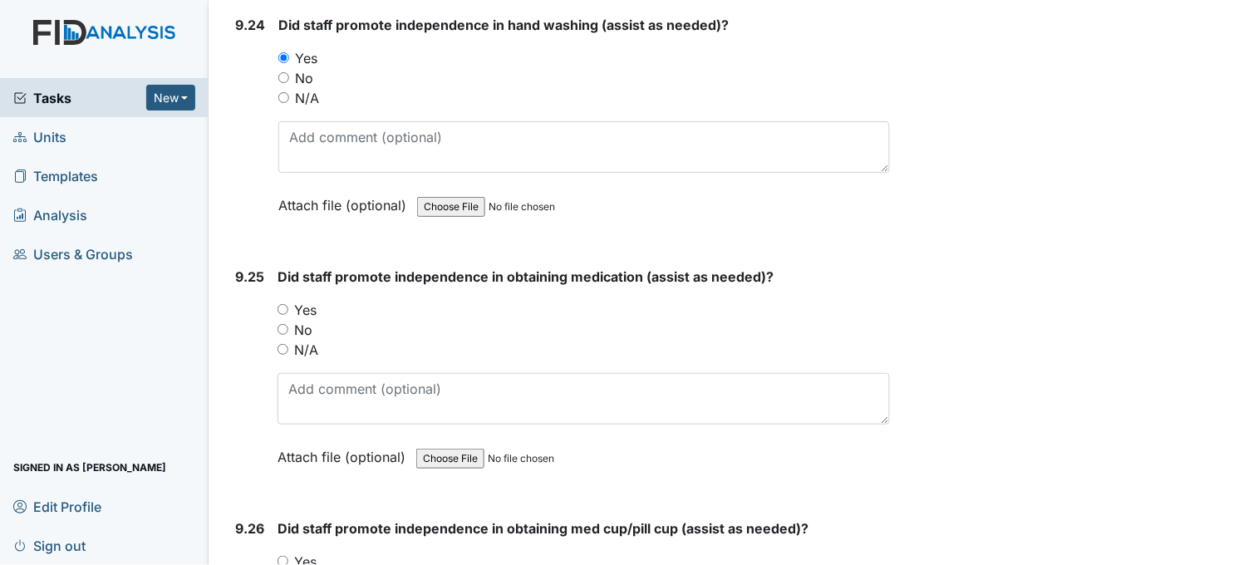
scroll to position [24472, 0]
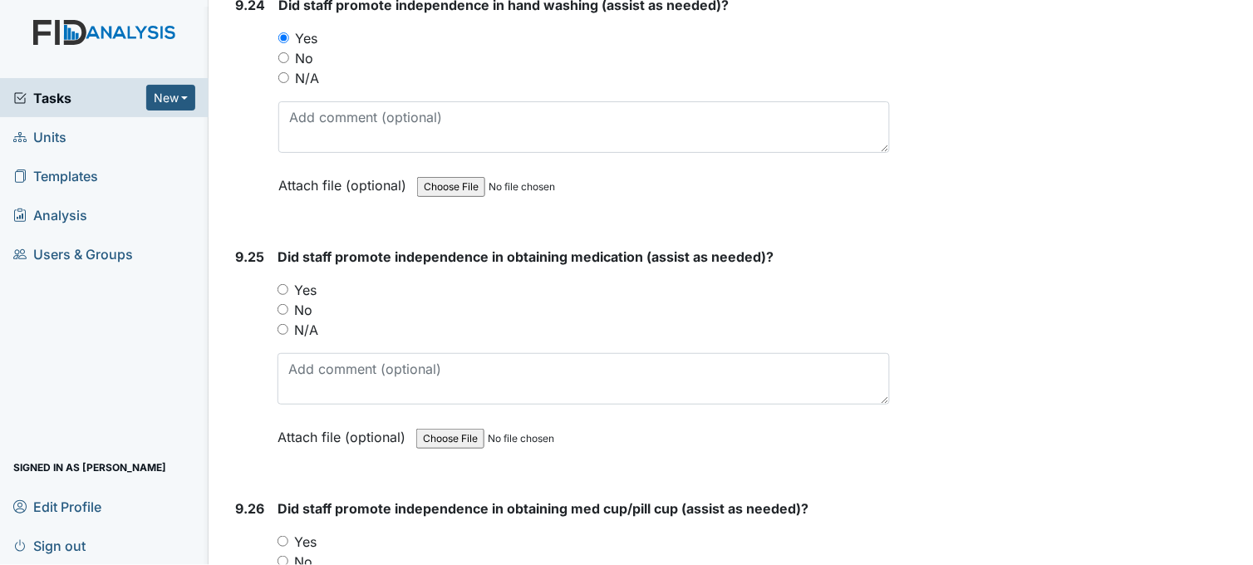
click at [282, 284] on input "Yes" at bounding box center [282, 289] width 11 height 11
radio input "true"
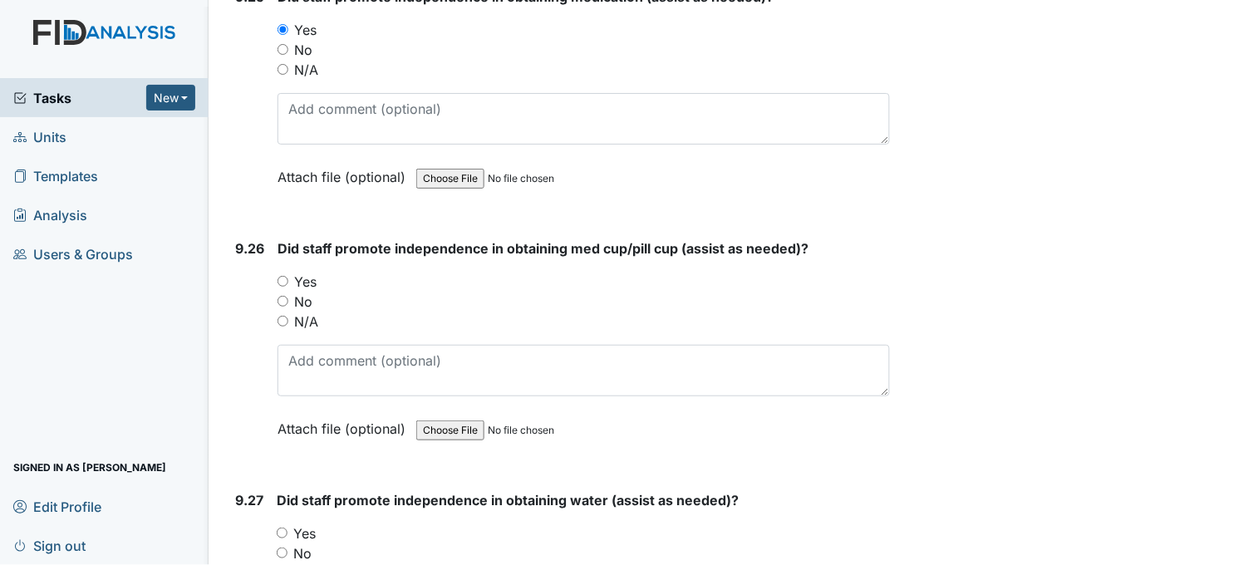
scroll to position [24749, 0]
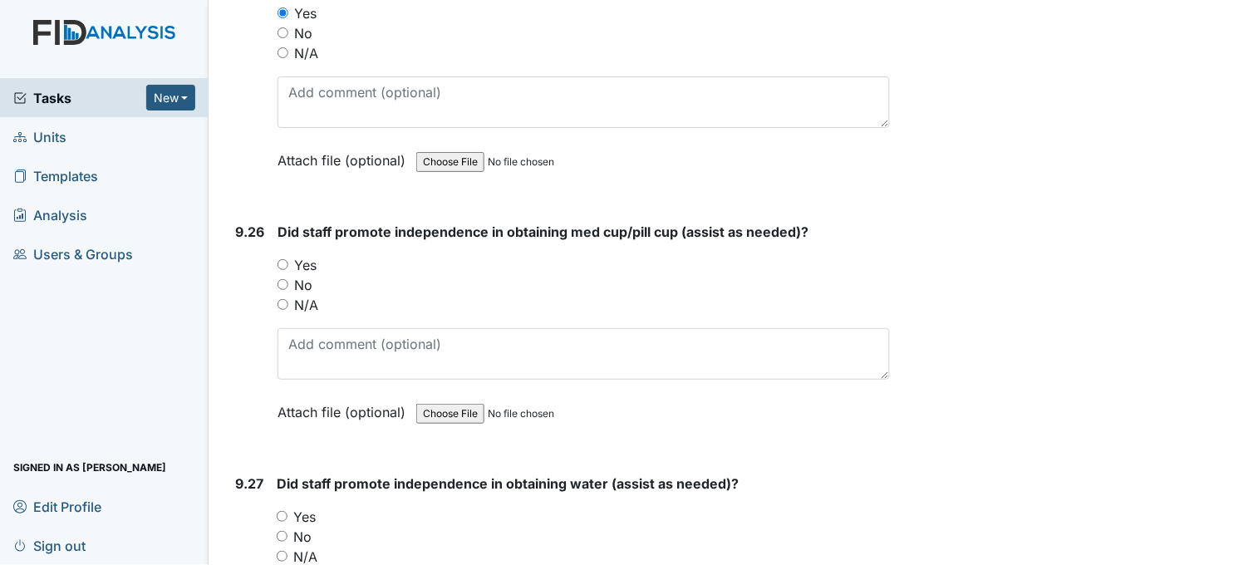
click at [279, 259] on input "Yes" at bounding box center [282, 264] width 11 height 11
radio input "true"
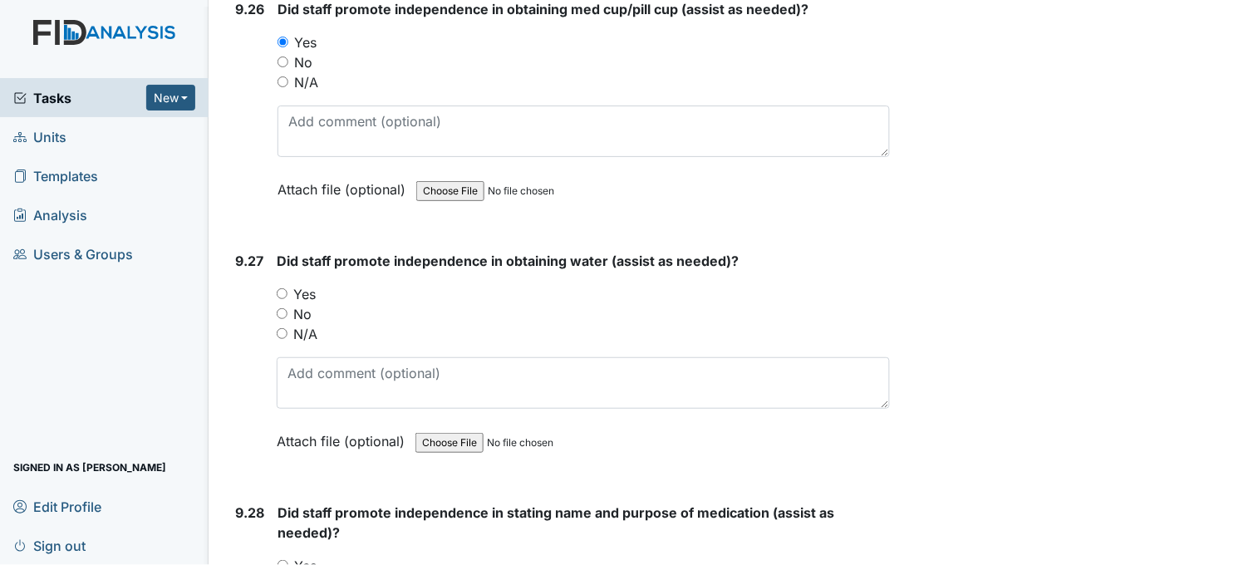
scroll to position [25026, 0]
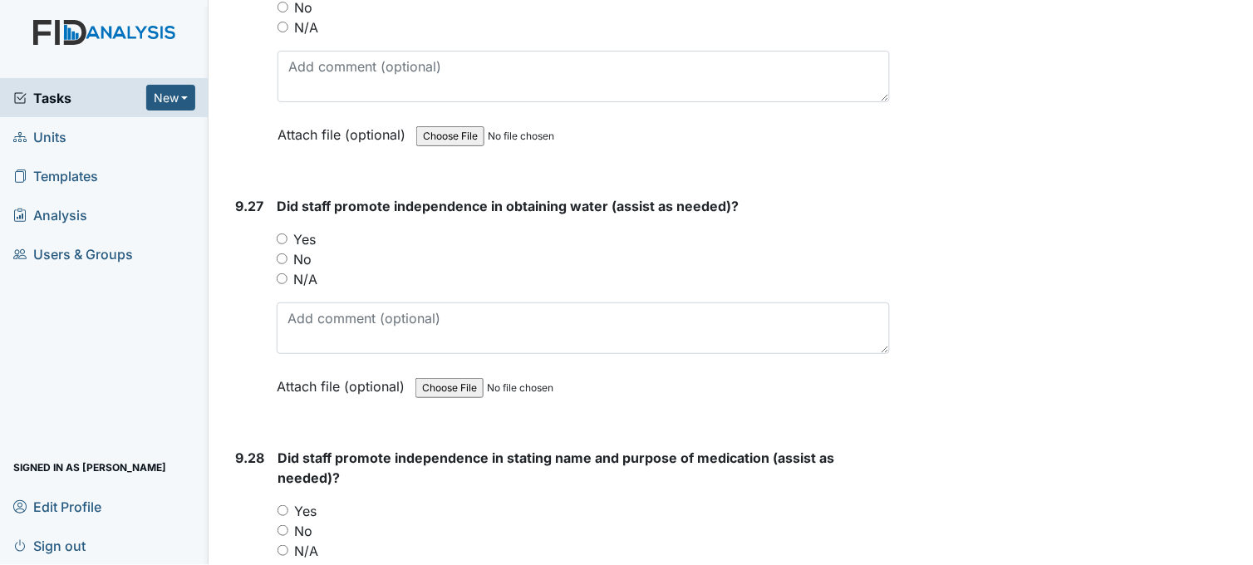
click at [284, 233] on input "Yes" at bounding box center [282, 238] width 11 height 11
radio input "true"
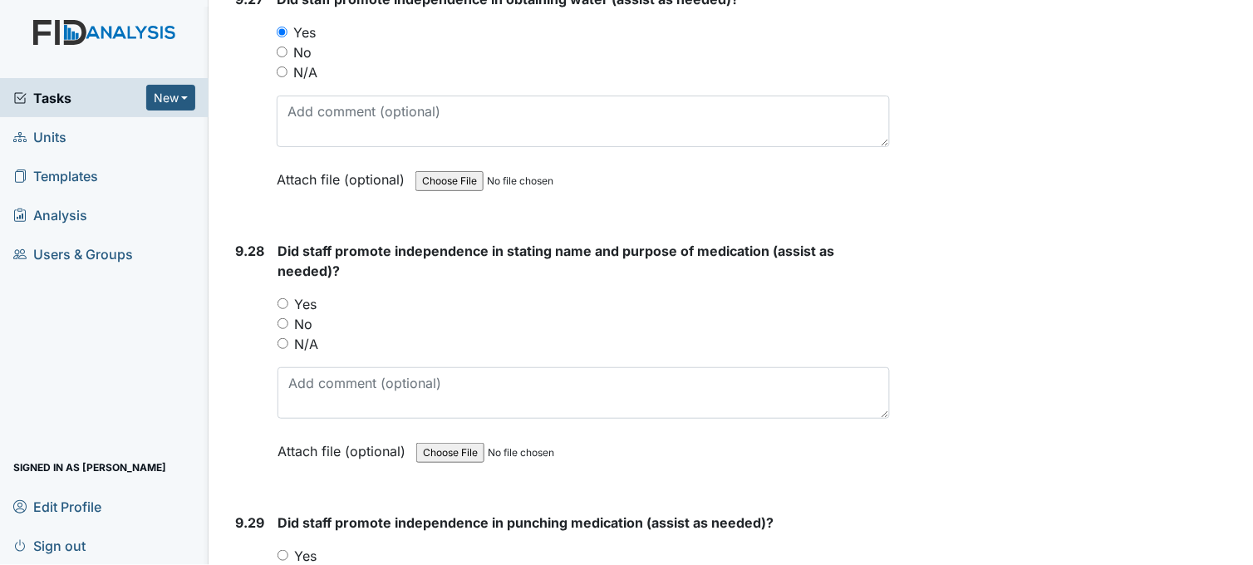
scroll to position [25303, 0]
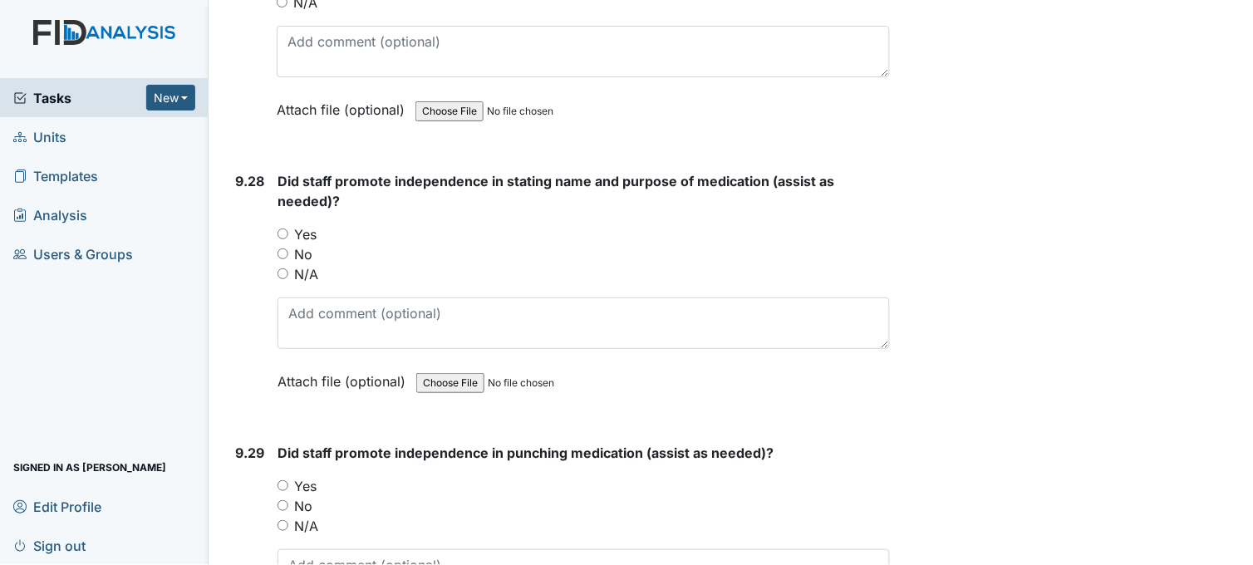
click at [287, 228] on input "Yes" at bounding box center [282, 233] width 11 height 11
radio input "true"
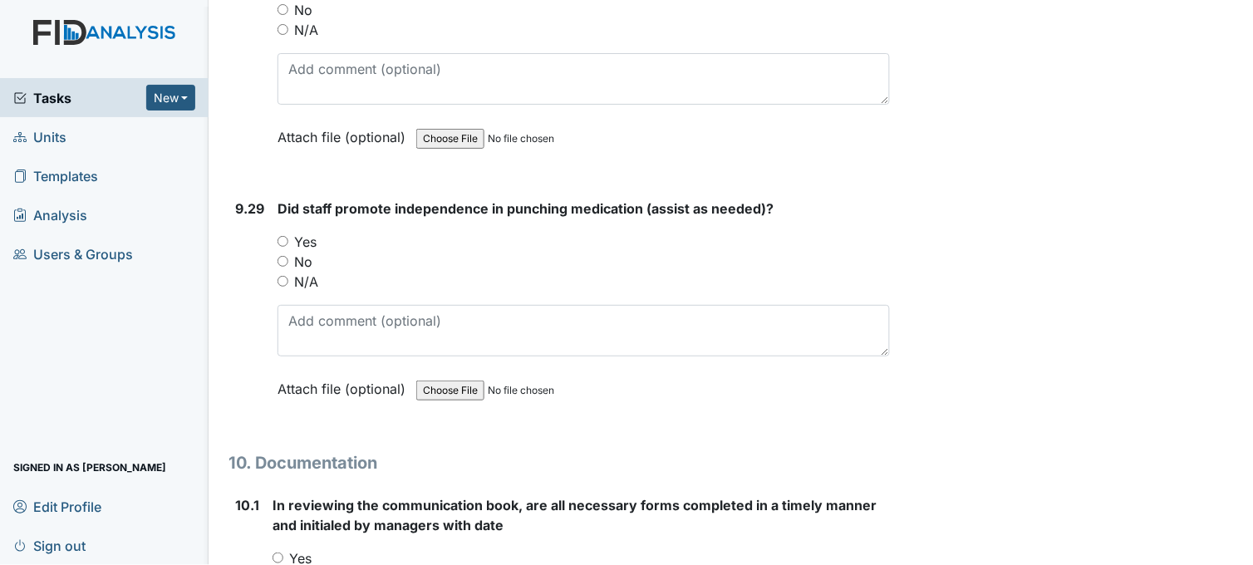
scroll to position [25671, 0]
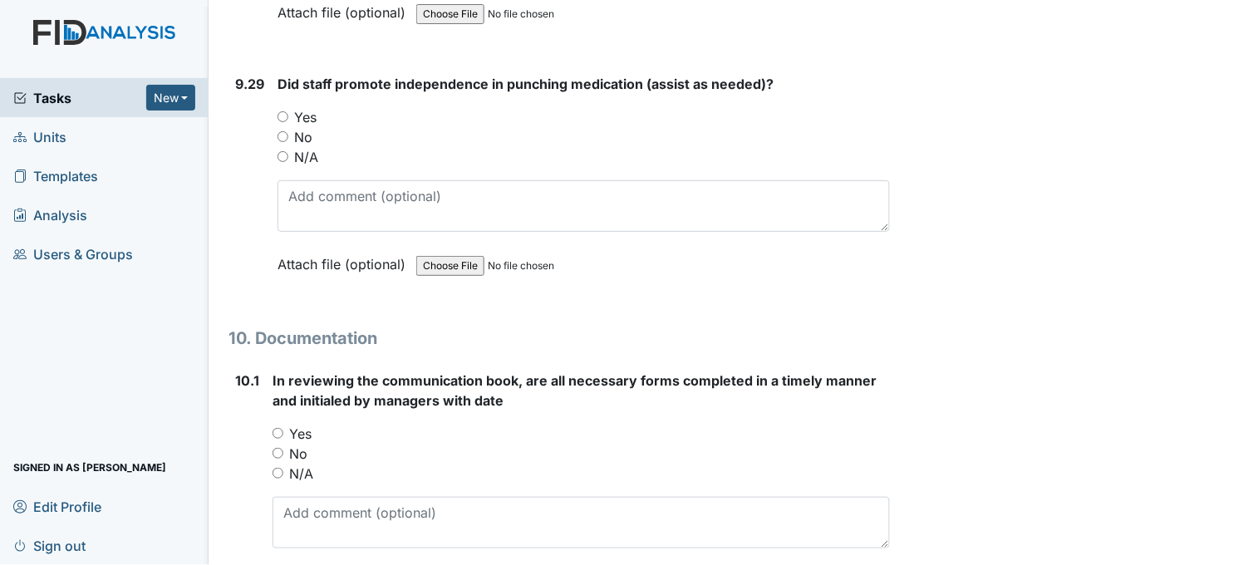
click at [280, 111] on input "Yes" at bounding box center [282, 116] width 11 height 11
radio input "true"
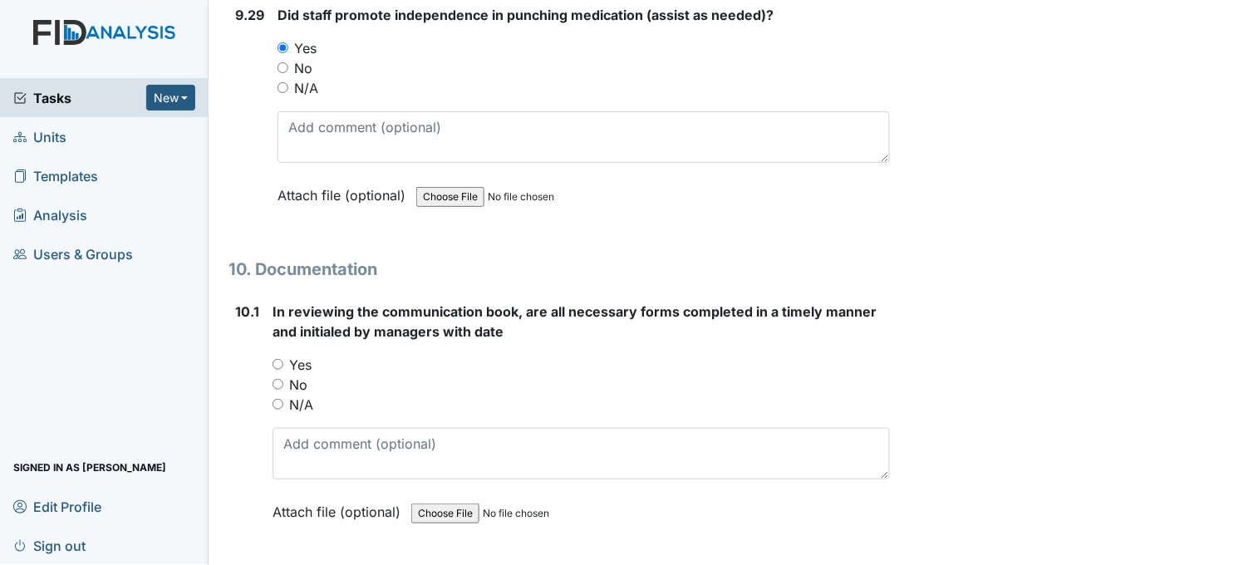
scroll to position [25857, 0]
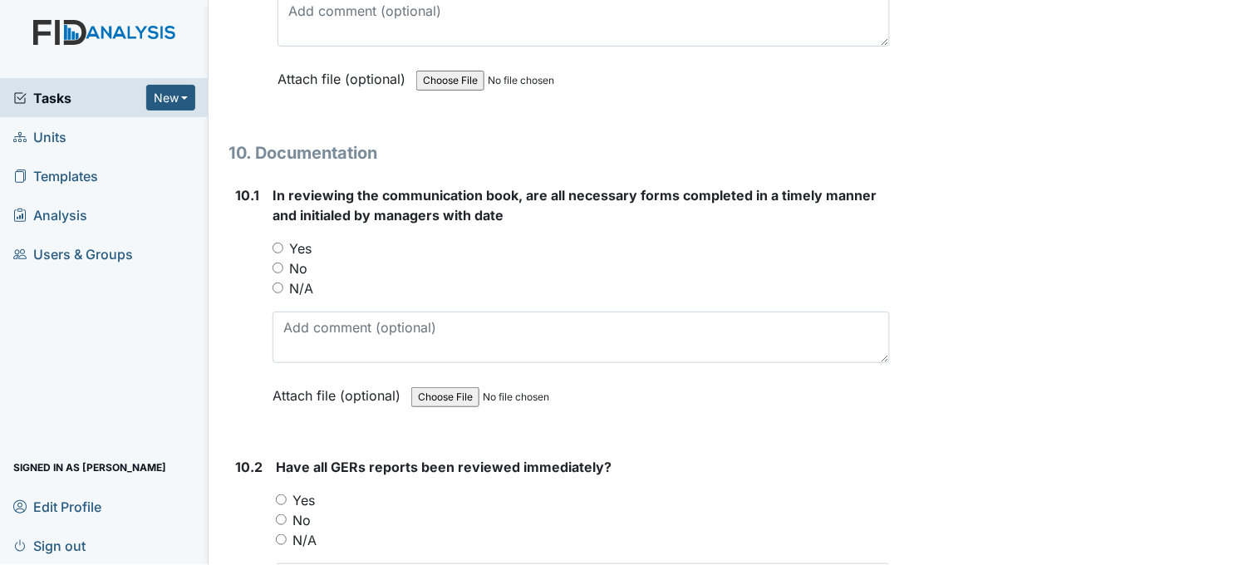
click at [275, 243] on input "Yes" at bounding box center [277, 248] width 11 height 11
radio input "true"
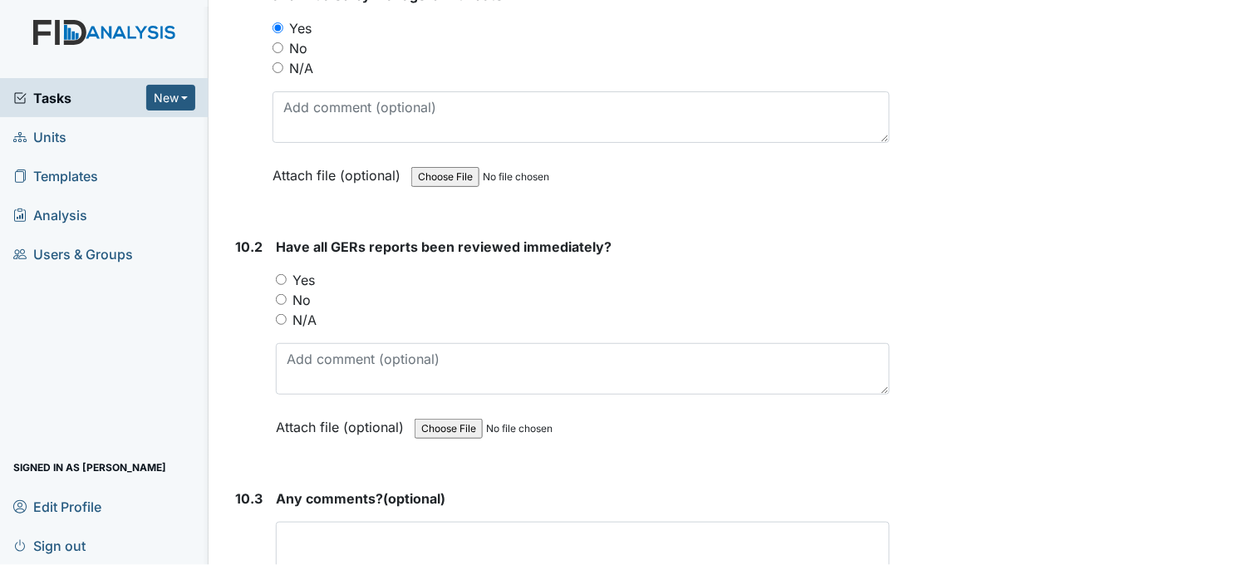
scroll to position [26133, 0]
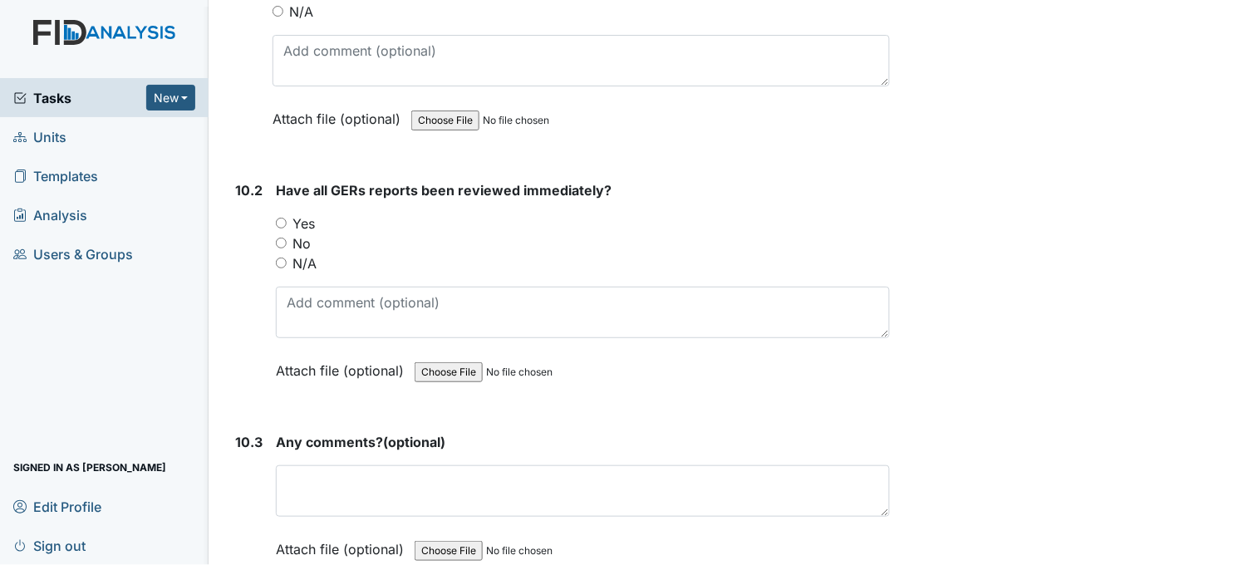
click at [280, 218] on input "Yes" at bounding box center [281, 223] width 11 height 11
radio input "true"
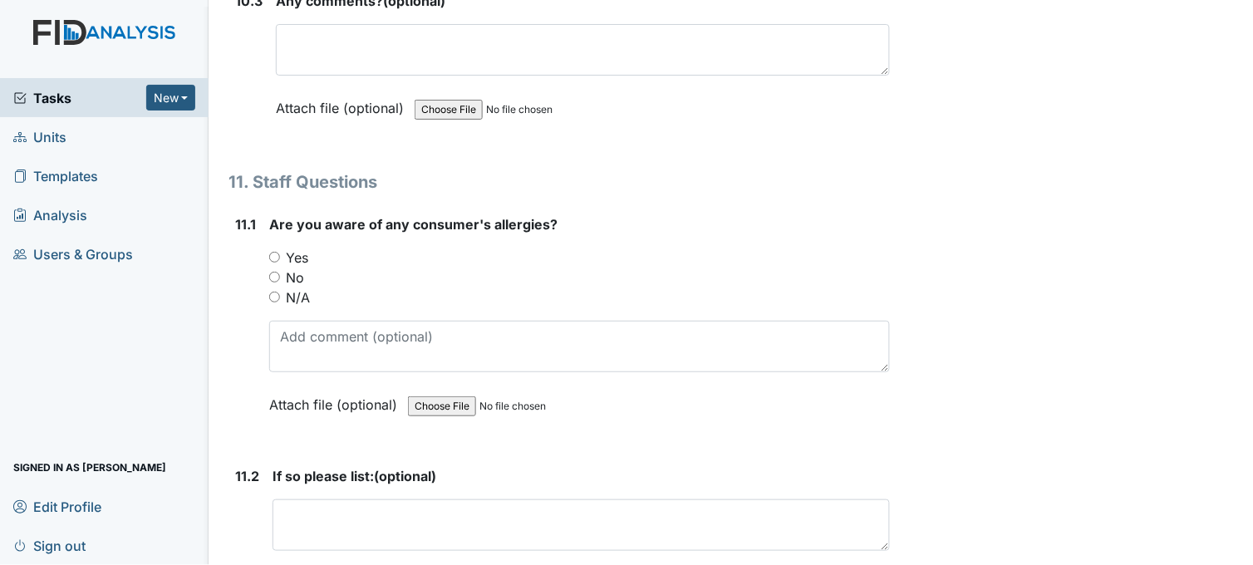
scroll to position [26595, 0]
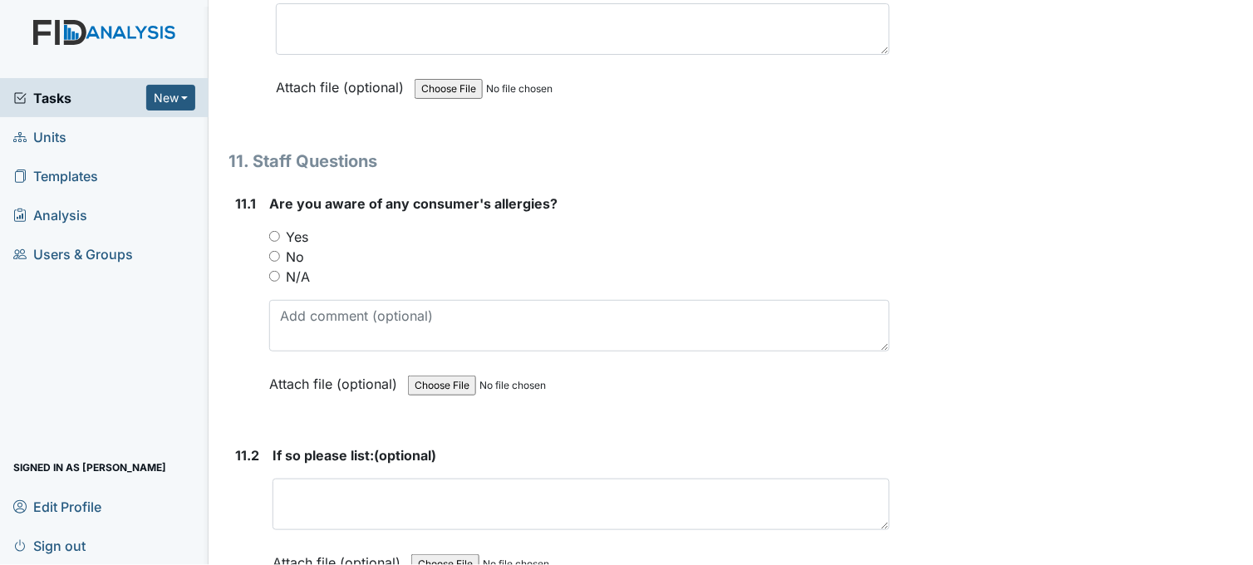
click at [270, 231] on input "Yes" at bounding box center [274, 236] width 11 height 11
radio input "true"
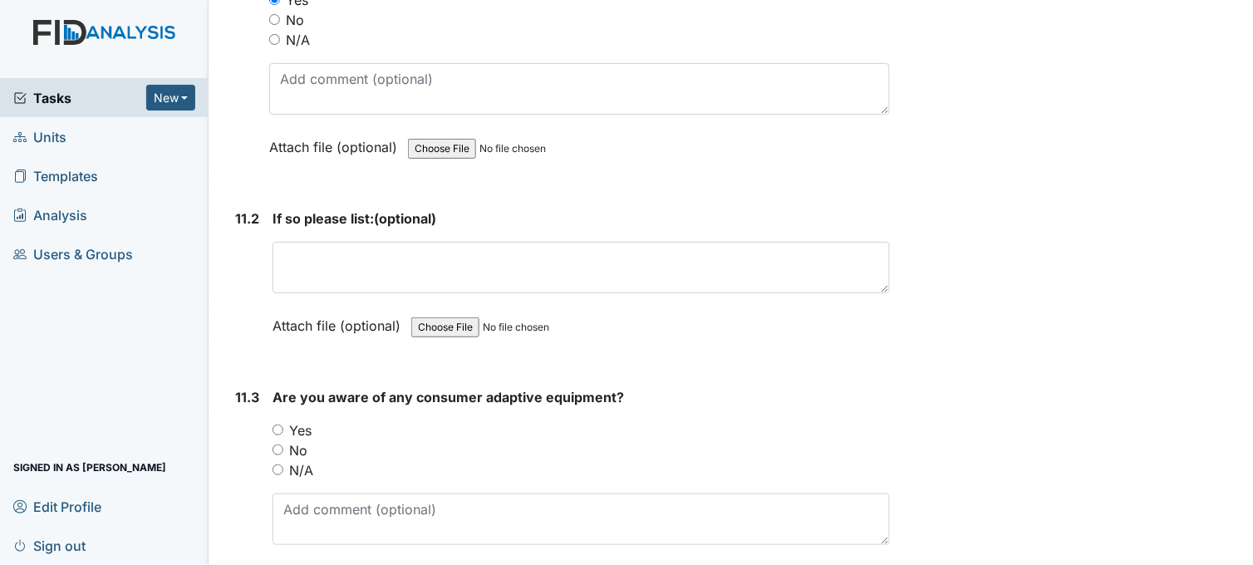
scroll to position [26872, 0]
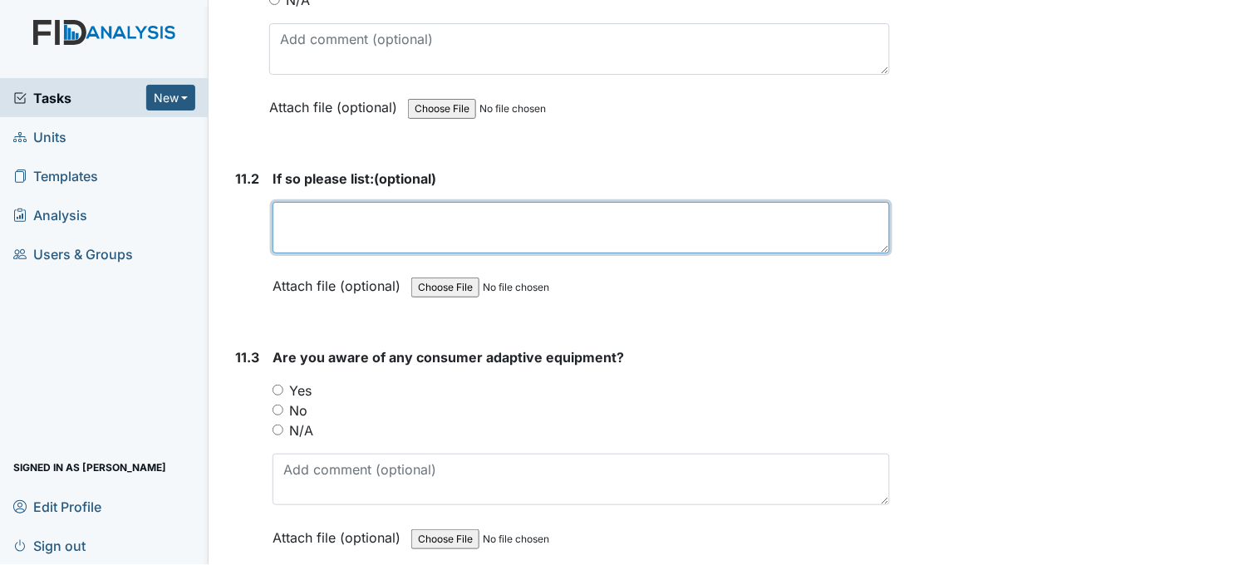
click at [321, 203] on textarea at bounding box center [580, 227] width 617 height 51
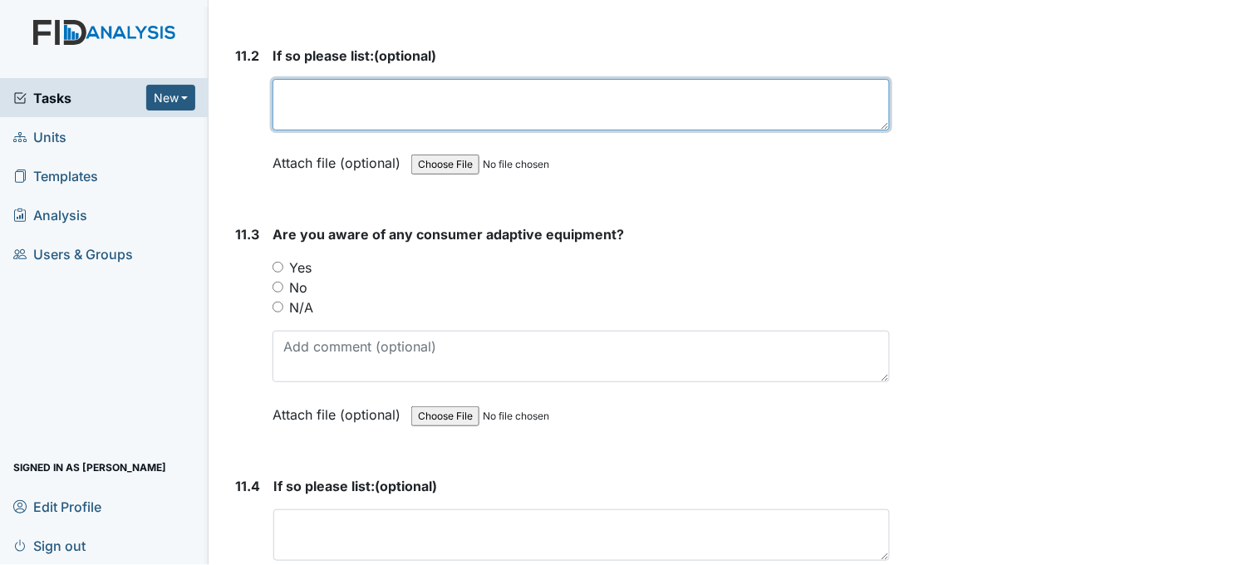
scroll to position [27056, 0]
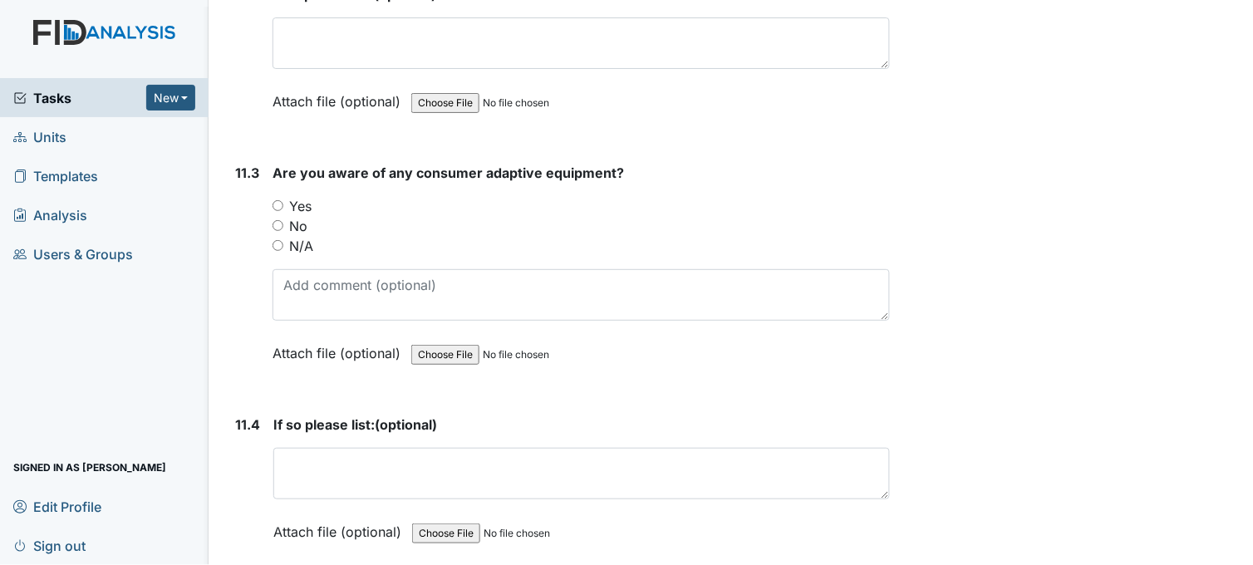
click at [274, 200] on input "Yes" at bounding box center [277, 205] width 11 height 11
radio input "true"
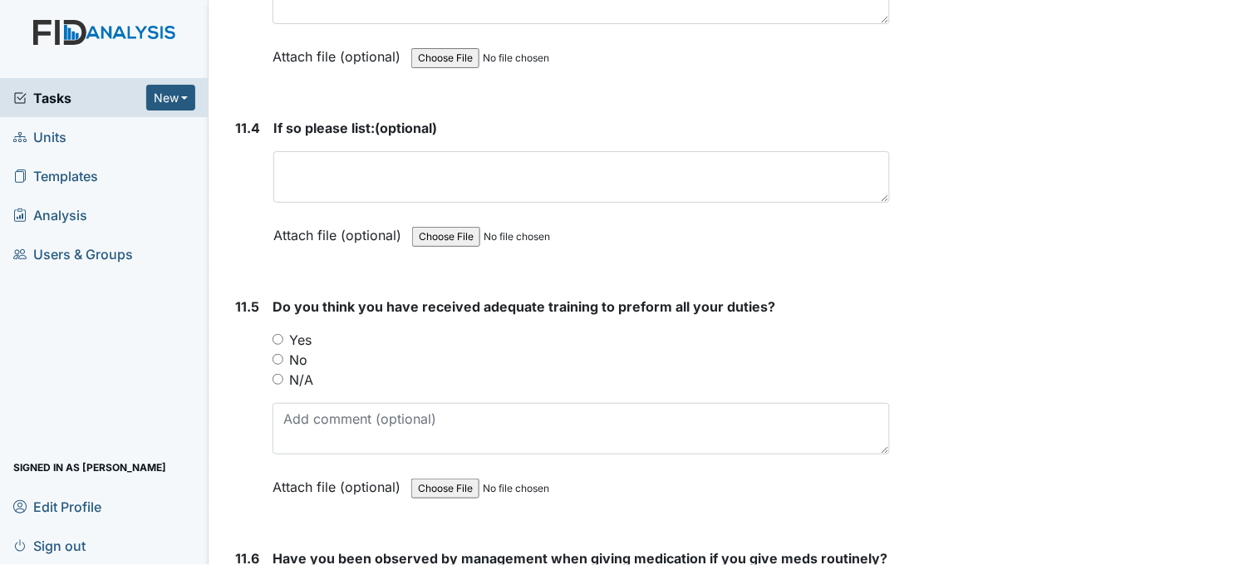
scroll to position [27426, 0]
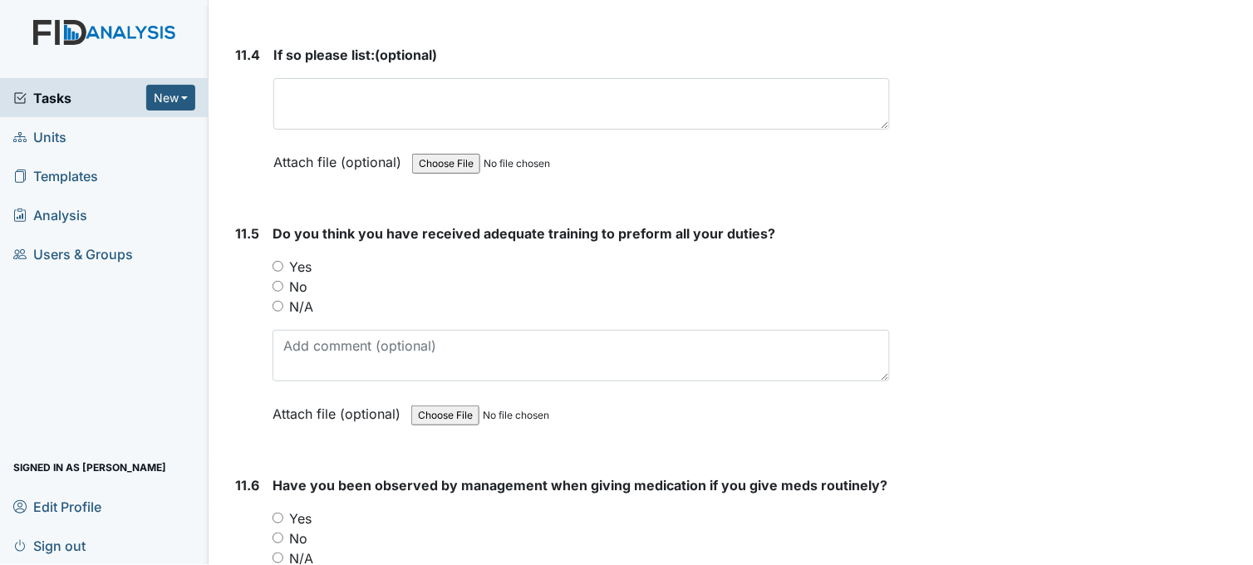
click at [274, 261] on input "Yes" at bounding box center [277, 266] width 11 height 11
radio input "true"
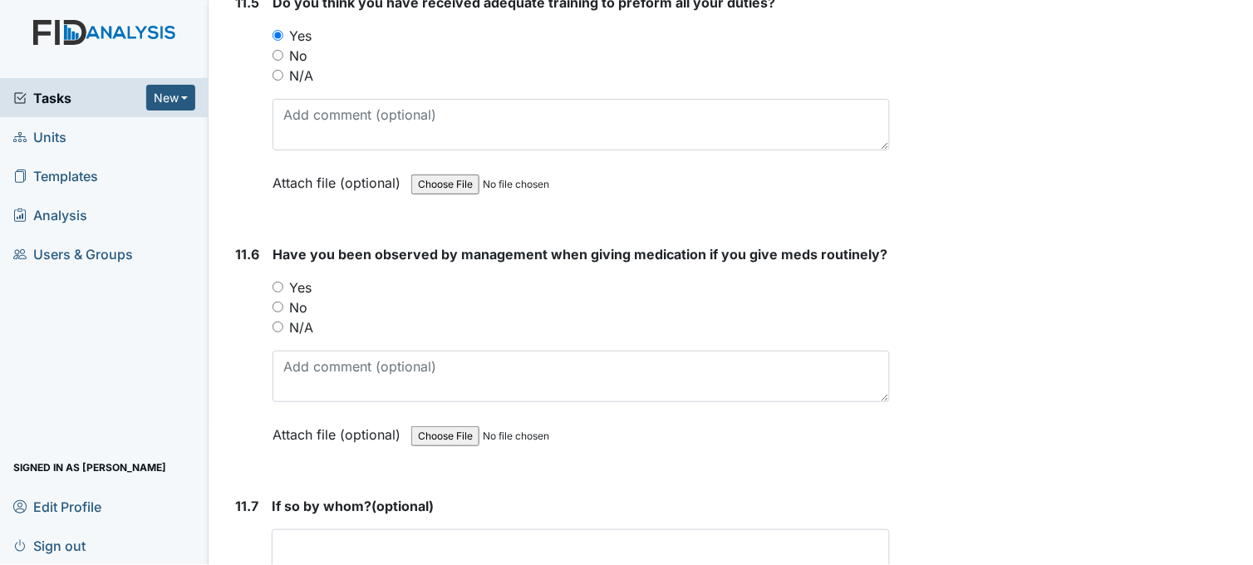
scroll to position [27702, 0]
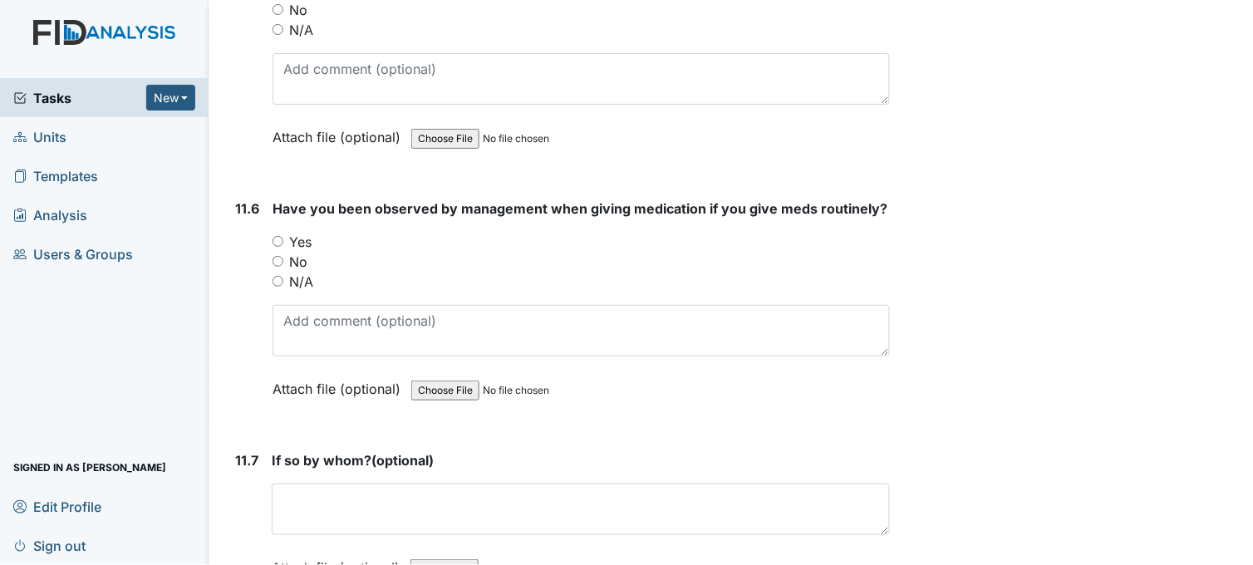
click at [276, 236] on input "Yes" at bounding box center [277, 241] width 11 height 11
radio input "true"
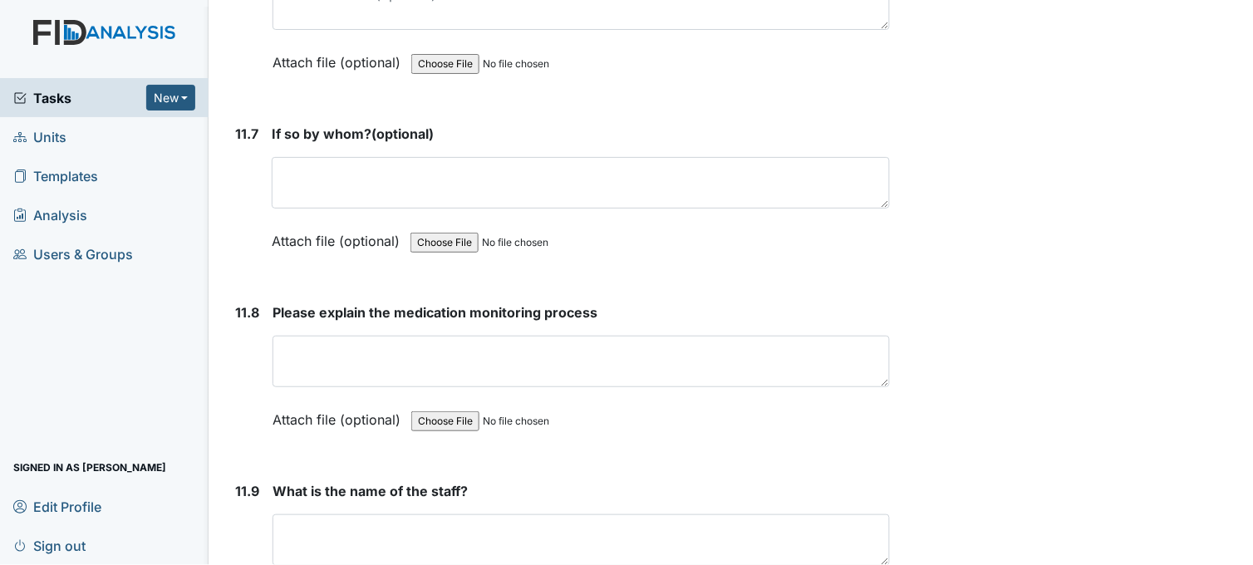
scroll to position [28071, 0]
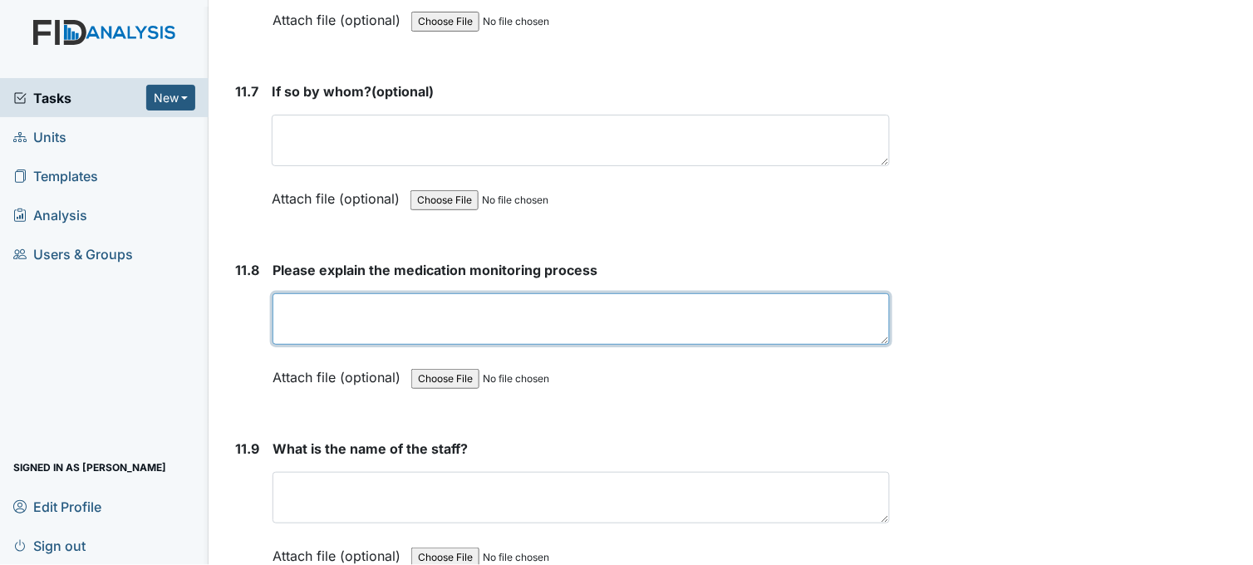
paste textarea "med monitor check MAR and blister packs before the end of the 1 hour time frame…"
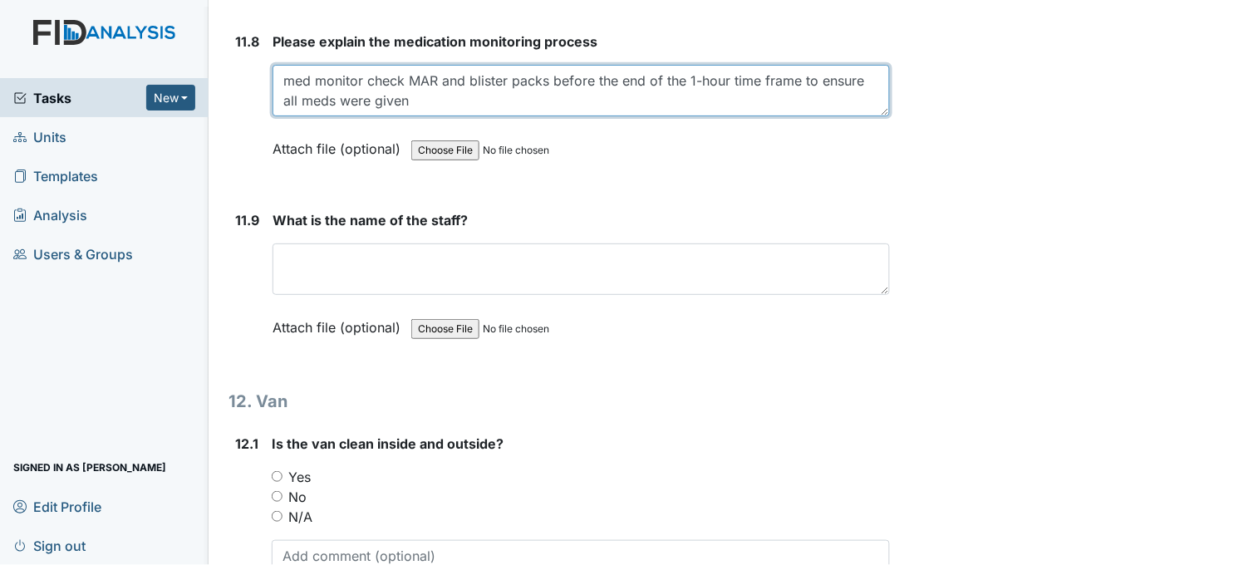
scroll to position [28348, 0]
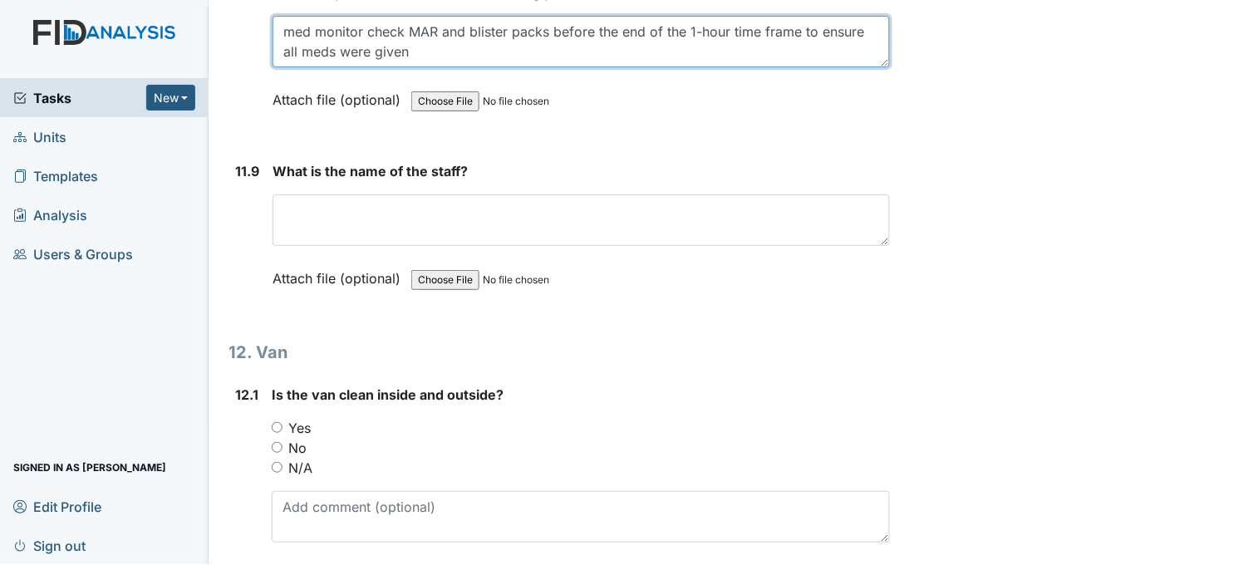
type textarea "med monitor check MAR and blister packs before the end of the 1-hour time frame…"
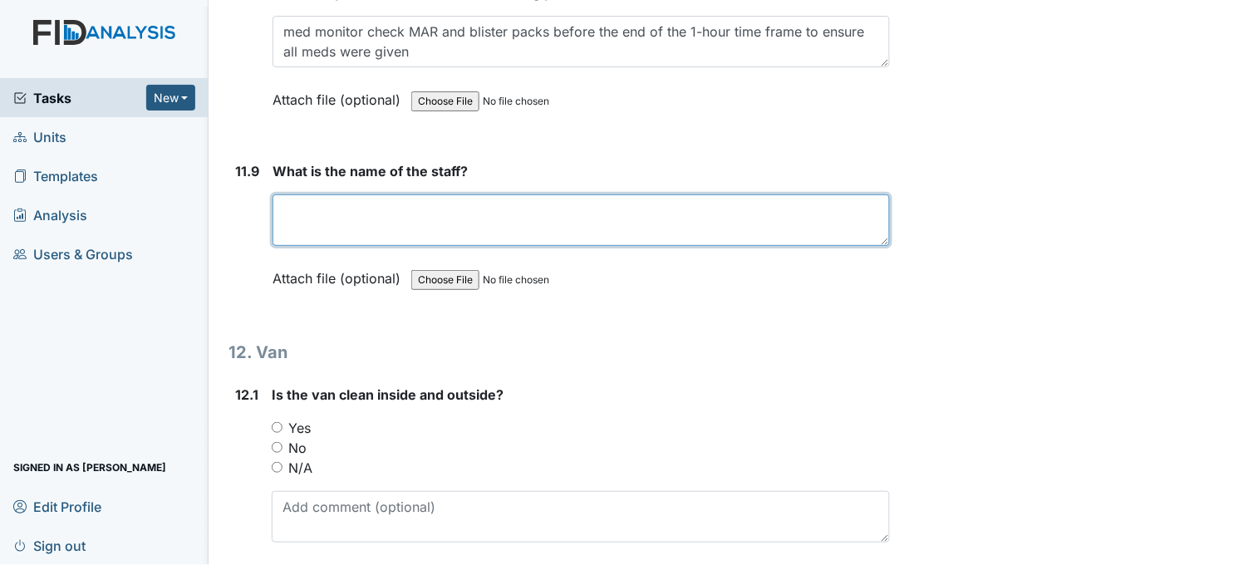
click at [413, 206] on textarea at bounding box center [580, 219] width 617 height 51
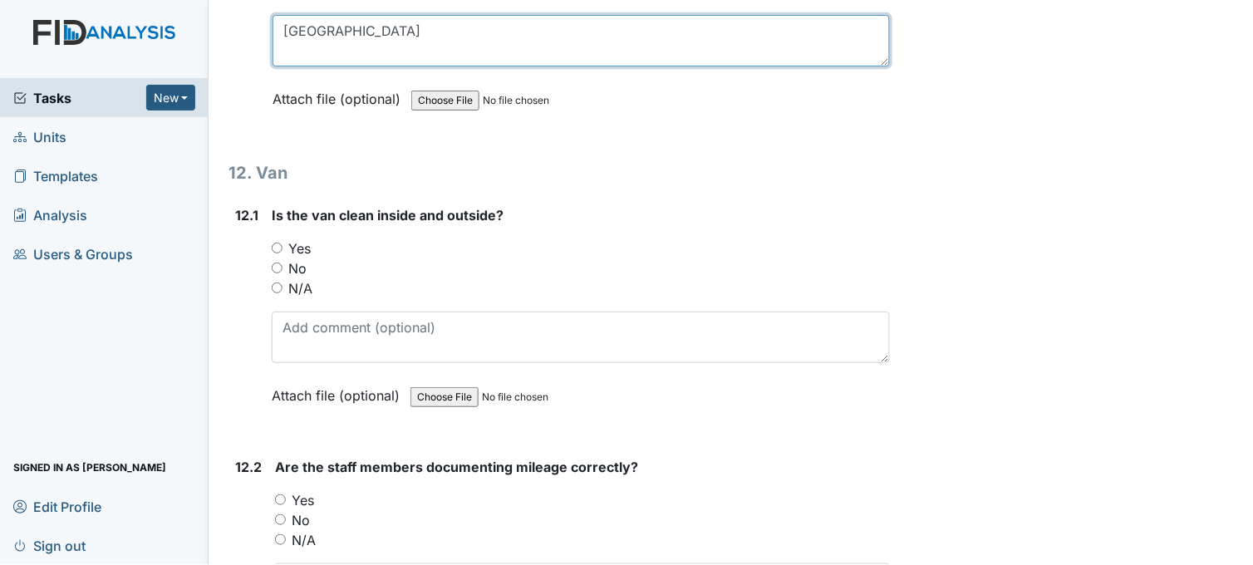
scroll to position [28533, 0]
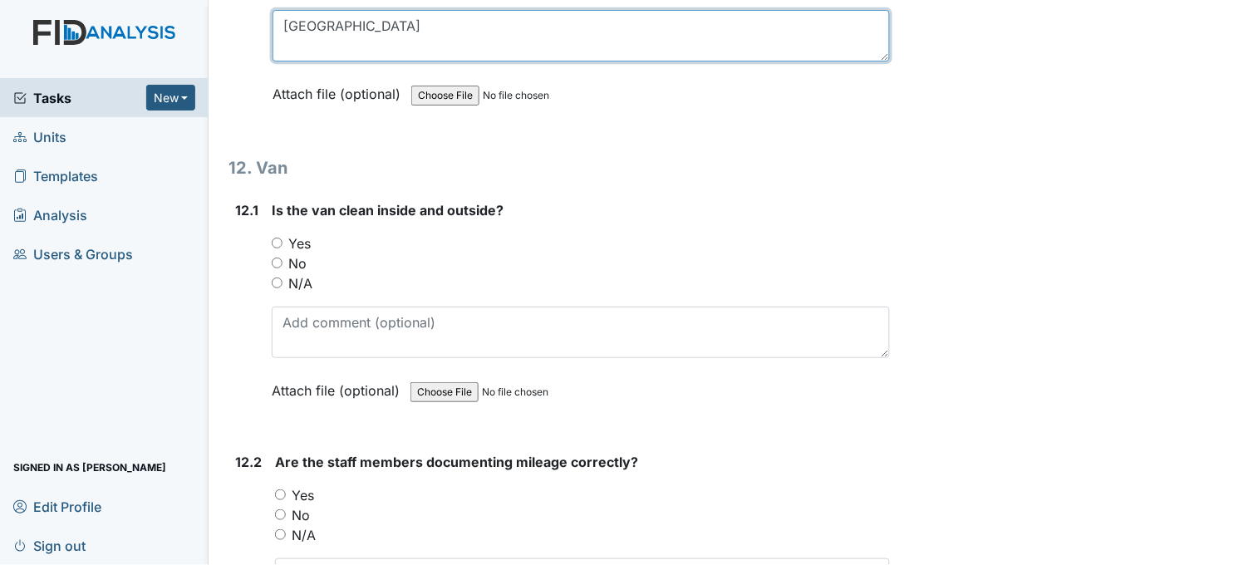
type textarea "[GEOGRAPHIC_DATA]"
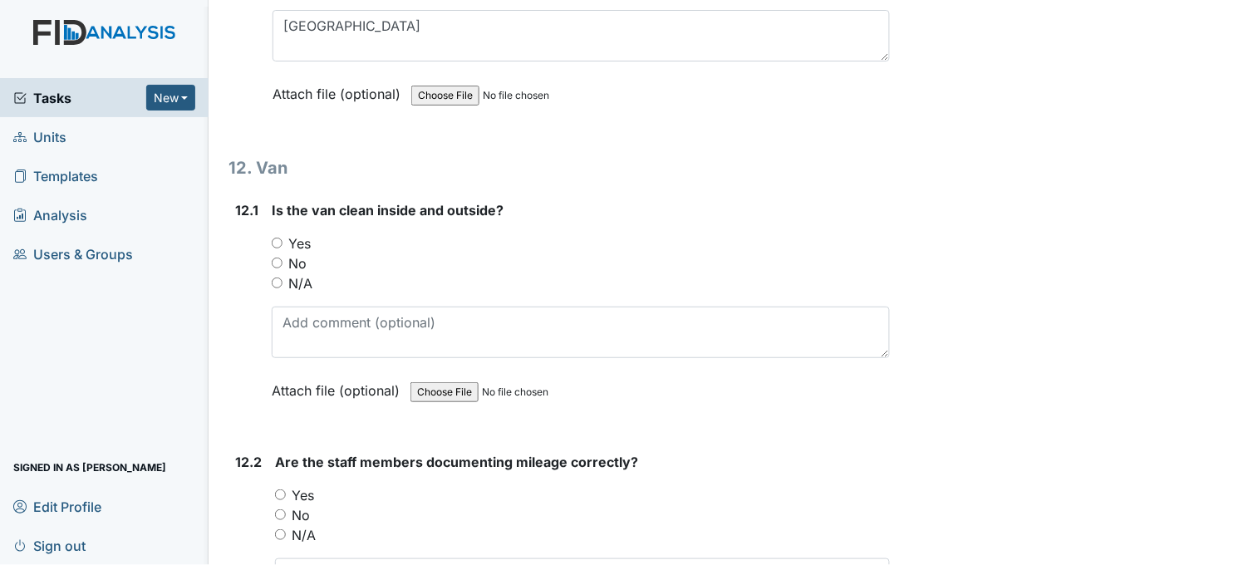
click at [281, 238] on input "Yes" at bounding box center [277, 243] width 11 height 11
radio input "true"
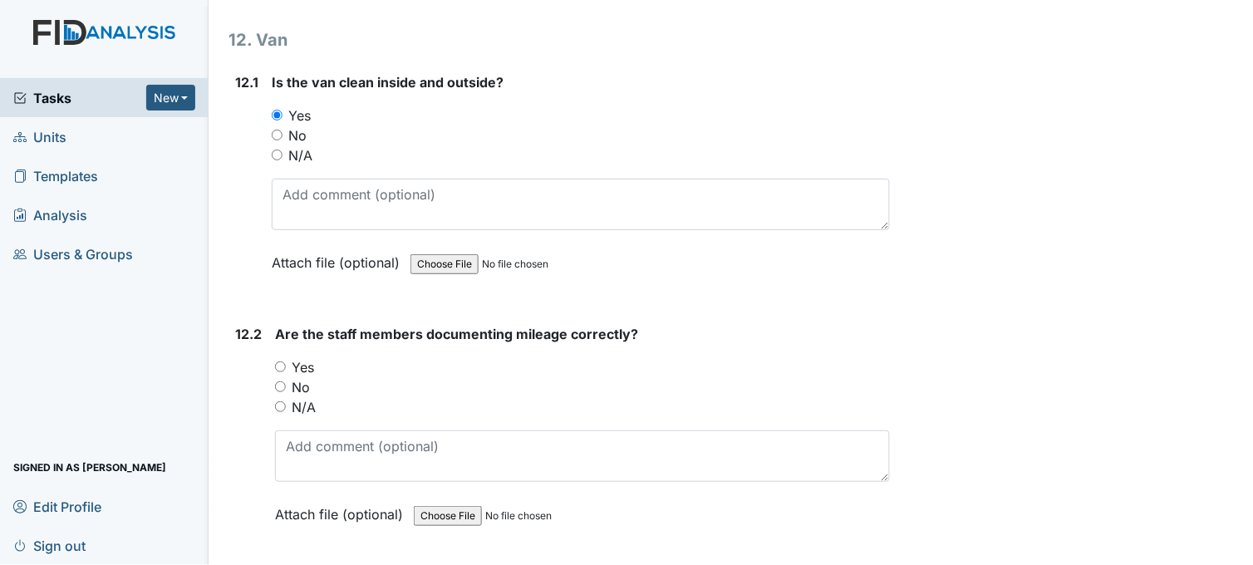
scroll to position [28717, 0]
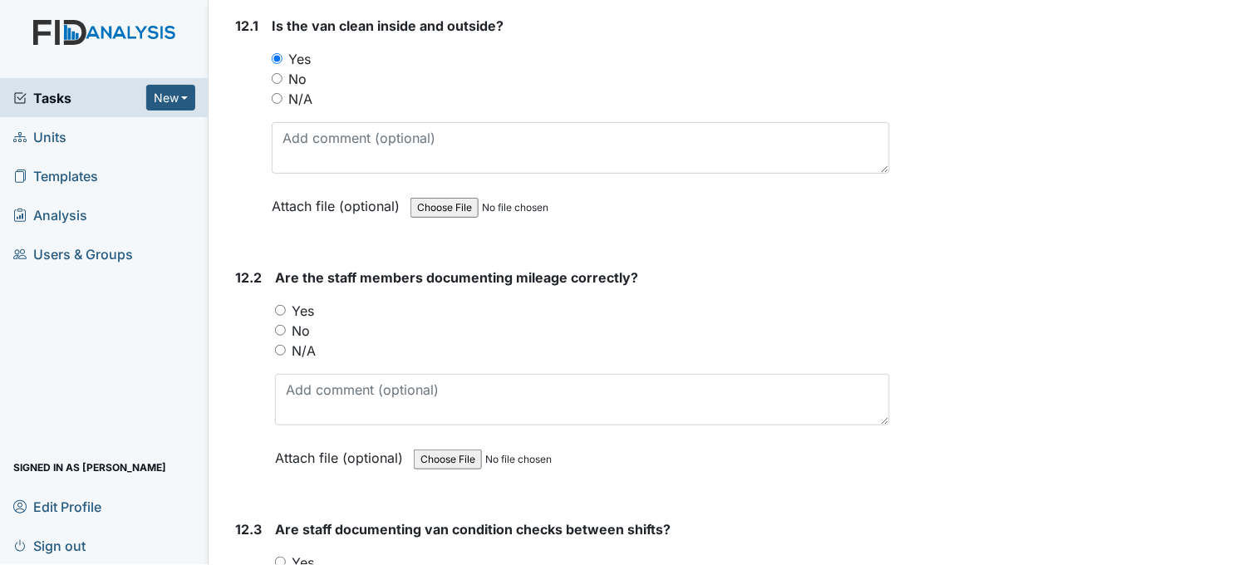
click at [283, 305] on input "Yes" at bounding box center [280, 310] width 11 height 11
radio input "true"
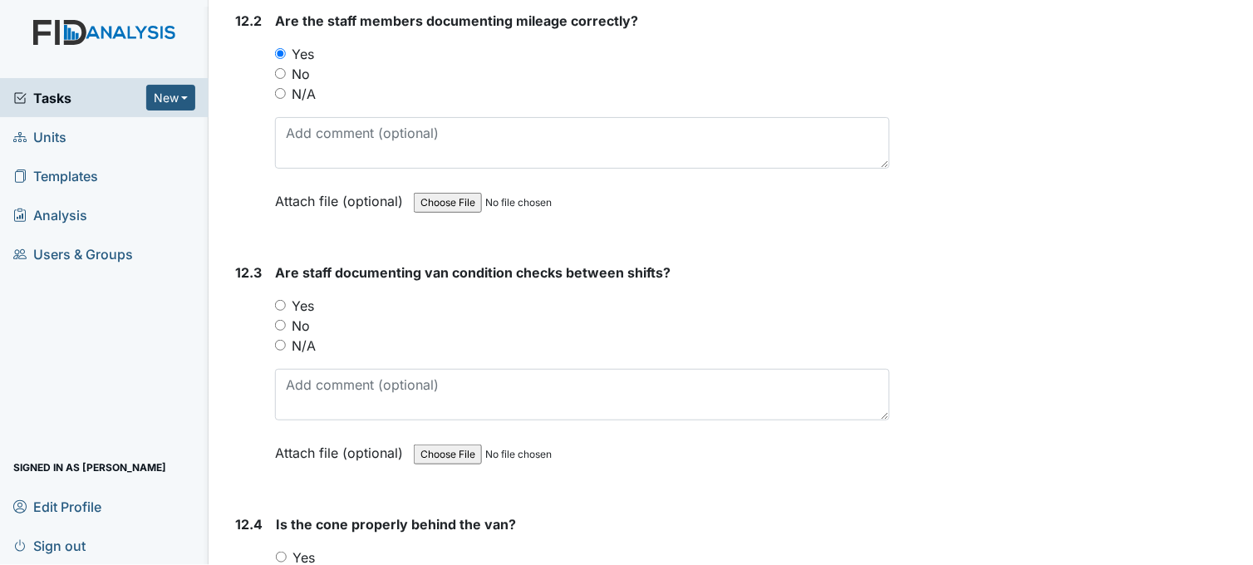
scroll to position [28994, 0]
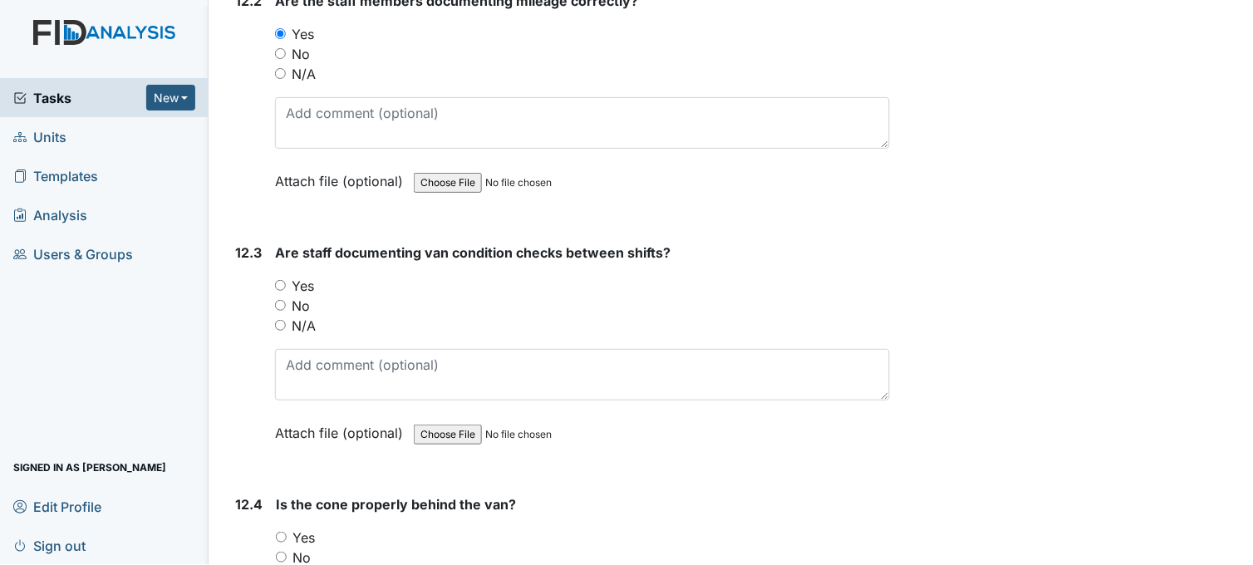
click at [280, 280] on input "Yes" at bounding box center [280, 285] width 11 height 11
radio input "true"
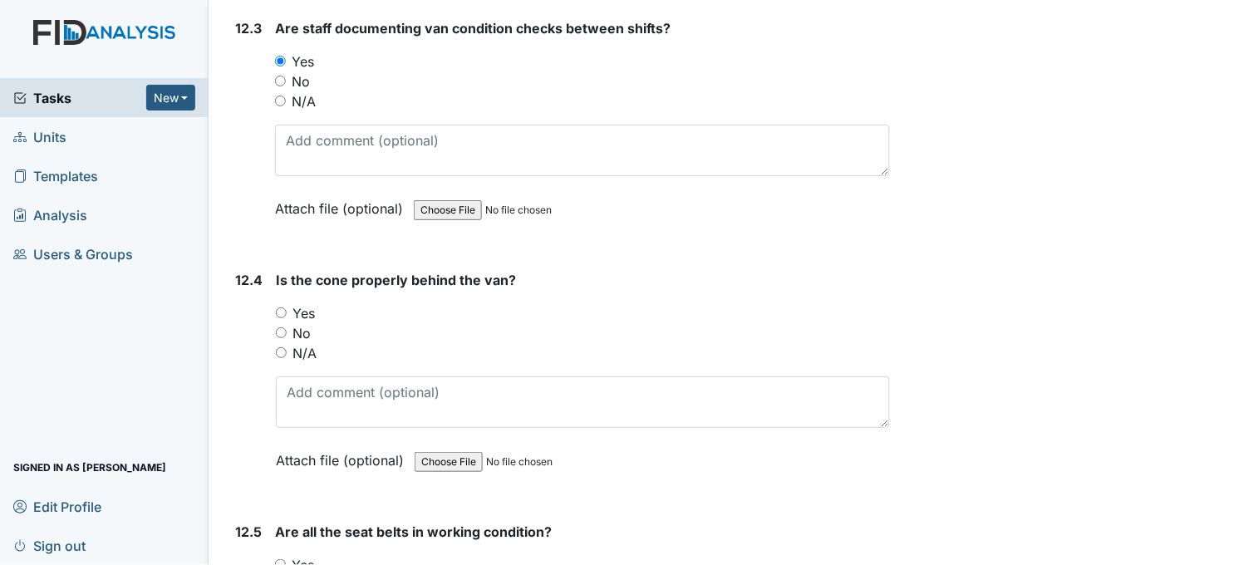
scroll to position [29271, 0]
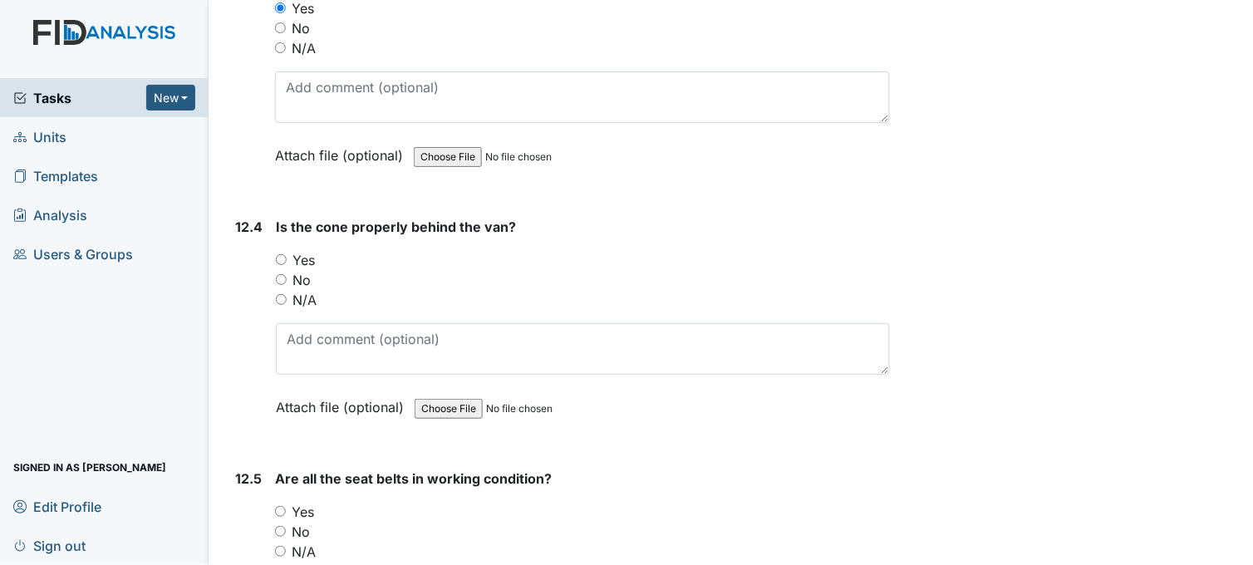
click at [284, 254] on input "Yes" at bounding box center [281, 259] width 11 height 11
radio input "true"
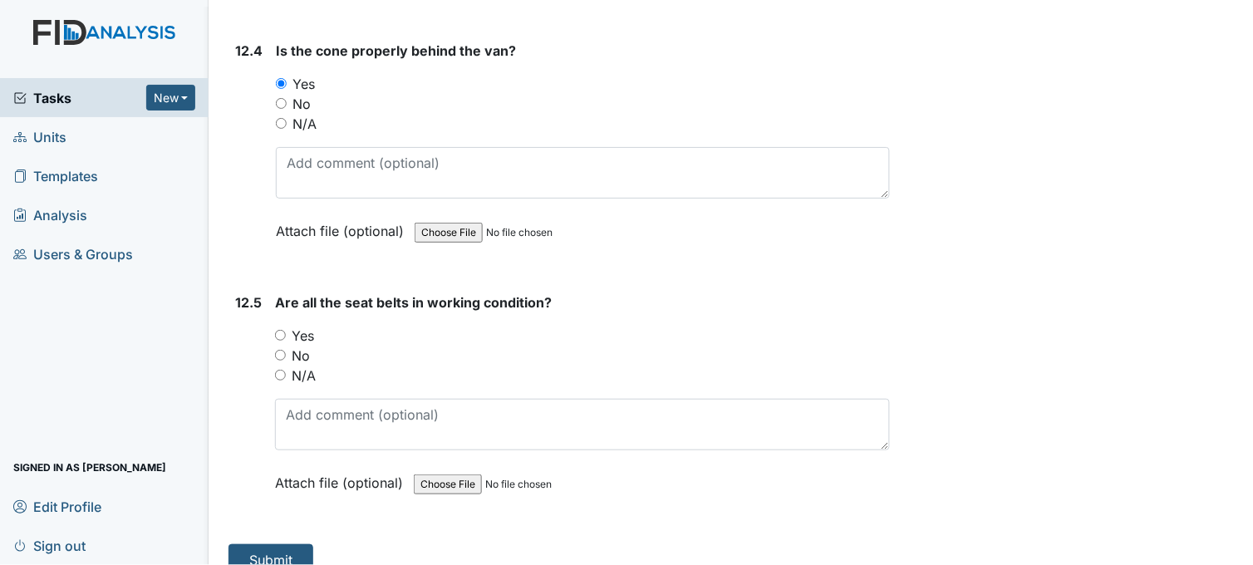
scroll to position [29448, 0]
click at [282, 329] on input "Yes" at bounding box center [280, 334] width 11 height 11
radio input "true"
click at [267, 543] on button "Submit" at bounding box center [270, 559] width 85 height 32
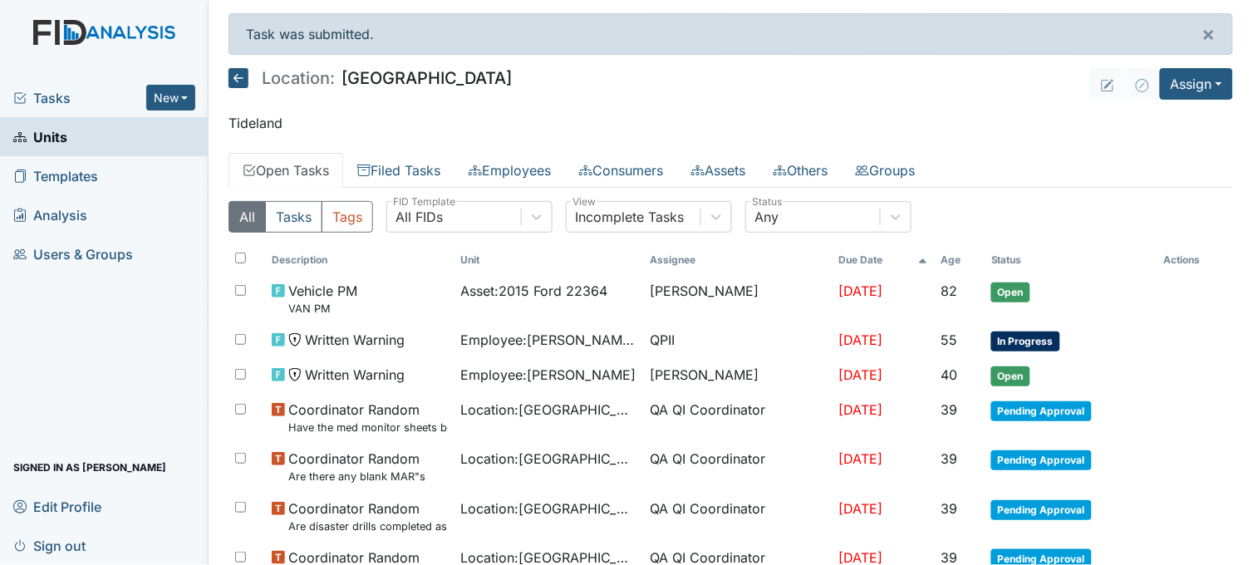
click at [46, 100] on span "Tasks" at bounding box center [79, 98] width 133 height 20
